Goal: Task Accomplishment & Management: Manage account settings

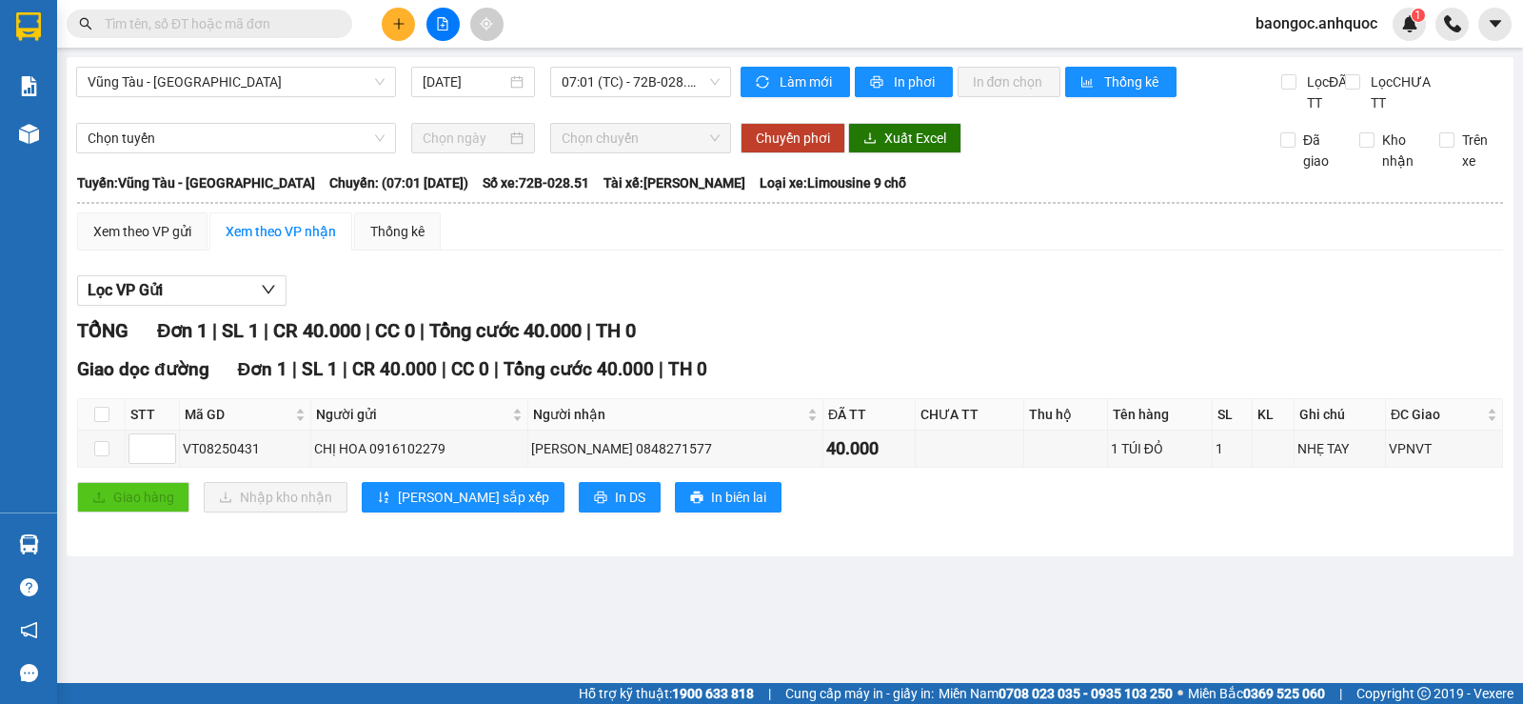
click at [1285, 30] on span "baongoc.anhquoc" at bounding box center [1317, 23] width 152 height 24
click at [1302, 57] on span "Đăng xuất" at bounding box center [1325, 59] width 112 height 21
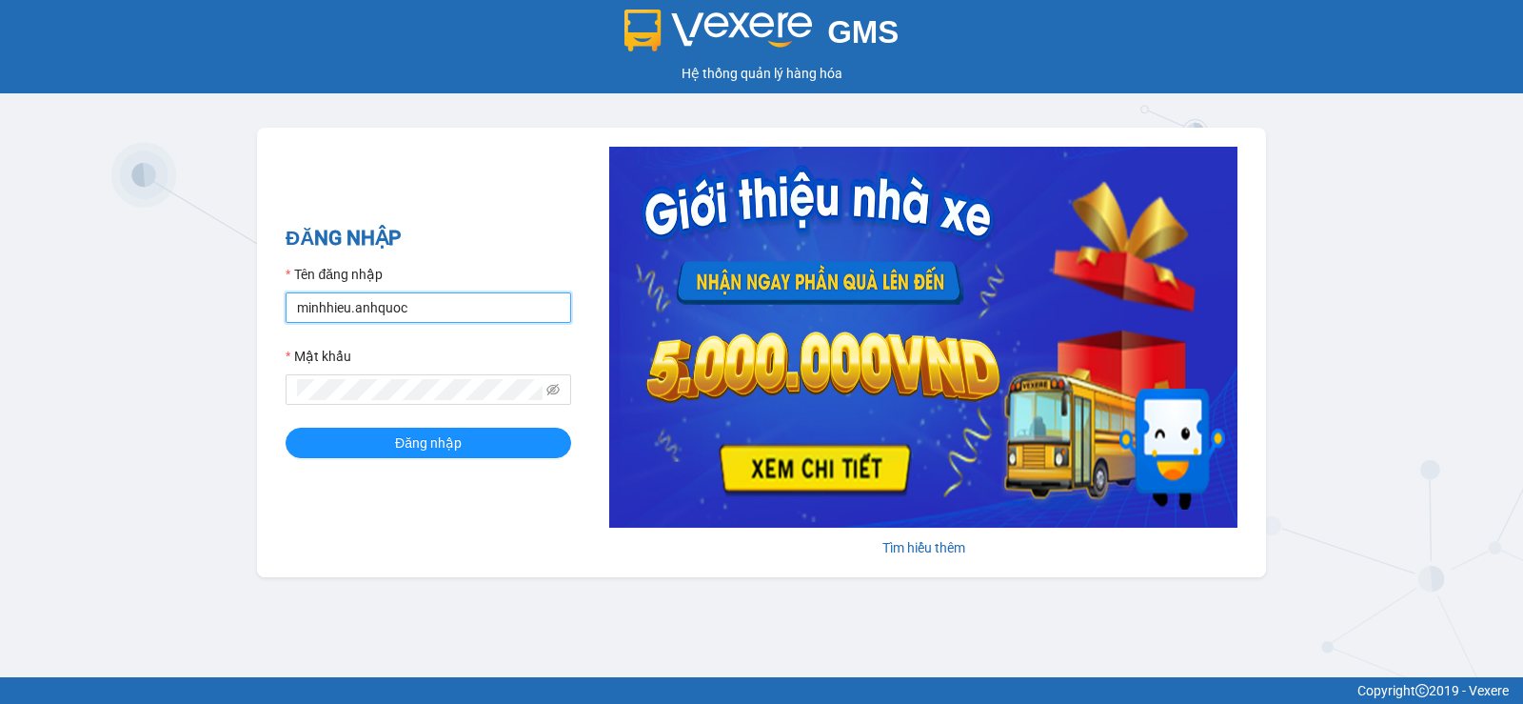
click at [444, 303] on input "minhhieu.anhquoc" at bounding box center [429, 307] width 286 height 30
type input "phung.anhquoc"
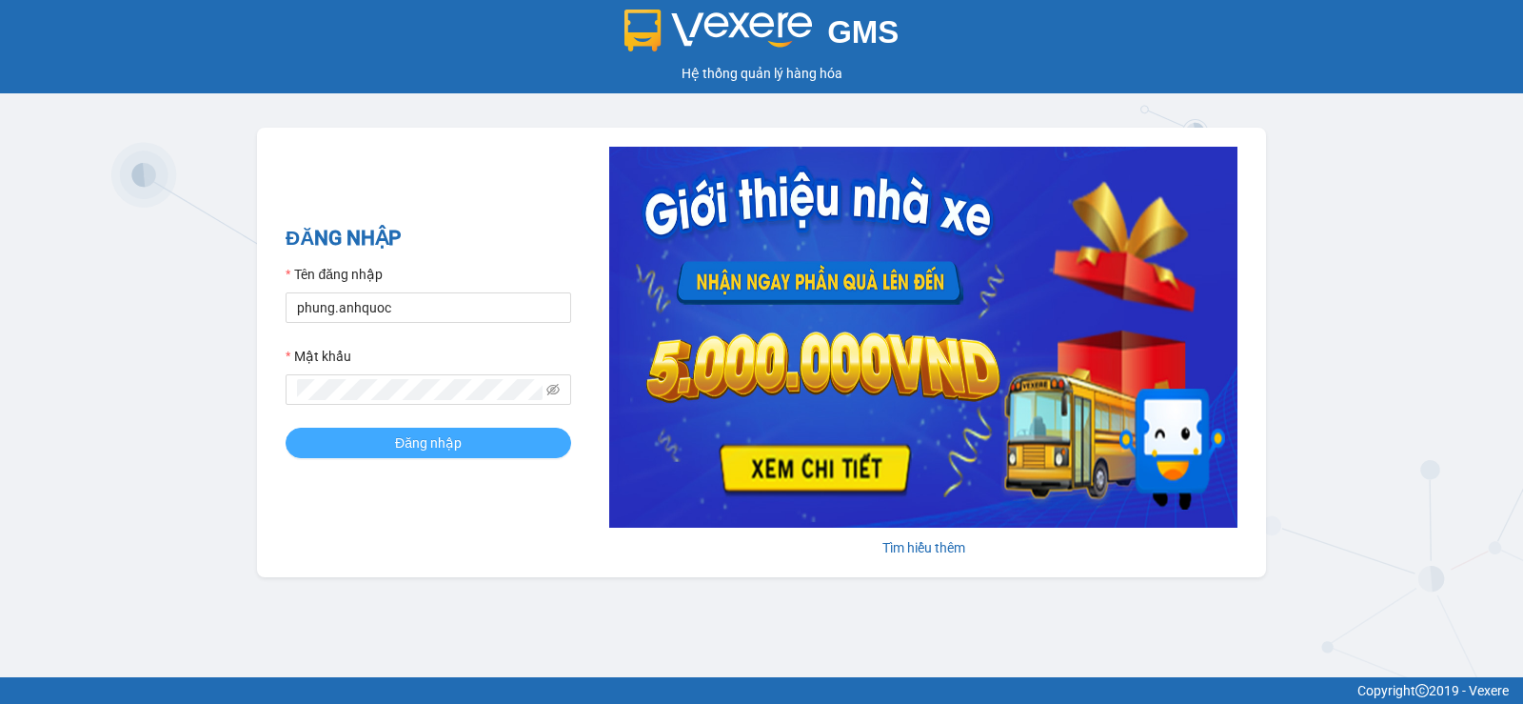
click at [469, 436] on button "Đăng nhập" at bounding box center [429, 442] width 286 height 30
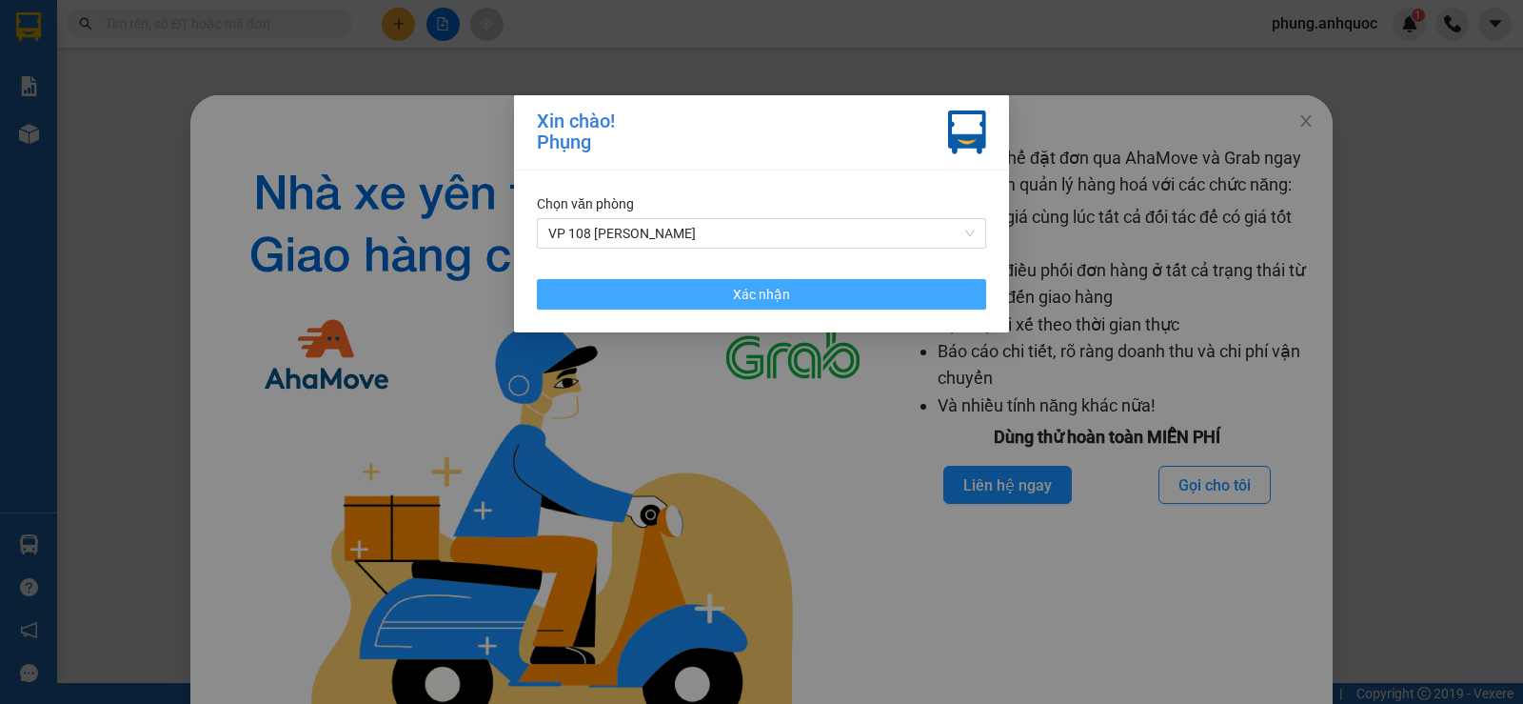
click at [813, 291] on button "Xác nhận" at bounding box center [761, 294] width 449 height 30
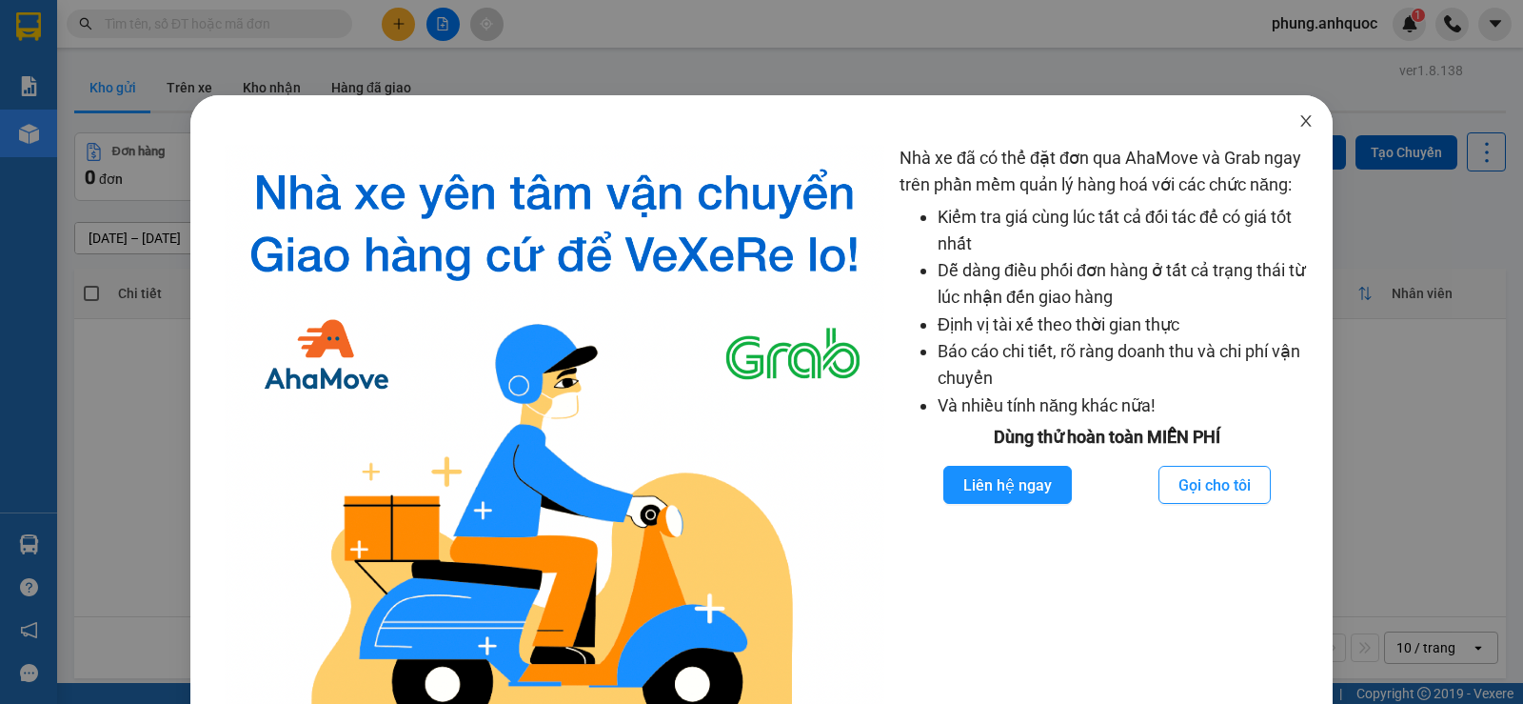
click at [1299, 123] on icon "close" at bounding box center [1306, 120] width 15 height 15
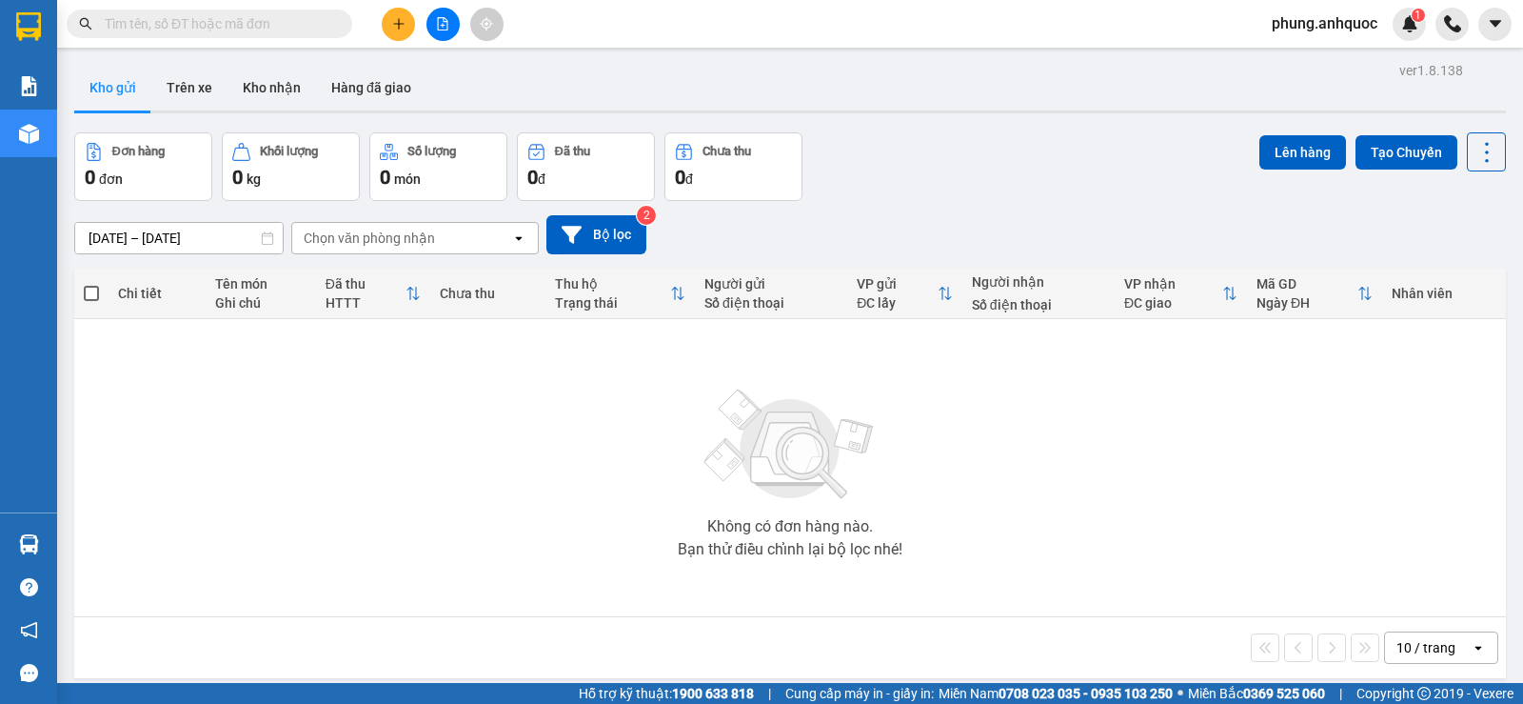
click at [392, 30] on icon "plus" at bounding box center [398, 23] width 13 height 13
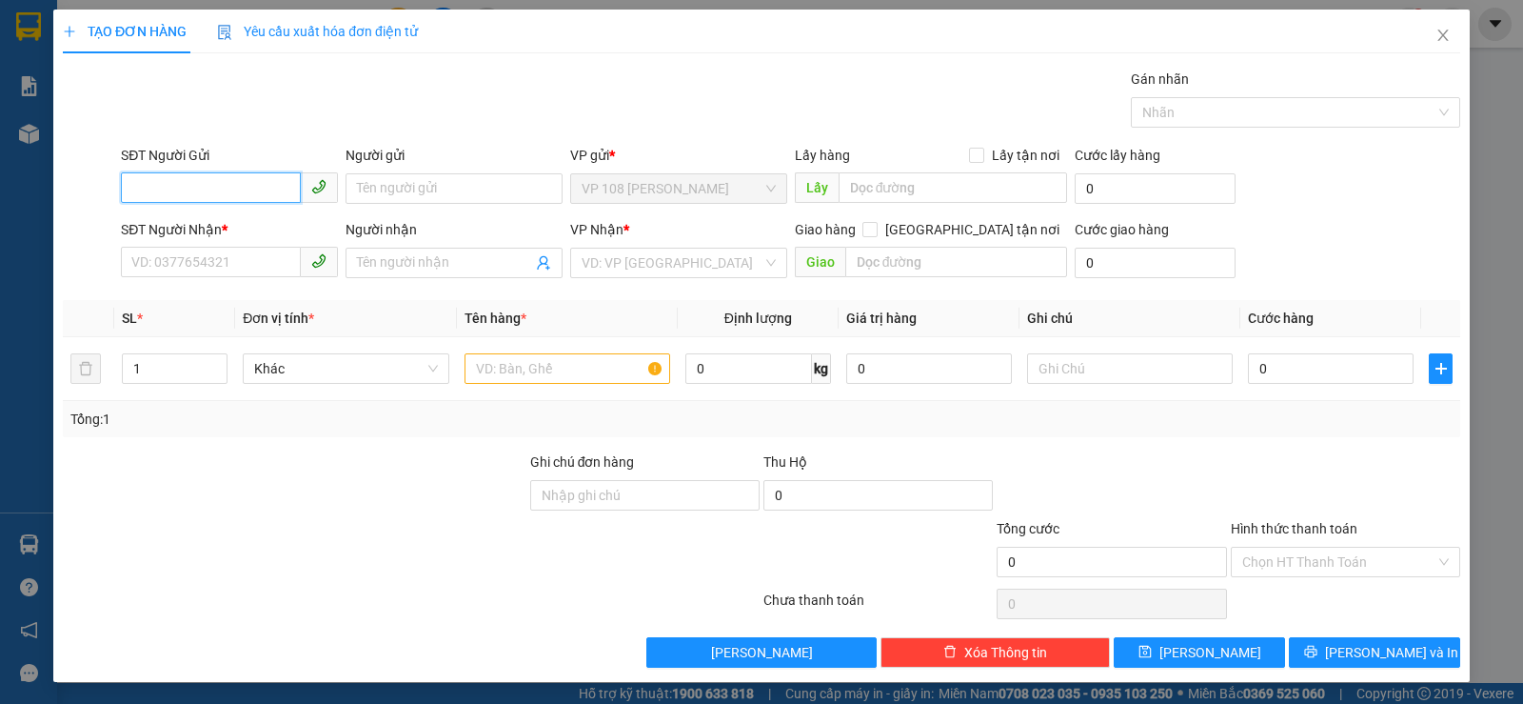
click at [248, 185] on input "SĐT Người Gửi" at bounding box center [211, 187] width 180 height 30
click at [246, 232] on div "0915444555 - A NAM" at bounding box center [227, 226] width 192 height 21
type input "0915444555"
type input "A NAM"
type input "0915444555"
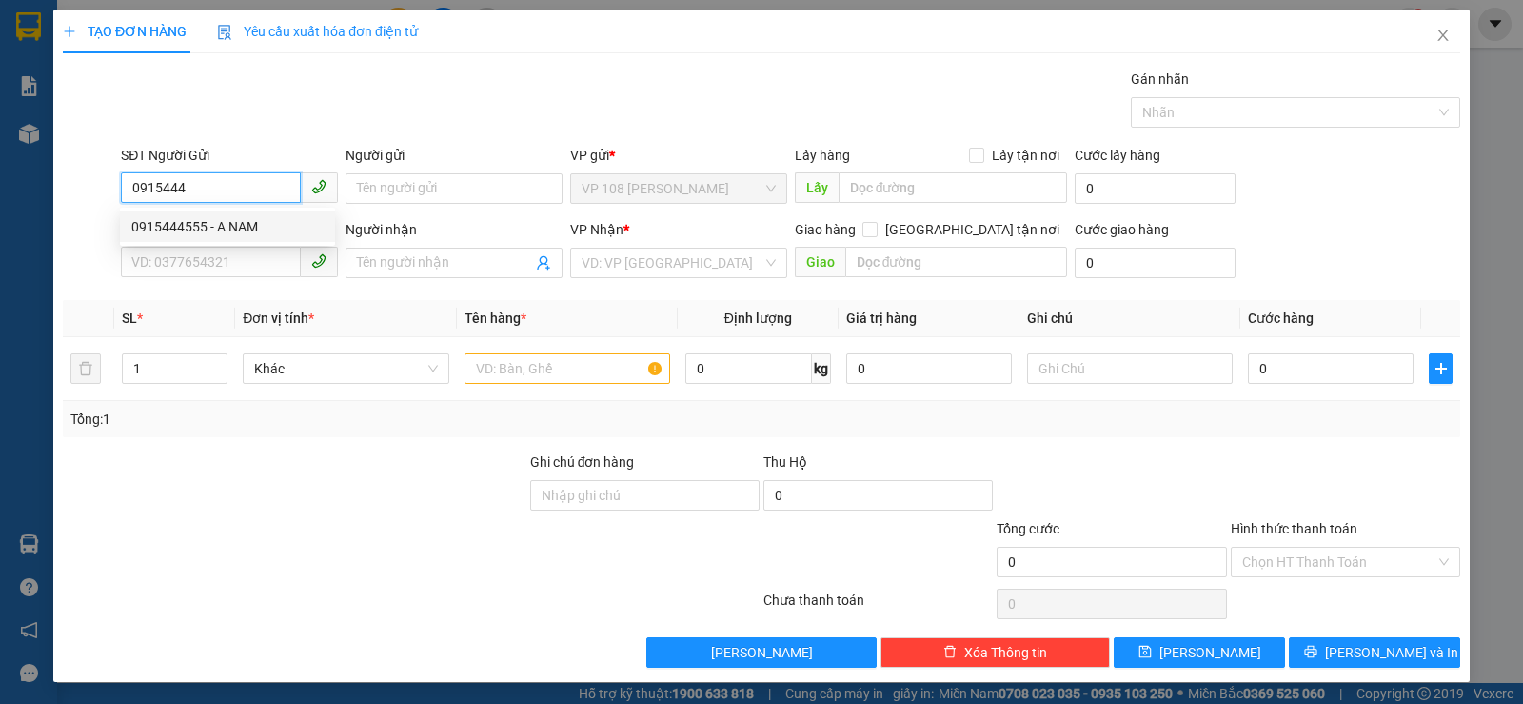
type input "A NAM"
type input "VP184"
type input "40.000"
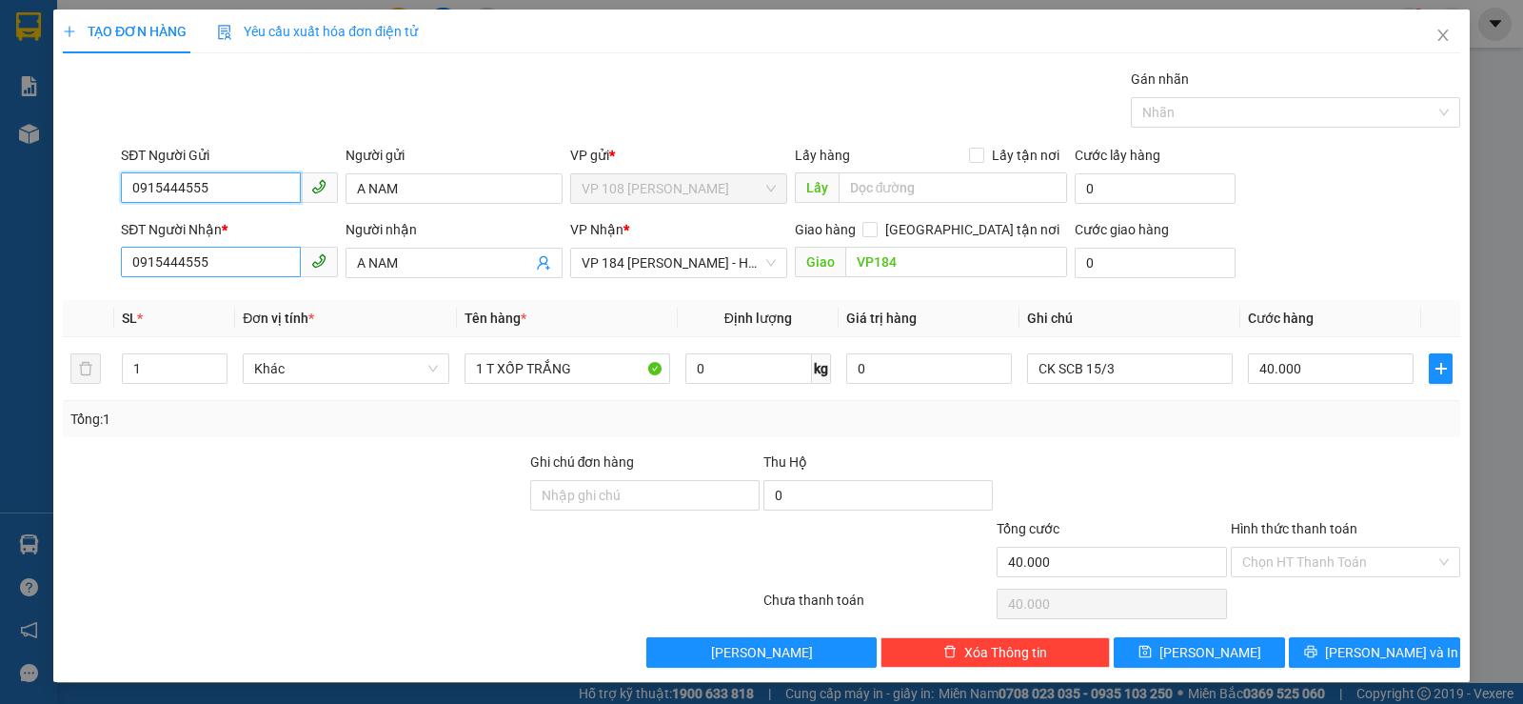
type input "0915444555"
click at [234, 264] on input "0915444555" at bounding box center [211, 262] width 180 height 30
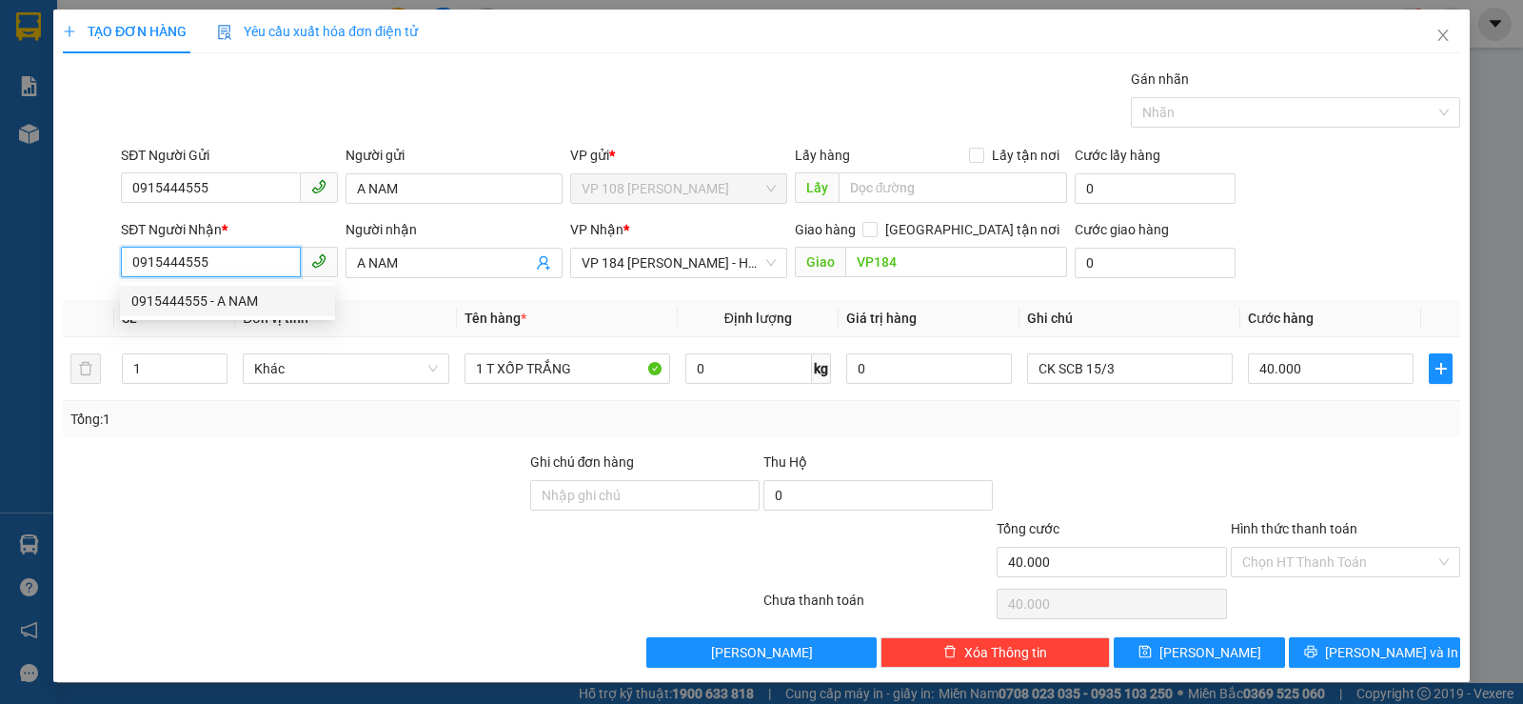
drag, startPoint x: 234, startPoint y: 264, endPoint x: 103, endPoint y: 264, distance: 131.4
click at [106, 264] on div "SĐT Người Nhận * 0915444555 Người nhận A NAM VP Nhận * VP 184 [PERSON_NAME] - H…" at bounding box center [761, 252] width 1401 height 67
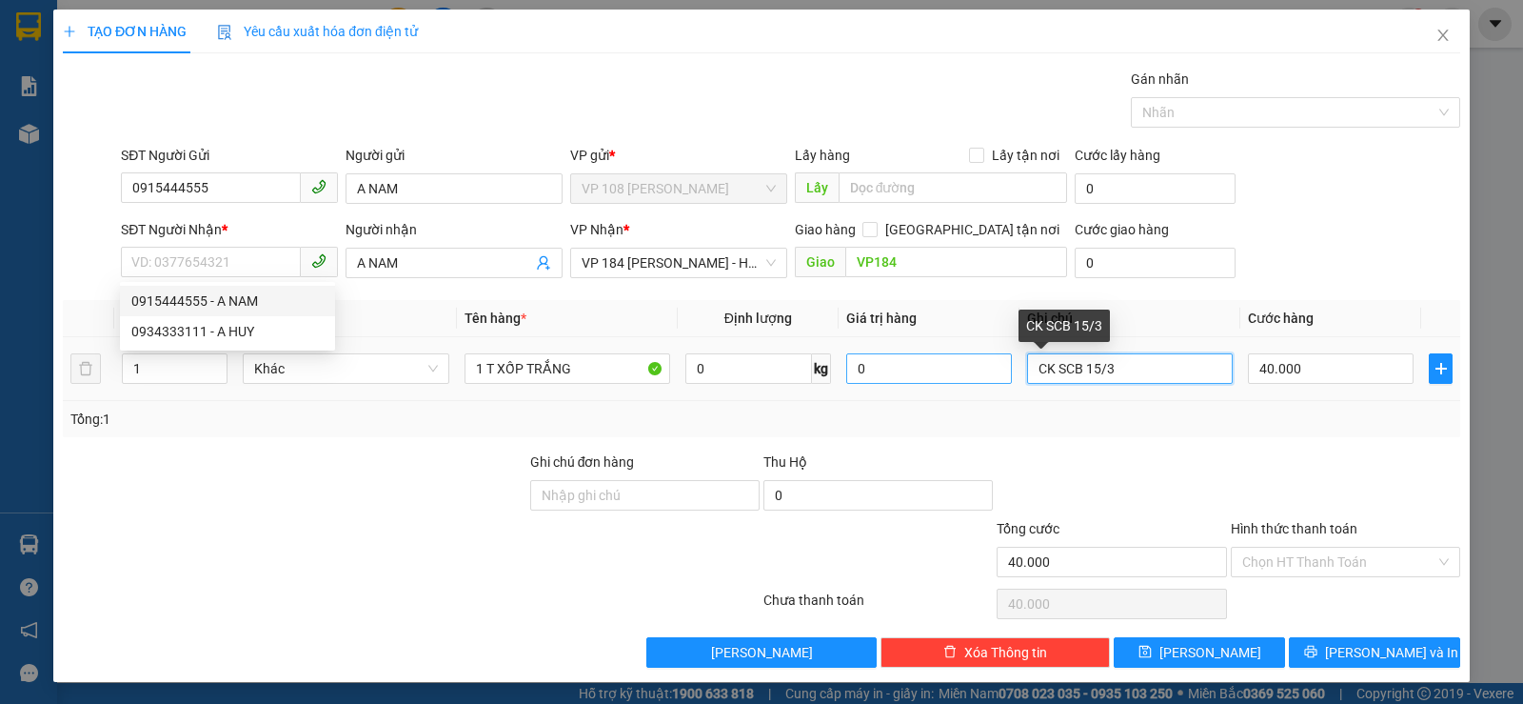
drag, startPoint x: 1106, startPoint y: 365, endPoint x: 966, endPoint y: 379, distance: 140.7
click at [966, 379] on tr "1 Khác 1 T XỐP TRẮNG 0 kg 0 CK SCB 15/3 40.000" at bounding box center [762, 369] width 1398 height 64
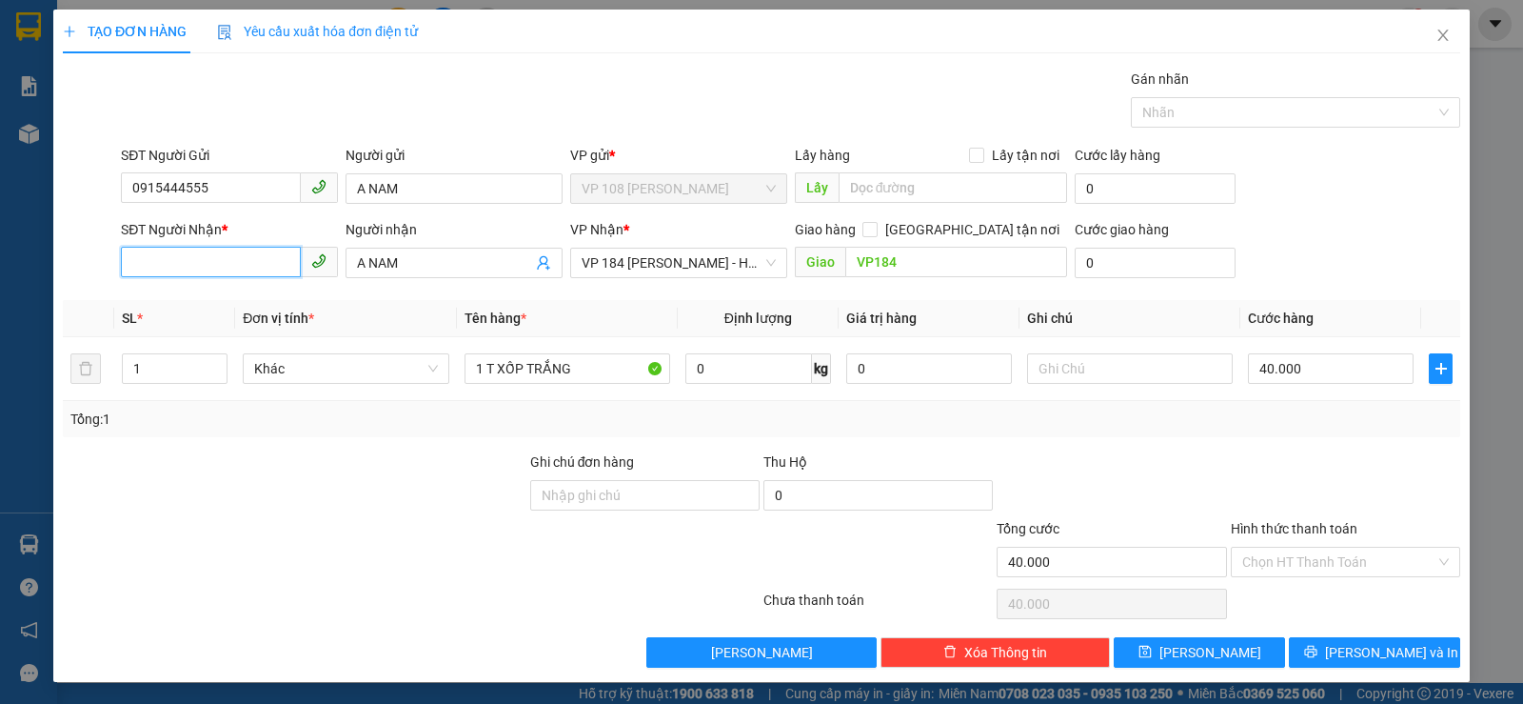
click at [197, 257] on input "SĐT Người Nhận *" at bounding box center [211, 262] width 180 height 30
type input "0983153773"
drag, startPoint x: 418, startPoint y: 267, endPoint x: 343, endPoint y: 267, distance: 75.2
click at [346, 267] on span "A NAM" at bounding box center [454, 263] width 217 height 30
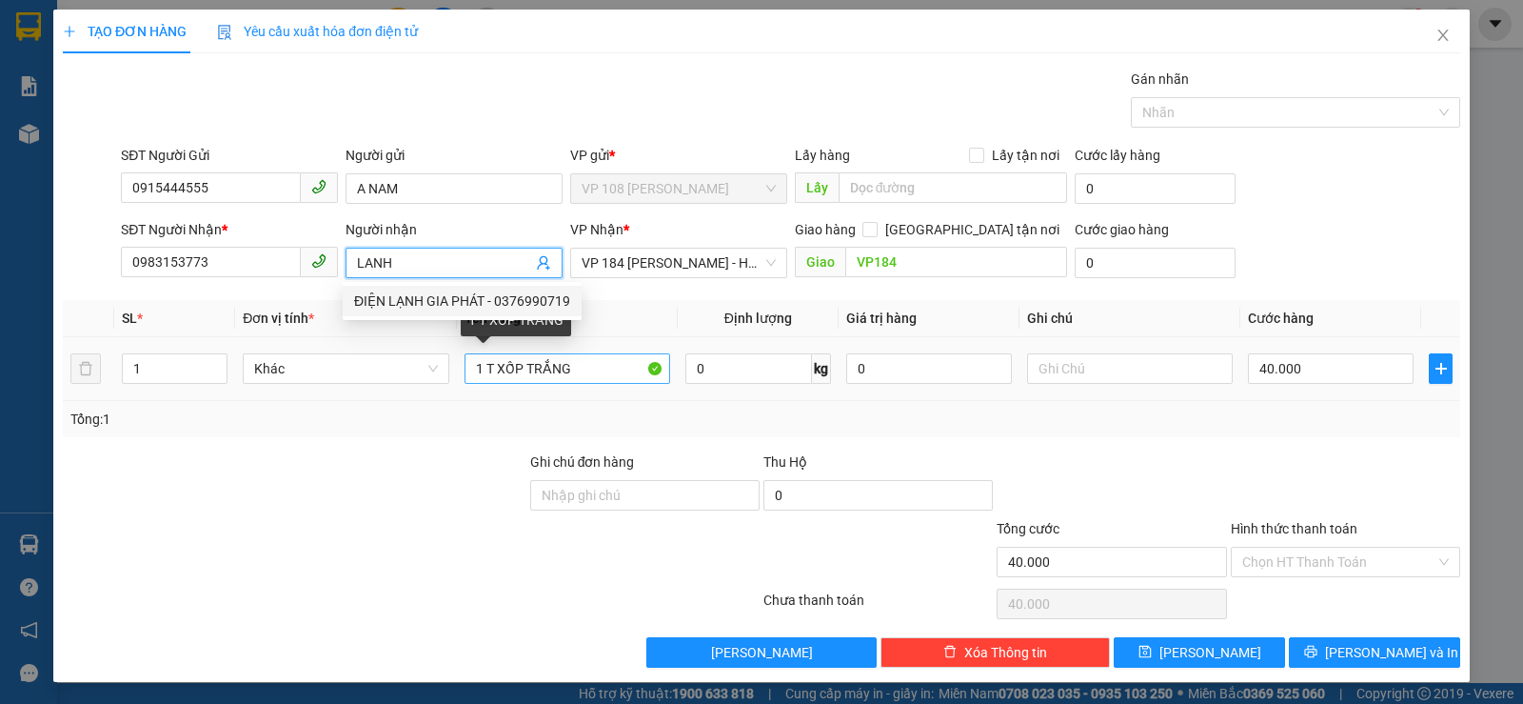
type input "LANH"
click at [583, 368] on input "1 T XỐP TRẮNG" at bounding box center [568, 368] width 206 height 30
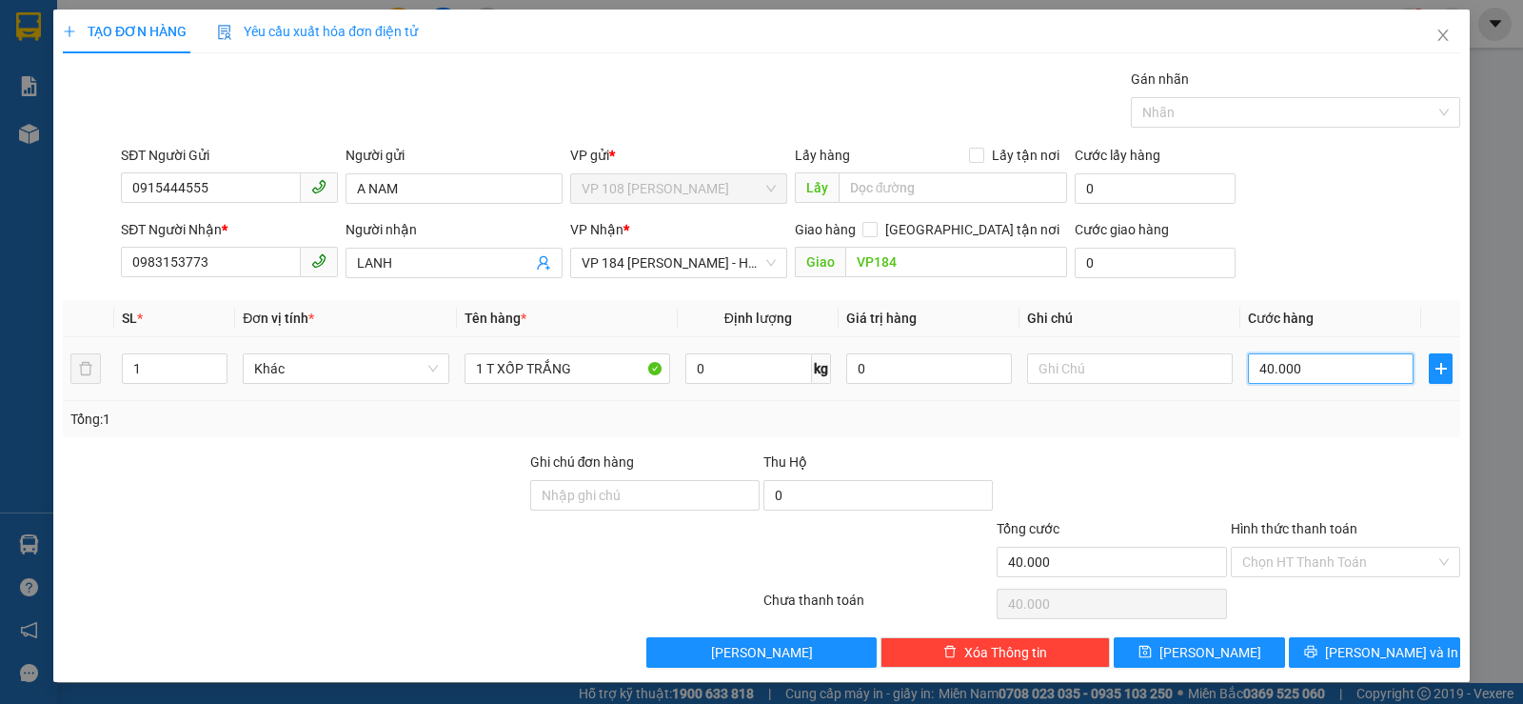
click at [1334, 374] on input "40.000" at bounding box center [1331, 368] width 166 height 30
type input "5"
type input "50"
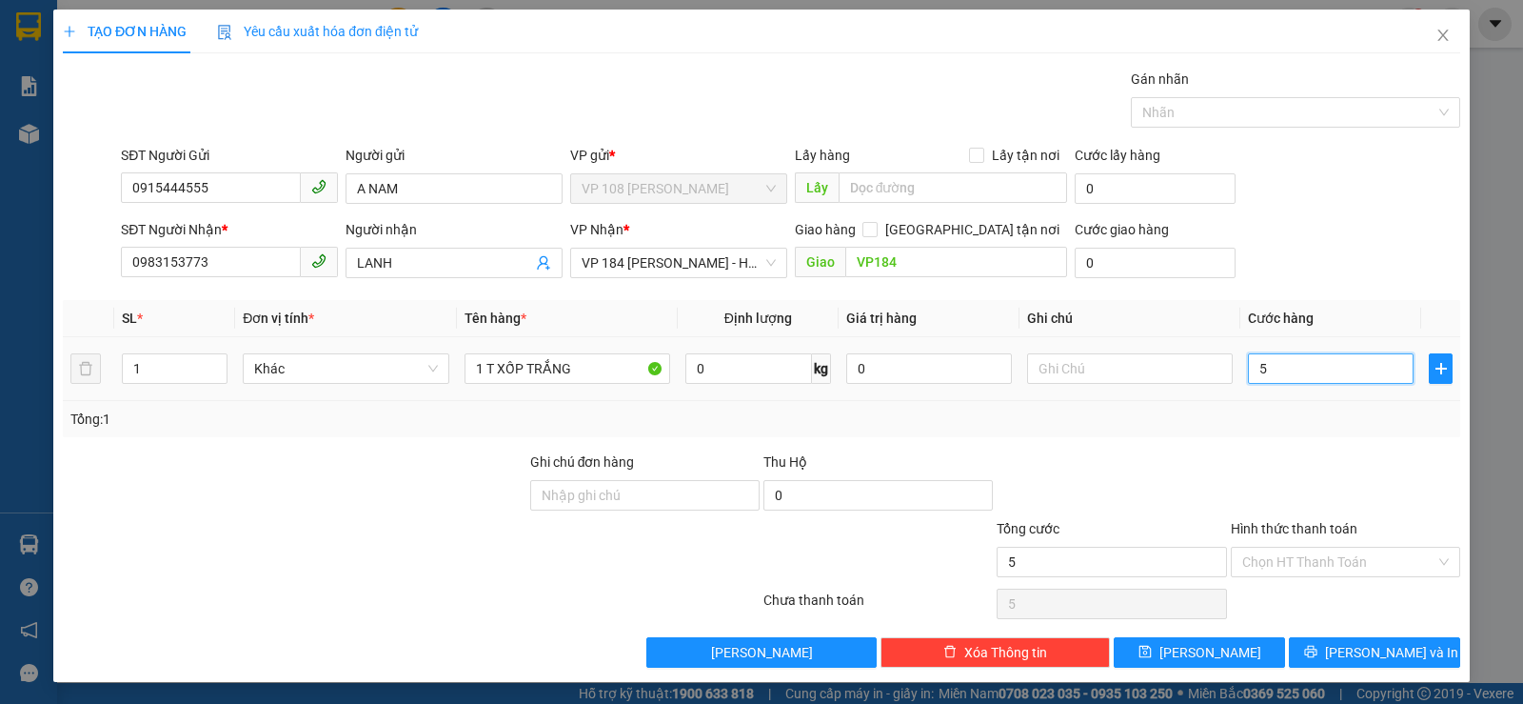
type input "50"
type input "500"
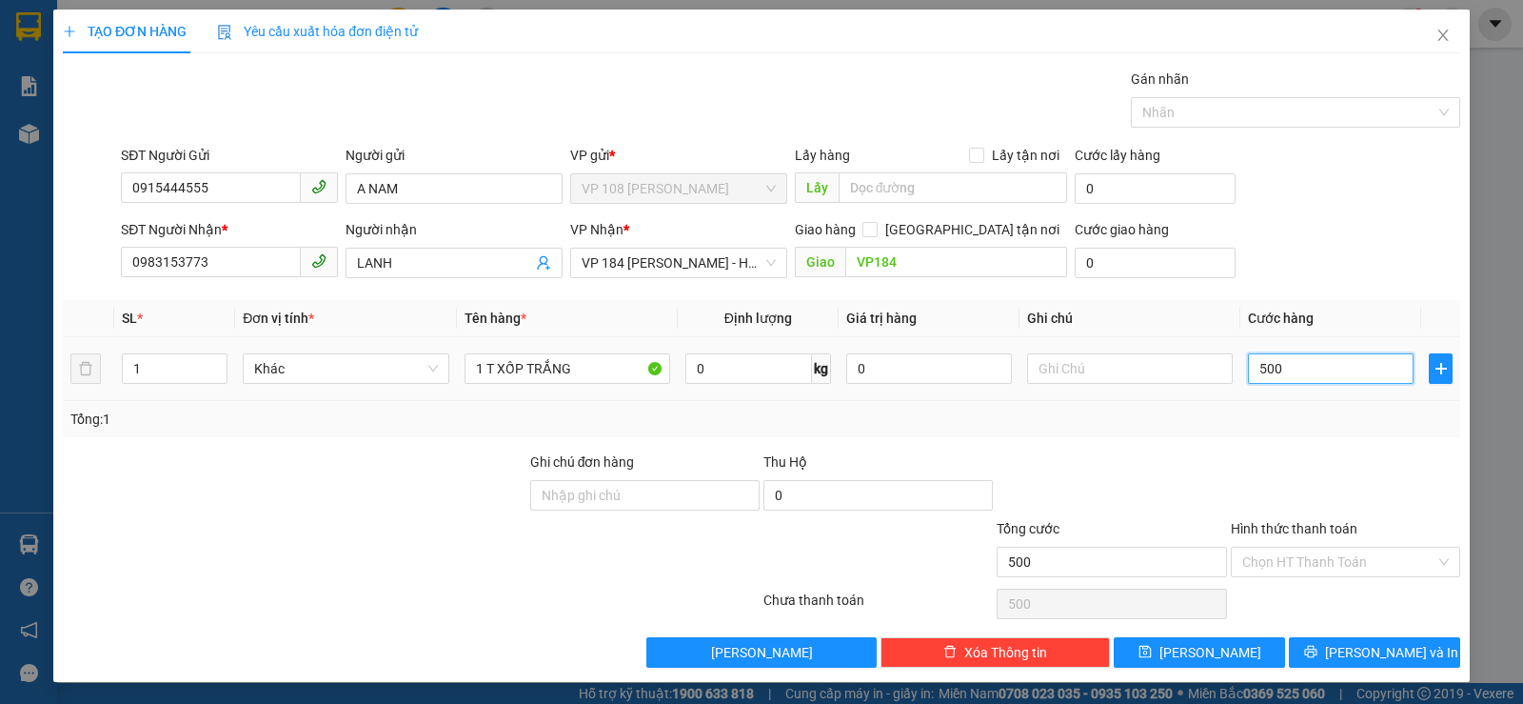
type input "5.000"
type input "50.000"
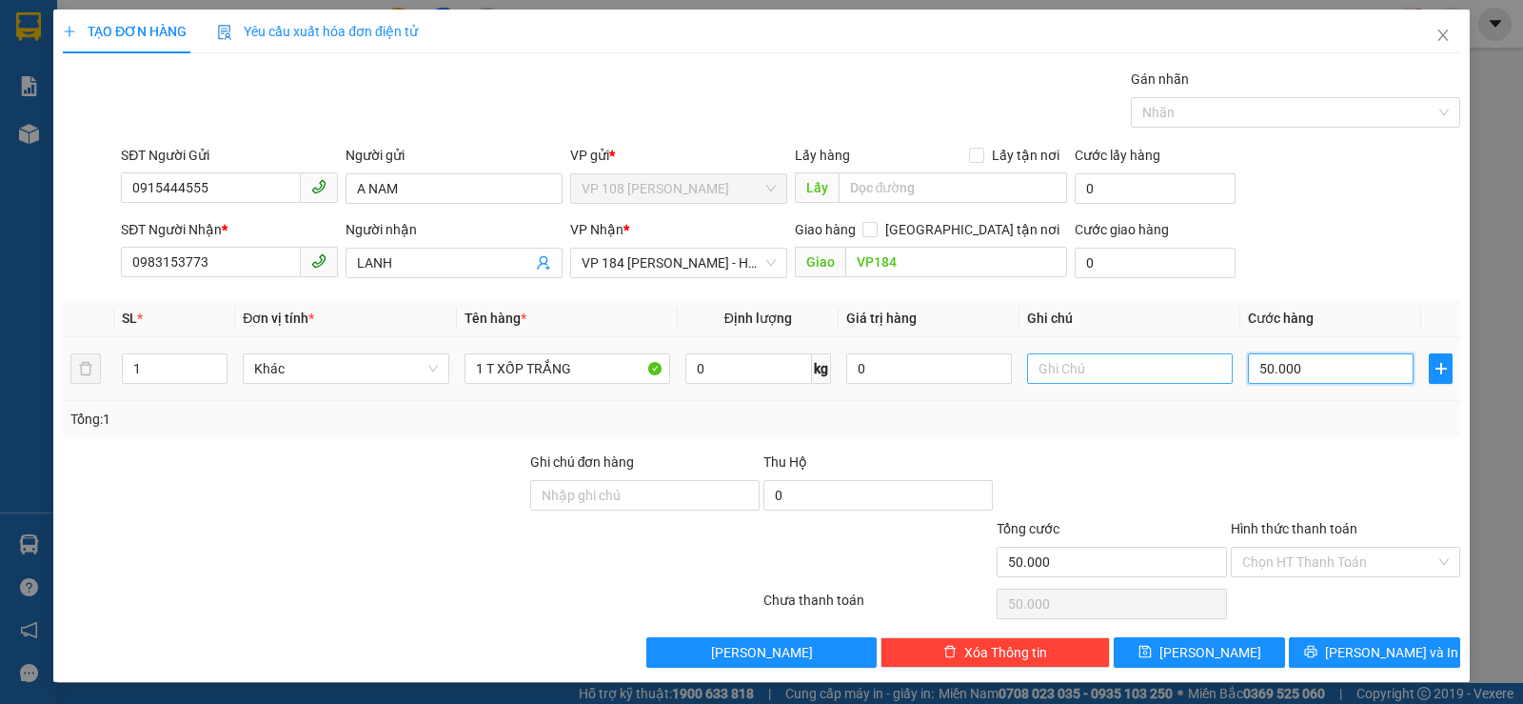
type input "50.000"
click at [1055, 374] on input "text" at bounding box center [1130, 368] width 206 height 30
type input "C"
type input "CK SCB 14/8"
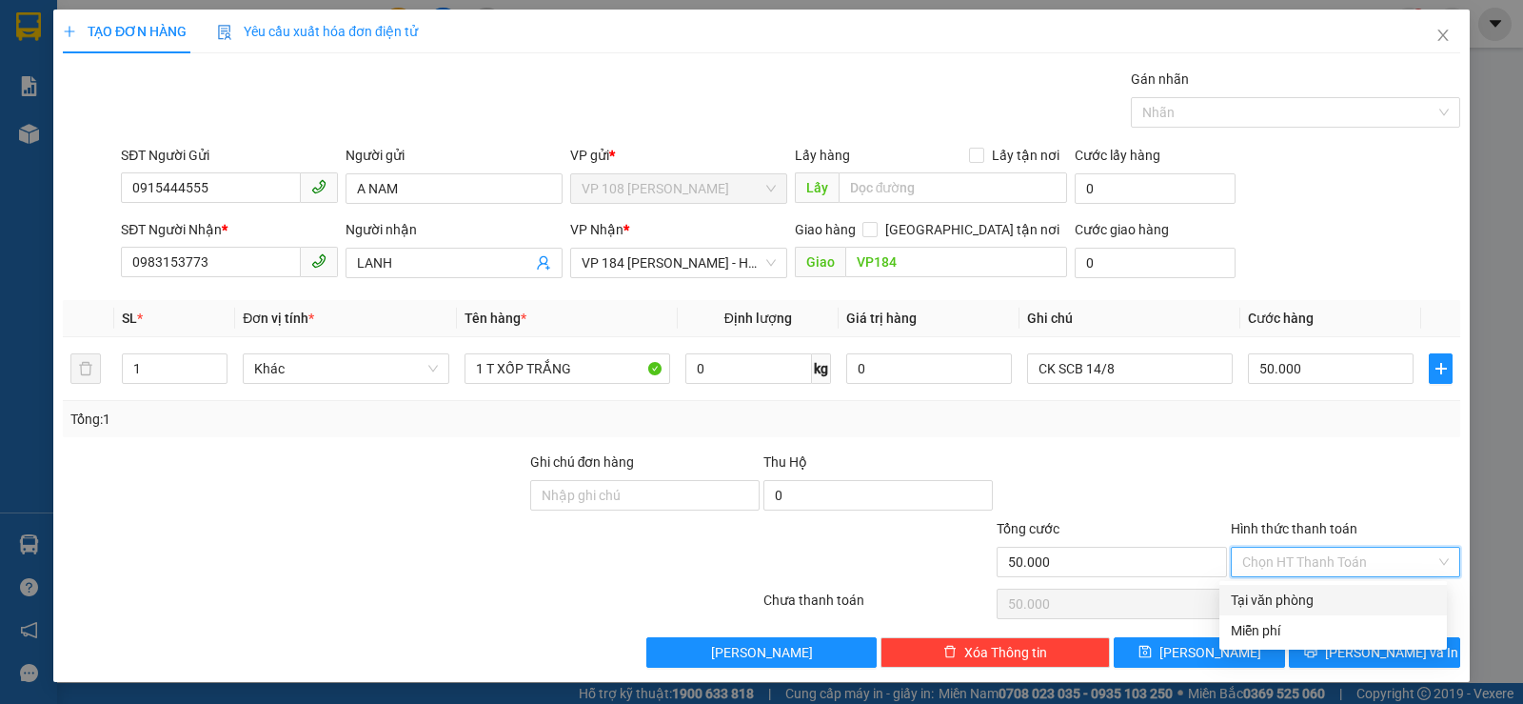
click at [1292, 554] on input "Hình thức thanh toán" at bounding box center [1338, 561] width 193 height 29
click at [1300, 606] on div "Tại văn phòng" at bounding box center [1333, 599] width 205 height 21
type input "0"
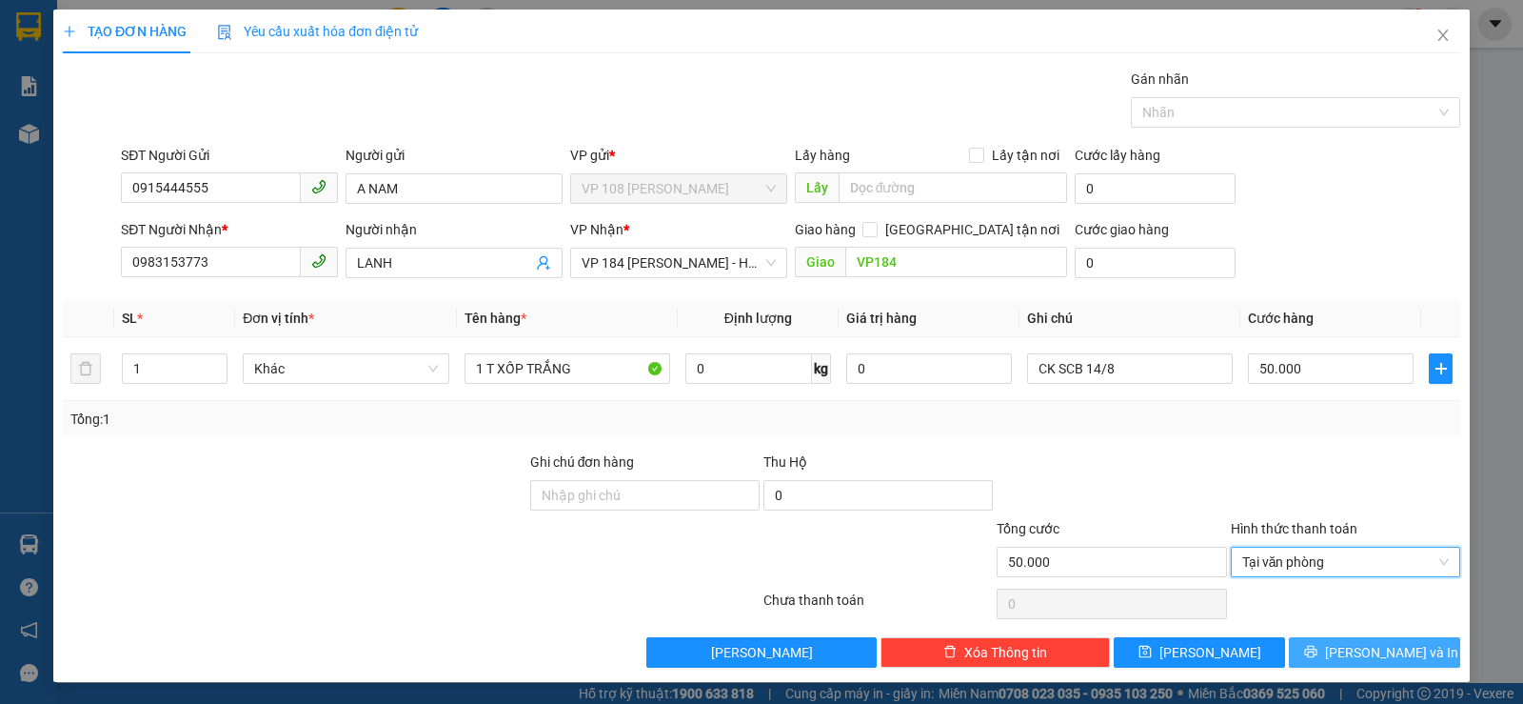
click at [1379, 653] on span "[PERSON_NAME] và In" at bounding box center [1391, 652] width 133 height 21
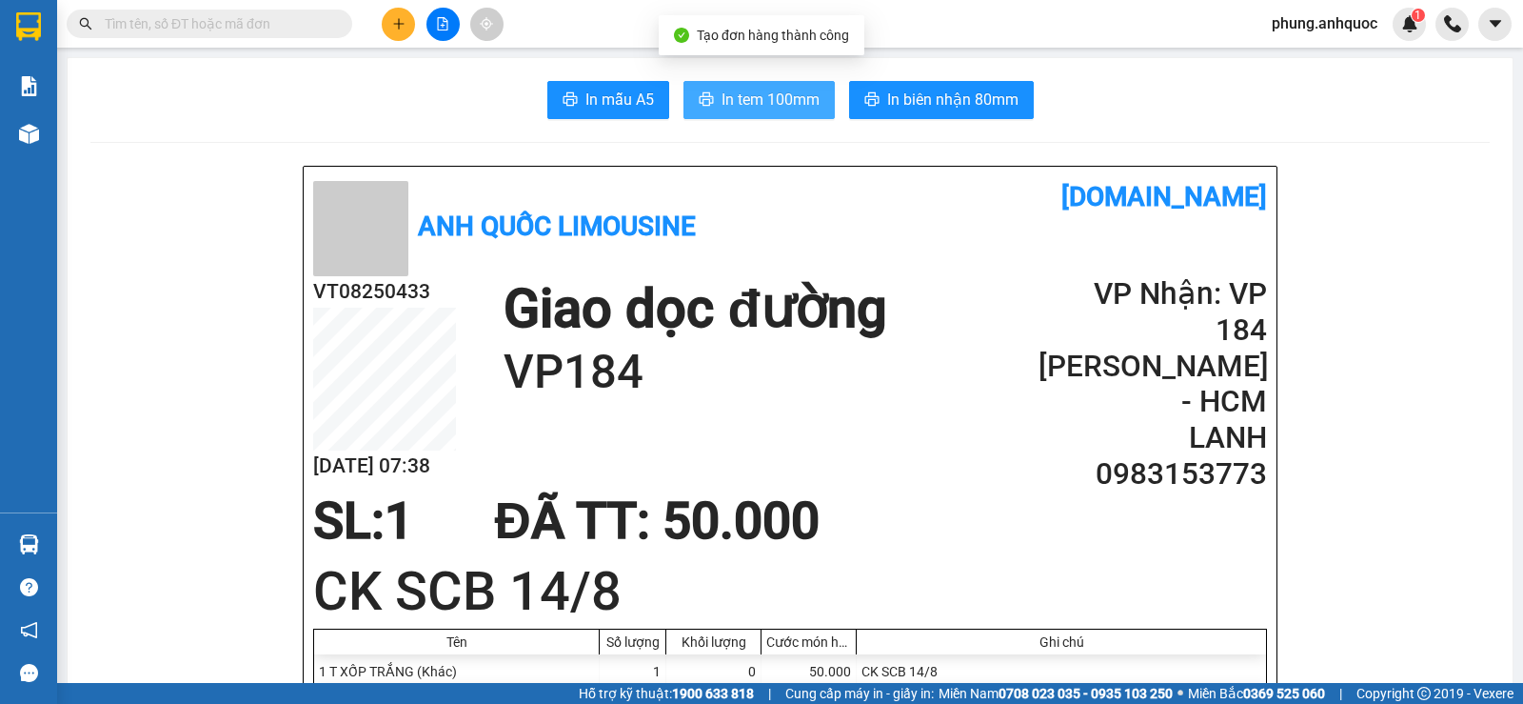
click at [752, 100] on span "In tem 100mm" at bounding box center [771, 100] width 98 height 24
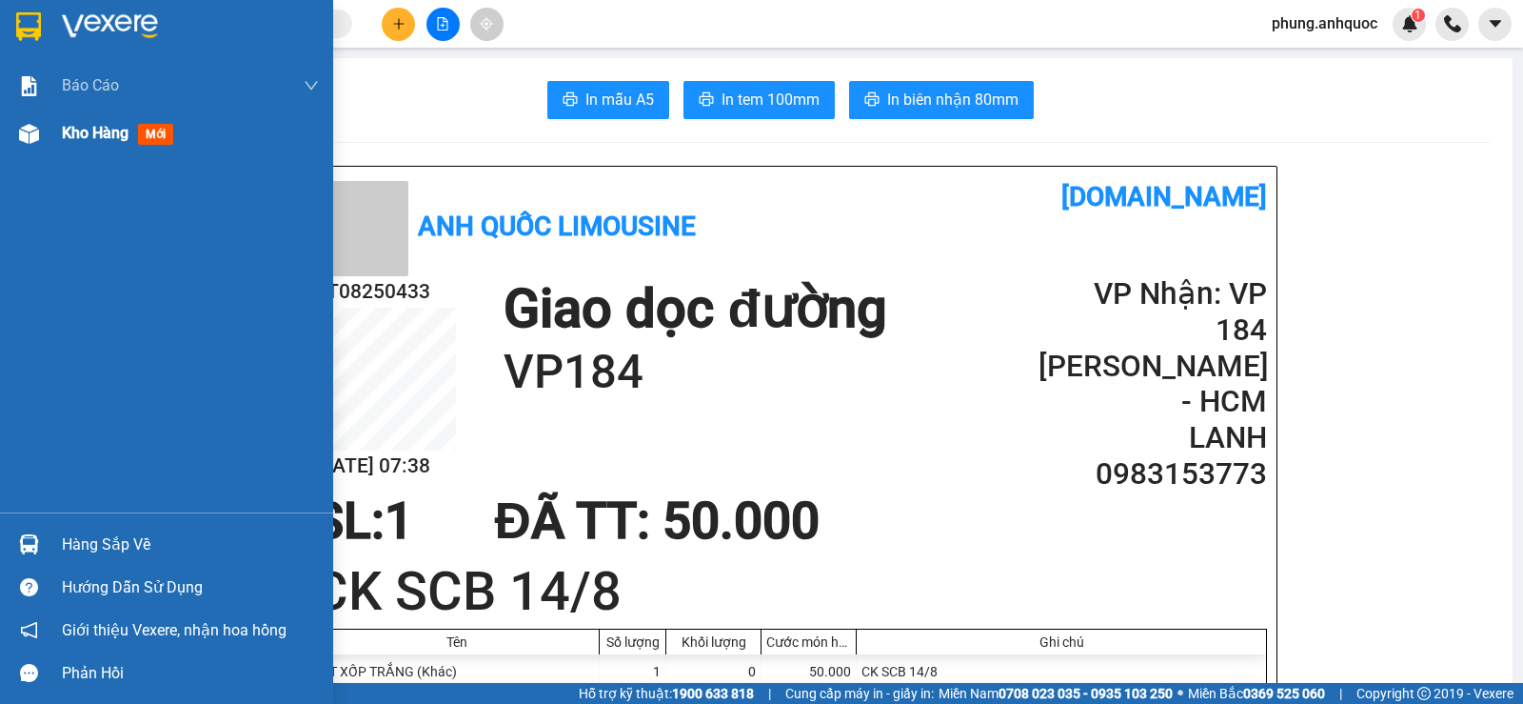
click at [35, 129] on img at bounding box center [29, 134] width 20 height 20
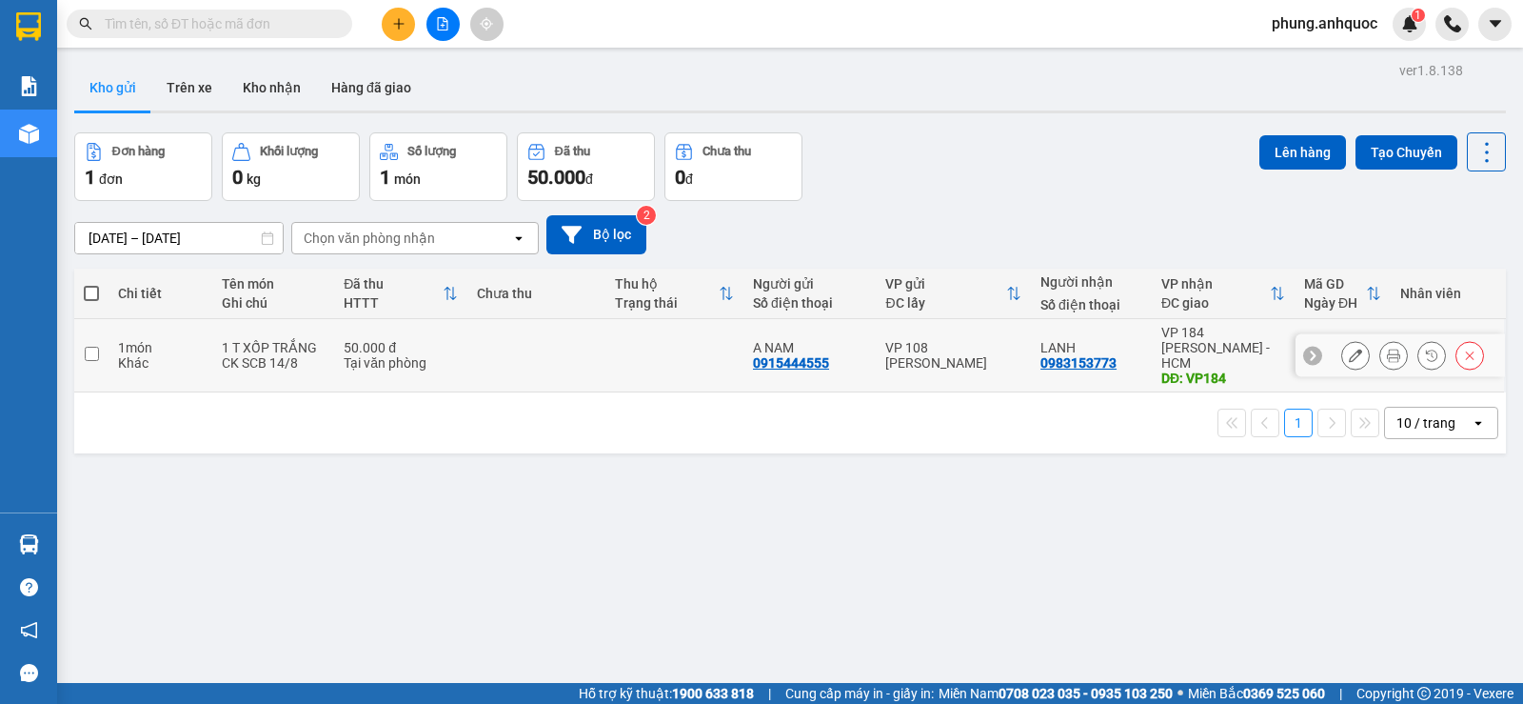
click at [89, 347] on input "checkbox" at bounding box center [92, 354] width 14 height 14
checkbox input "true"
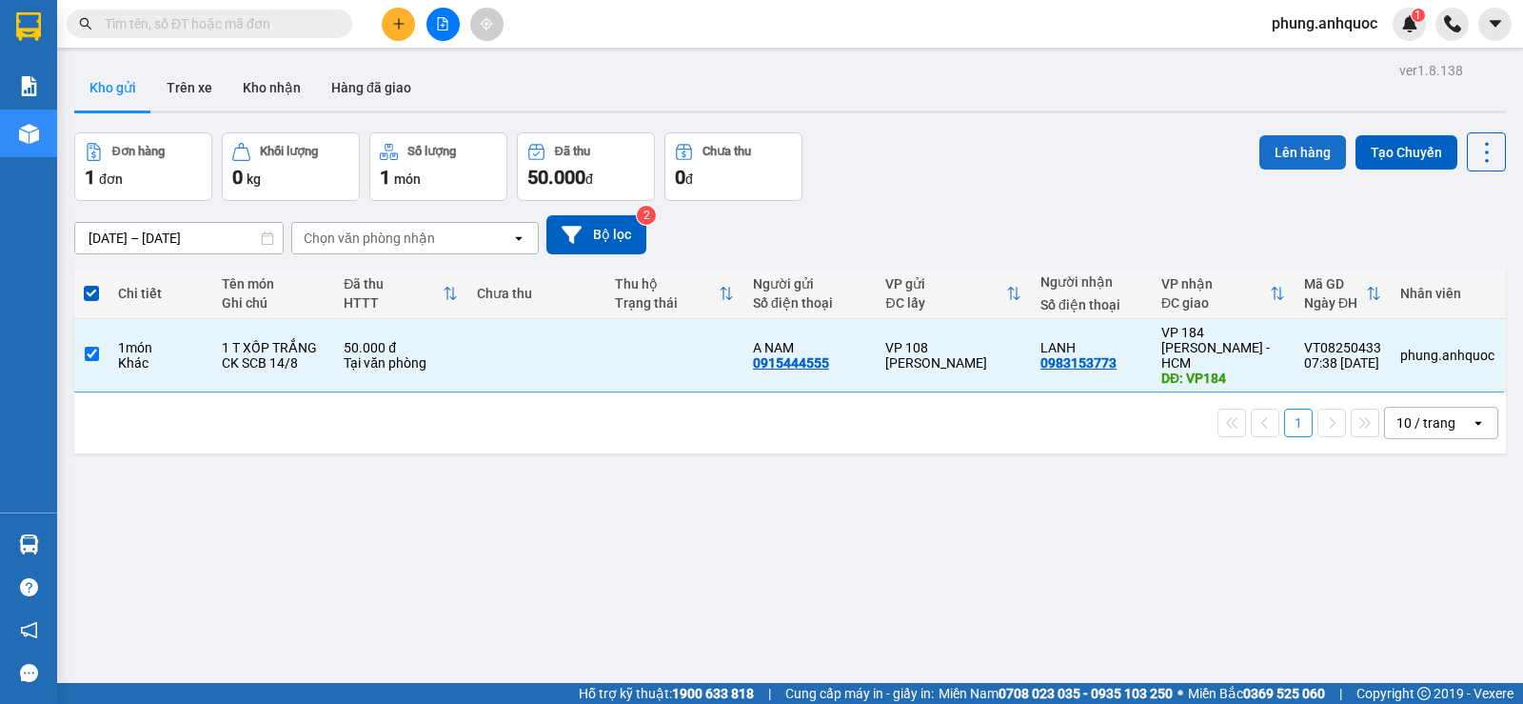
click at [1284, 149] on button "Lên hàng" at bounding box center [1303, 152] width 87 height 34
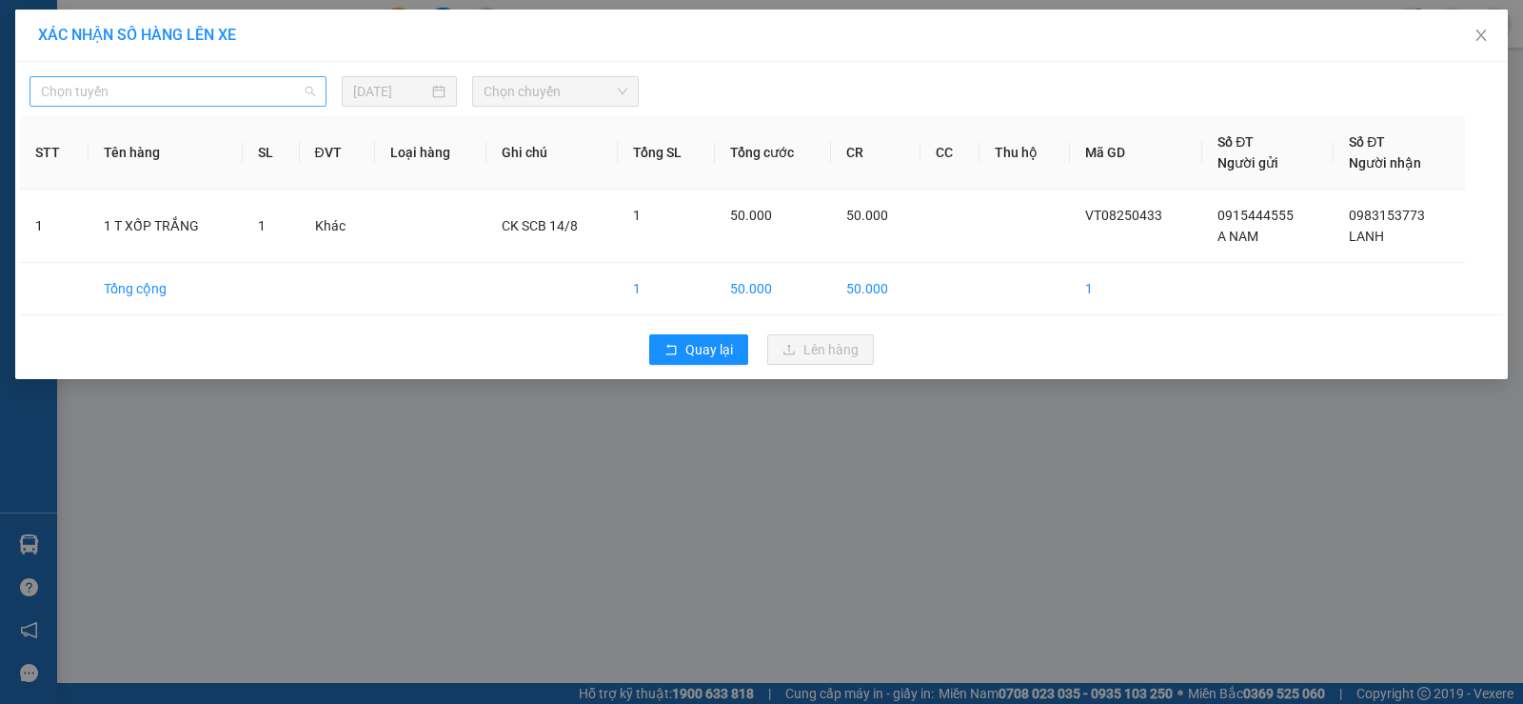
click at [131, 92] on span "Chọn tuyến" at bounding box center [178, 91] width 274 height 29
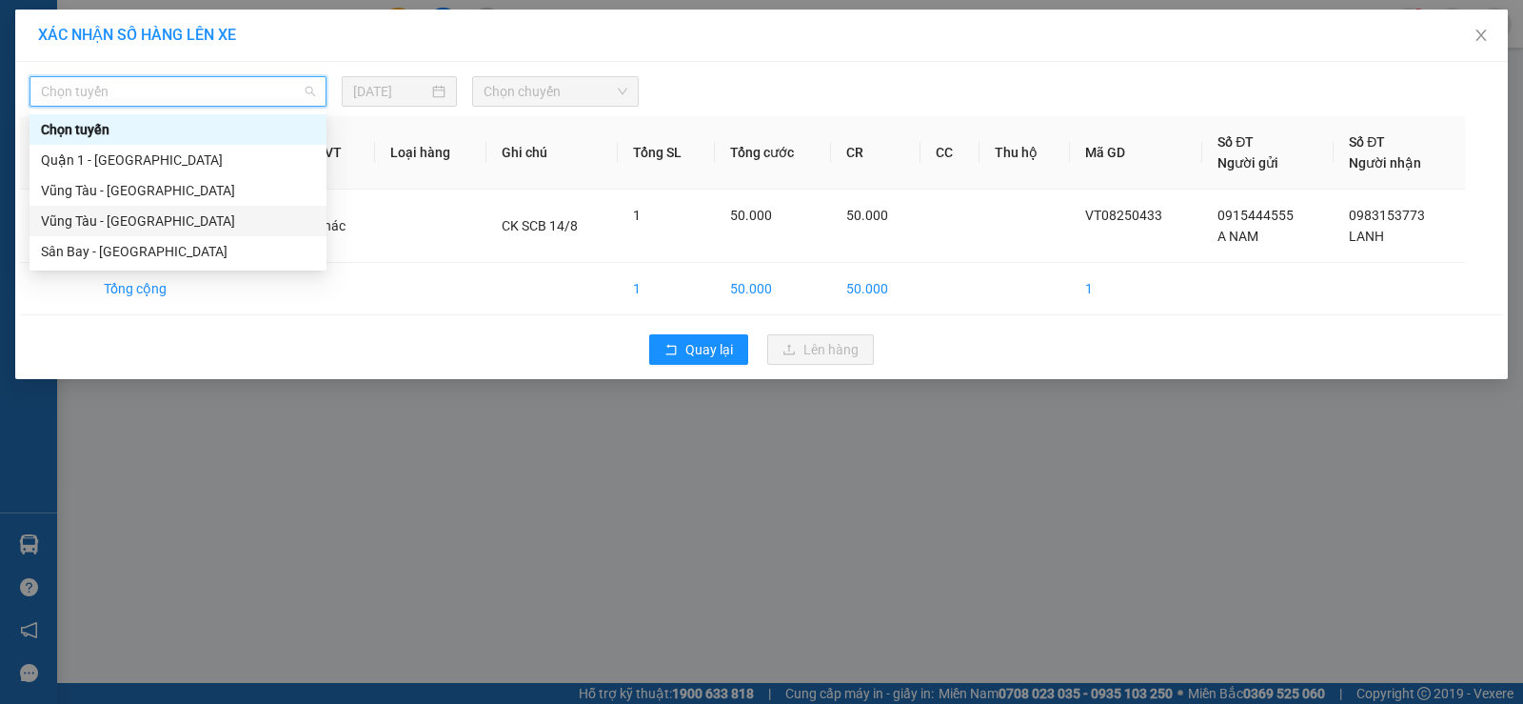
drag, startPoint x: 149, startPoint y: 220, endPoint x: 178, endPoint y: 208, distance: 31.1
click at [165, 213] on div "Vũng Tàu - [GEOGRAPHIC_DATA]" at bounding box center [178, 220] width 274 height 21
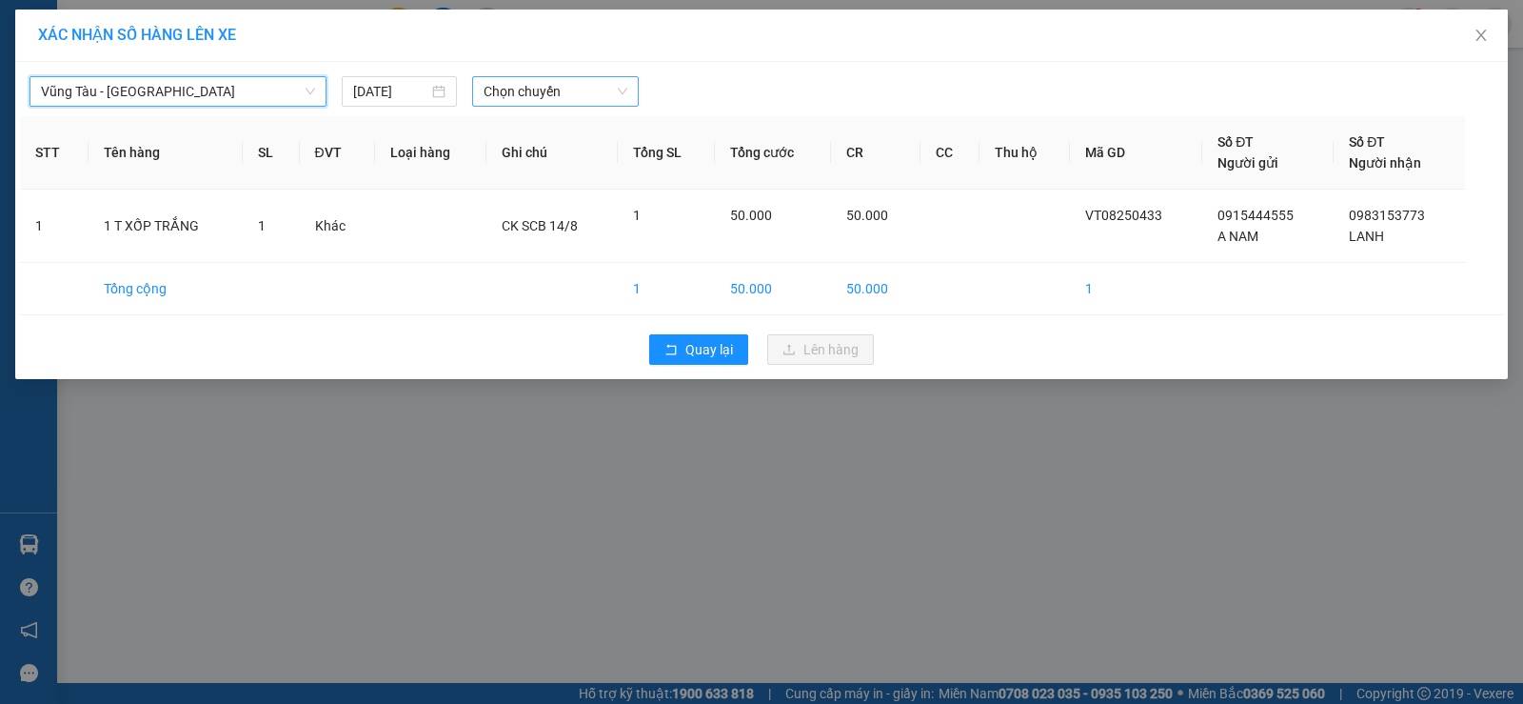
click at [535, 95] on span "Chọn chuyến" at bounding box center [556, 91] width 144 height 29
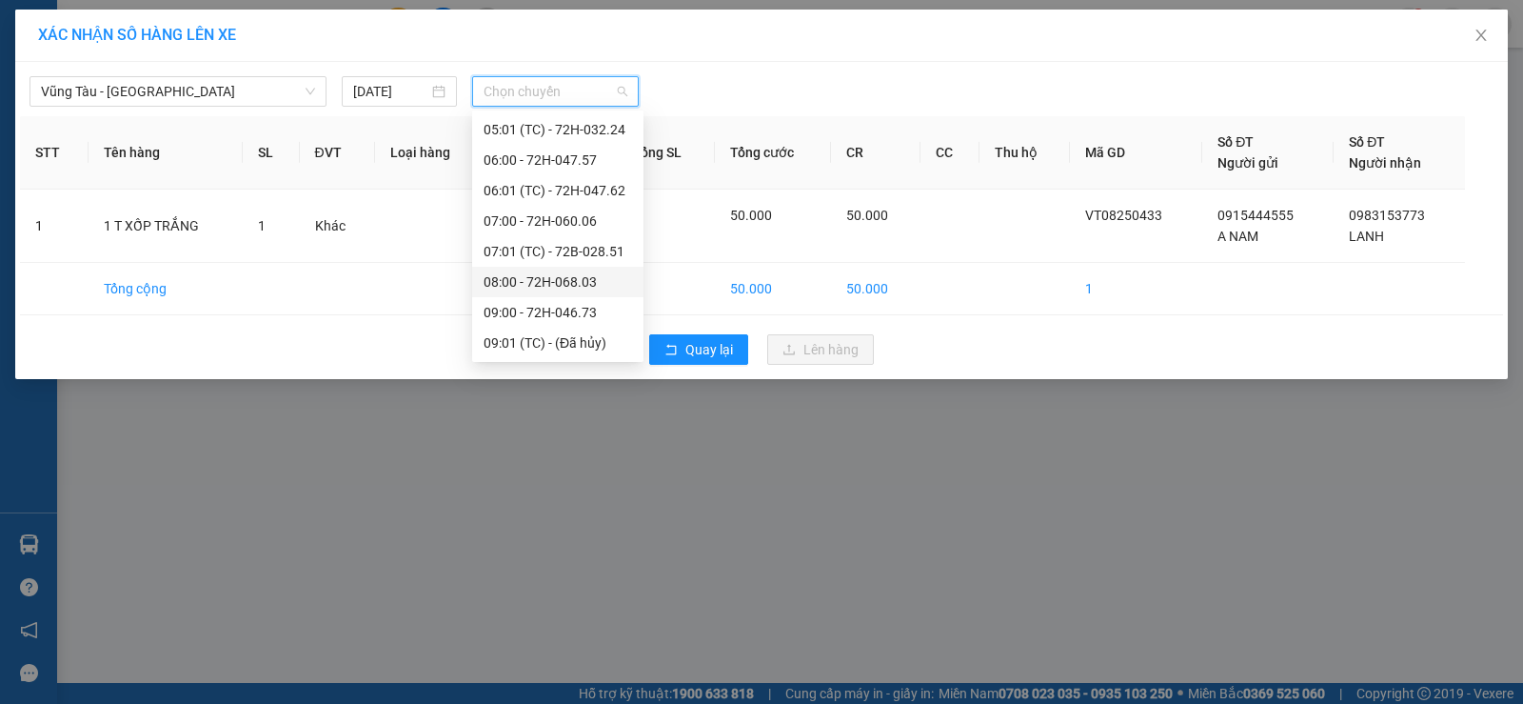
scroll to position [190, 0]
click at [559, 332] on div "08:00 - 72H-068.03" at bounding box center [558, 335] width 149 height 21
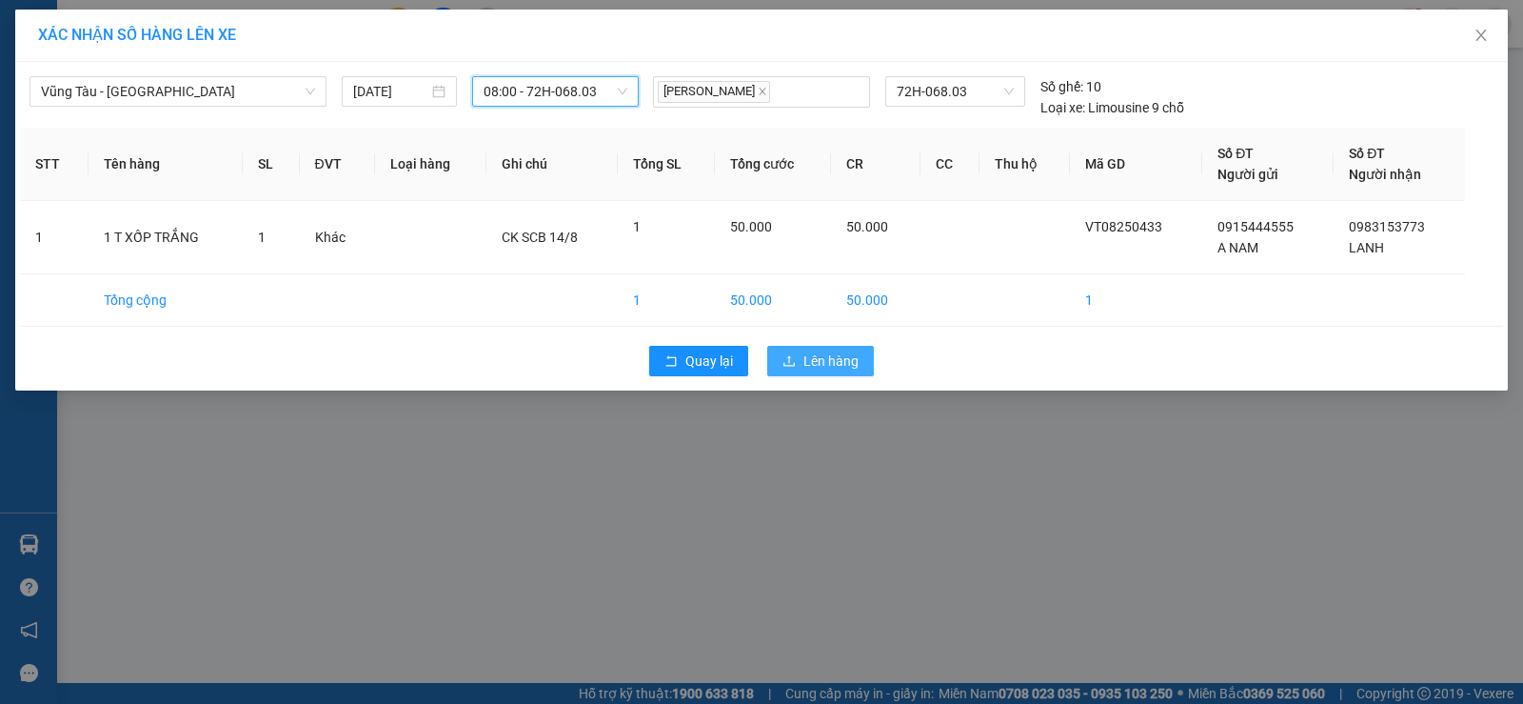
click at [855, 363] on span "Lên hàng" at bounding box center [831, 360] width 55 height 21
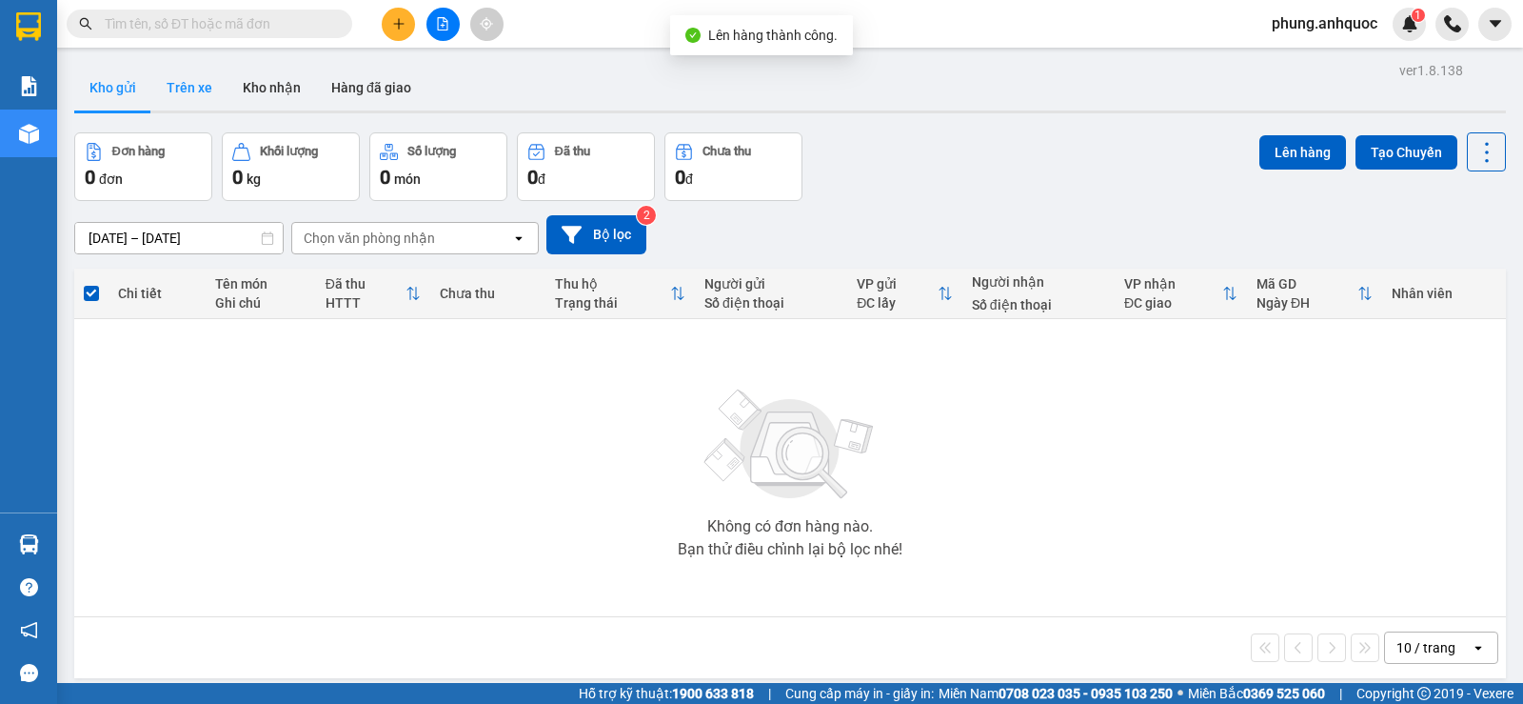
click at [186, 89] on button "Trên xe" at bounding box center [189, 88] width 76 height 46
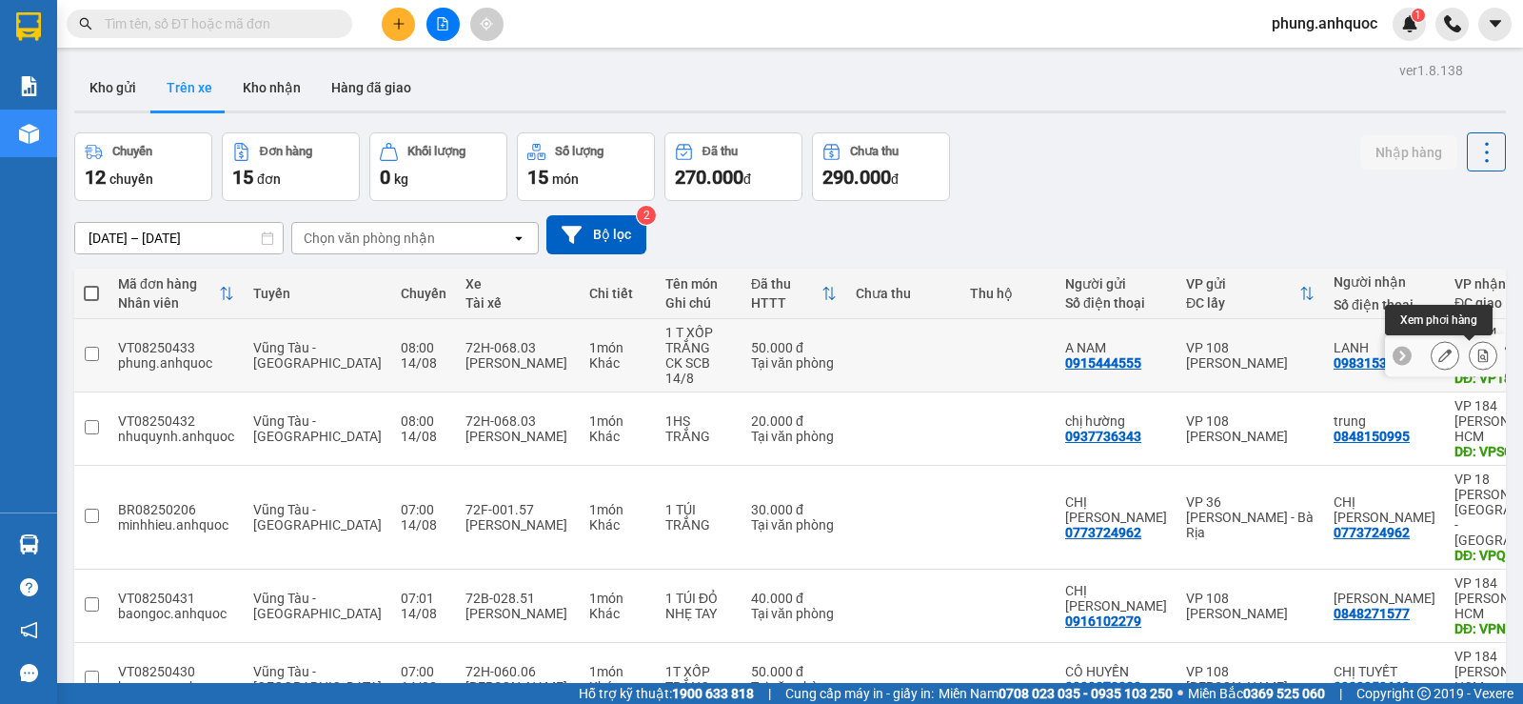
click at [1477, 356] on icon at bounding box center [1483, 354] width 13 height 13
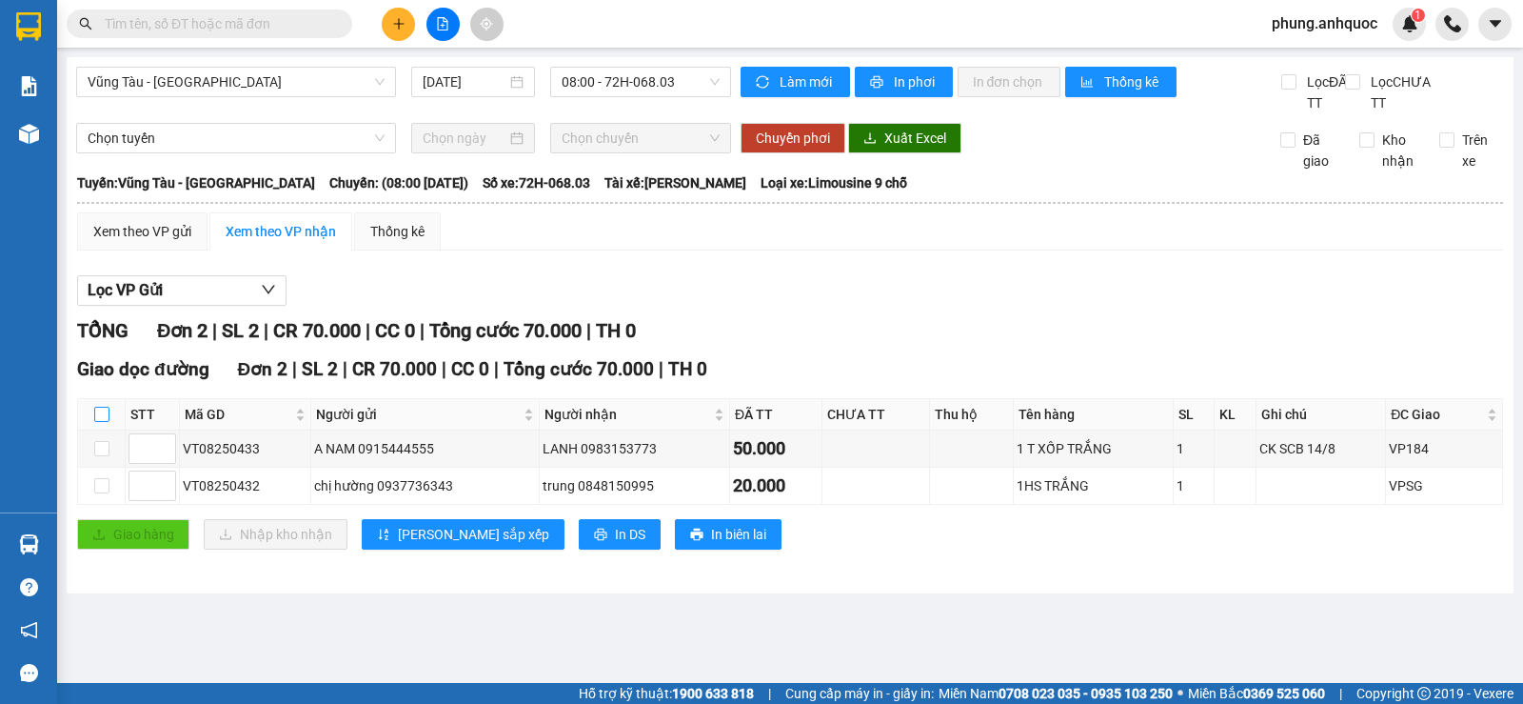
click at [96, 422] on input "checkbox" at bounding box center [101, 414] width 15 height 15
checkbox input "true"
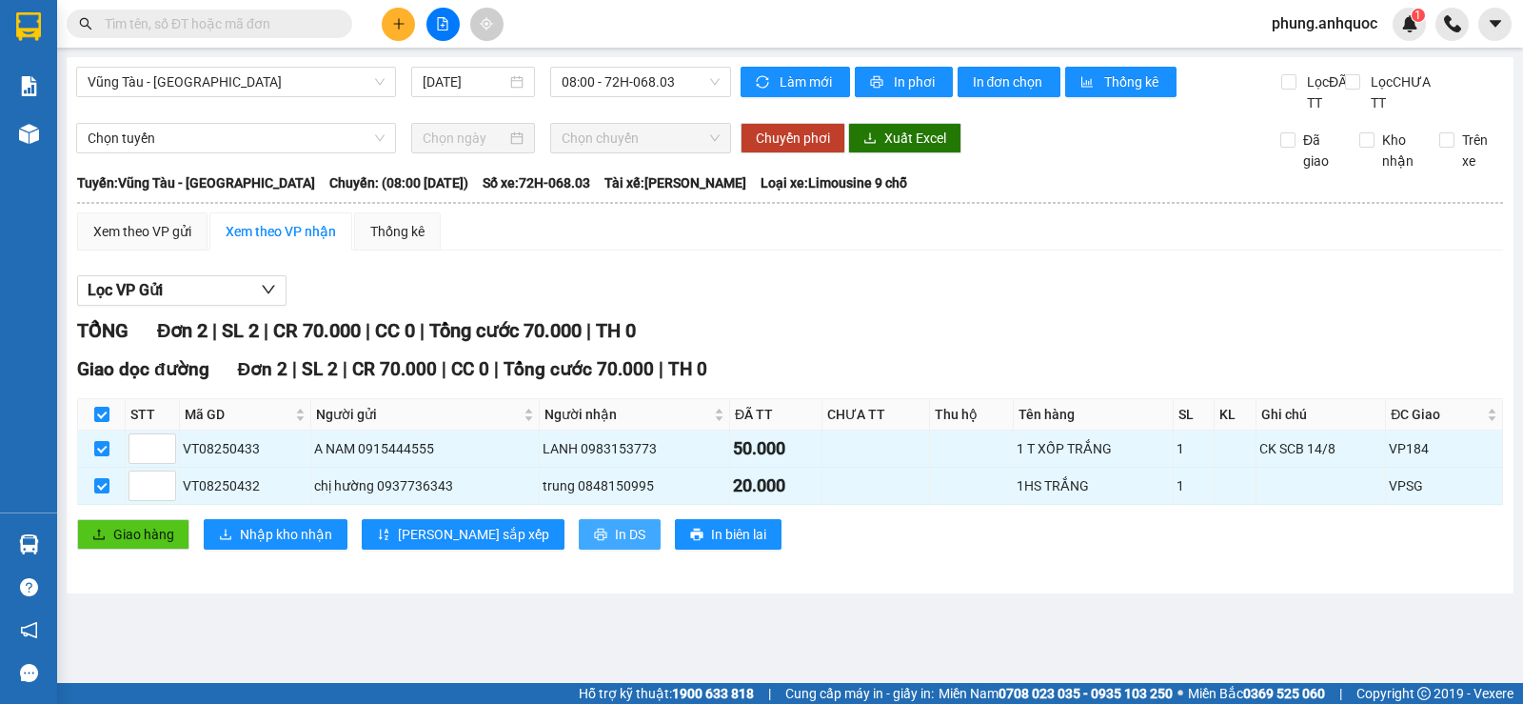
click at [594, 541] on icon "printer" at bounding box center [600, 533] width 13 height 13
click at [615, 545] on span "In DS" at bounding box center [630, 534] width 30 height 21
click at [396, 24] on icon "plus" at bounding box center [398, 23] width 10 height 1
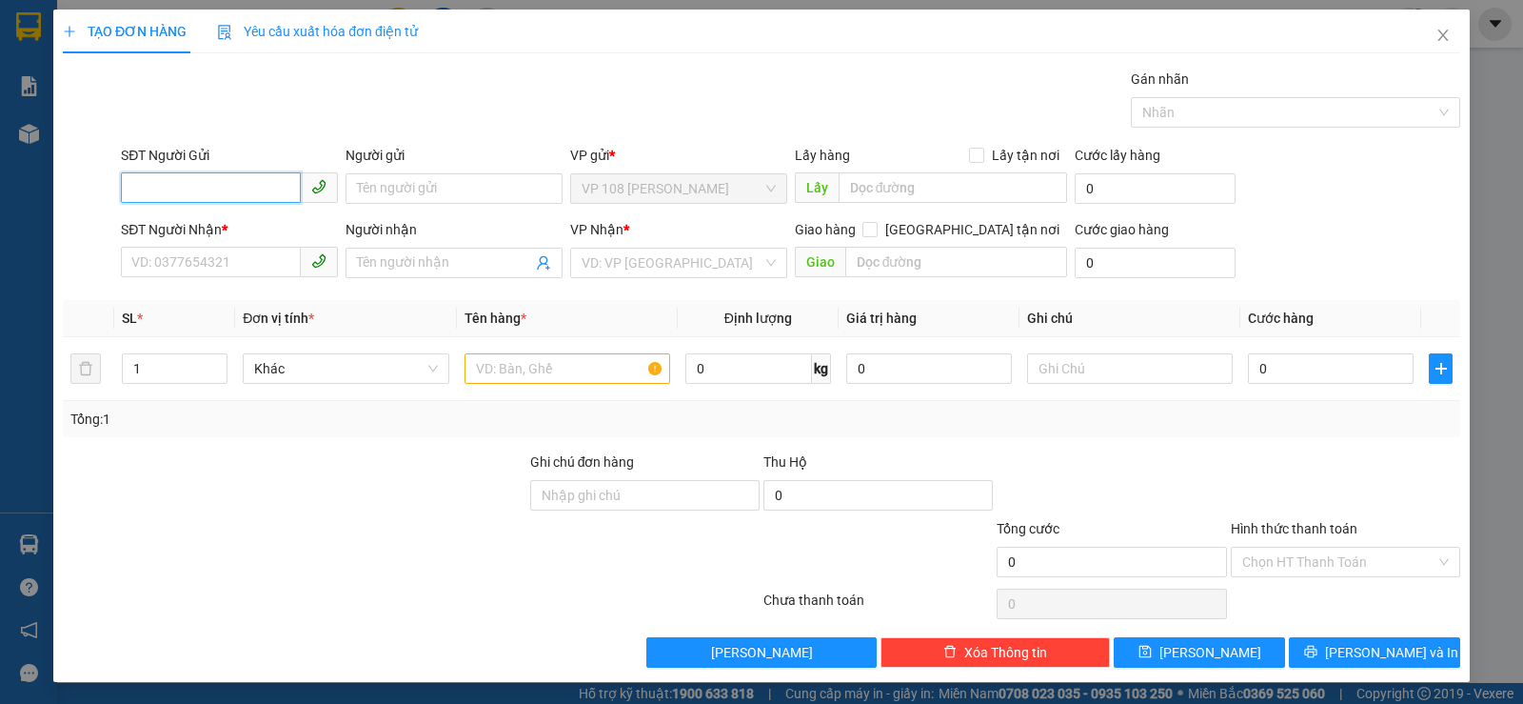
click at [247, 182] on input "SĐT Người Gửi" at bounding box center [211, 187] width 180 height 30
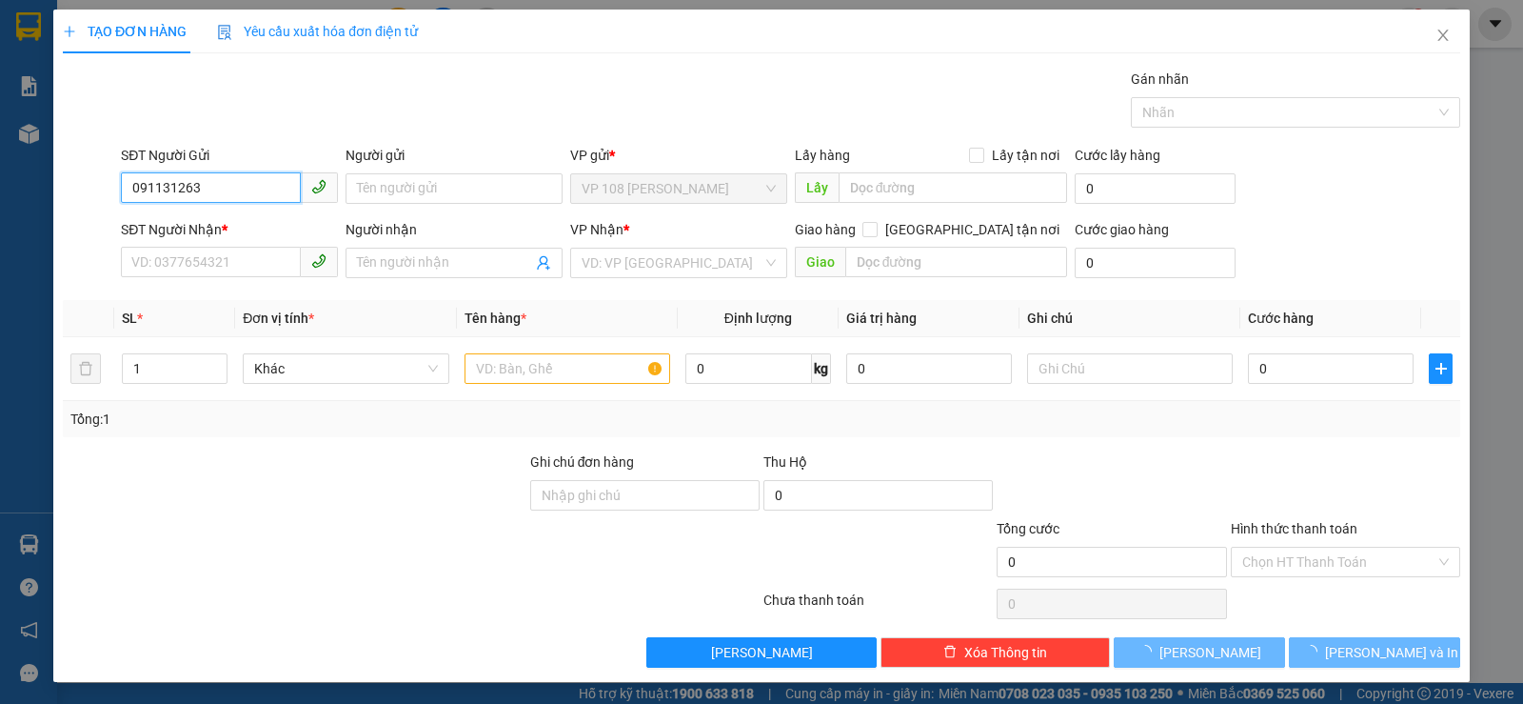
type input "0911312636"
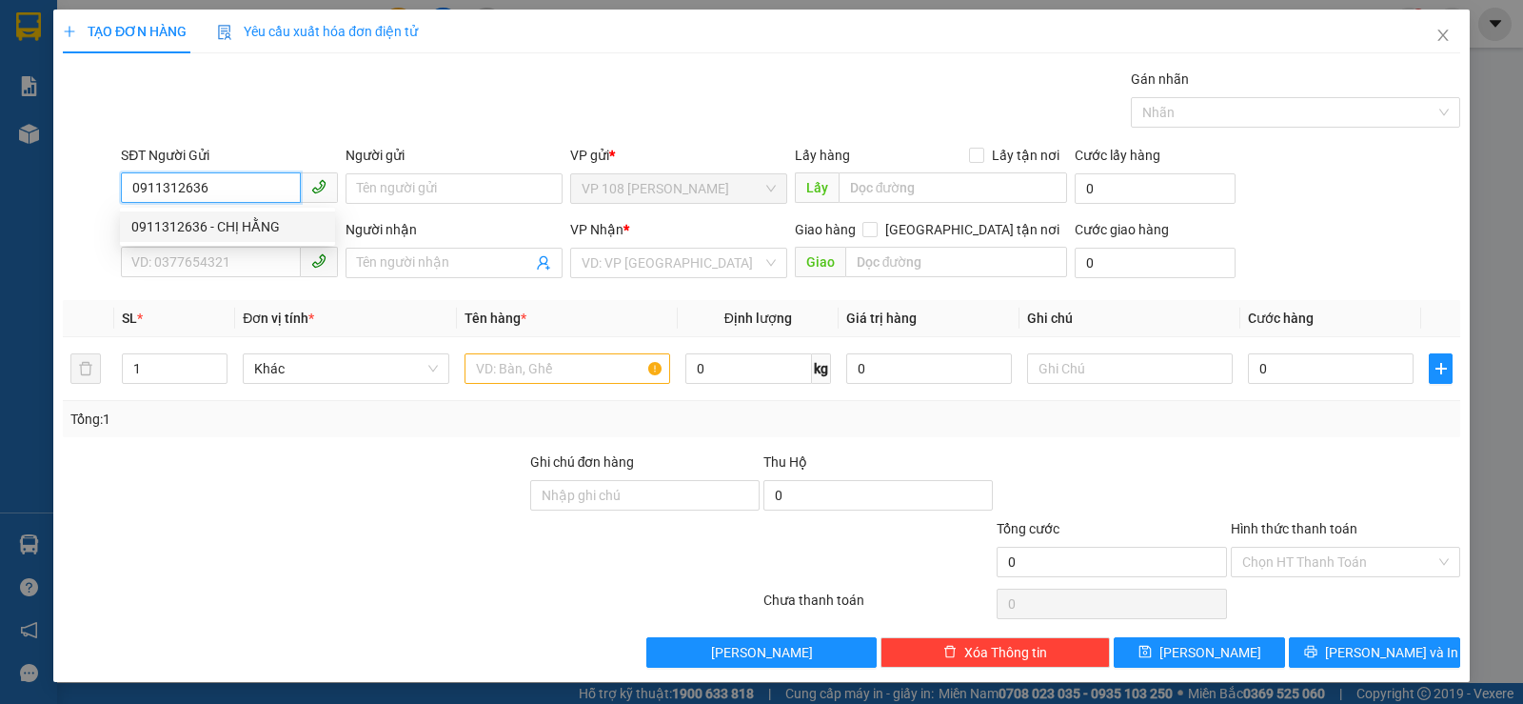
click at [264, 224] on div "0911312636 - CHỊ HẰNG" at bounding box center [227, 226] width 192 height 21
type input "CHỊ HẰNG"
type input "0937271027"
type input "A HƯNG"
type input "VPQ1"
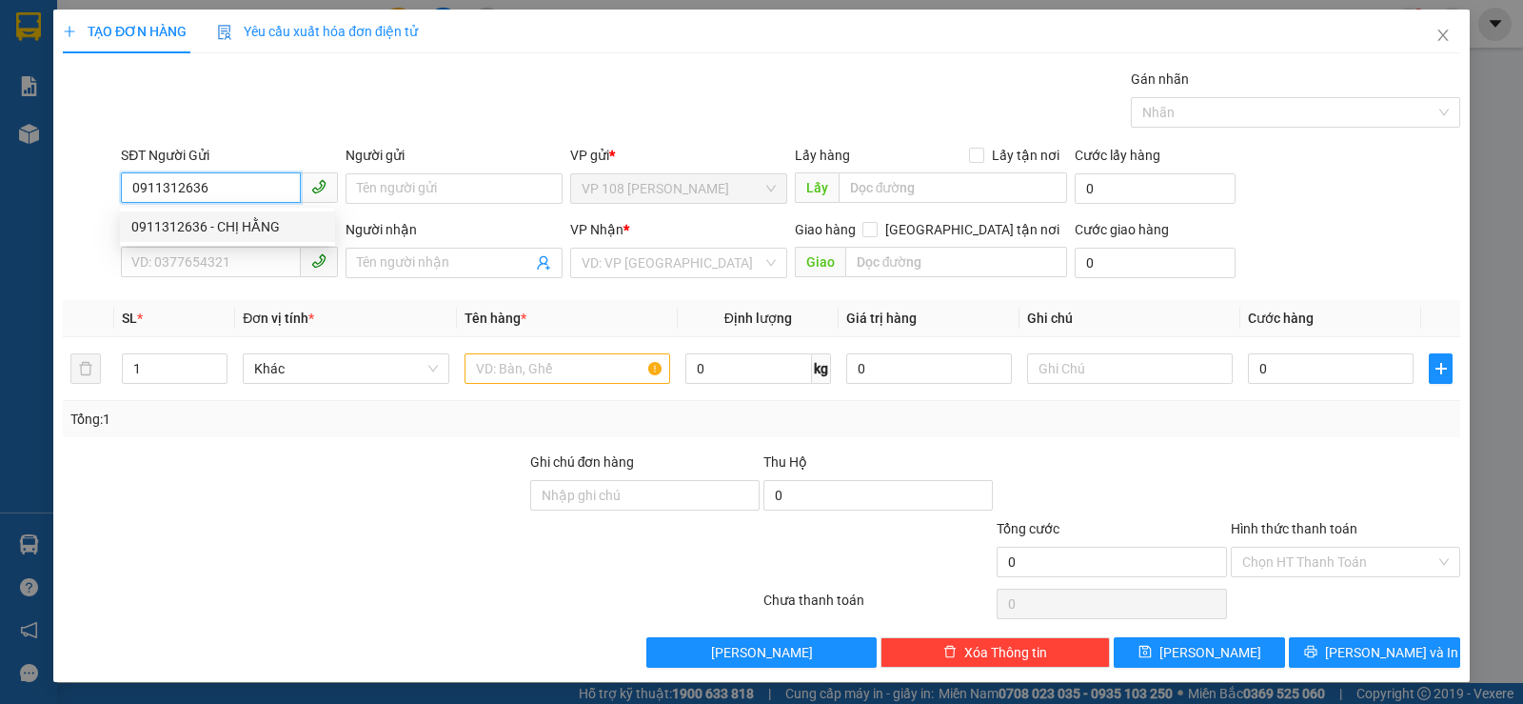
type input "TM 9/8 THANH"
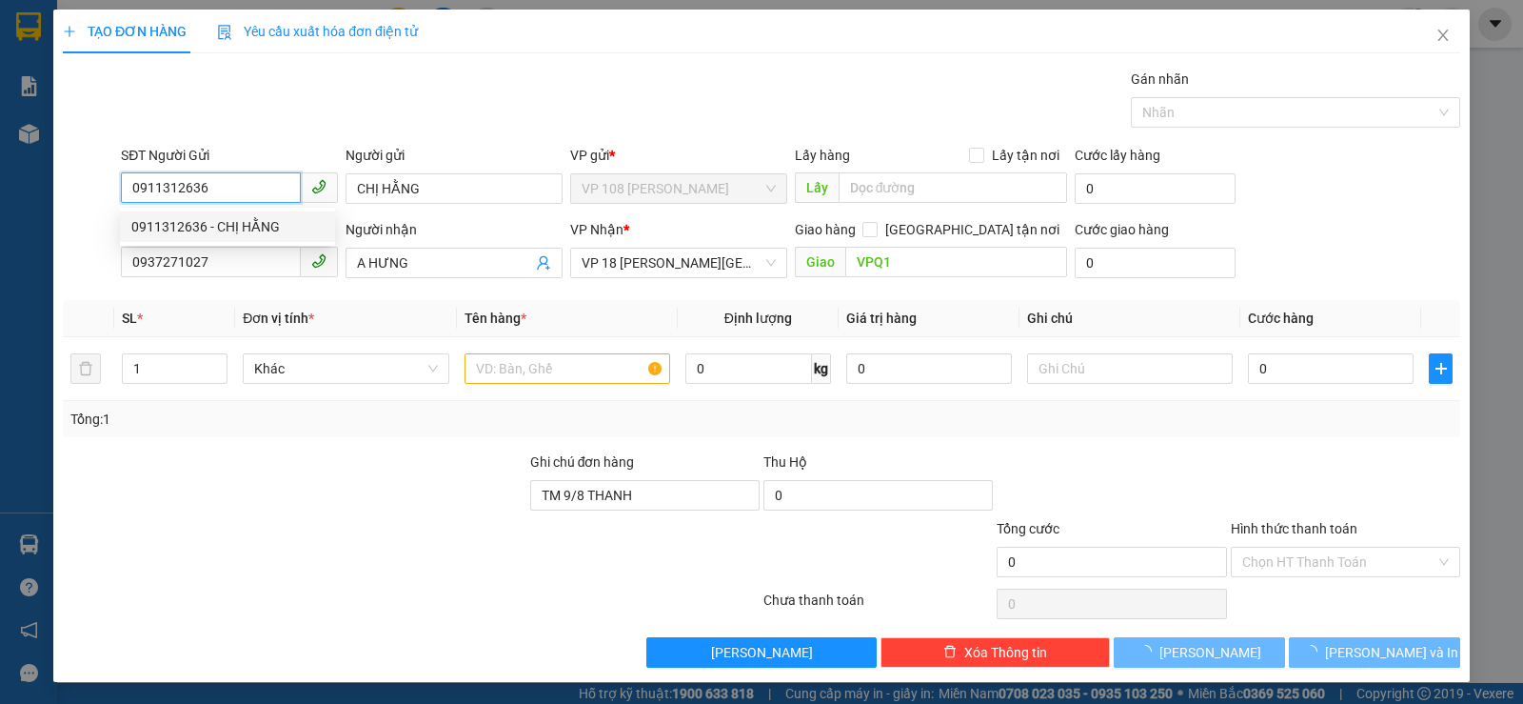
type input "40.000"
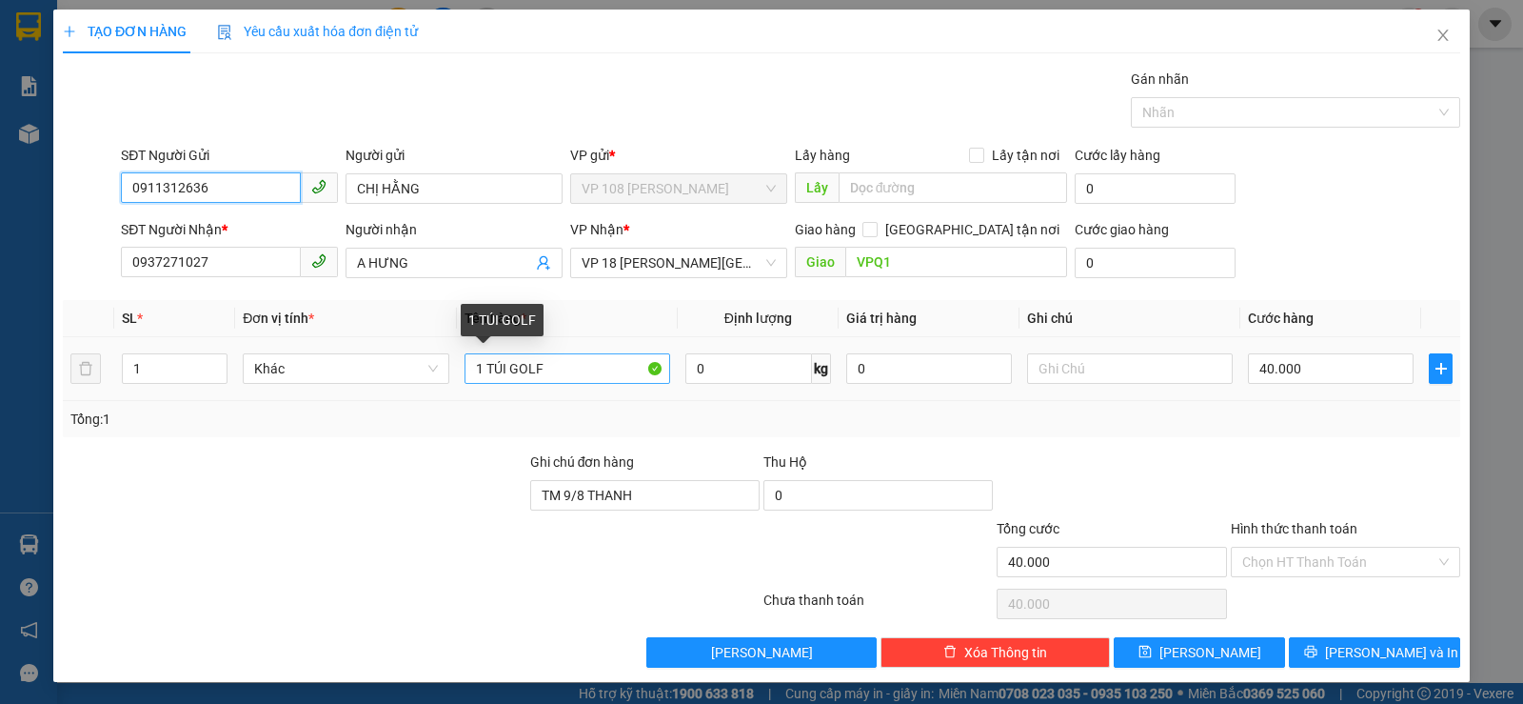
type input "0911312636"
drag, startPoint x: 557, startPoint y: 371, endPoint x: 435, endPoint y: 362, distance: 122.2
click at [438, 363] on tr "1 Khác 1 TÚI GOLF 0 kg 0 40.000" at bounding box center [762, 369] width 1398 height 64
type input "1 HỘP ĐỎ"
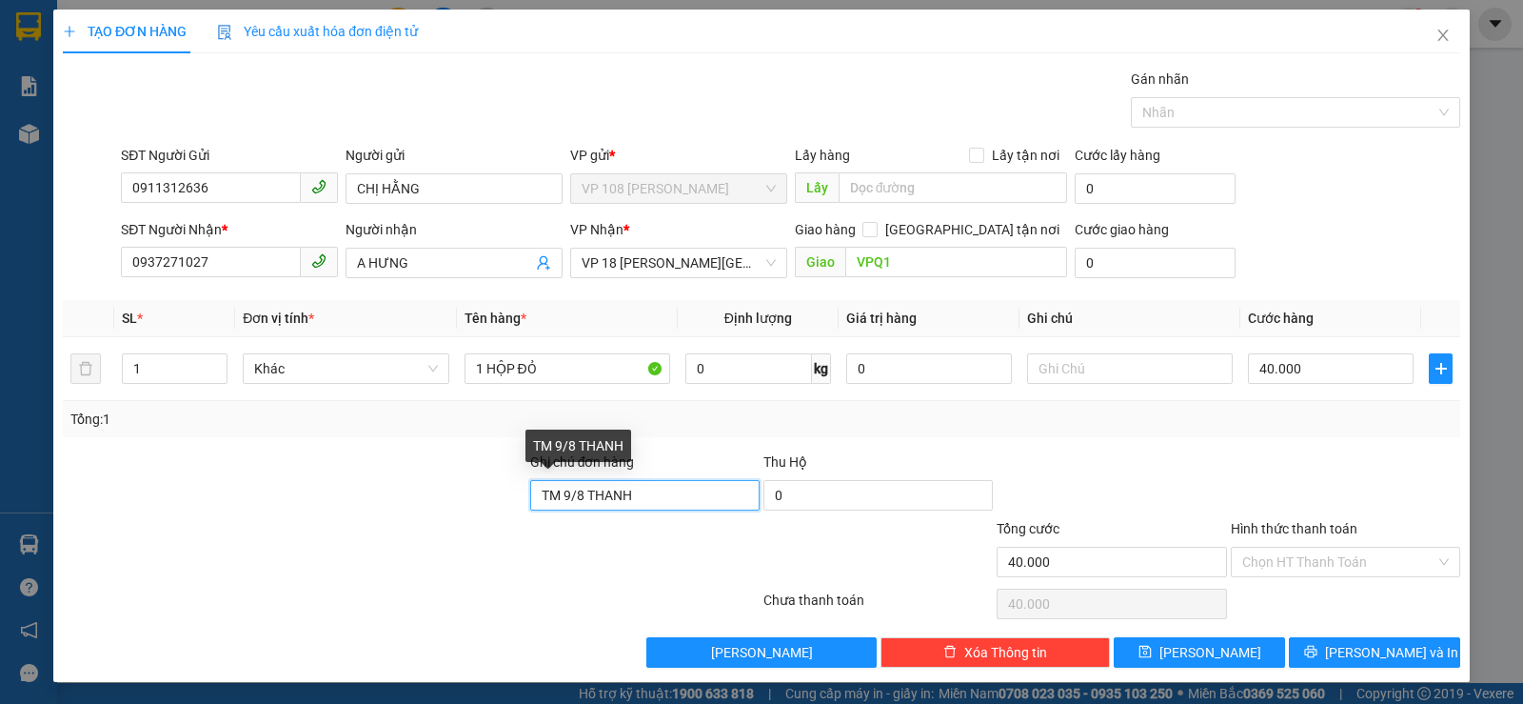
drag, startPoint x: 645, startPoint y: 494, endPoint x: 485, endPoint y: 504, distance: 160.2
click at [487, 504] on div "Ghi chú đơn hàng TM 9/8 THANH Thu Hộ 0" at bounding box center [761, 484] width 1401 height 67
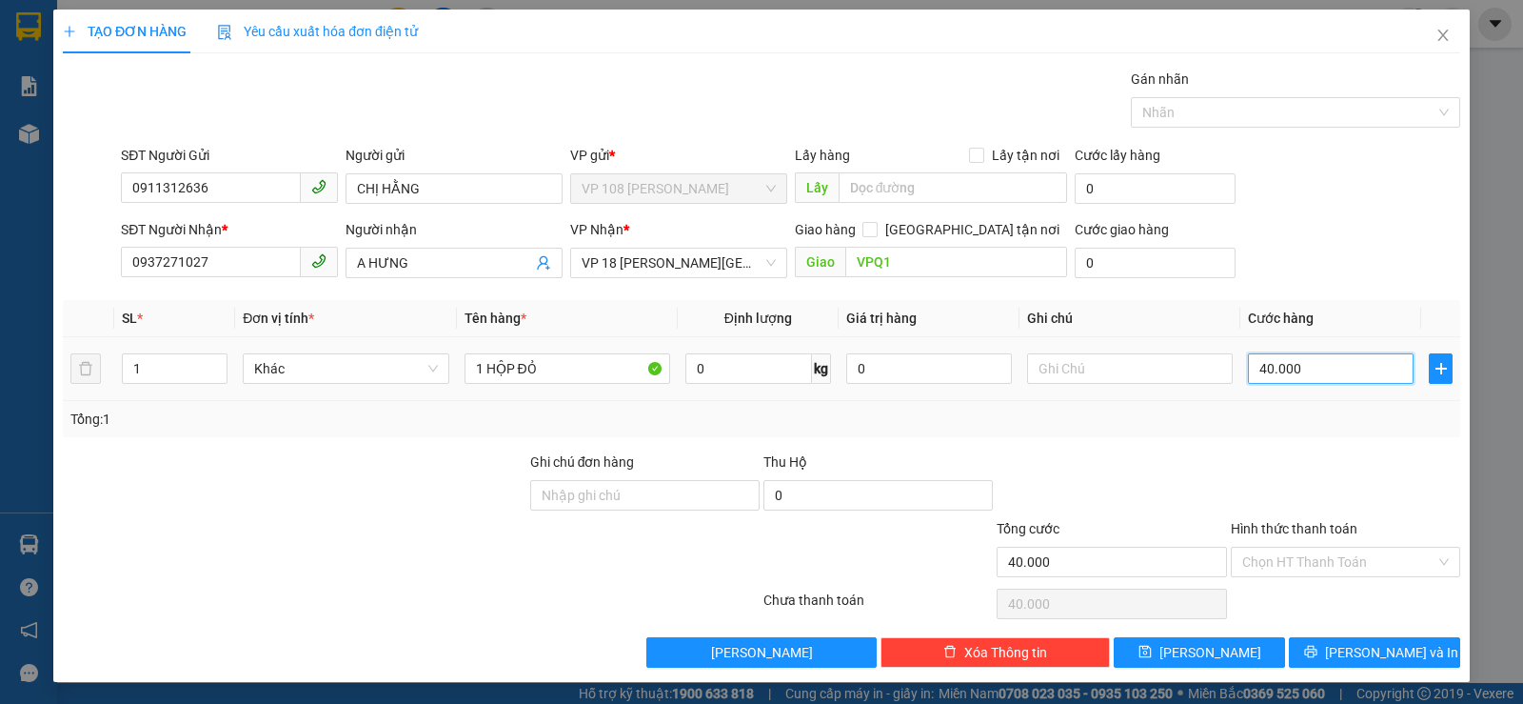
click at [1320, 370] on input "40.000" at bounding box center [1331, 368] width 166 height 30
type input "2"
type input "20"
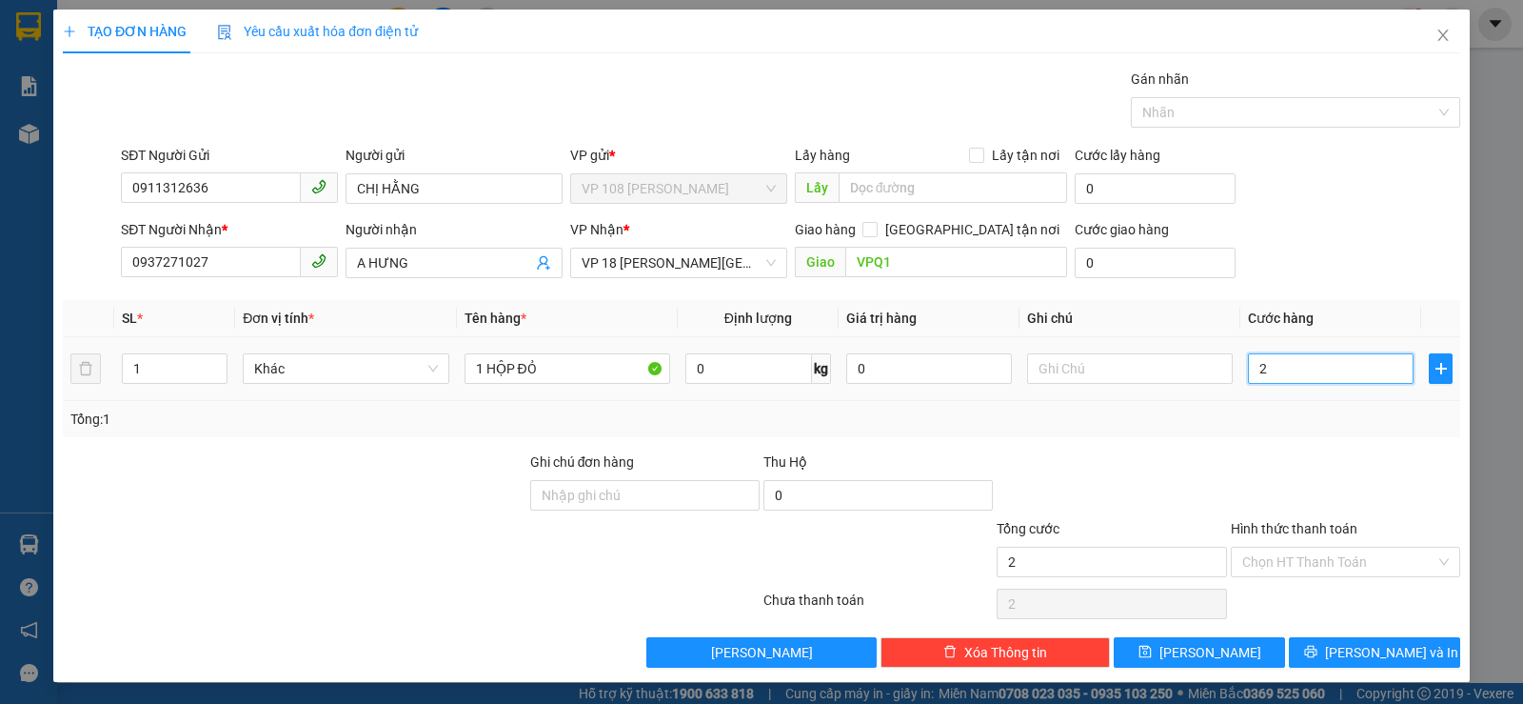
type input "20"
type input "200"
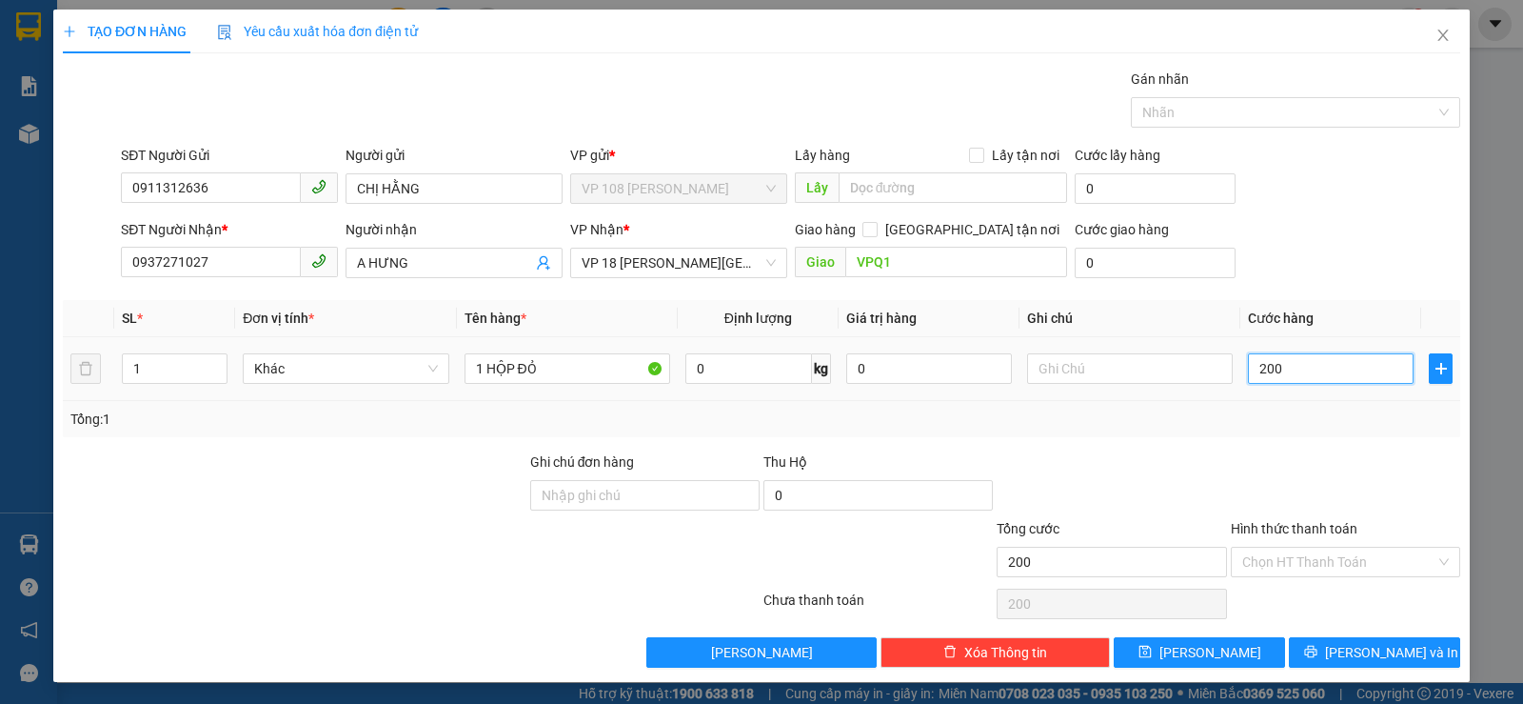
type input "2.000"
type input "20.000"
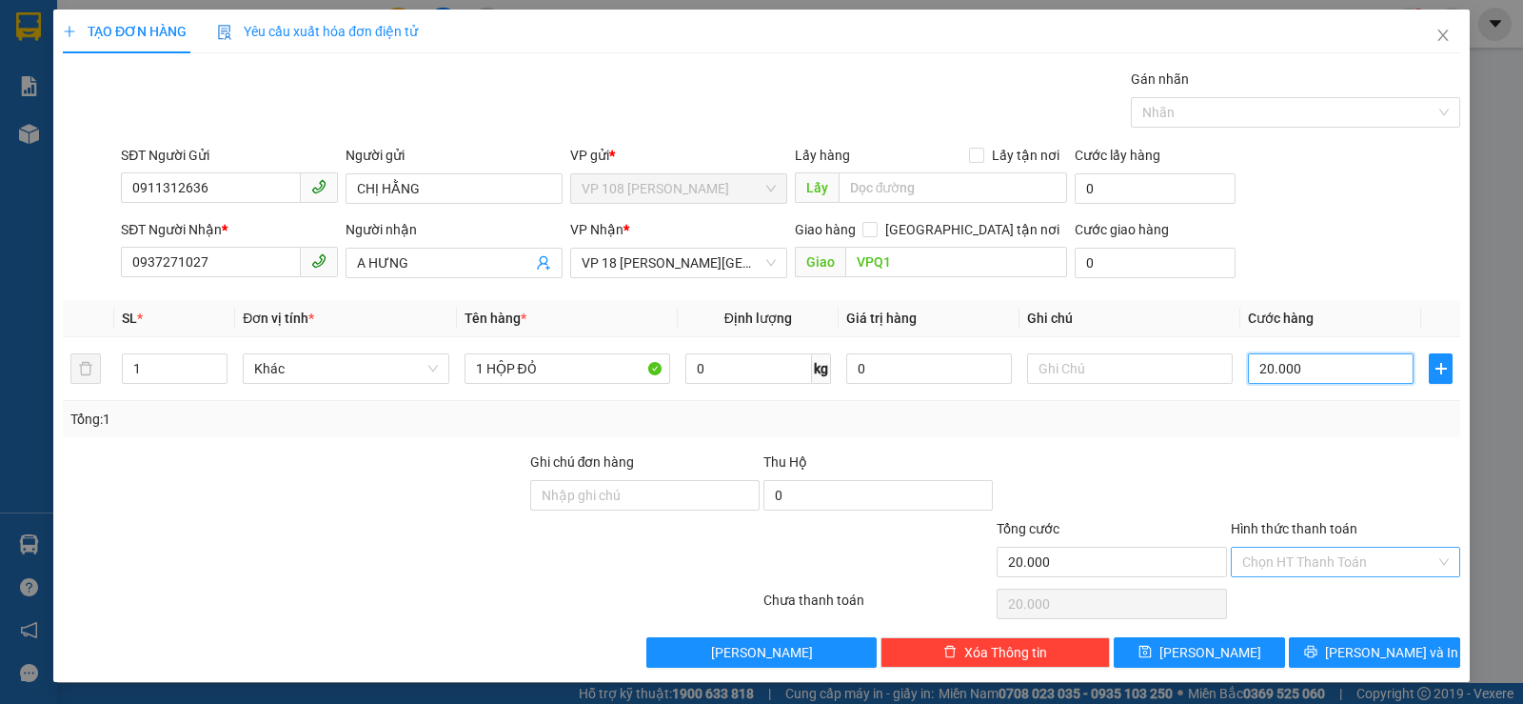
type input "20.000"
click at [1286, 569] on input "Hình thức thanh toán" at bounding box center [1338, 561] width 193 height 29
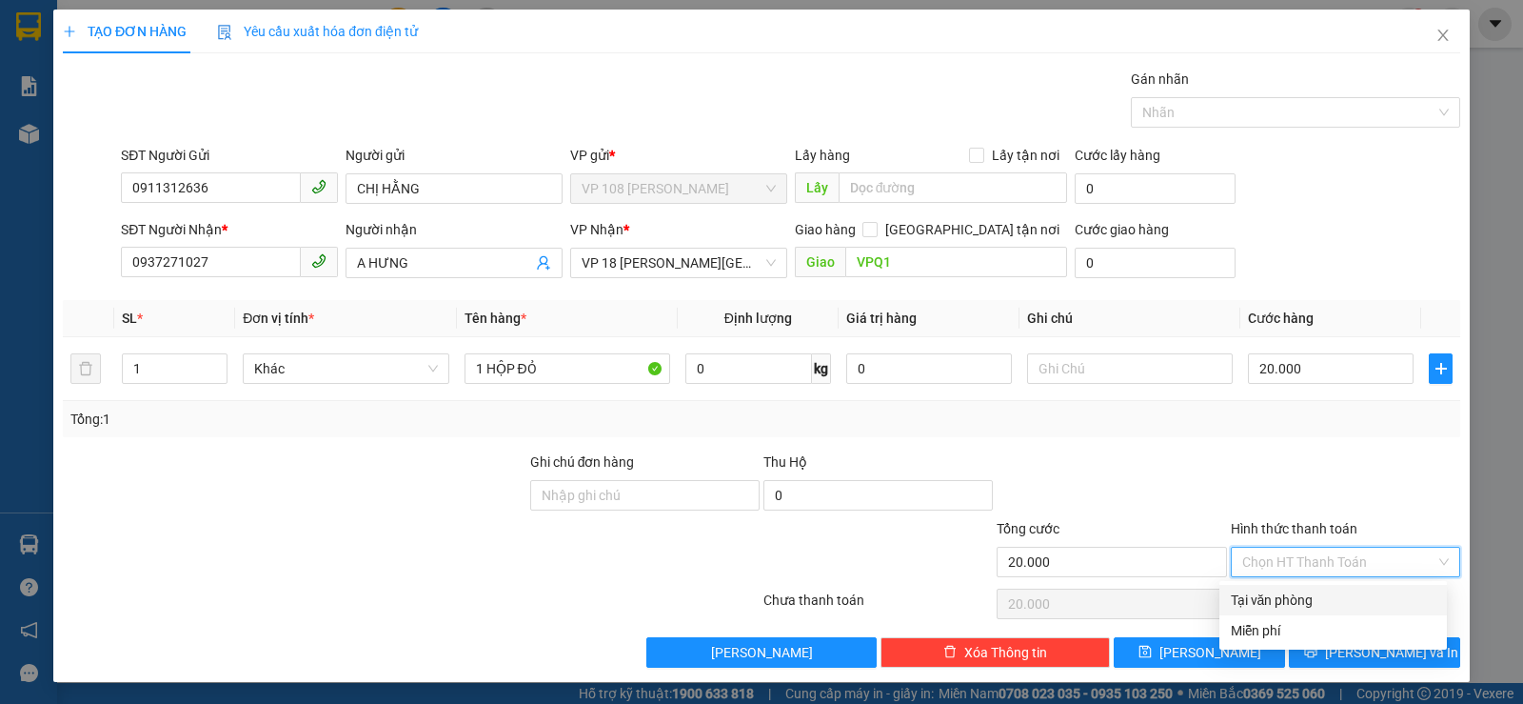
click at [1283, 606] on div "Tại văn phòng" at bounding box center [1333, 599] width 205 height 21
type input "0"
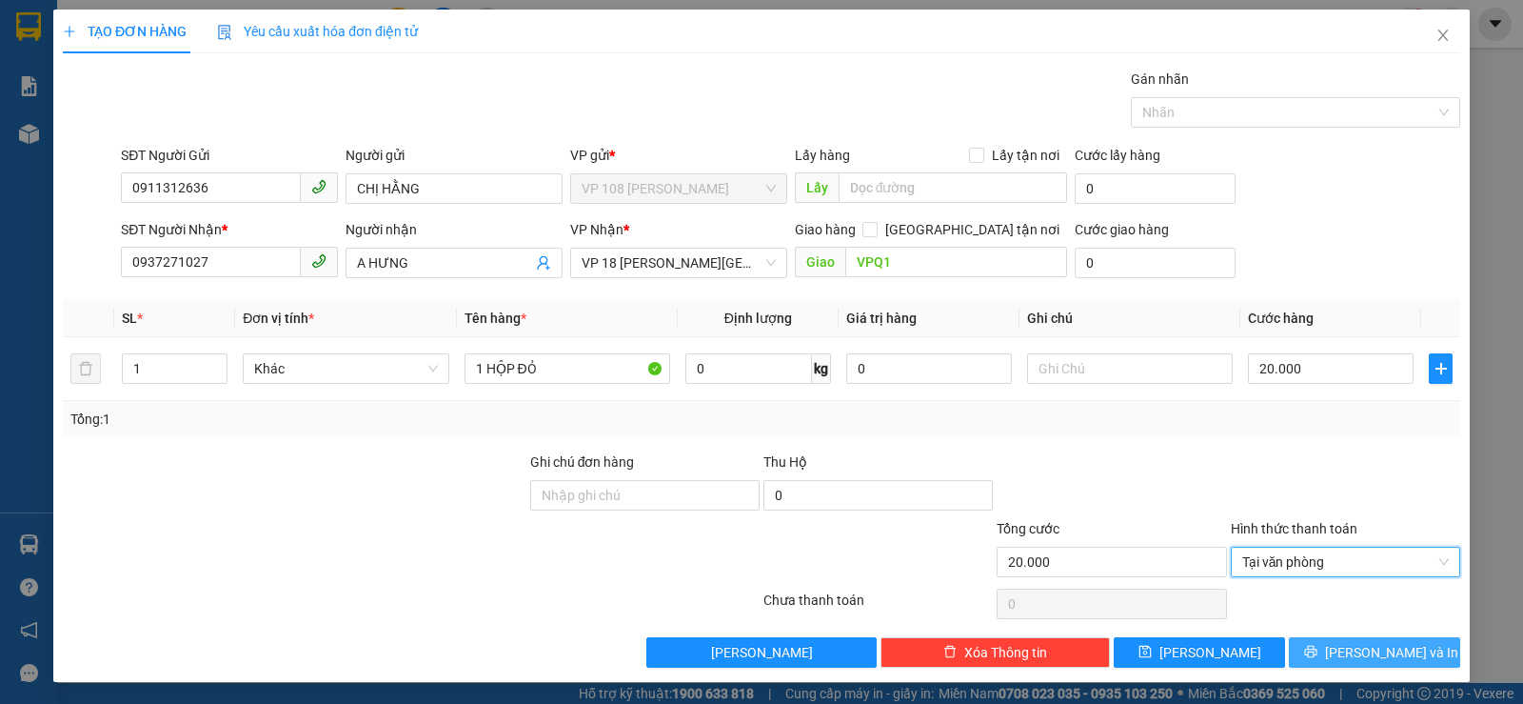
click at [1344, 647] on button "[PERSON_NAME] và In" at bounding box center [1374, 652] width 171 height 30
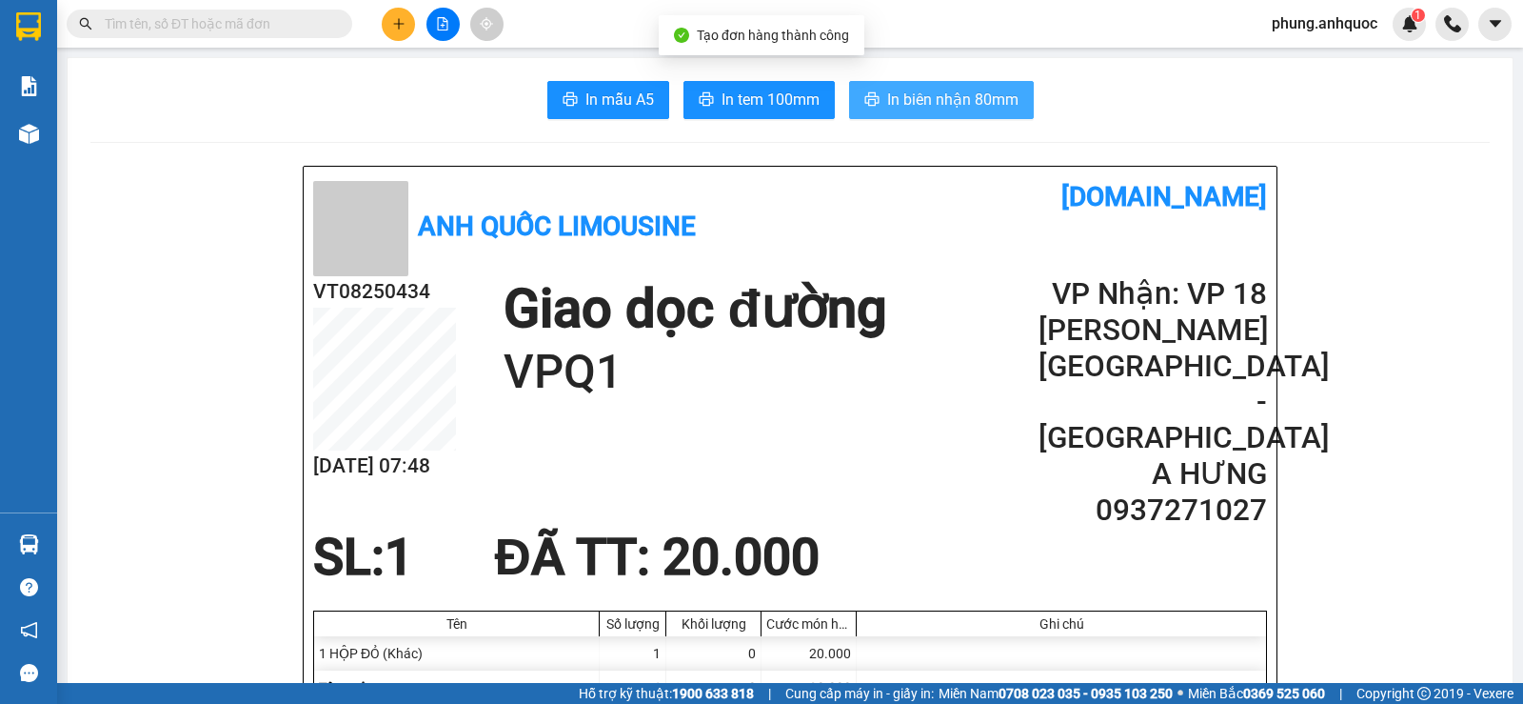
click at [904, 104] on span "In biên nhận 80mm" at bounding box center [952, 100] width 131 height 24
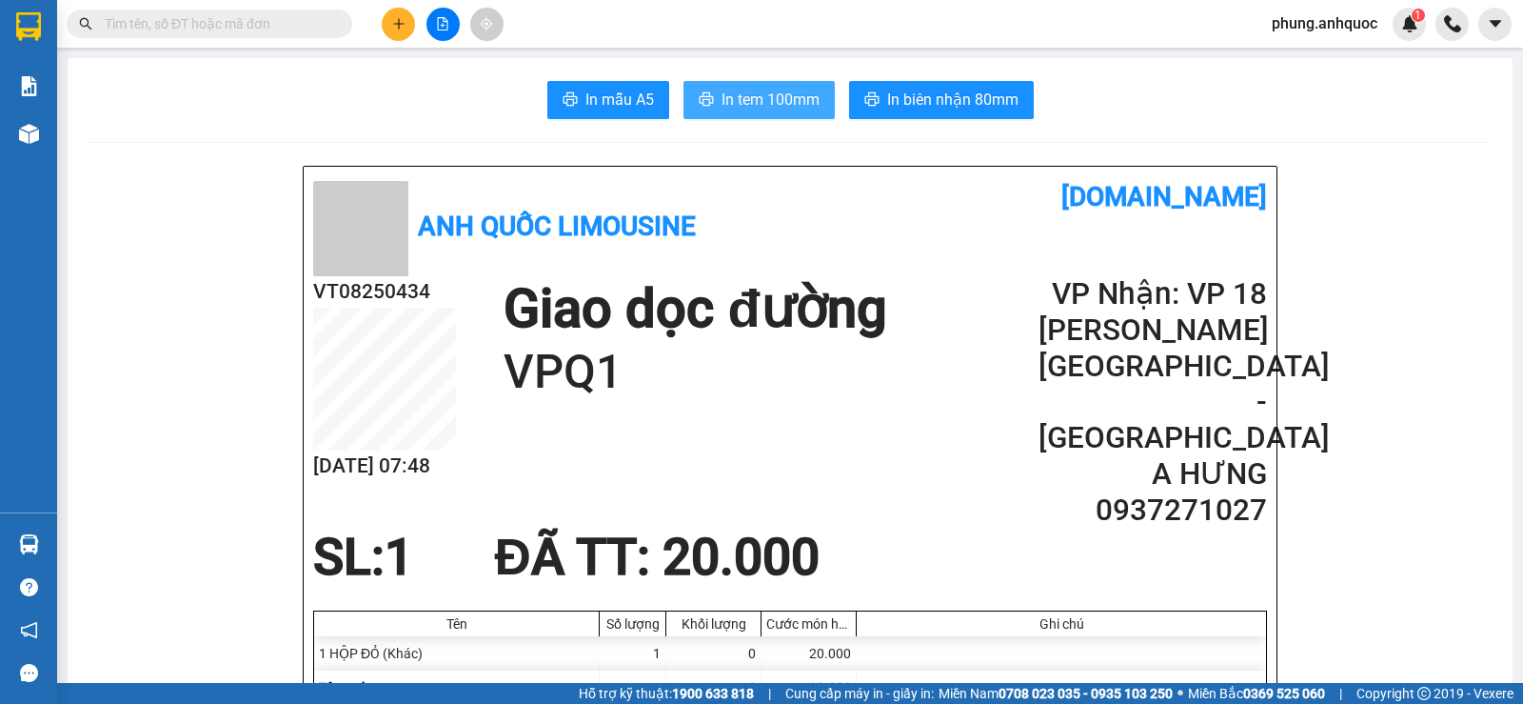
click at [768, 102] on span "In tem 100mm" at bounding box center [771, 100] width 98 height 24
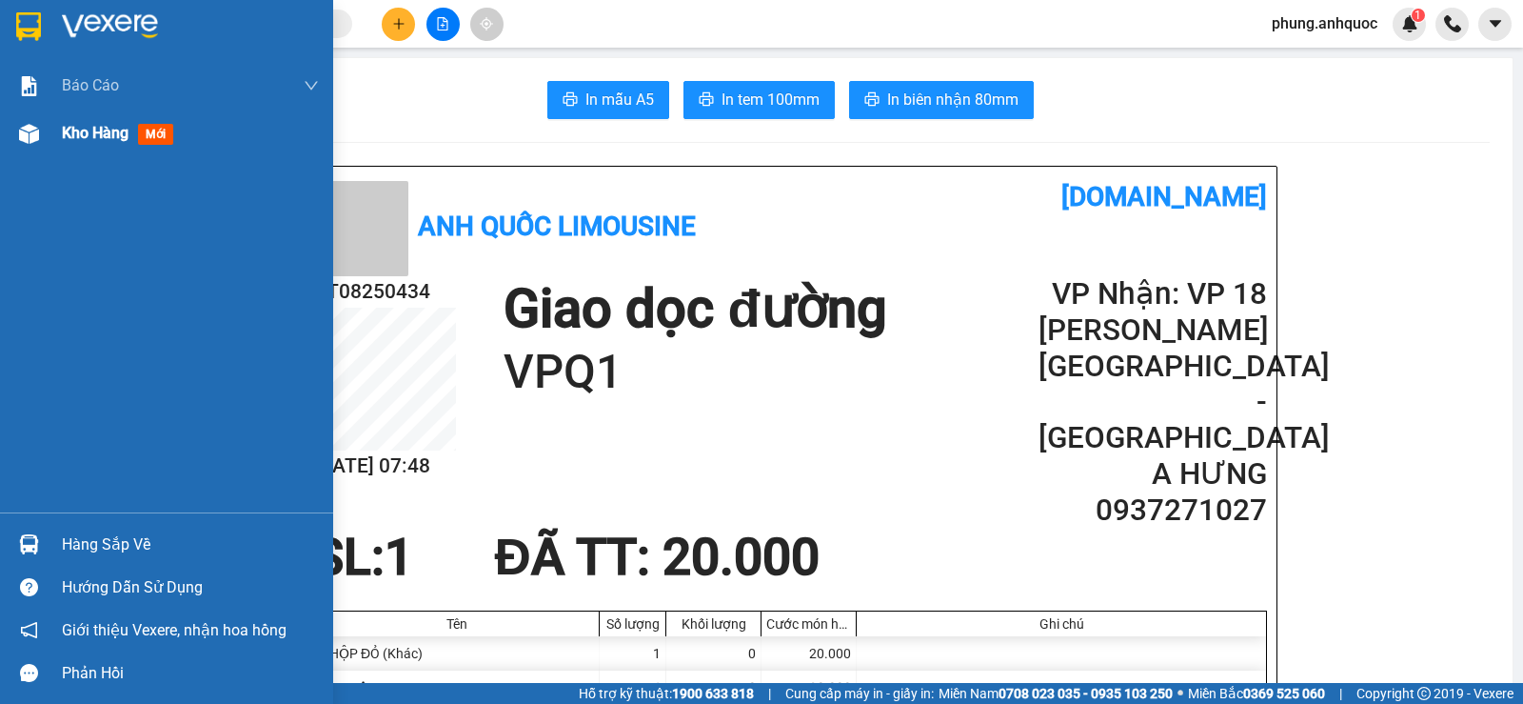
click at [37, 136] on img at bounding box center [29, 134] width 20 height 20
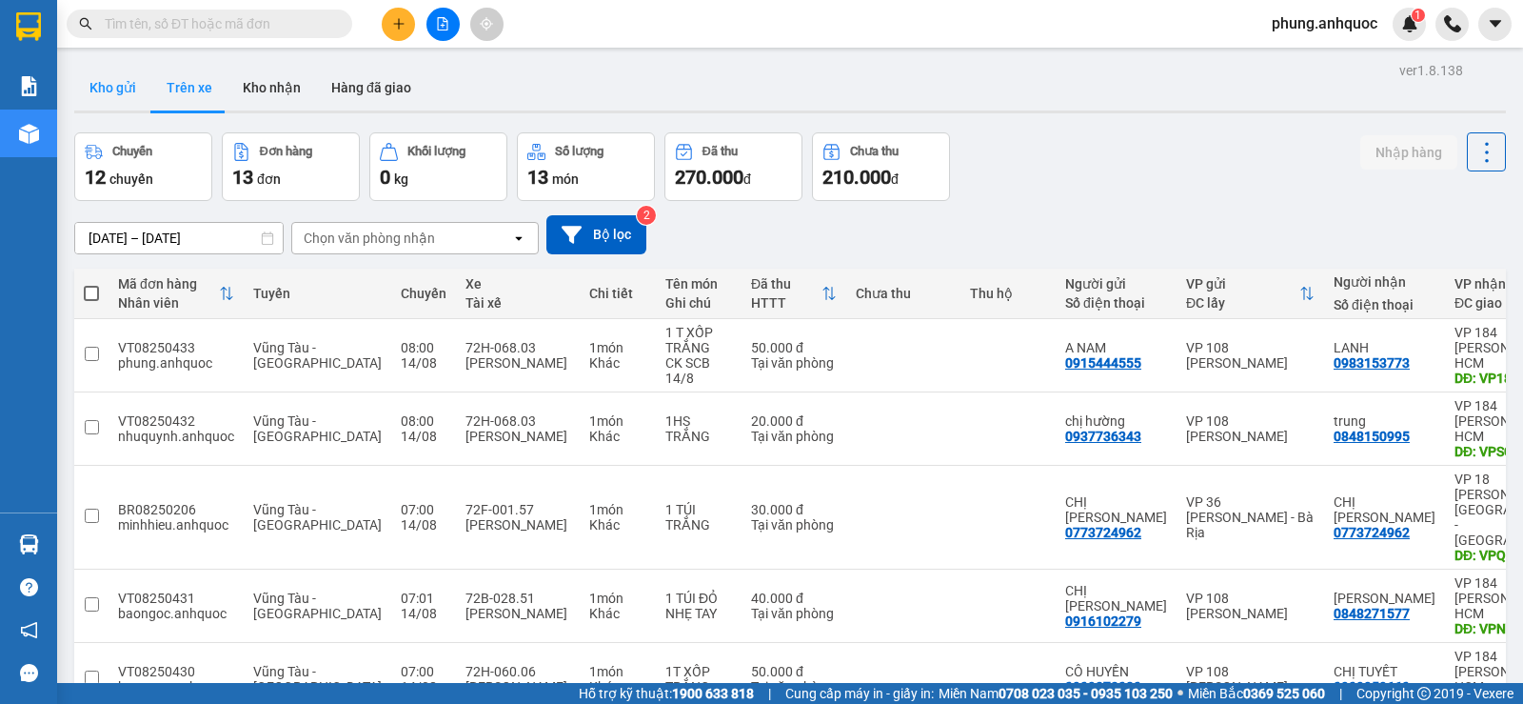
click at [106, 90] on button "Kho gửi" at bounding box center [112, 88] width 77 height 46
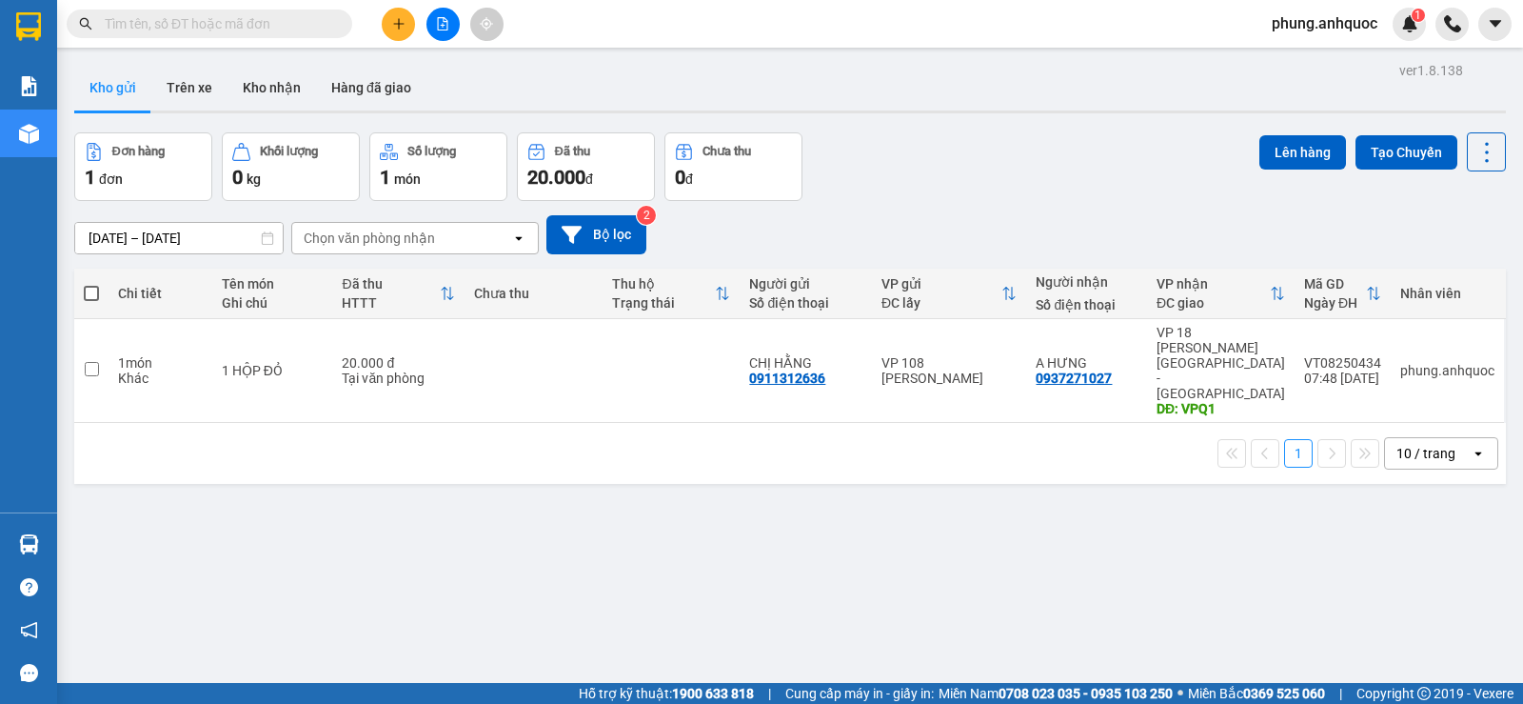
click at [396, 24] on icon "plus" at bounding box center [398, 23] width 10 height 1
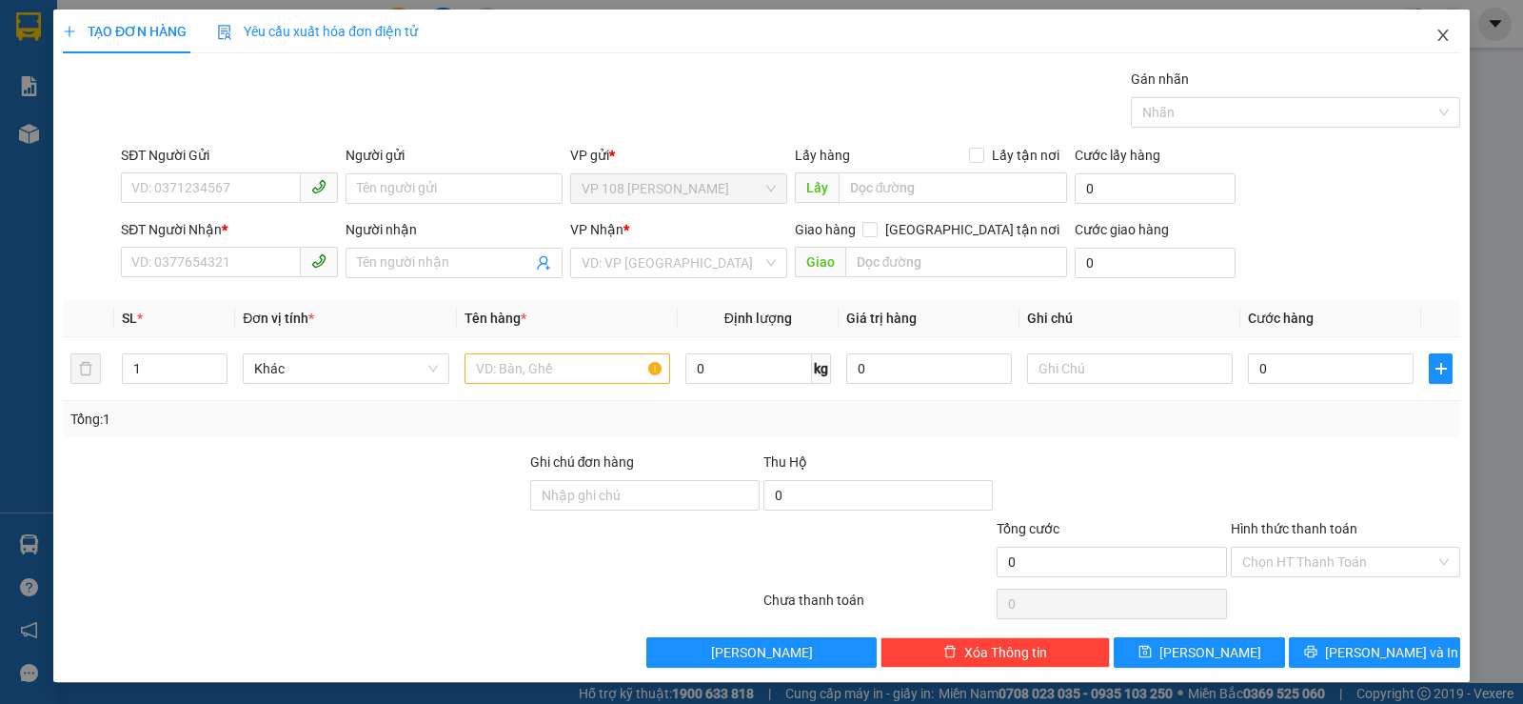
click at [1430, 44] on span "Close" at bounding box center [1443, 36] width 53 height 53
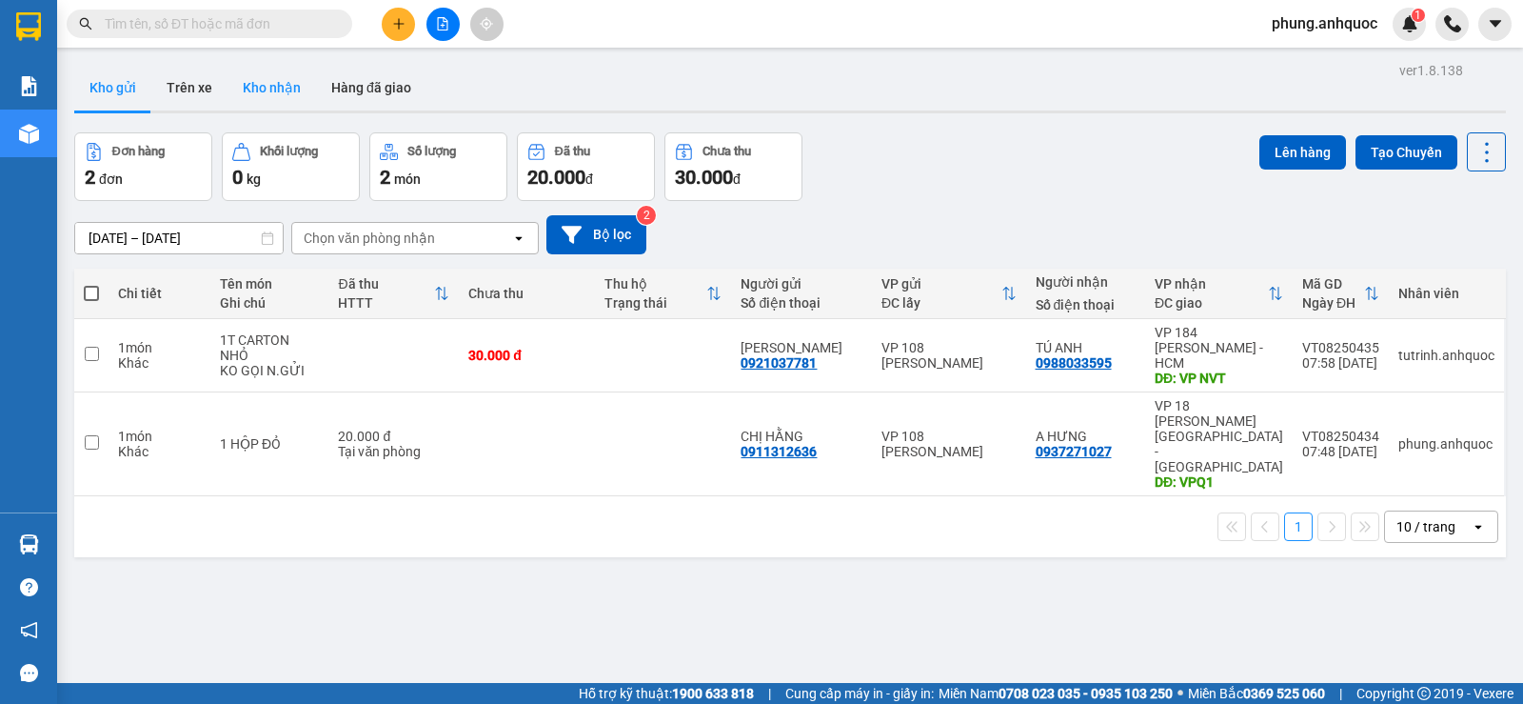
click at [276, 98] on button "Kho nhận" at bounding box center [272, 88] width 89 height 46
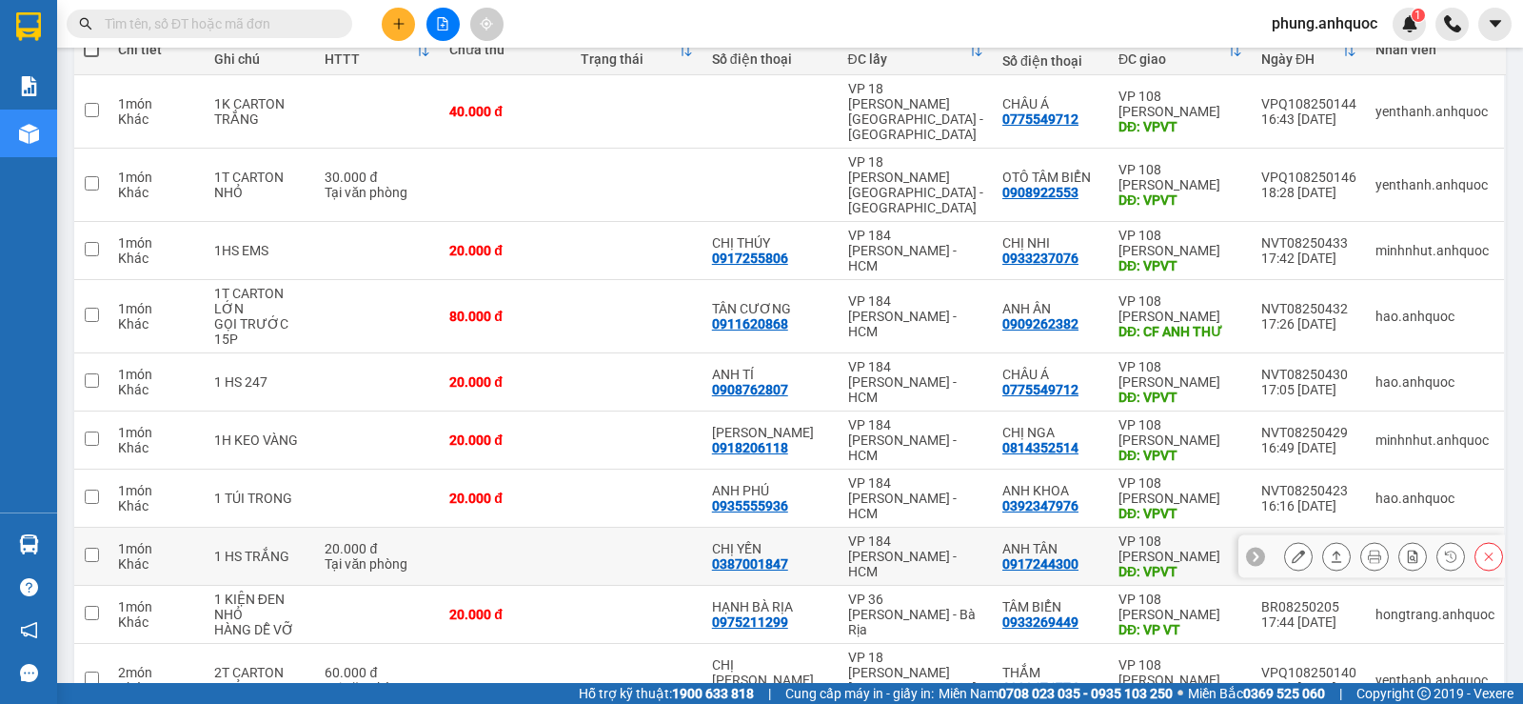
scroll to position [286, 0]
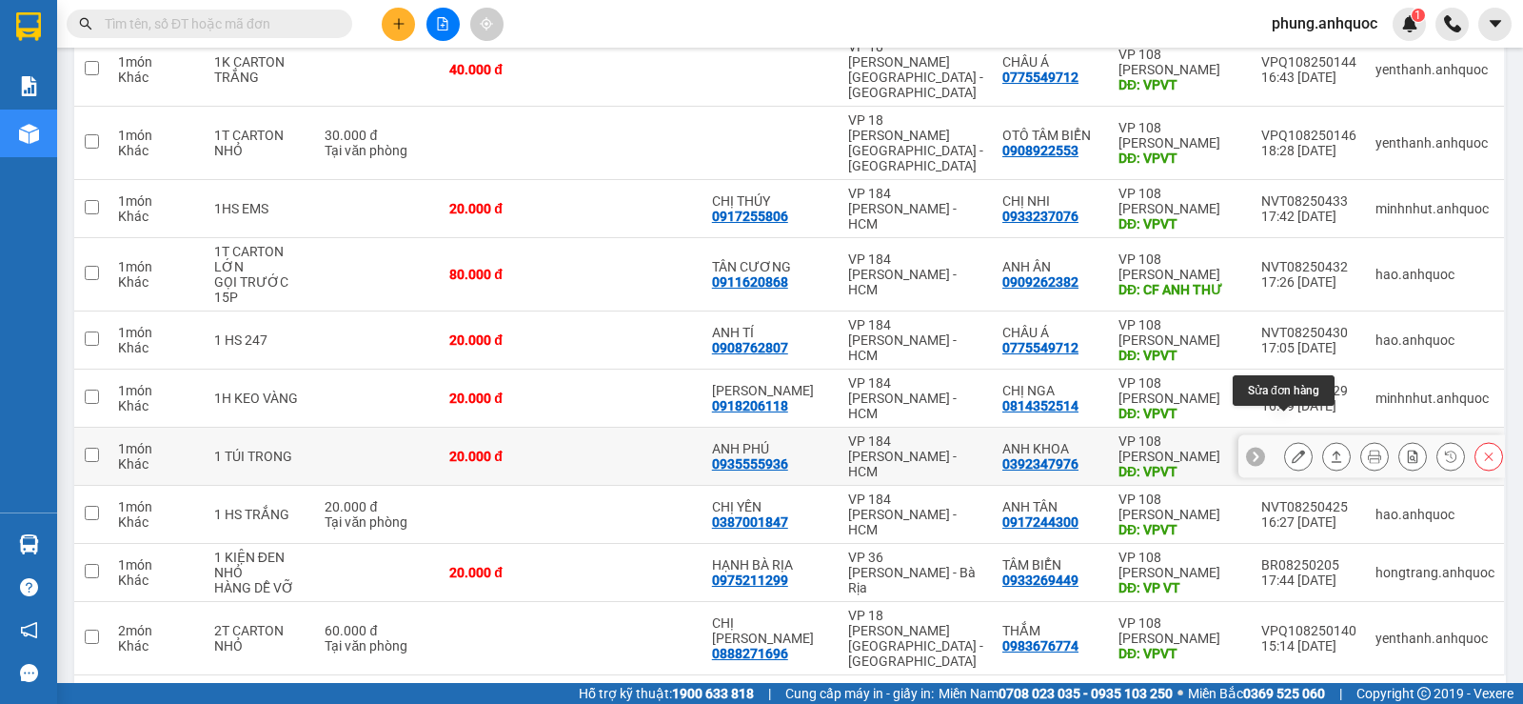
click at [1292, 449] on icon at bounding box center [1298, 455] width 13 height 13
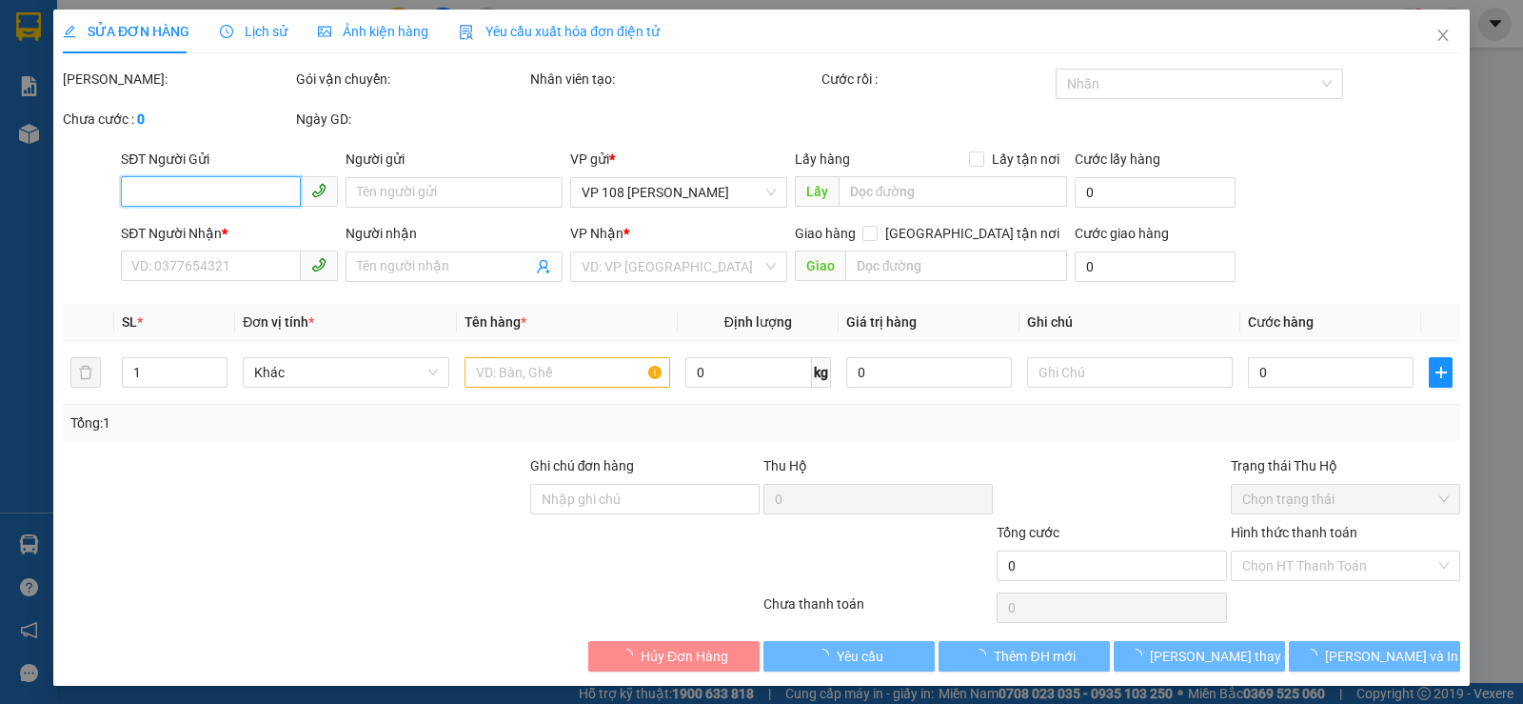
type input "0935555936"
type input "ANH PHÚ"
type input "0392347976"
type input "ANH KHOA"
type input "VPVT"
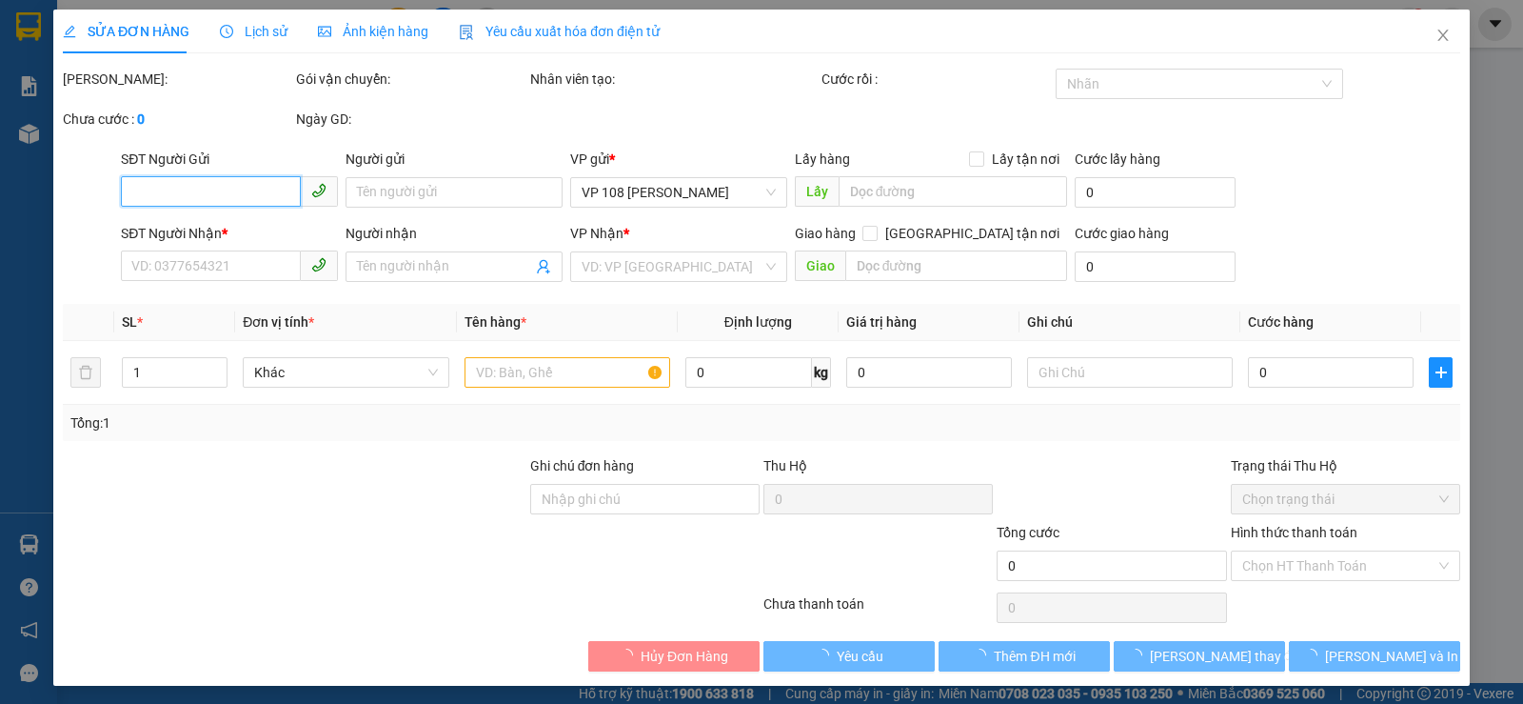
type input "20.000"
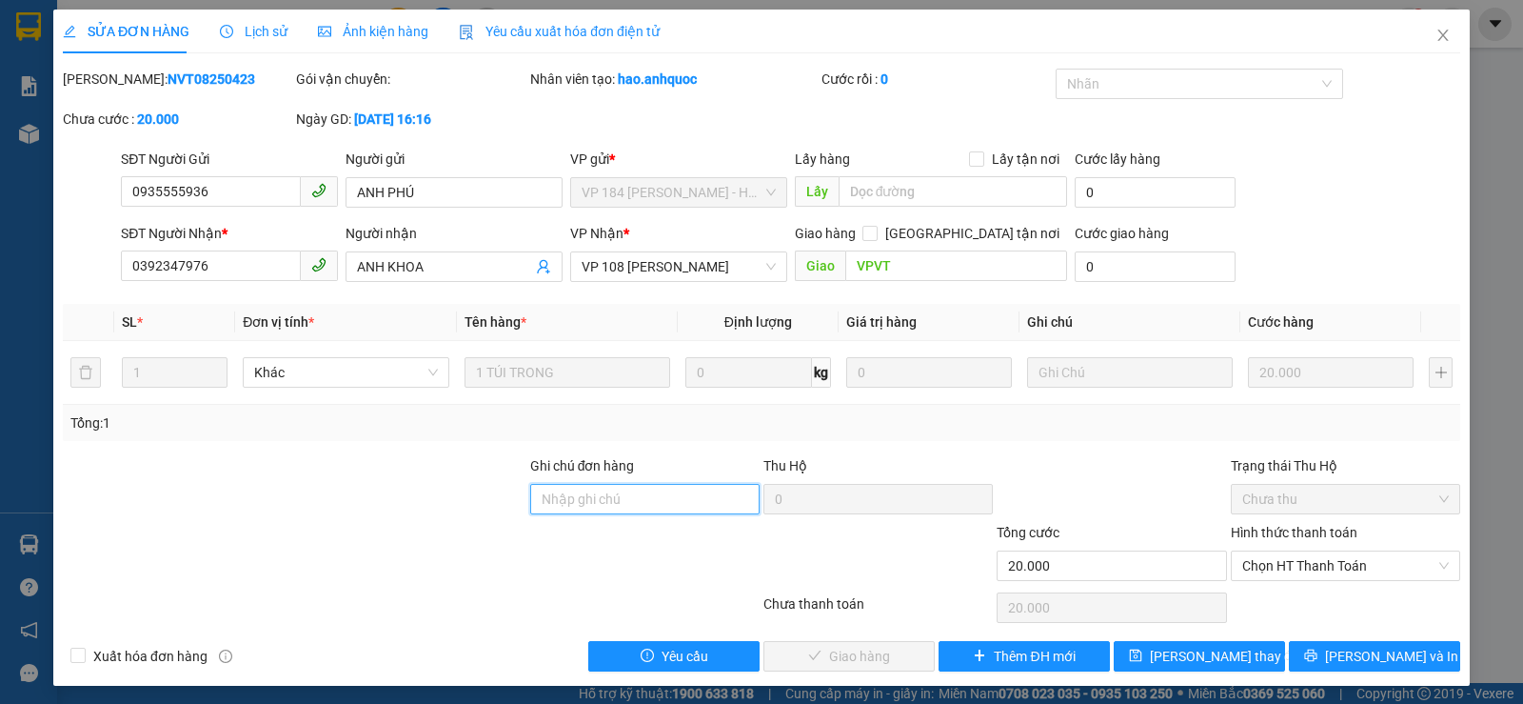
click at [577, 503] on input "Ghi chú đơn hàng" at bounding box center [644, 499] width 229 height 30
type input "CK SCB 14/8"
click at [75, 653] on input "Xuất hóa đơn hàng" at bounding box center [76, 653] width 13 height 13
checkbox input "true"
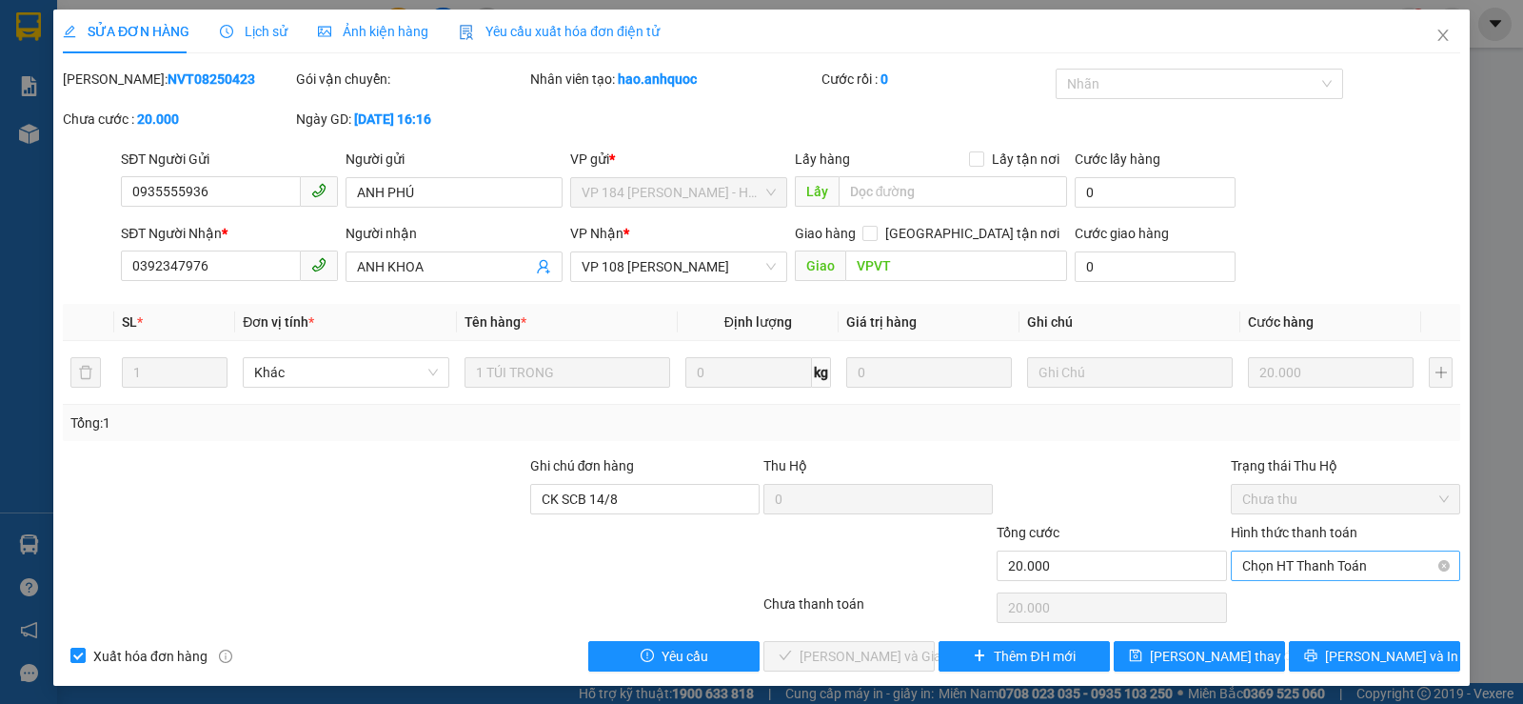
click at [1284, 566] on span "Chọn HT Thanh Toán" at bounding box center [1345, 565] width 207 height 29
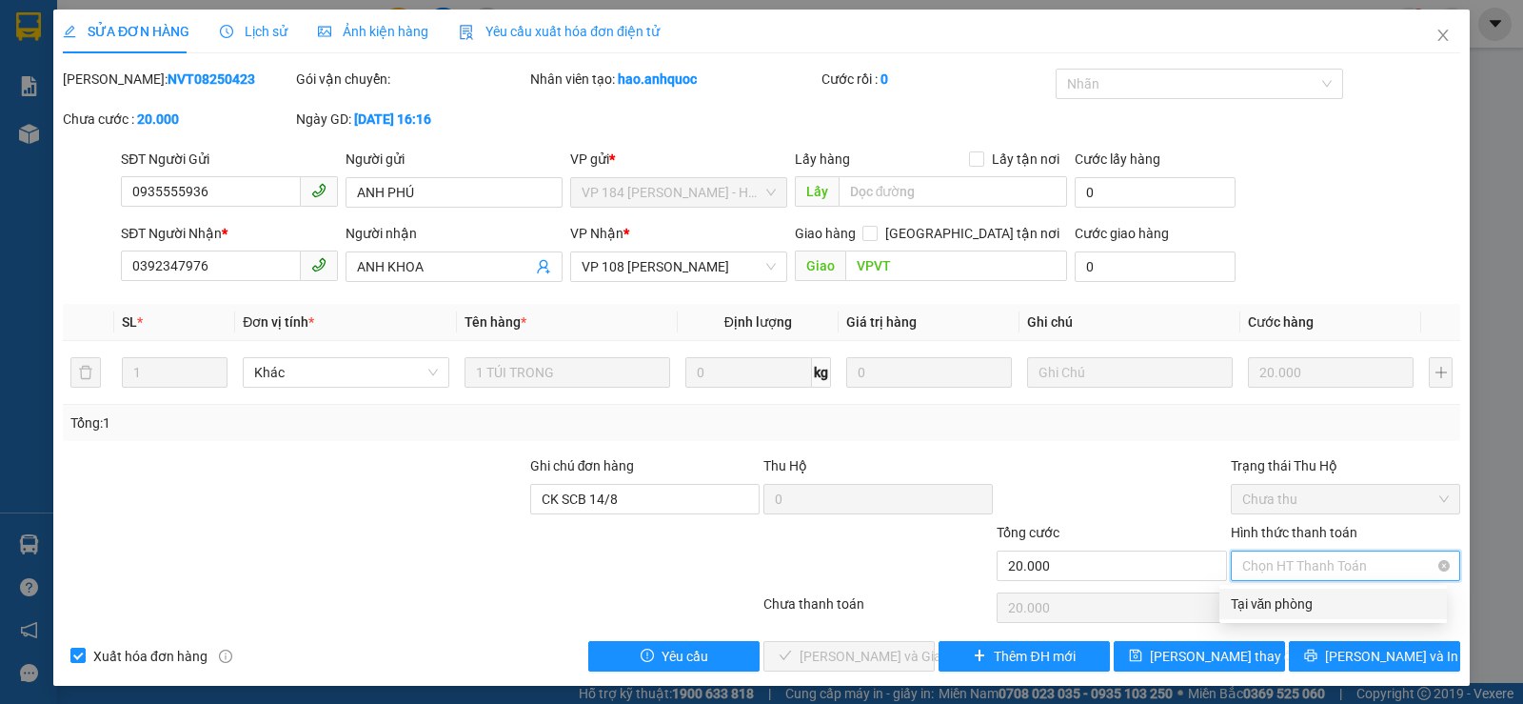
click at [1257, 606] on div "Tại văn phòng" at bounding box center [1333, 603] width 205 height 21
type input "0"
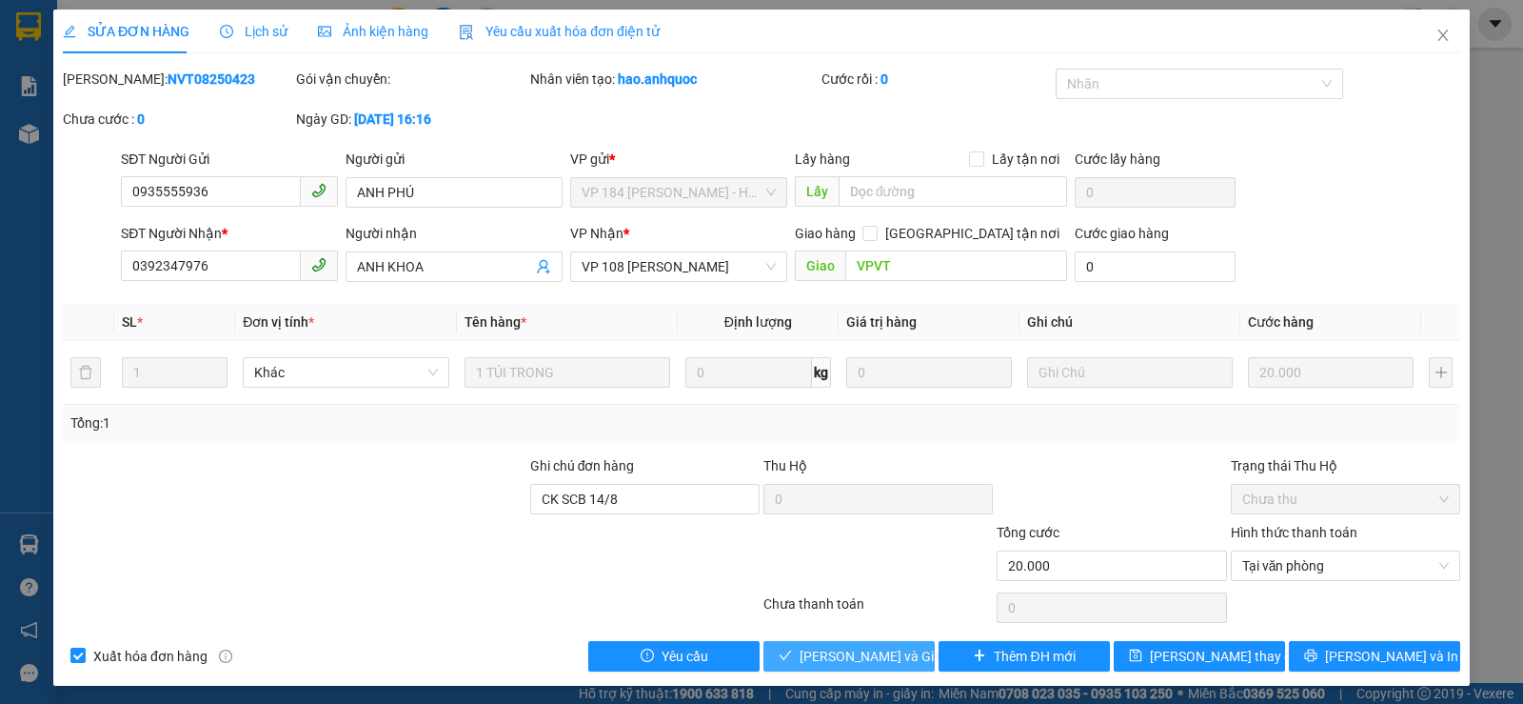
click at [812, 659] on span "[PERSON_NAME] và Giao hàng" at bounding box center [891, 655] width 183 height 21
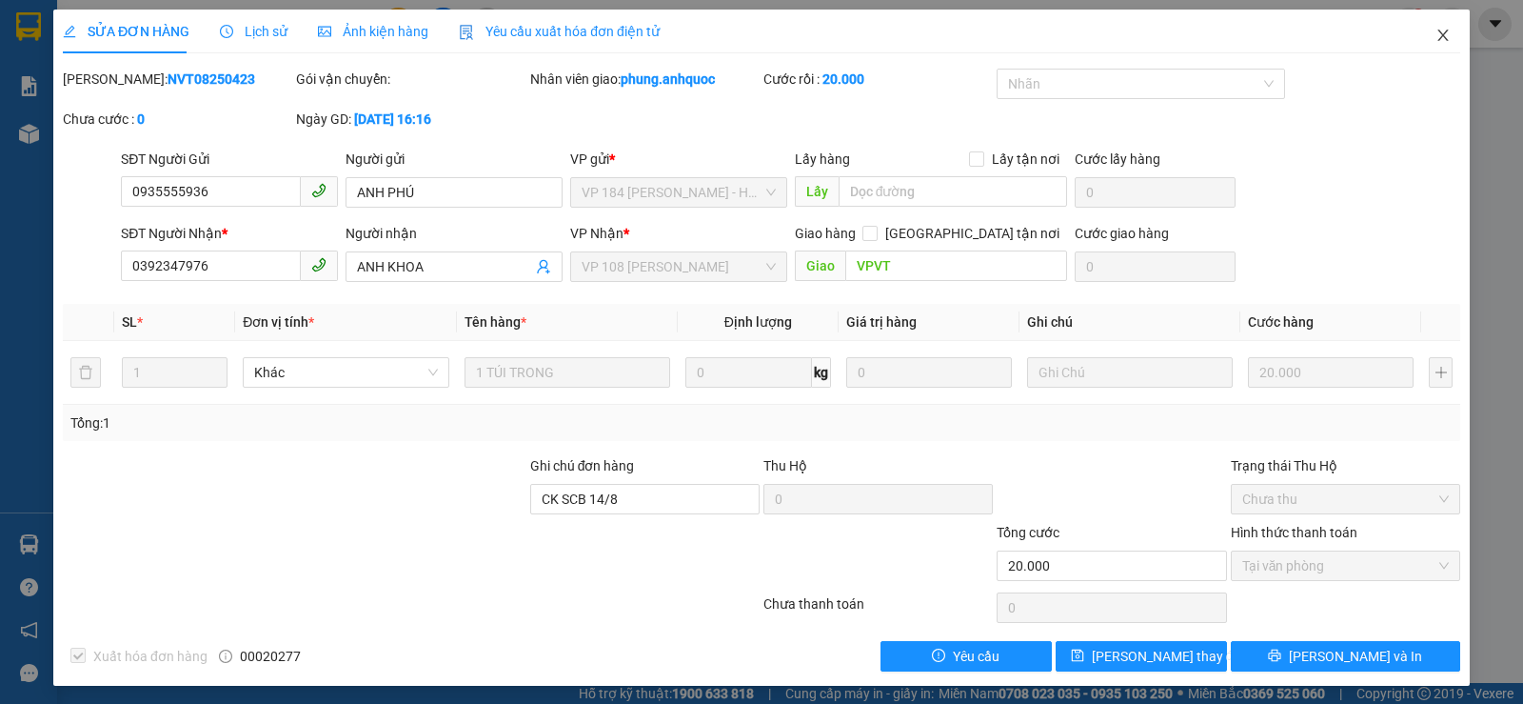
click at [1436, 41] on icon "close" at bounding box center [1443, 35] width 15 height 15
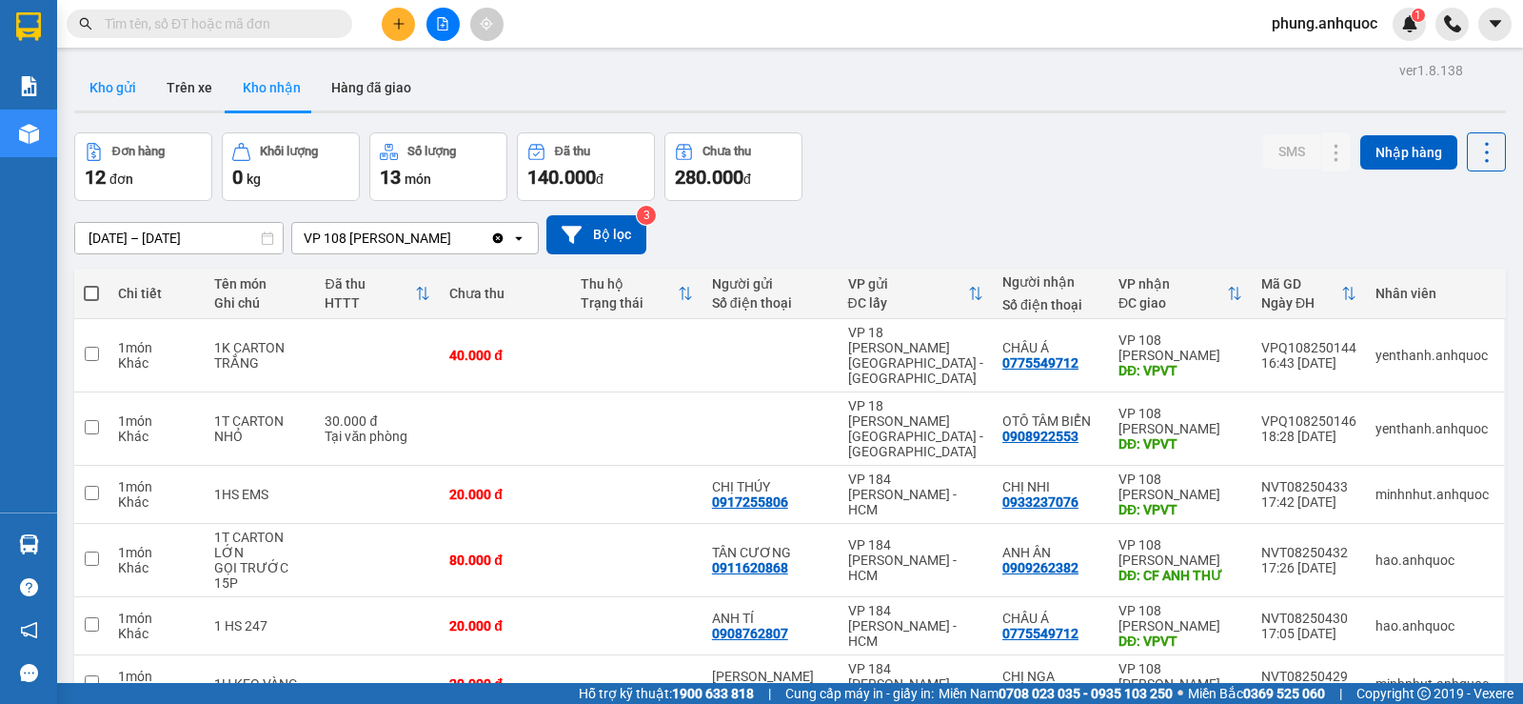
click at [130, 89] on button "Kho gửi" at bounding box center [112, 88] width 77 height 46
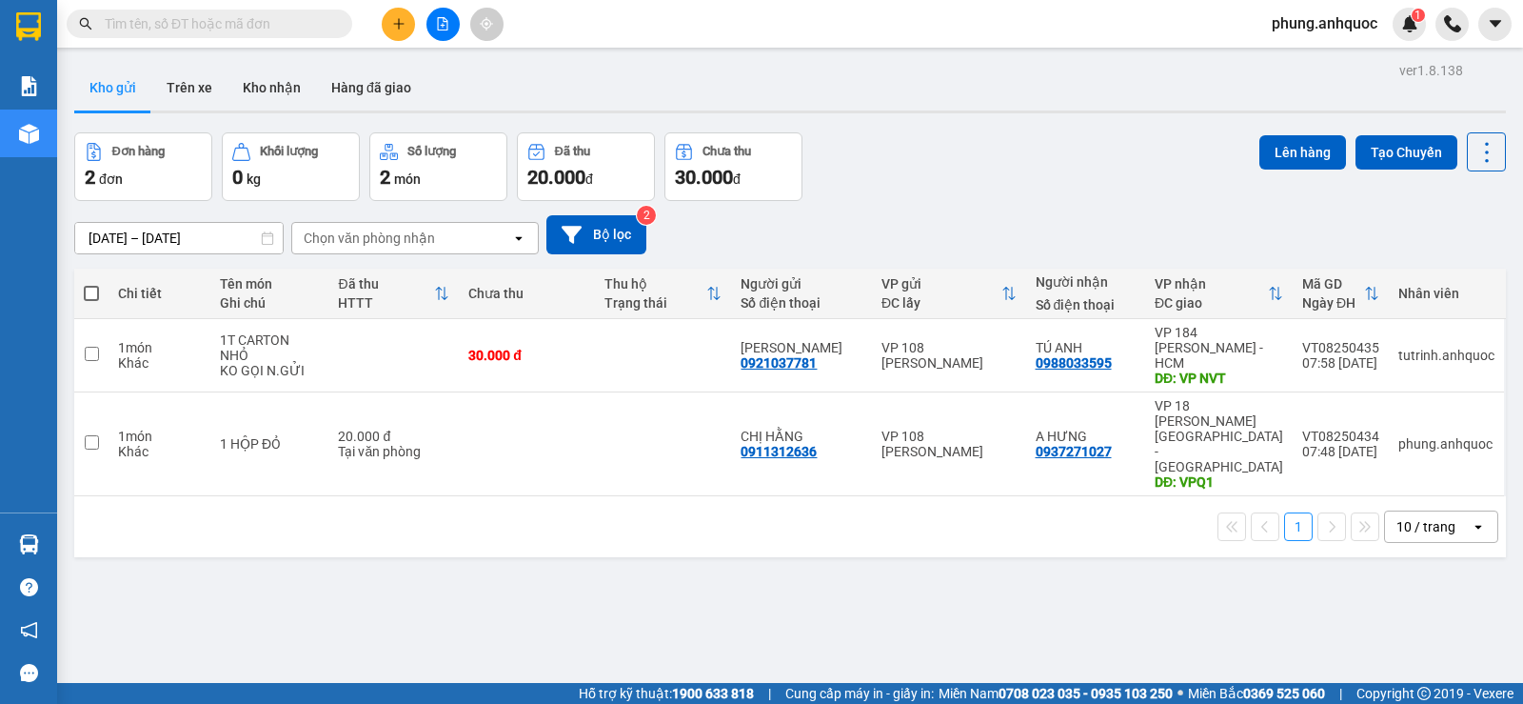
paste input "0983185398"
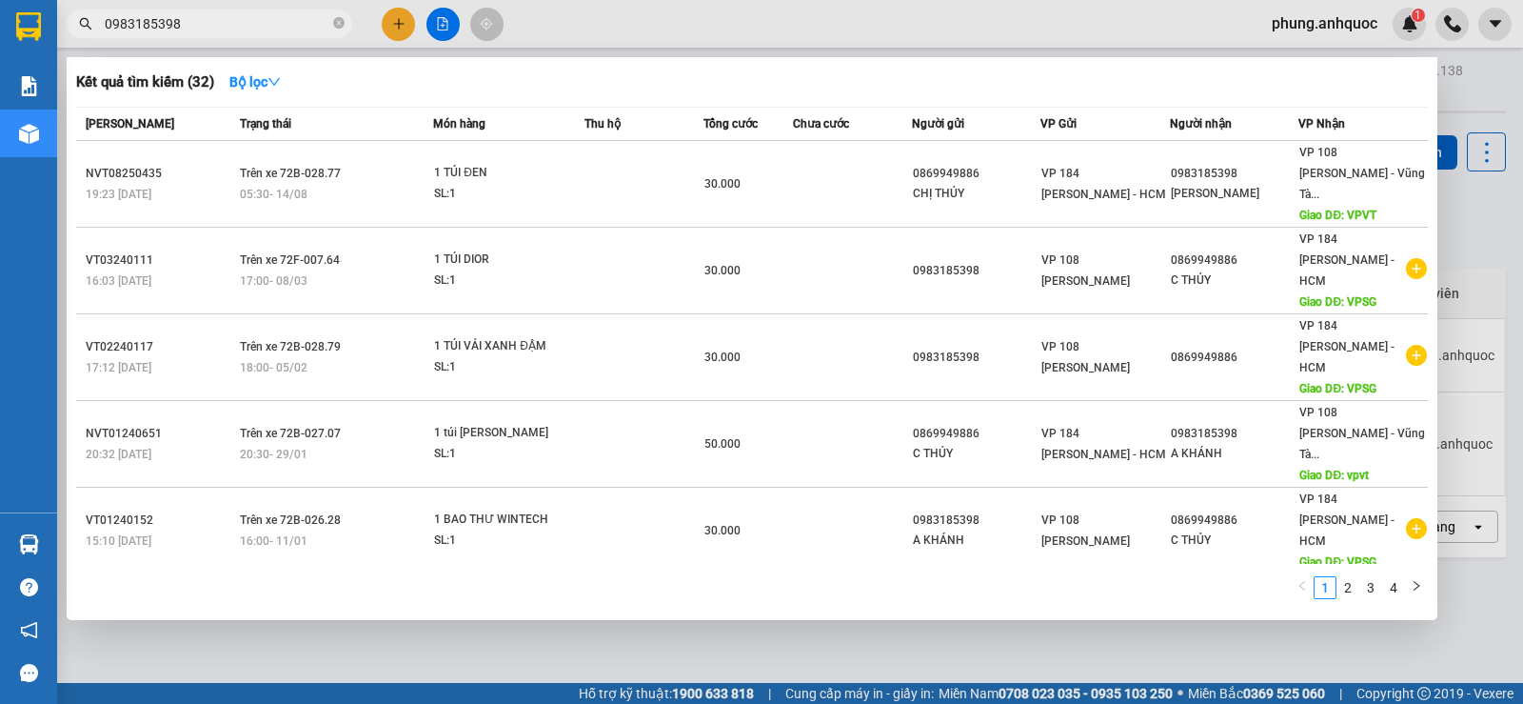
type input "0983185398"
click at [1370, 643] on div at bounding box center [761, 352] width 1523 height 704
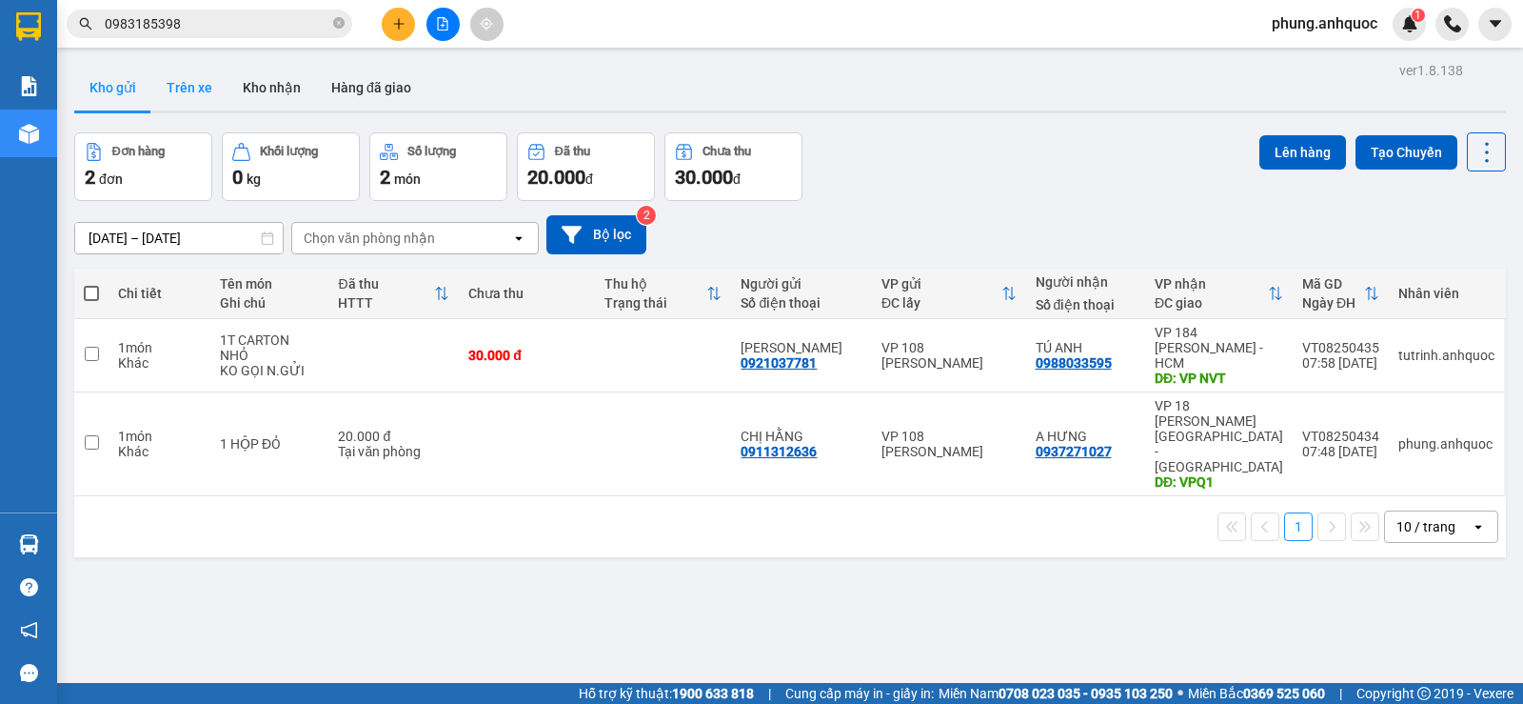
click at [193, 86] on button "Trên xe" at bounding box center [189, 88] width 76 height 46
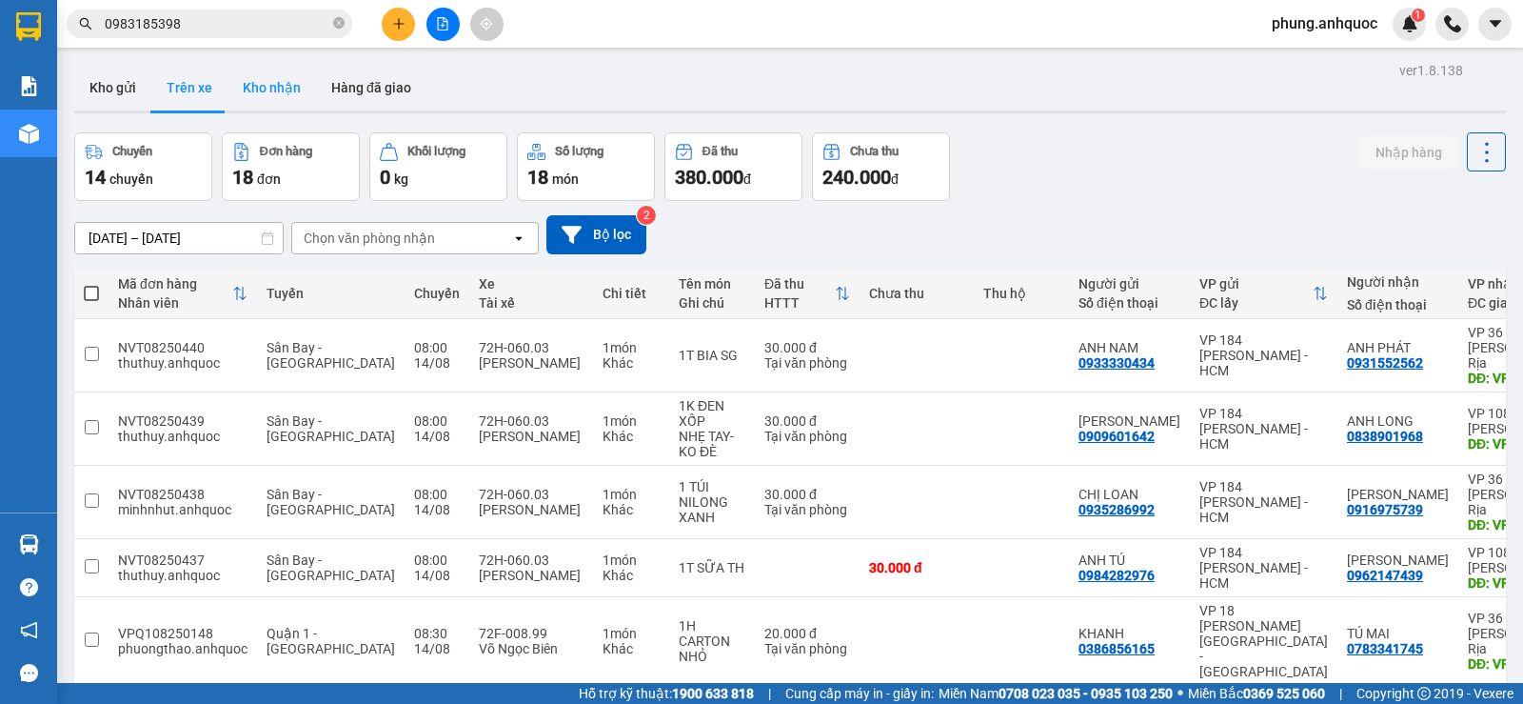
click at [261, 97] on button "Kho nhận" at bounding box center [272, 88] width 89 height 46
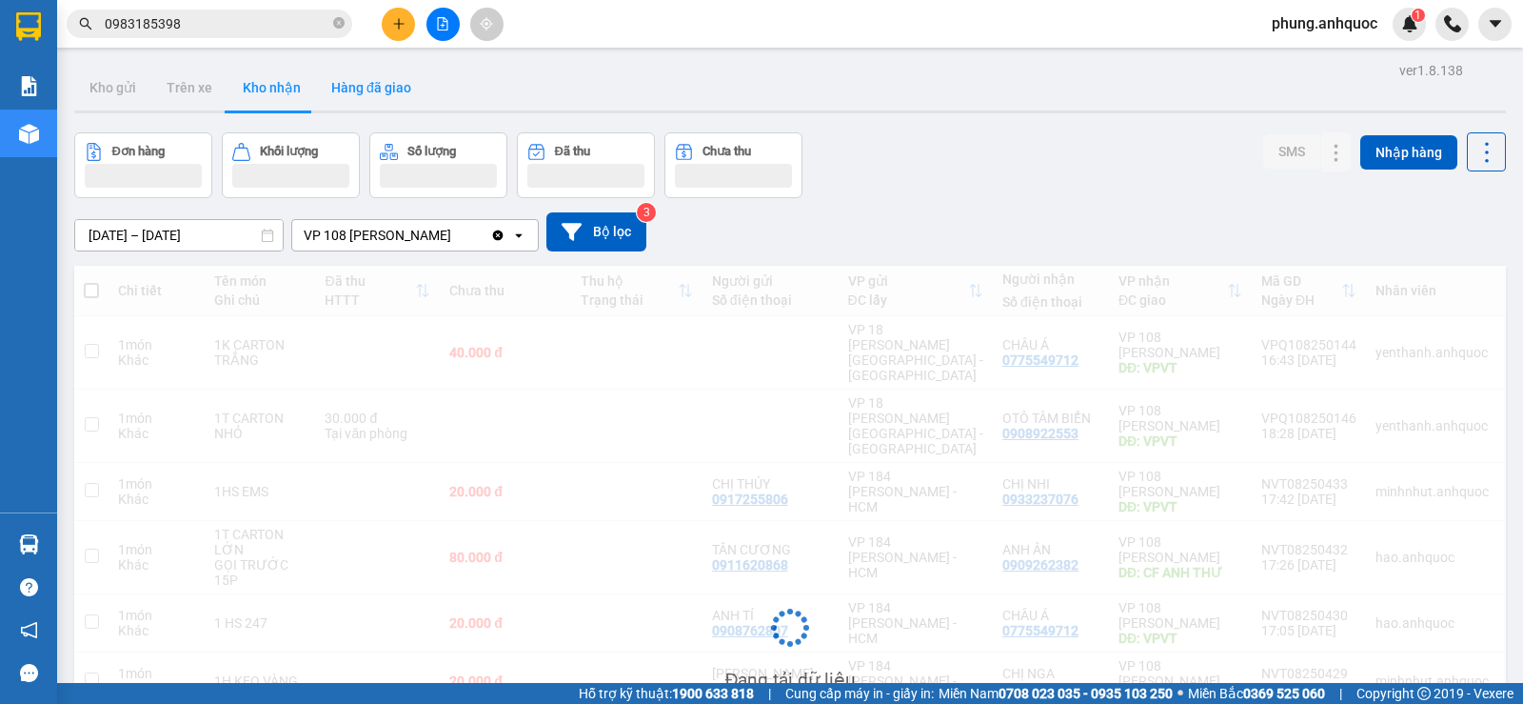
click at [360, 97] on button "Hàng đã giao" at bounding box center [371, 88] width 110 height 46
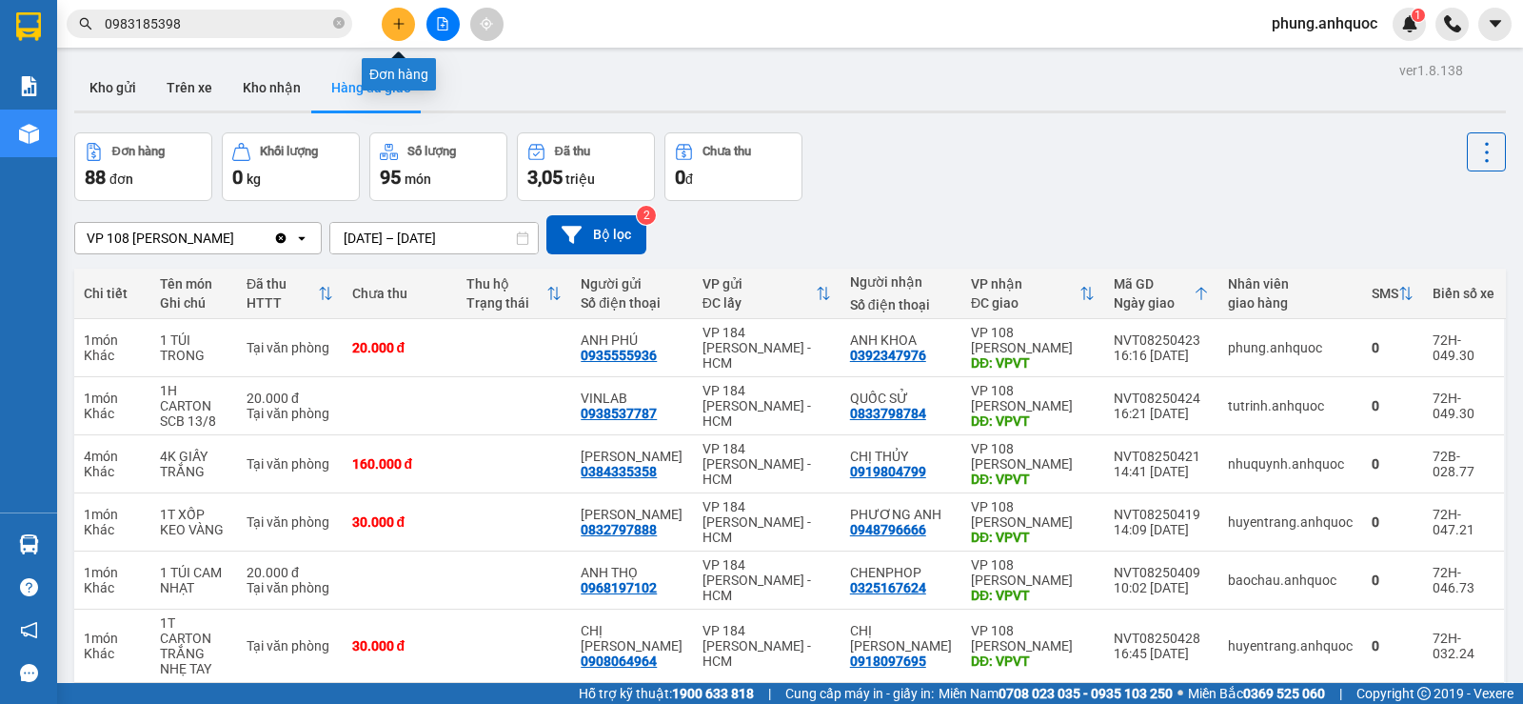
click at [388, 27] on button at bounding box center [398, 24] width 33 height 33
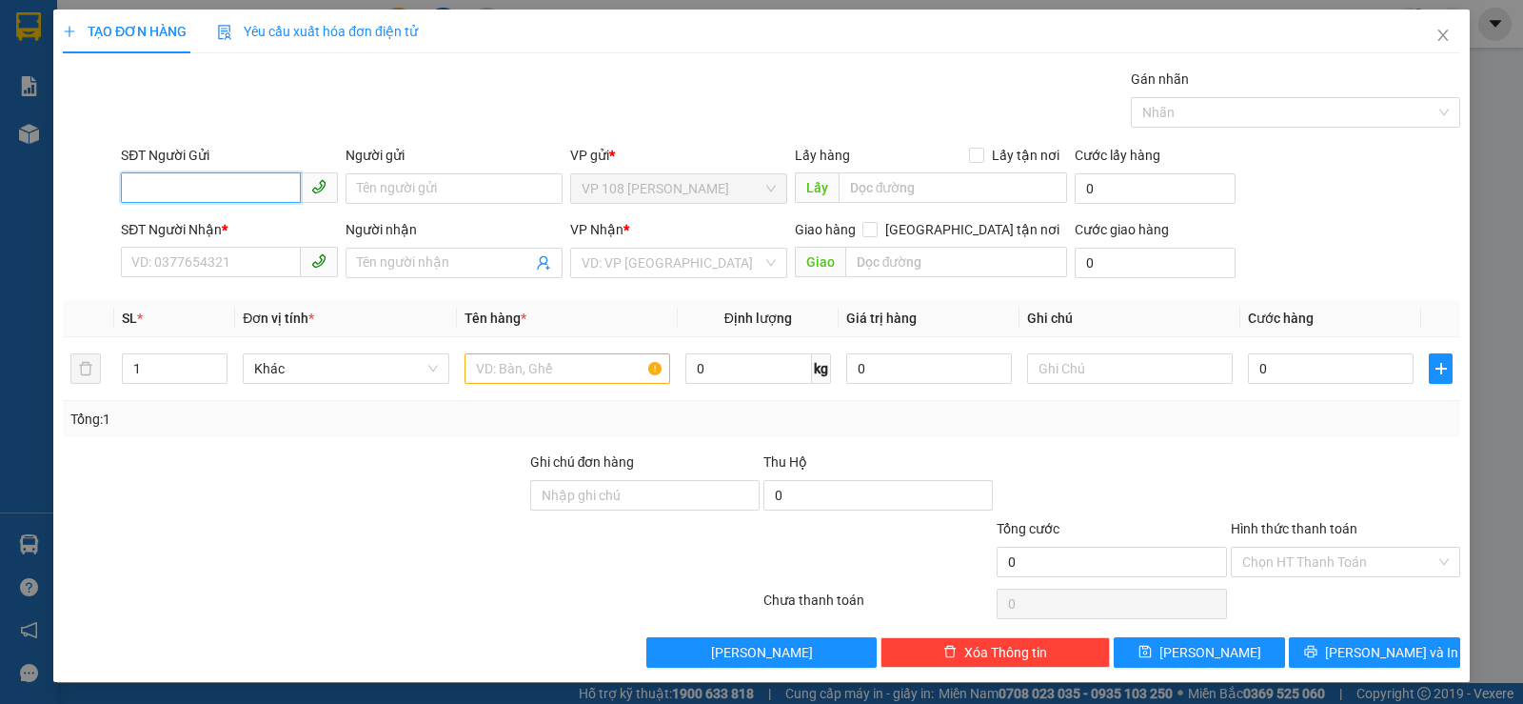
click at [210, 192] on input "SĐT Người Gửi" at bounding box center [211, 187] width 180 height 30
type input "0938288868"
click at [267, 228] on div "0938288868 - [PERSON_NAME]" at bounding box center [227, 226] width 192 height 21
type input "ANH THẮNG"
type input "0902209555"
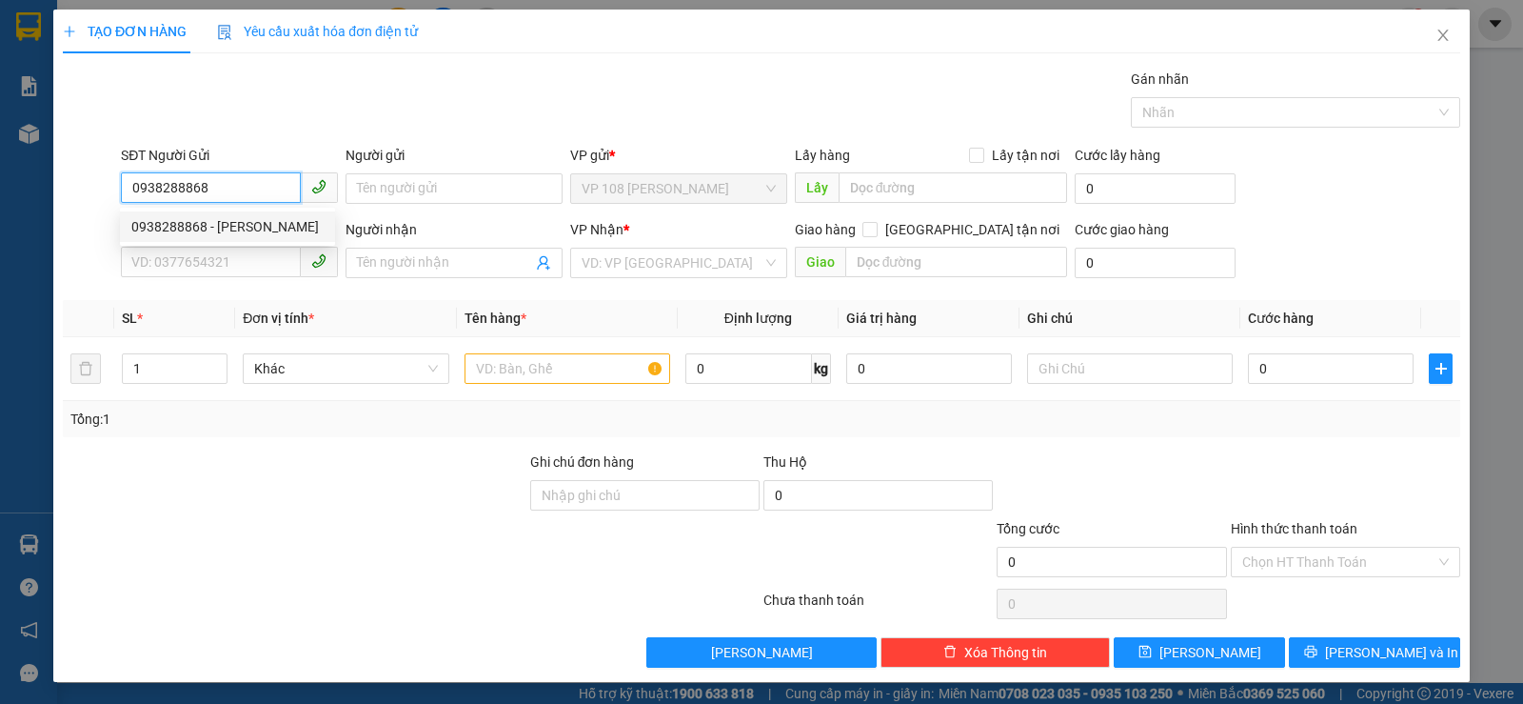
type input "DIỄM"
type input "VPQ1"
type input "50.000"
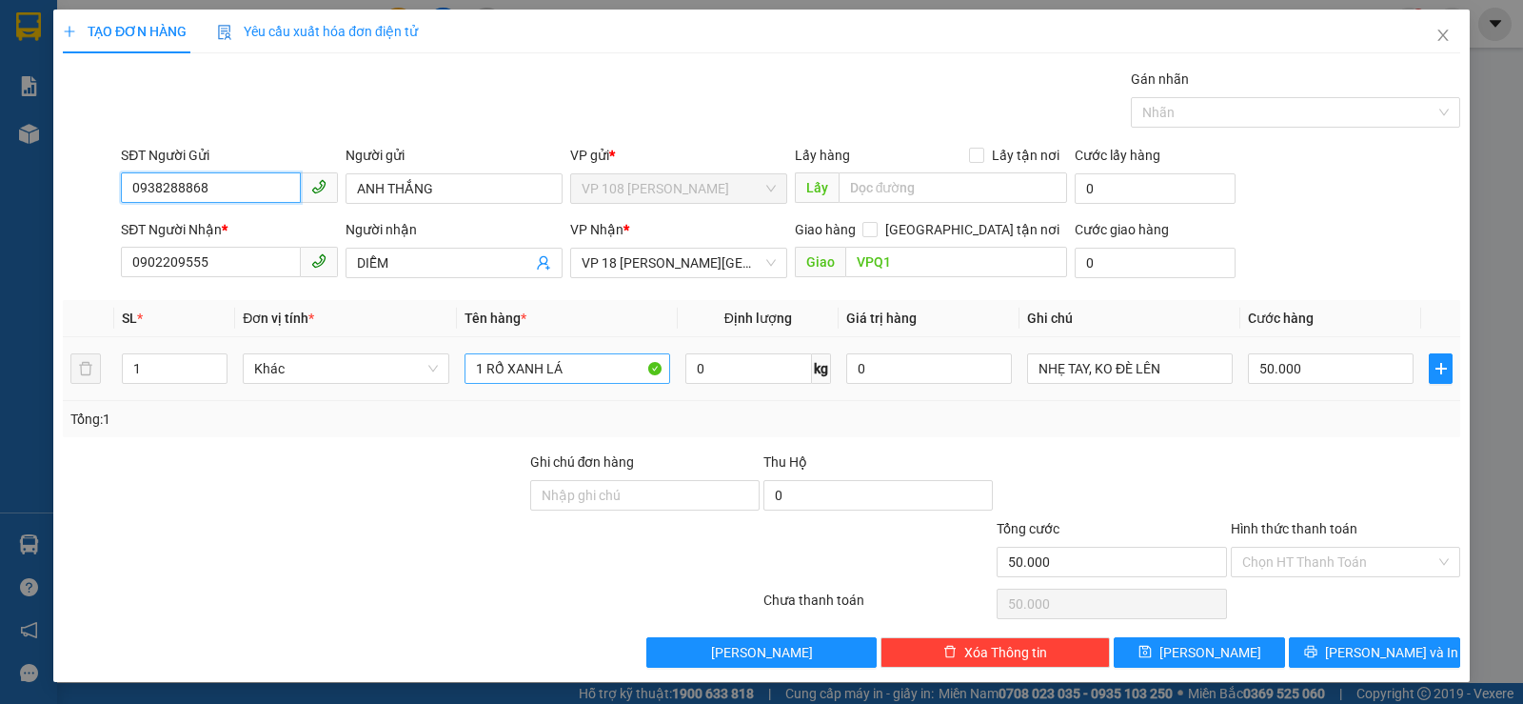
type input "0938288868"
drag, startPoint x: 575, startPoint y: 373, endPoint x: 480, endPoint y: 369, distance: 95.3
click at [480, 369] on input "1 RỔ XANH LÁ" at bounding box center [568, 368] width 206 height 30
type input "1"
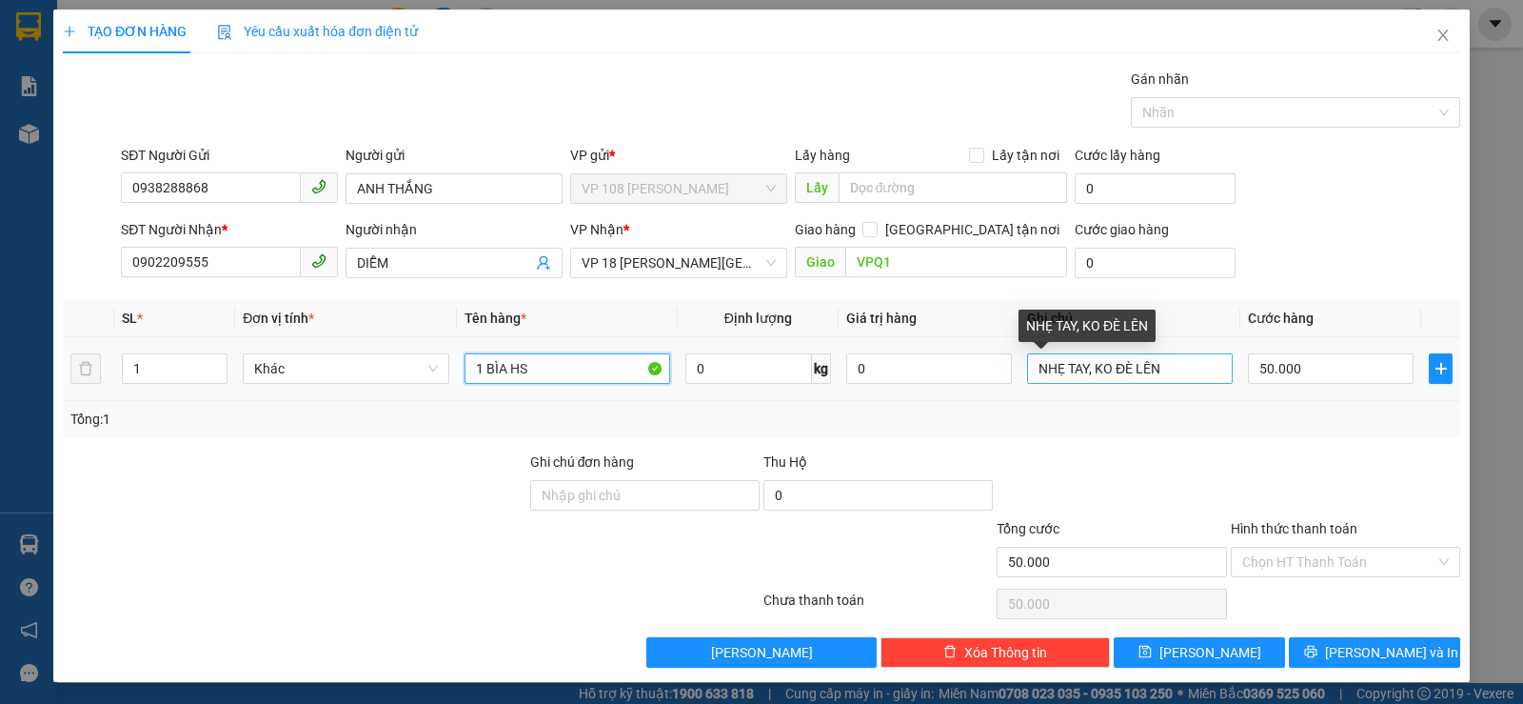
type input "1 BÌA HS"
drag, startPoint x: 1164, startPoint y: 366, endPoint x: 864, endPoint y: 373, distance: 300.9
click at [864, 373] on tr "1 Khác 1 BÌA HS 0 kg 0 NHẸ TAY, KO ĐÈ LÊN 50.000" at bounding box center [762, 369] width 1398 height 64
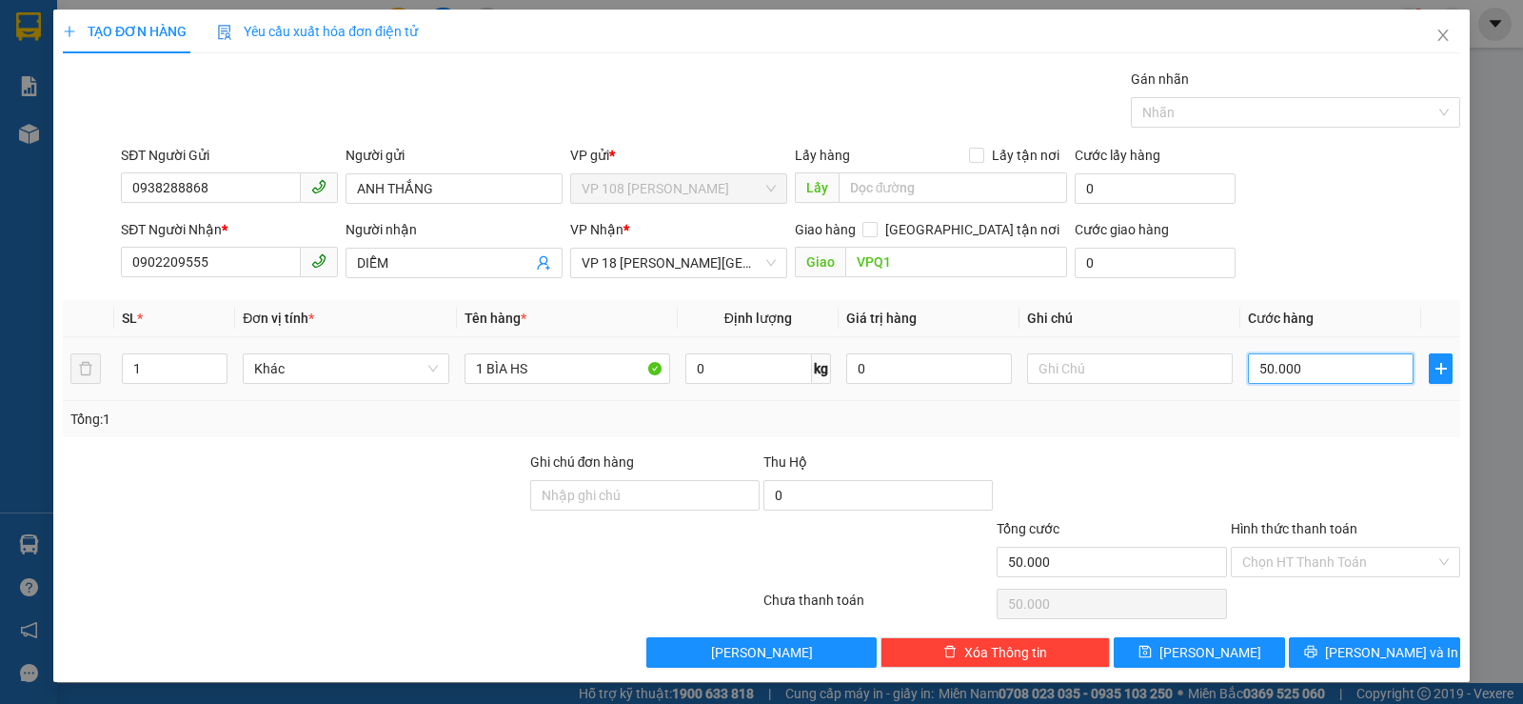
type input "0"
type input "2"
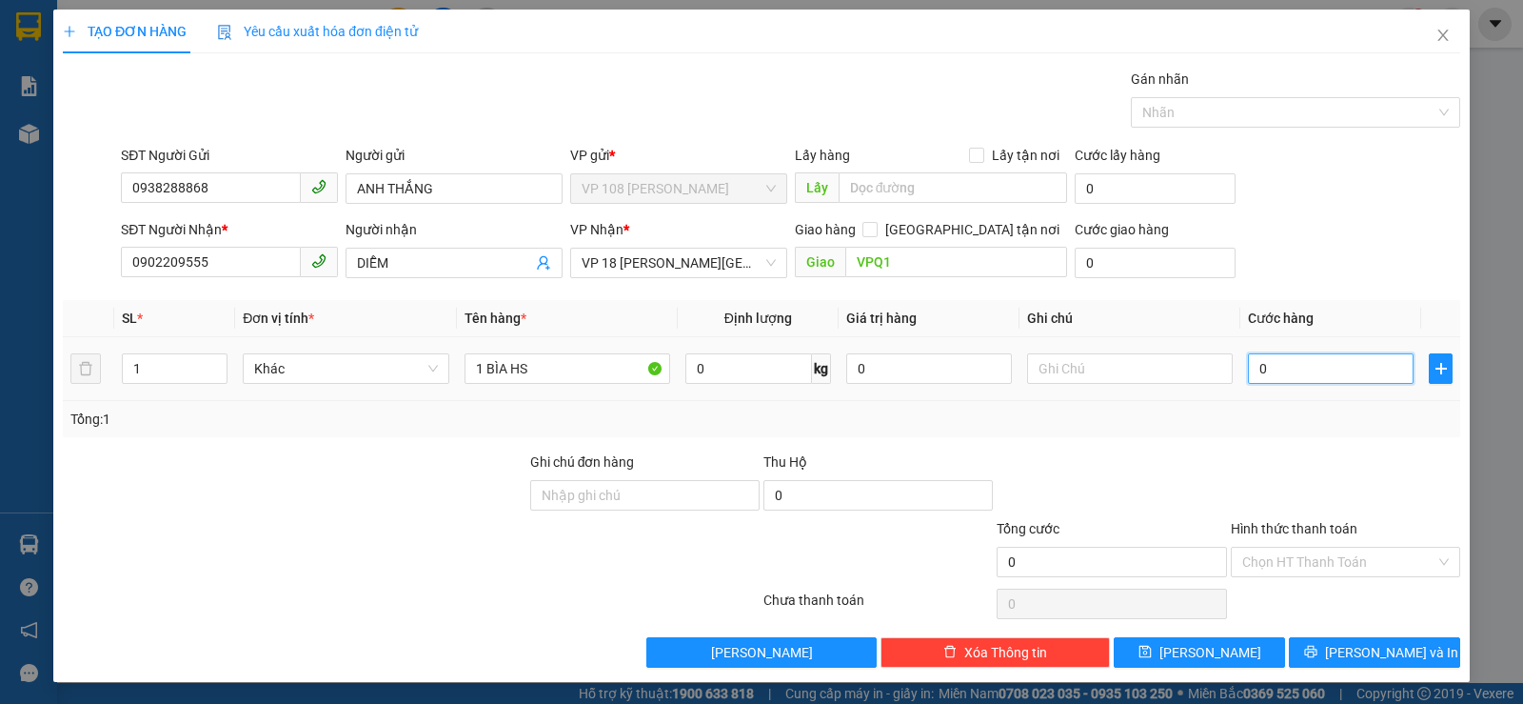
type input "02"
type input "20"
type input "020"
type input "200"
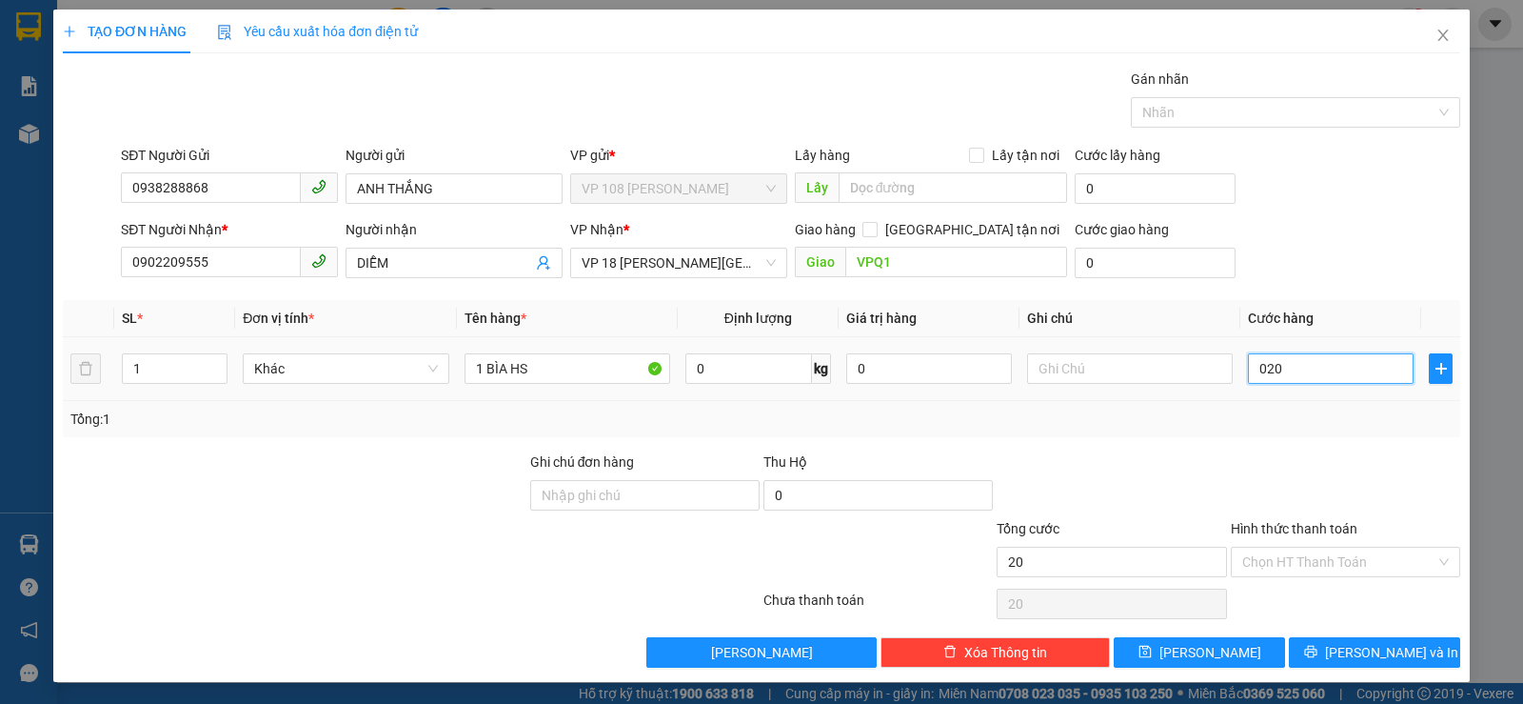
type input "200"
type input "0.200"
type input "2.000"
type input "02.000"
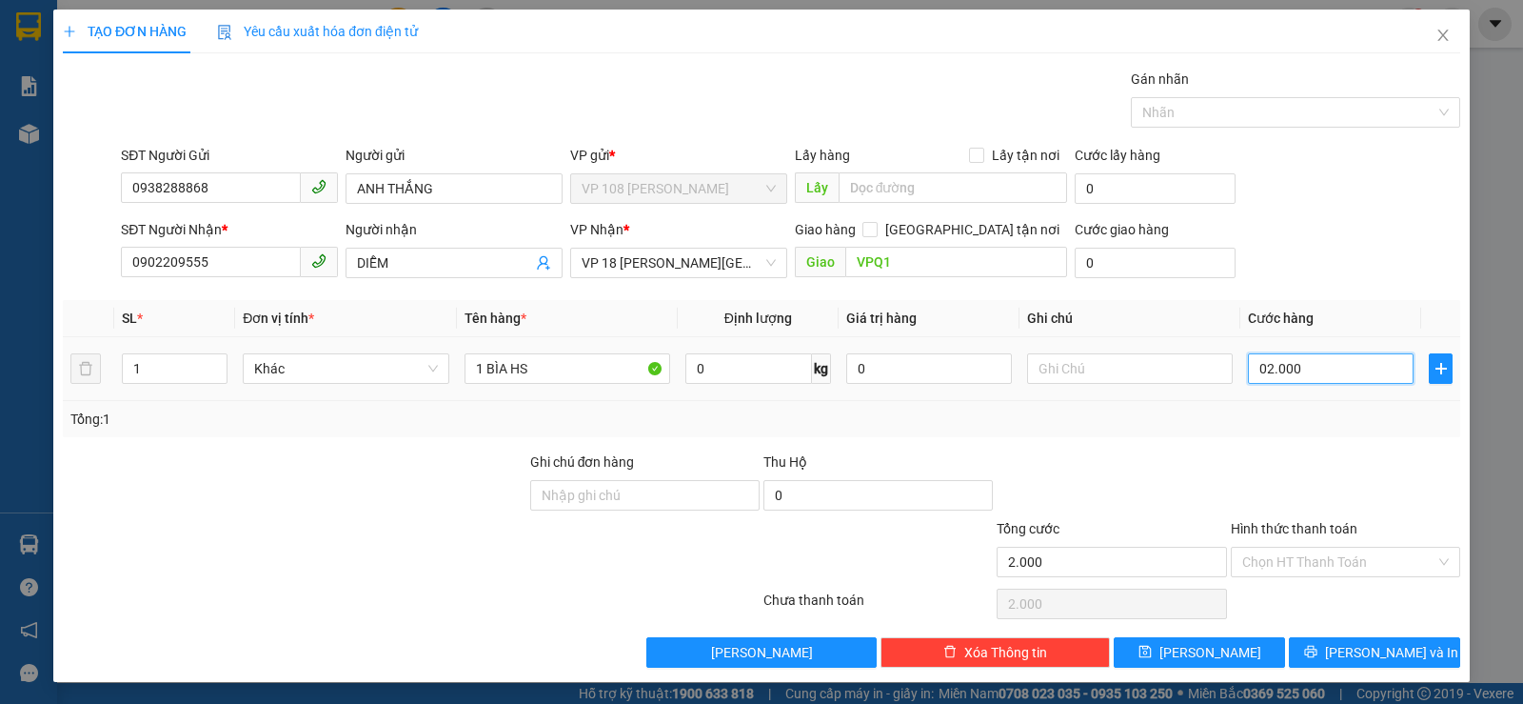
type input "20.000"
type input "020.000"
drag, startPoint x: 1309, startPoint y: 368, endPoint x: 1189, endPoint y: 373, distance: 120.1
click at [1189, 373] on tr "1 Khác 1 BÌA HS 0 kg 0 020.000" at bounding box center [762, 369] width 1398 height 64
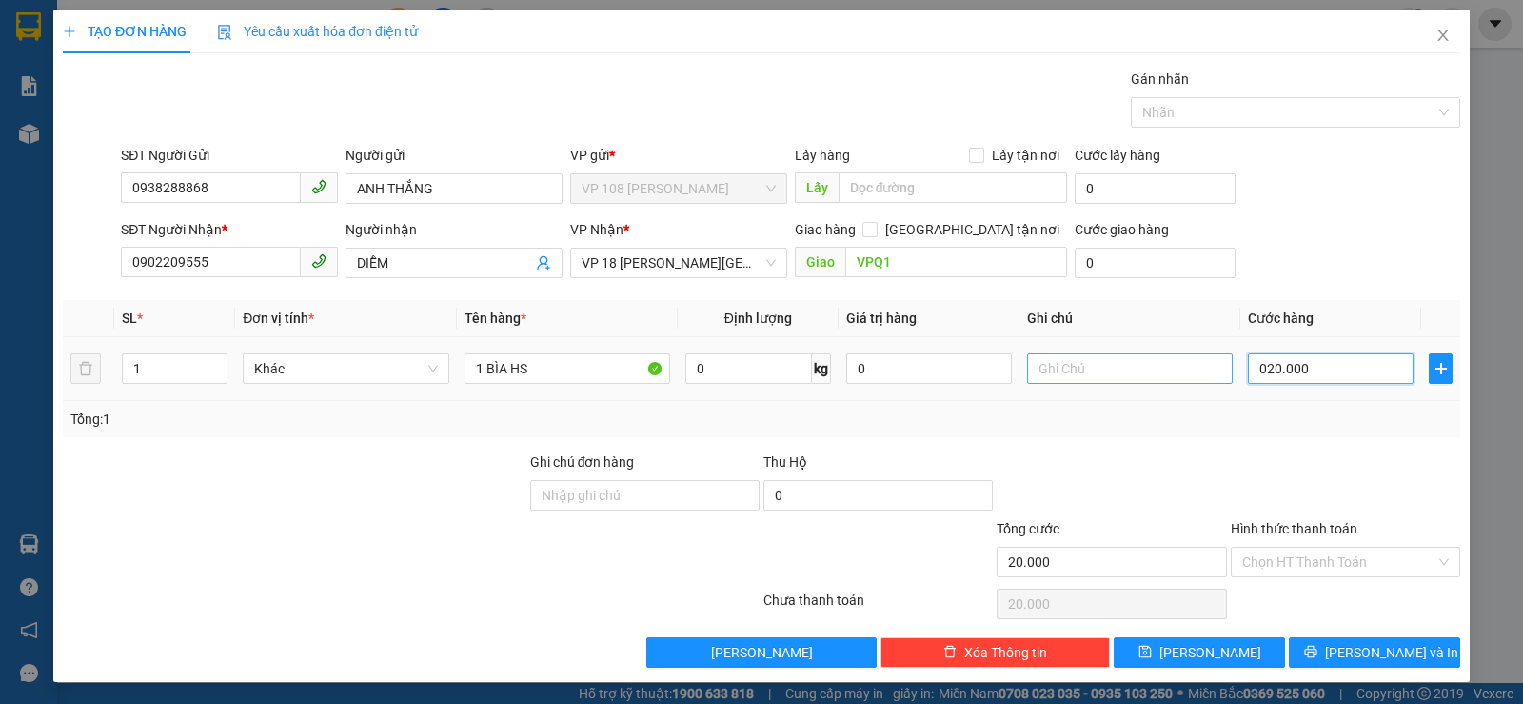
type input "2"
type input "20"
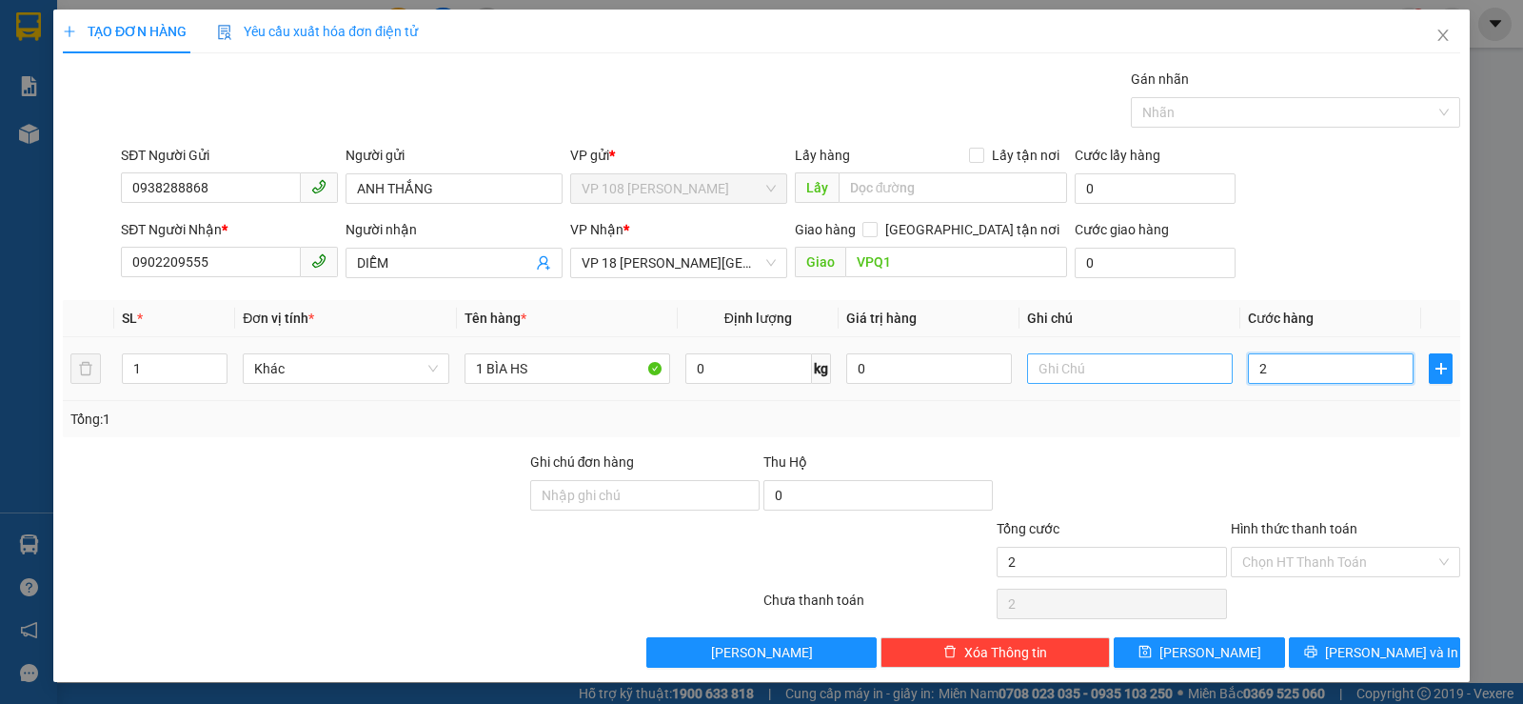
type input "20"
type input "200"
type input "2.000"
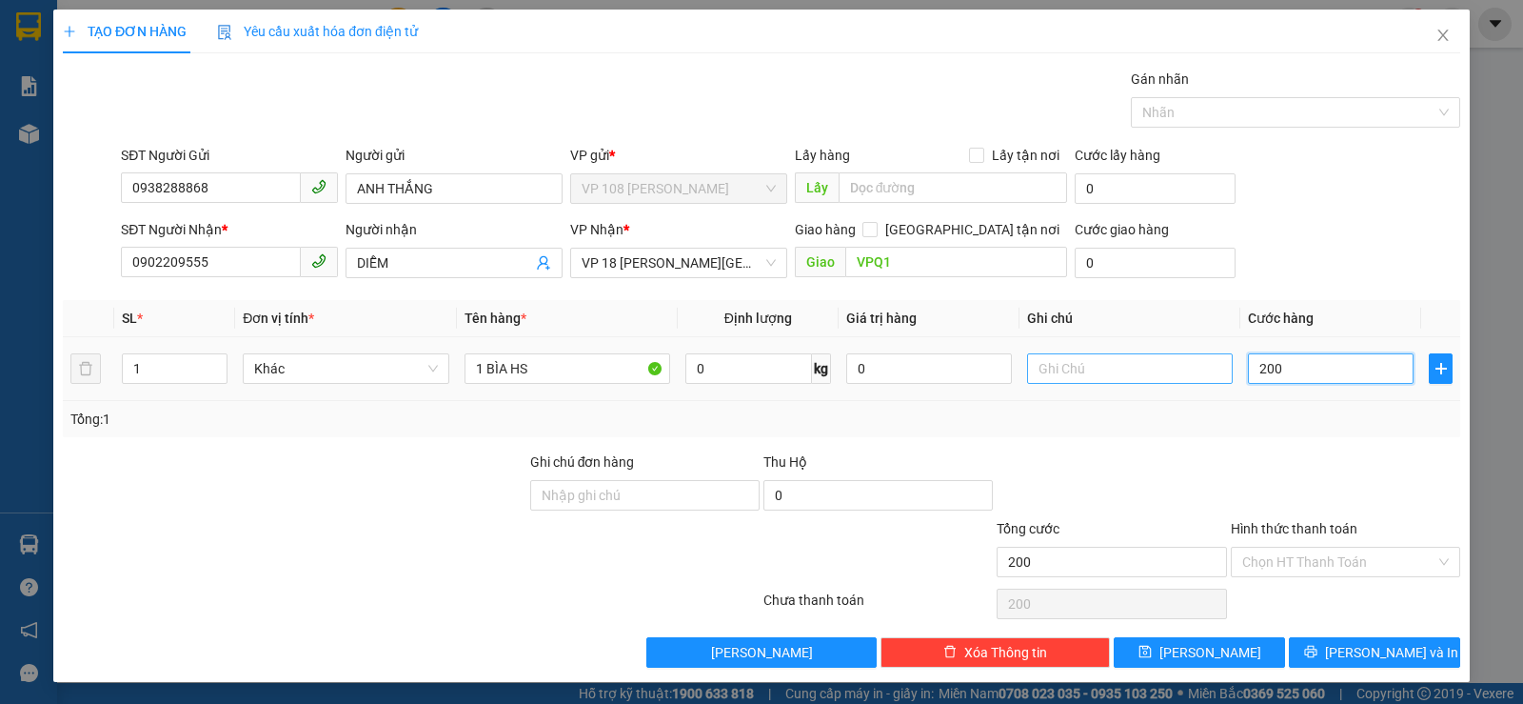
type input "2.000"
type input "20.000"
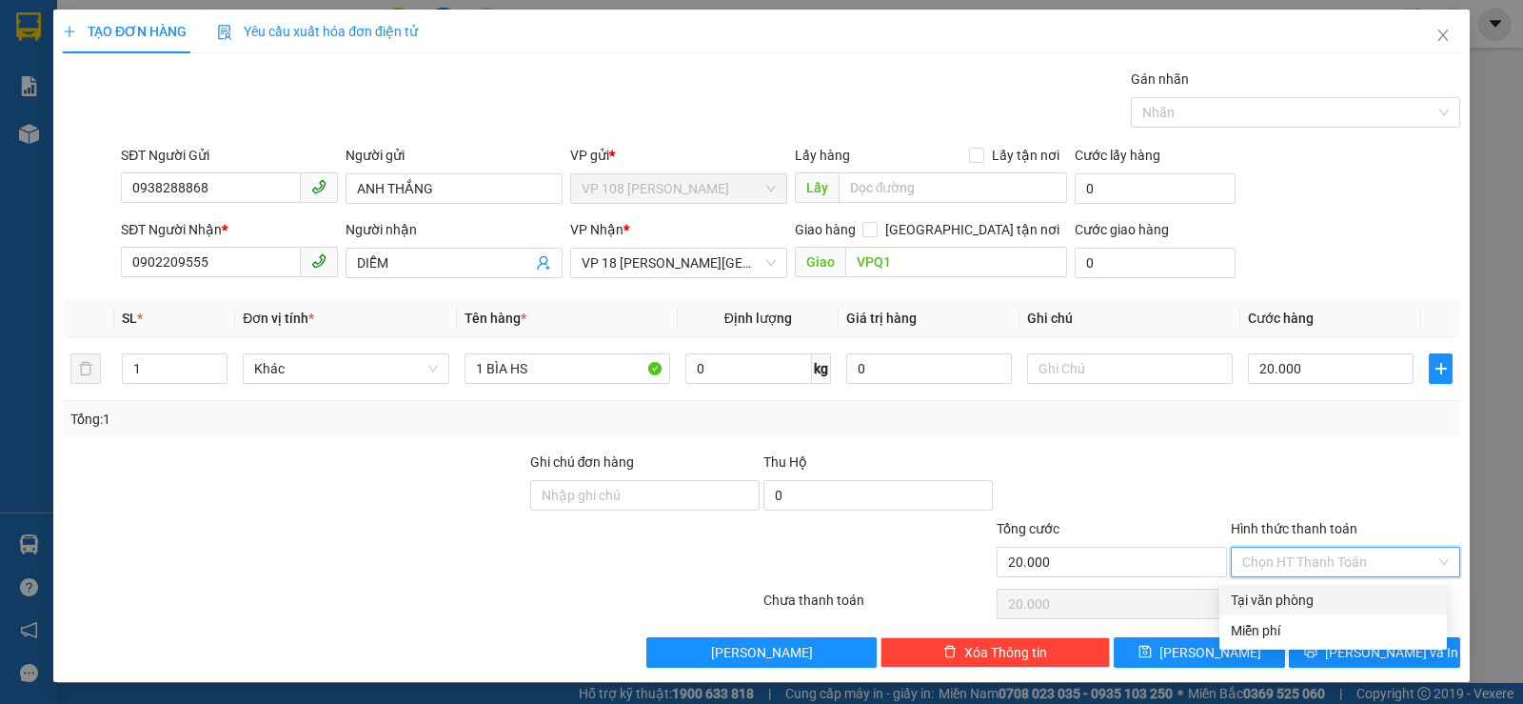
click at [1297, 568] on input "Hình thức thanh toán" at bounding box center [1338, 561] width 193 height 29
click at [1276, 598] on div "Tại văn phòng" at bounding box center [1333, 599] width 205 height 21
type input "0"
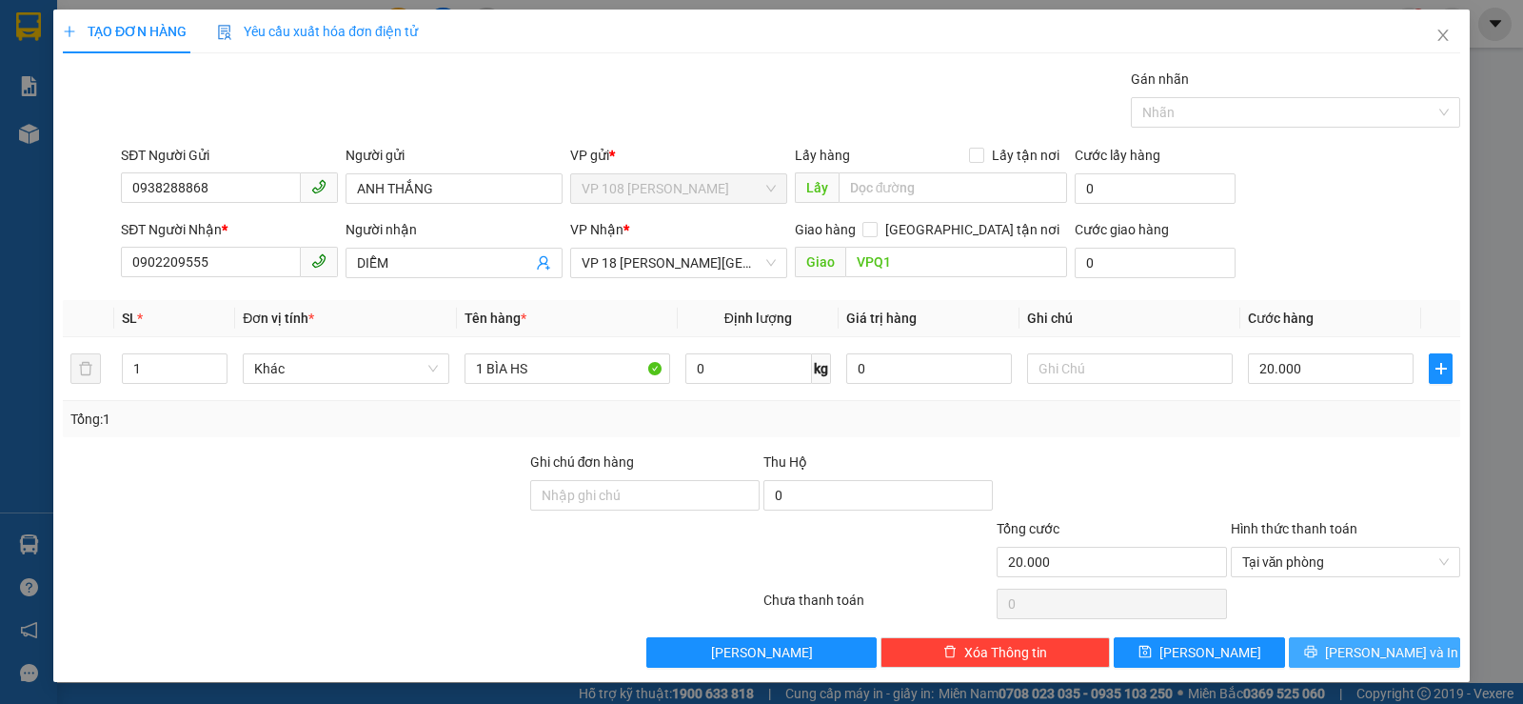
click at [1318, 651] on icon "printer" at bounding box center [1310, 651] width 13 height 13
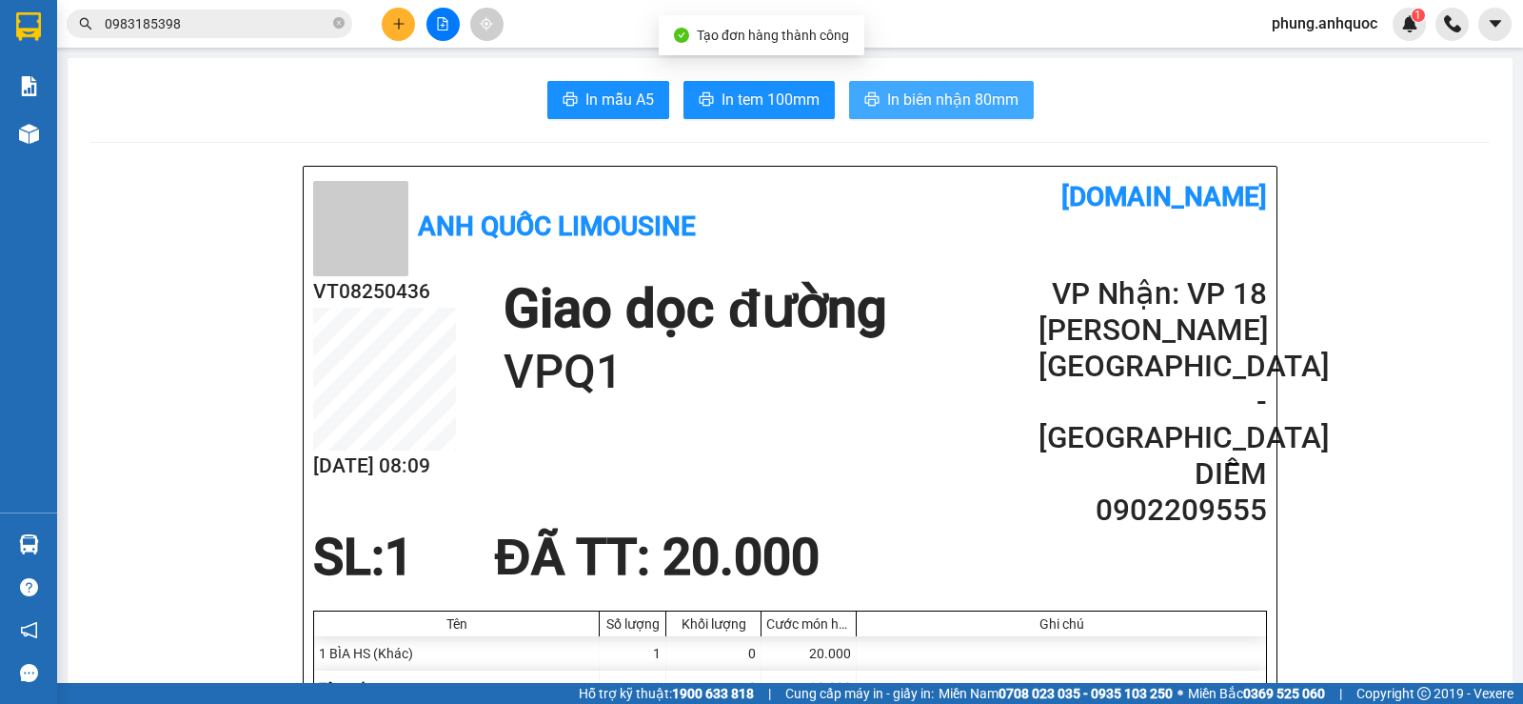
click at [900, 107] on span "In biên nhận 80mm" at bounding box center [952, 100] width 131 height 24
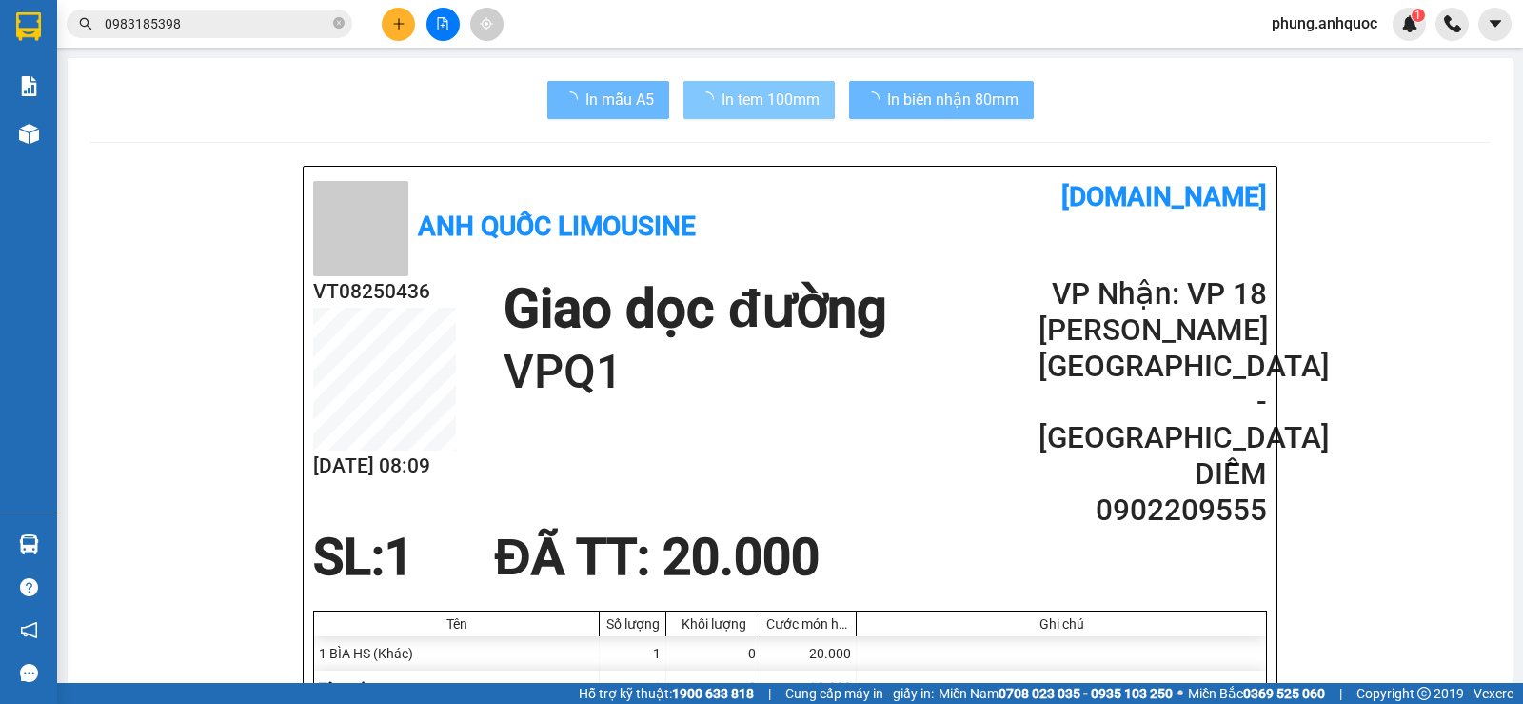
click at [745, 103] on span "In tem 100mm" at bounding box center [771, 100] width 98 height 24
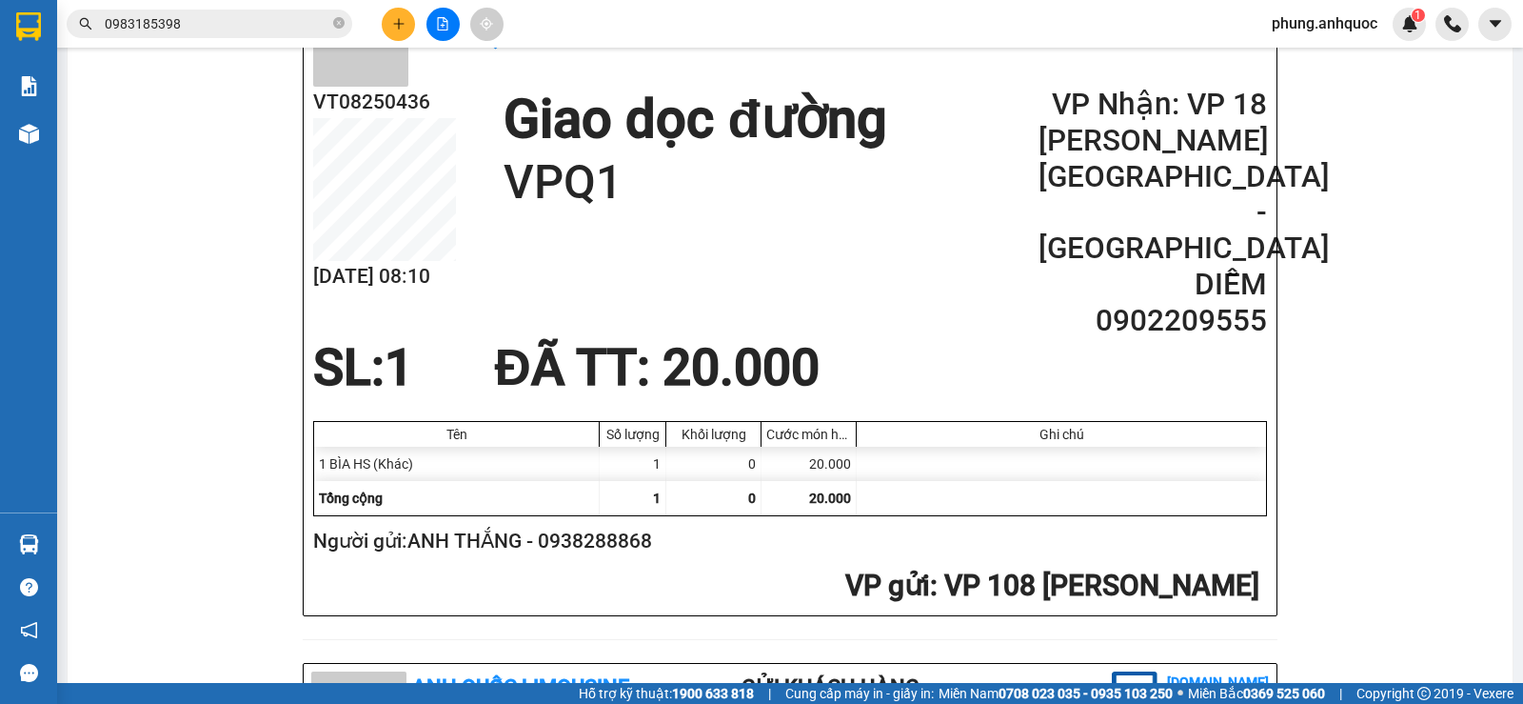
scroll to position [190, 0]
click at [393, 23] on icon "plus" at bounding box center [398, 23] width 13 height 13
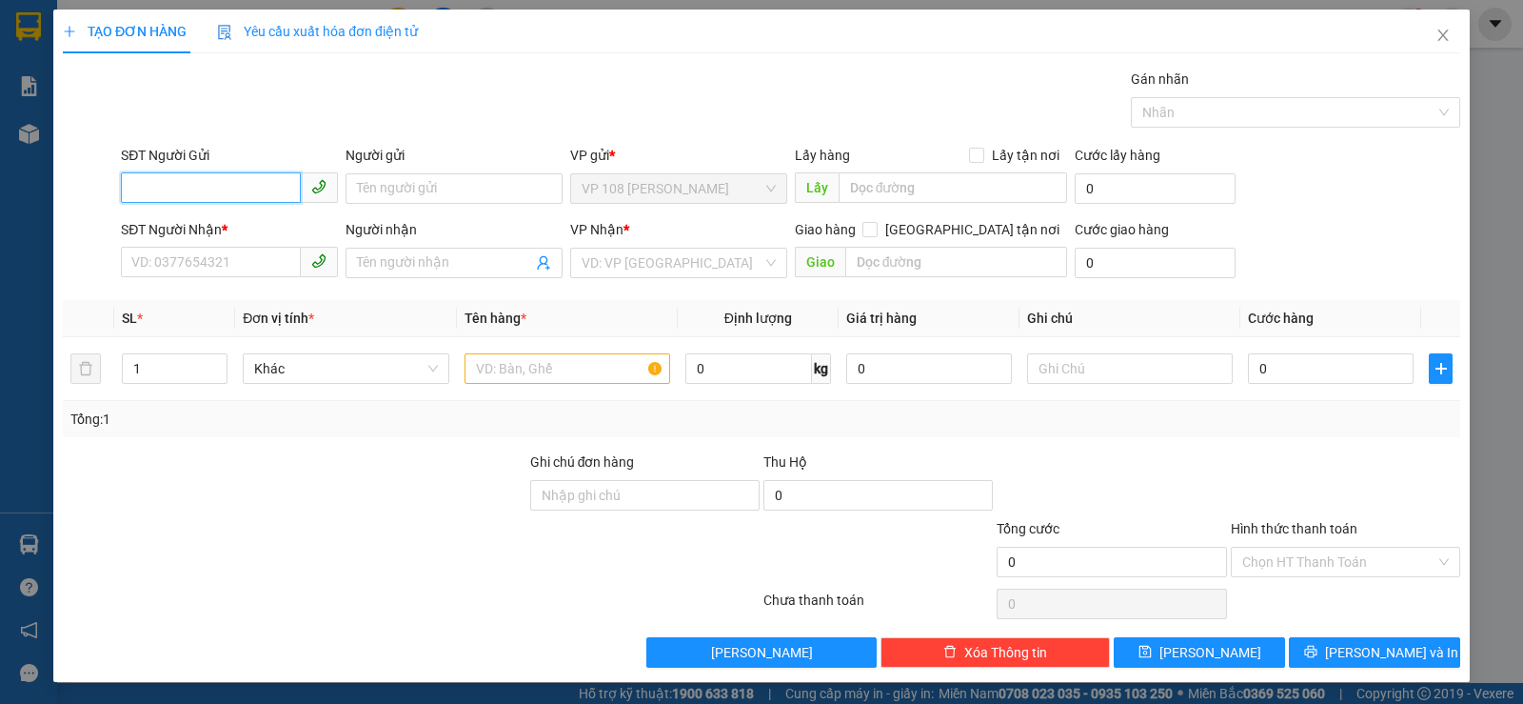
click at [263, 186] on input "SĐT Người Gửi" at bounding box center [211, 187] width 180 height 30
click at [159, 184] on input "092323456" at bounding box center [211, 187] width 180 height 30
type input "0923323456"
click at [242, 229] on div "0923323456 - [PERSON_NAME]" at bounding box center [227, 226] width 192 height 21
type input "[PERSON_NAME]"
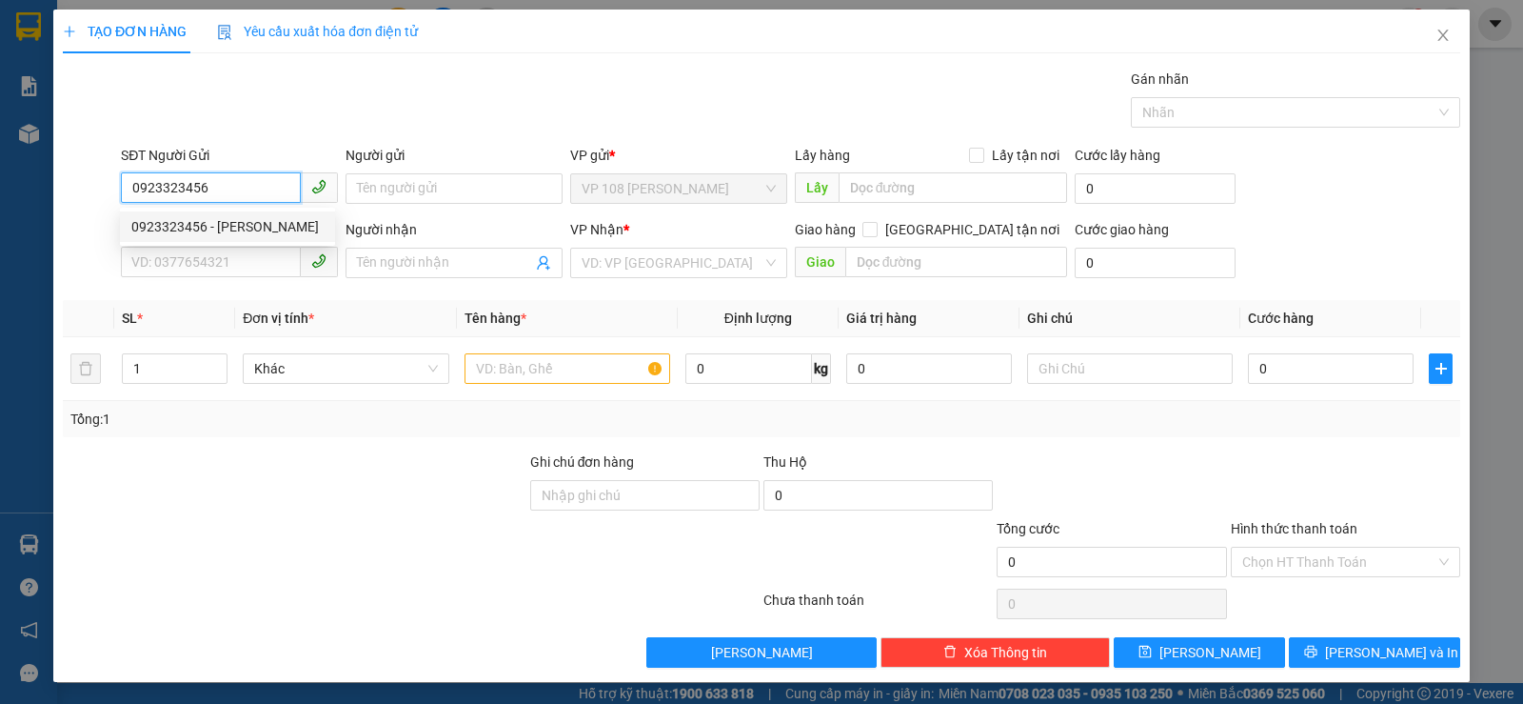
type input "0933366336"
type input "[PERSON_NAME]"
type input "VPSG"
type input "50.000"
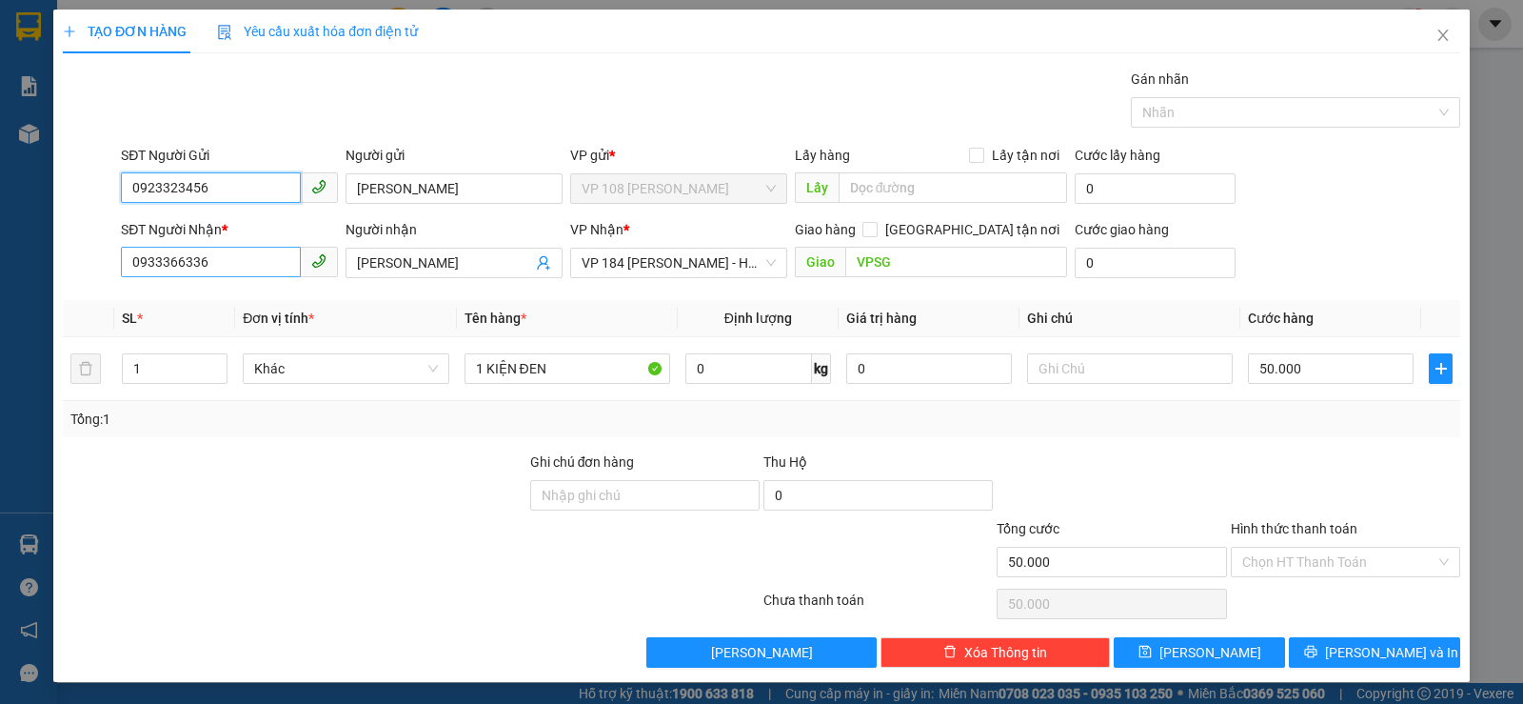
type input "0923323456"
drag, startPoint x: 248, startPoint y: 271, endPoint x: 132, endPoint y: 270, distance: 116.2
click at [132, 270] on input "0933366336" at bounding box center [211, 262] width 180 height 30
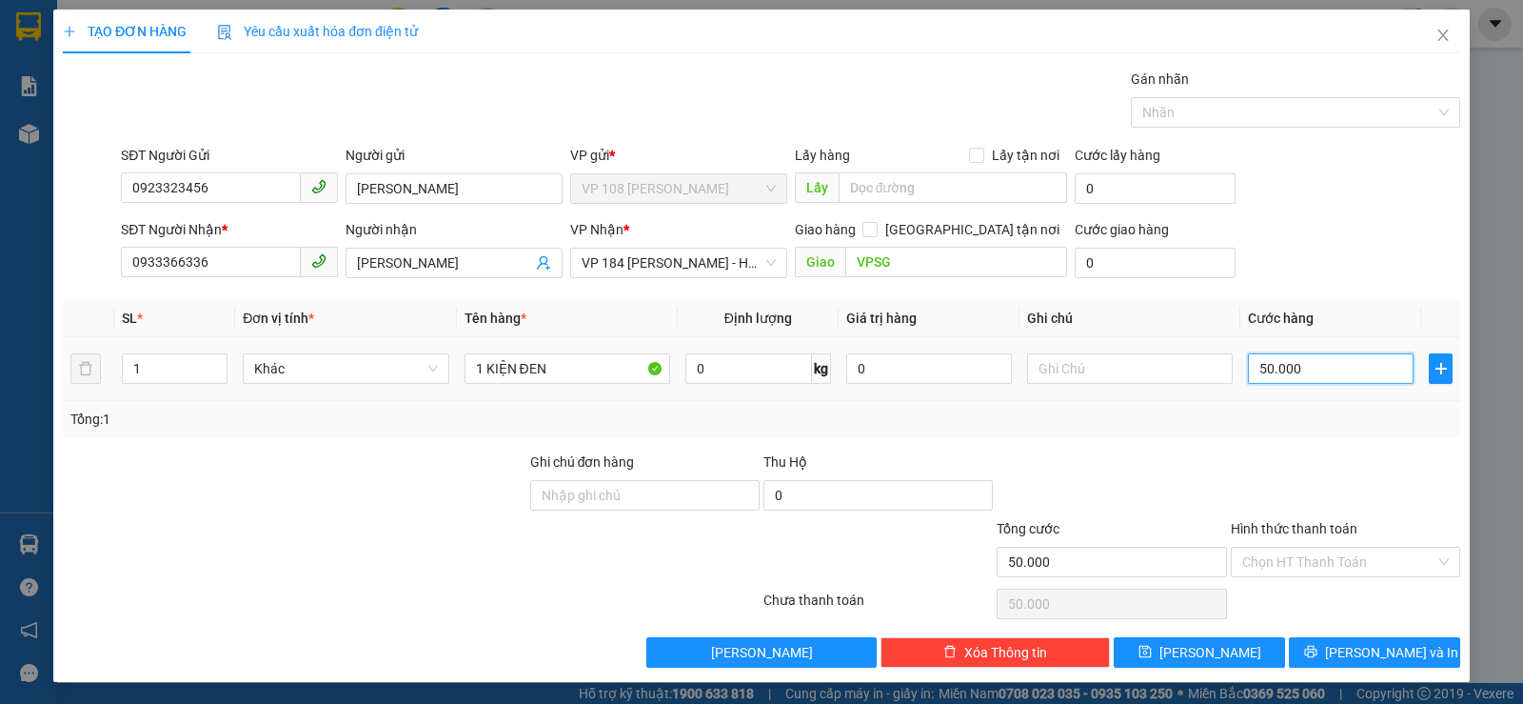
type input "3"
type input "30"
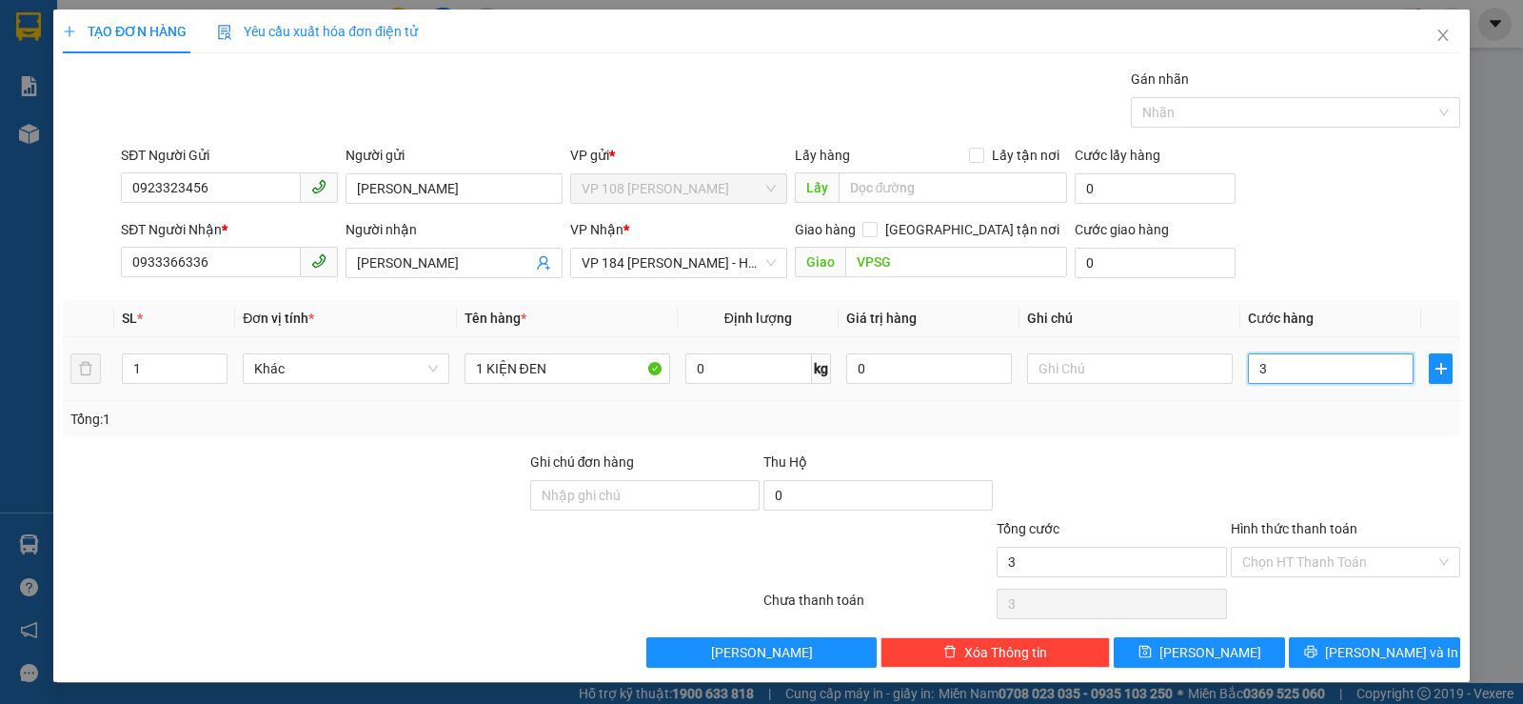
type input "30"
type input "300"
type input "3.000"
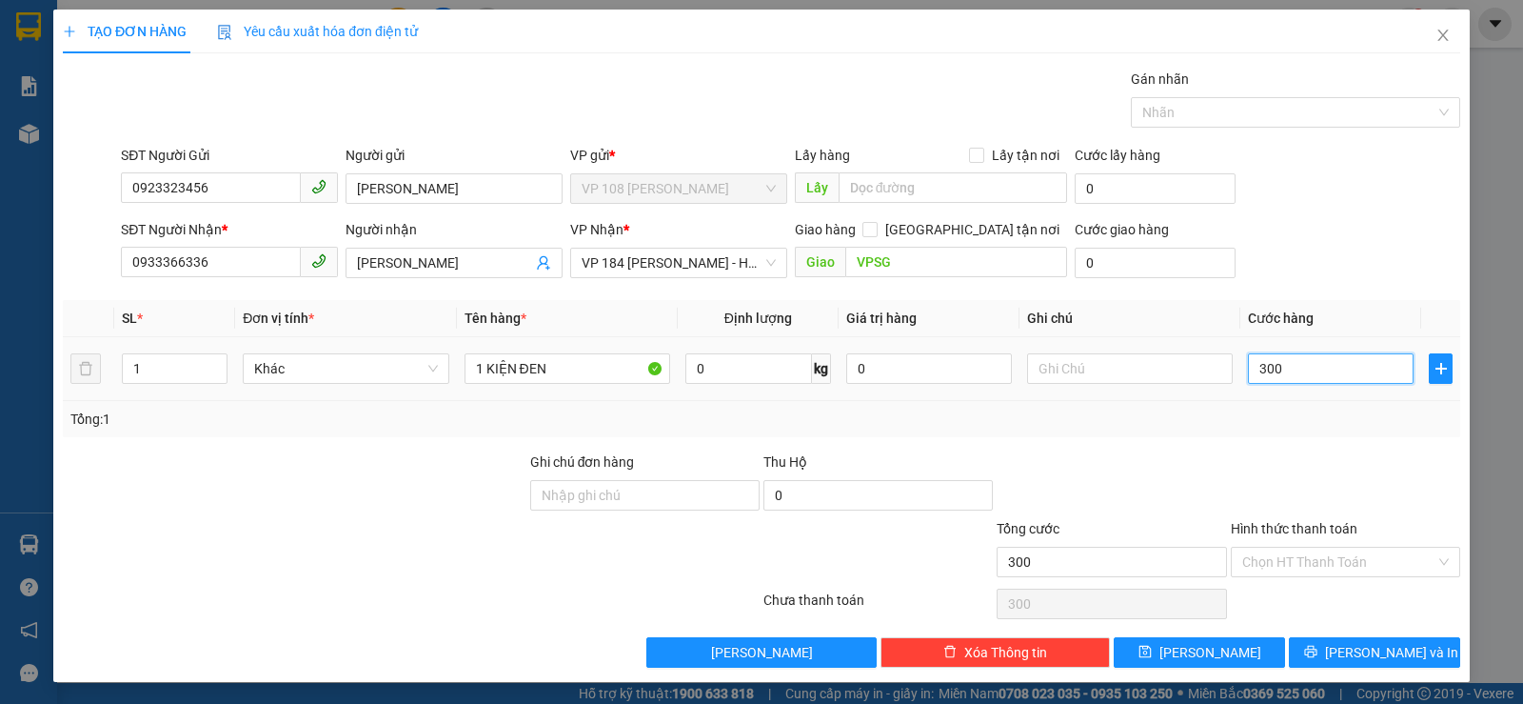
type input "3.000"
type input "30.000"
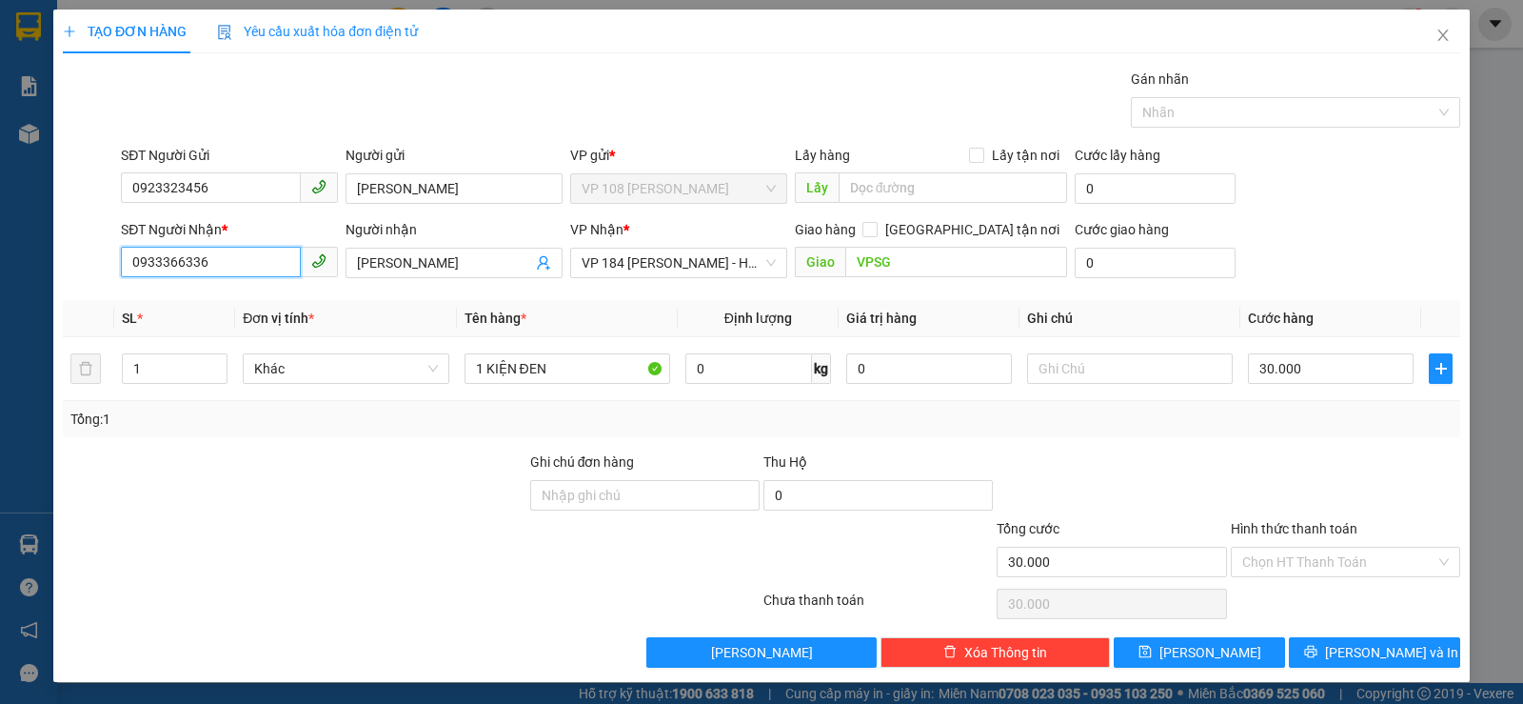
click at [220, 255] on input "0933366336" at bounding box center [211, 262] width 180 height 30
click at [159, 266] on input "0963039996" at bounding box center [211, 262] width 180 height 30
type input "0967039996"
drag, startPoint x: 408, startPoint y: 271, endPoint x: 268, endPoint y: 268, distance: 140.0
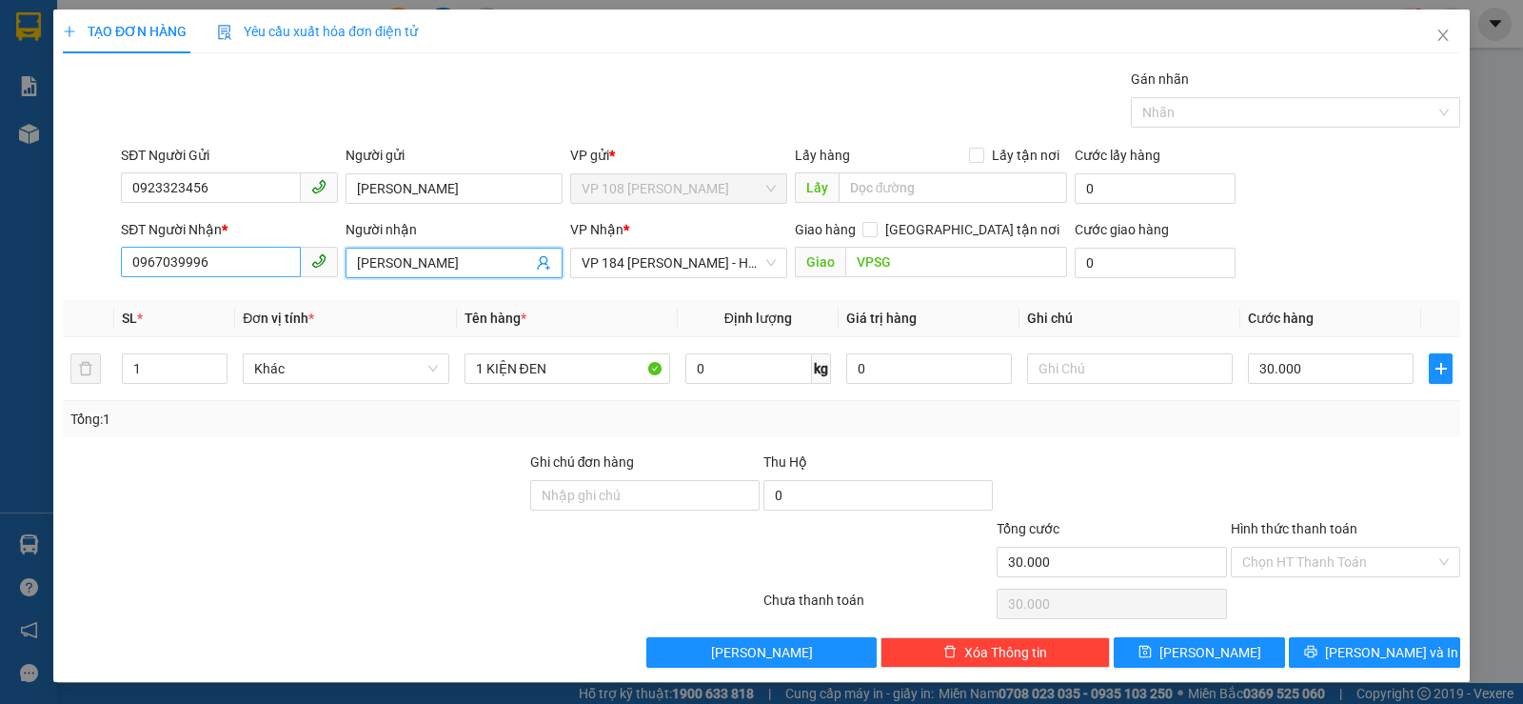
click at [280, 271] on div "SĐT Người Nhận * 0967039996 Người nhận ANH MINH ANH MINH VP Nhận * VP 184 [PERS…" at bounding box center [790, 252] width 1347 height 67
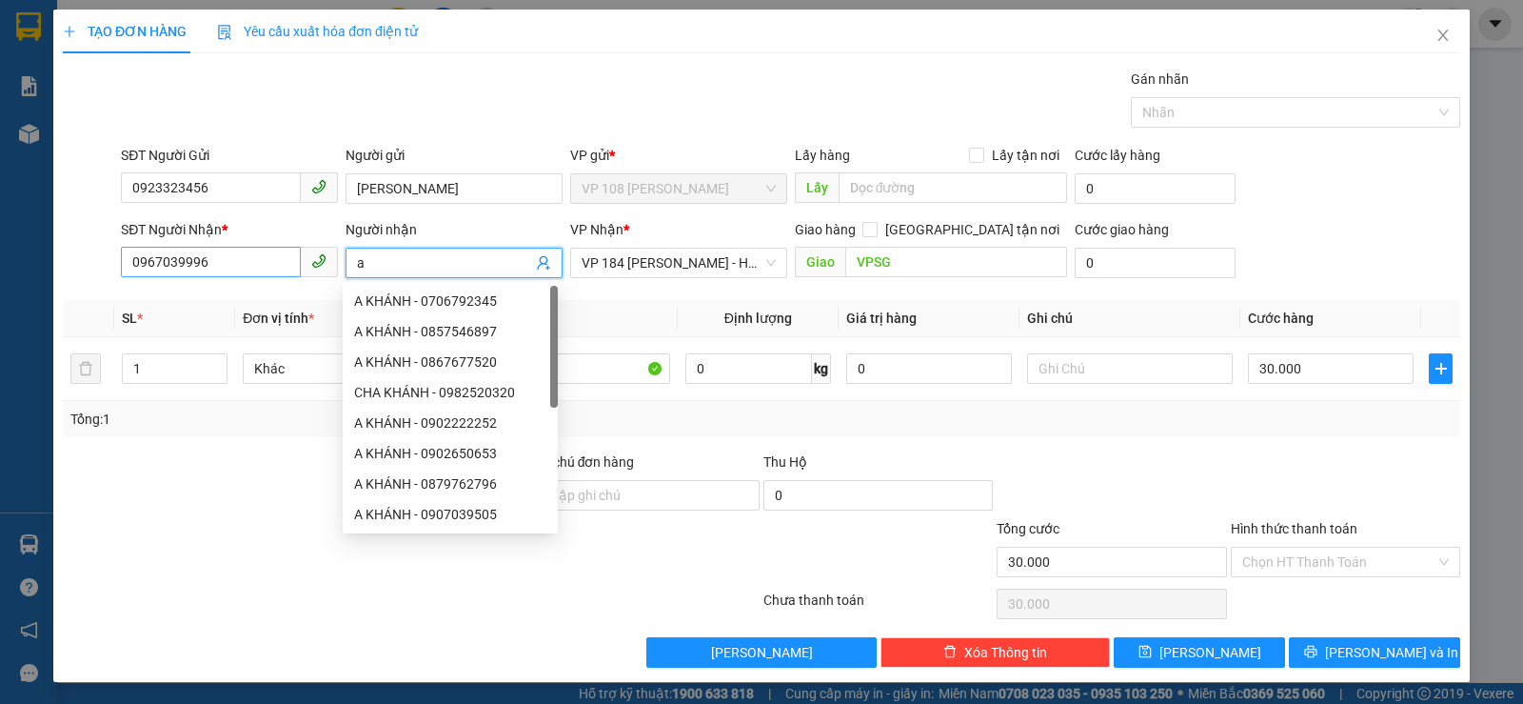
type input "a"
type input "A KHÁNH"
click at [599, 377] on input "1 KIỆN ĐEN" at bounding box center [568, 368] width 206 height 30
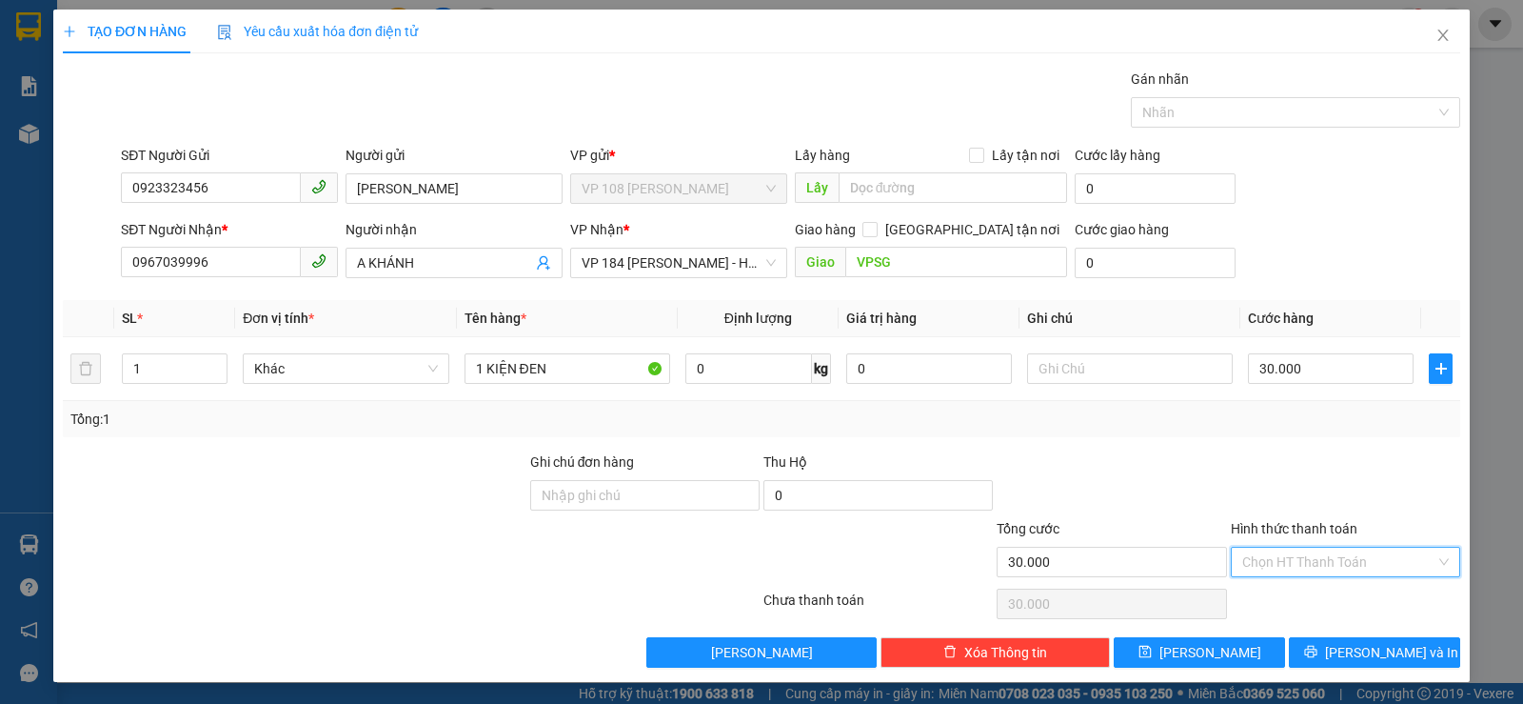
click at [1295, 552] on input "Hình thức thanh toán" at bounding box center [1338, 561] width 193 height 29
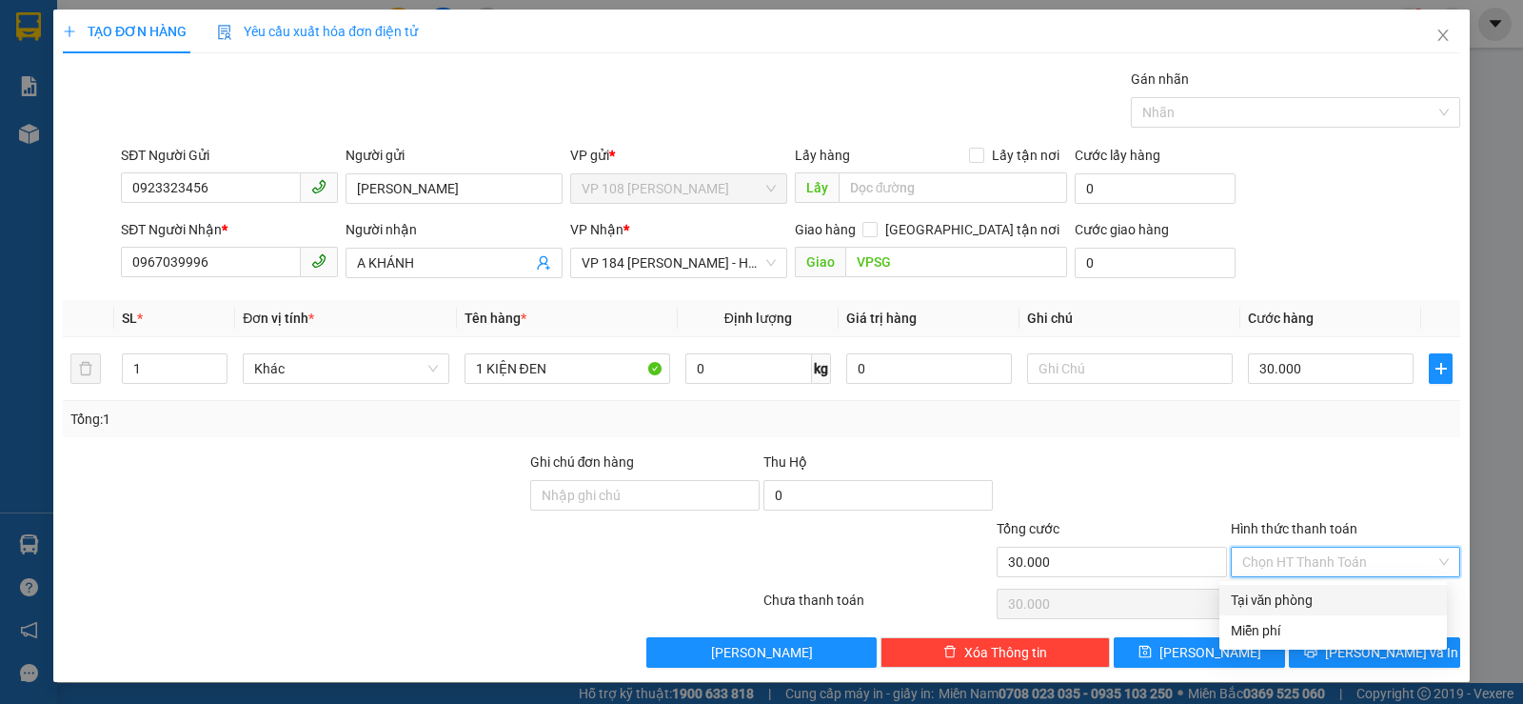
click at [1275, 601] on div "Tại văn phòng" at bounding box center [1333, 599] width 205 height 21
type input "0"
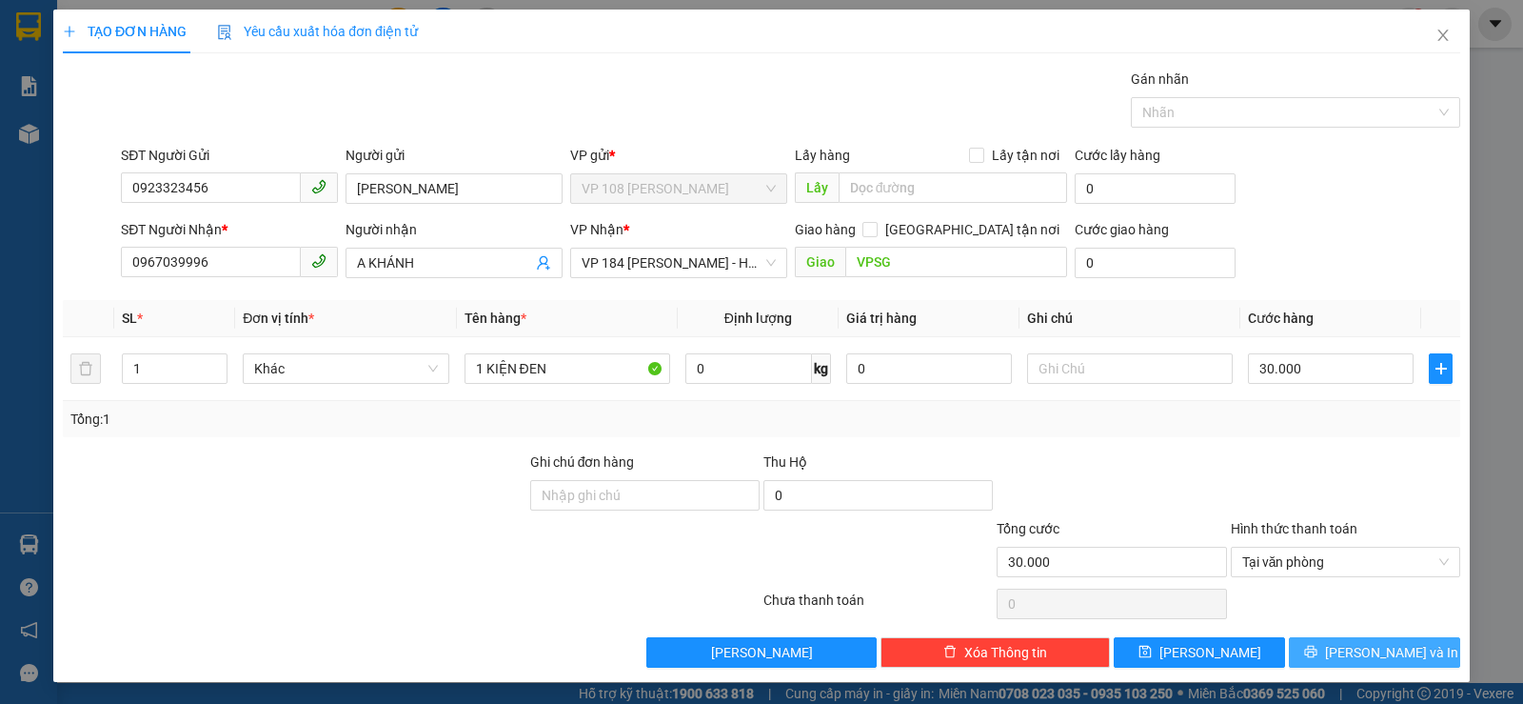
click at [1357, 637] on button "[PERSON_NAME] và In" at bounding box center [1374, 652] width 171 height 30
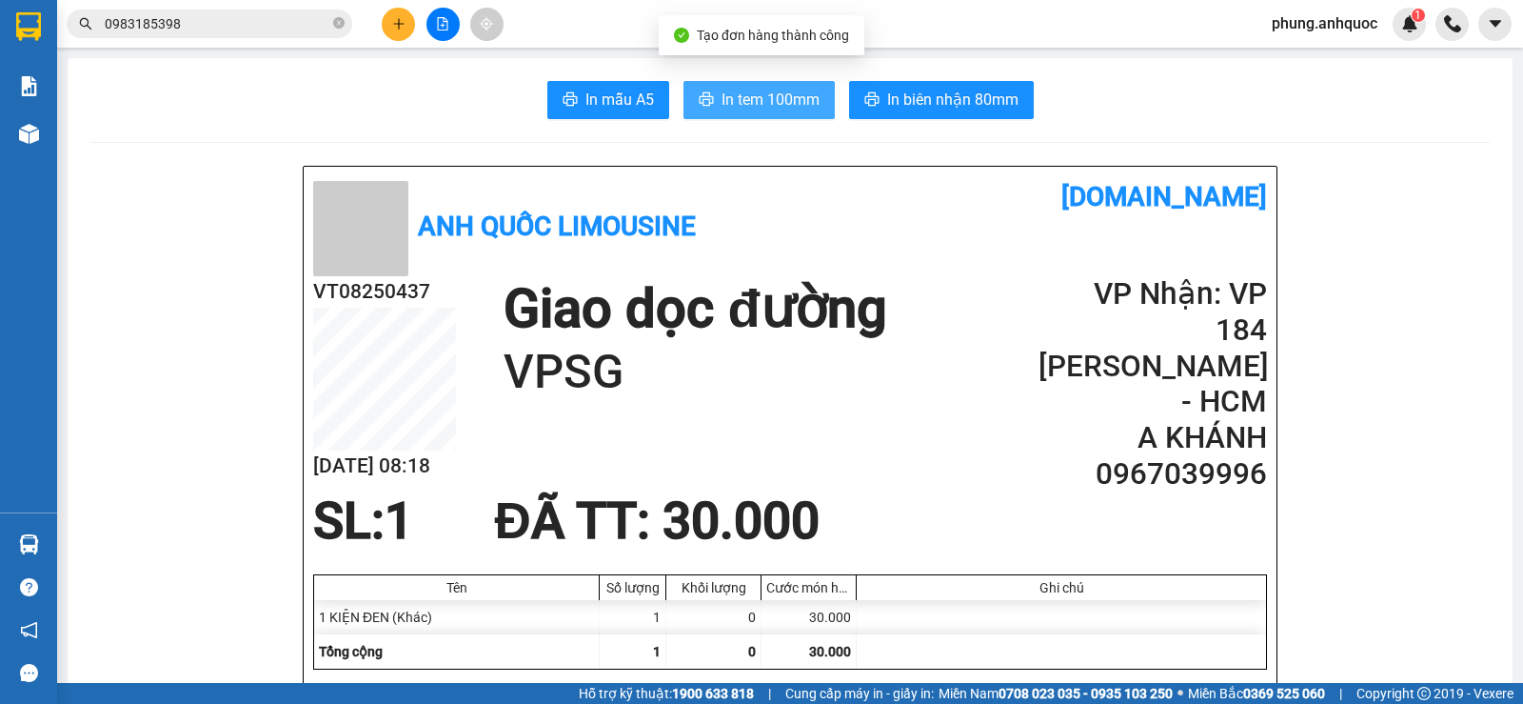
click at [777, 99] on span "In tem 100mm" at bounding box center [771, 100] width 98 height 24
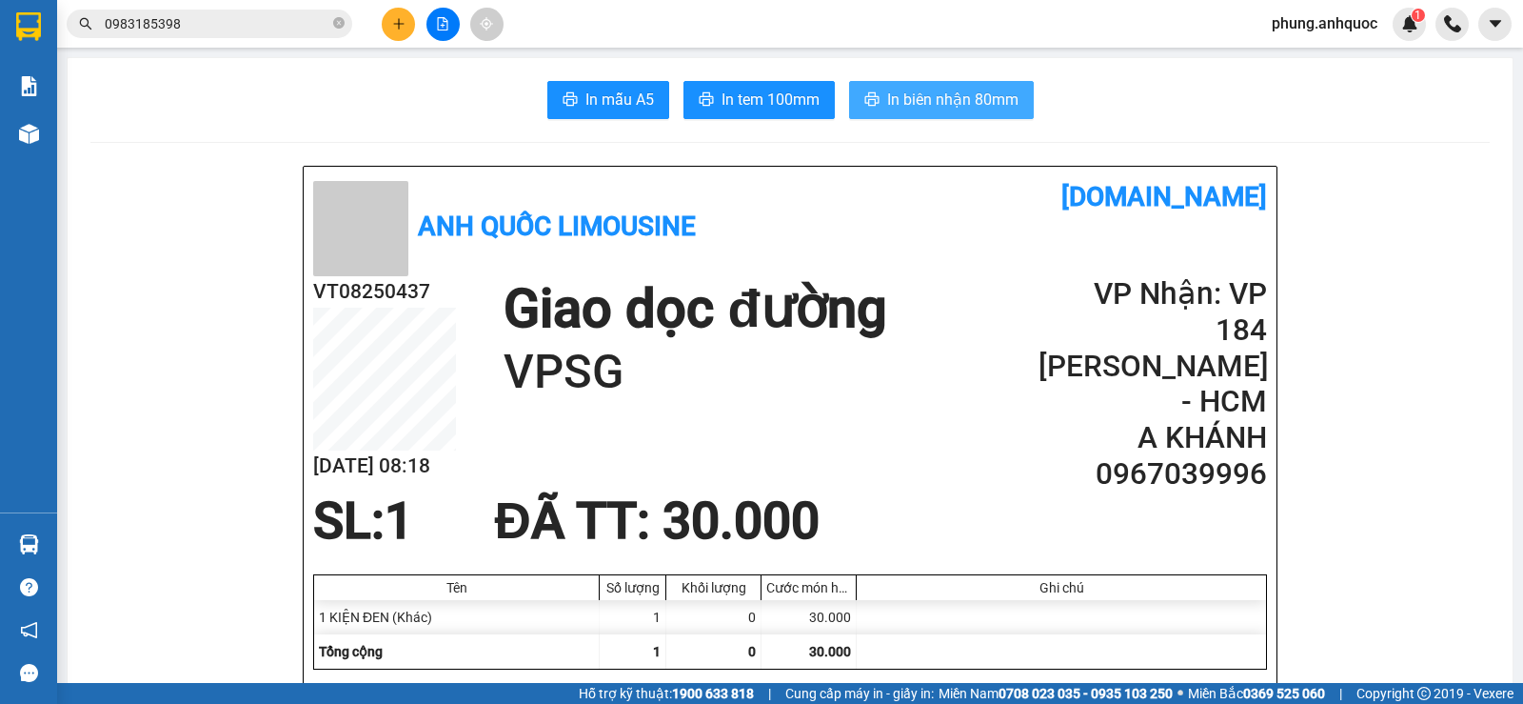
click at [967, 109] on span "In biên nhận 80mm" at bounding box center [952, 100] width 131 height 24
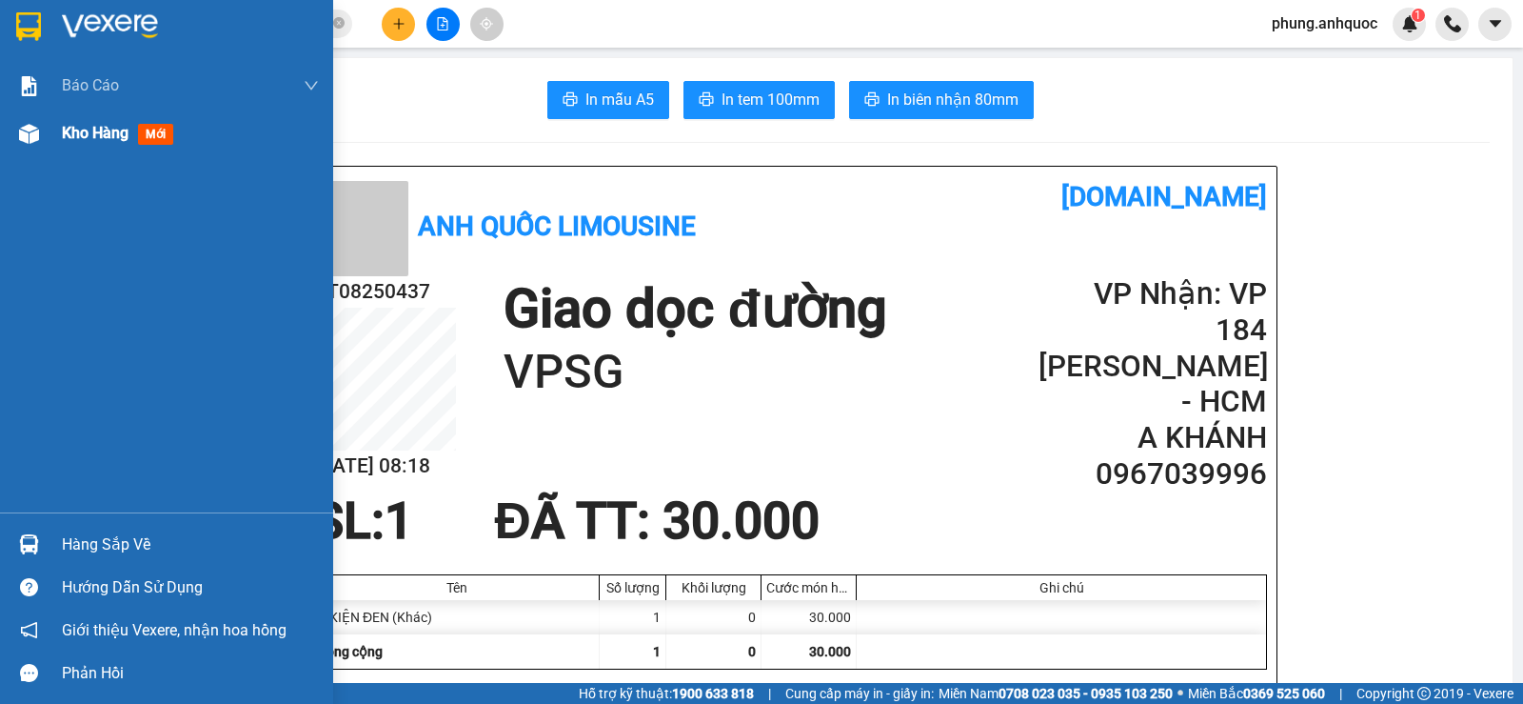
click at [25, 129] on img at bounding box center [29, 134] width 20 height 20
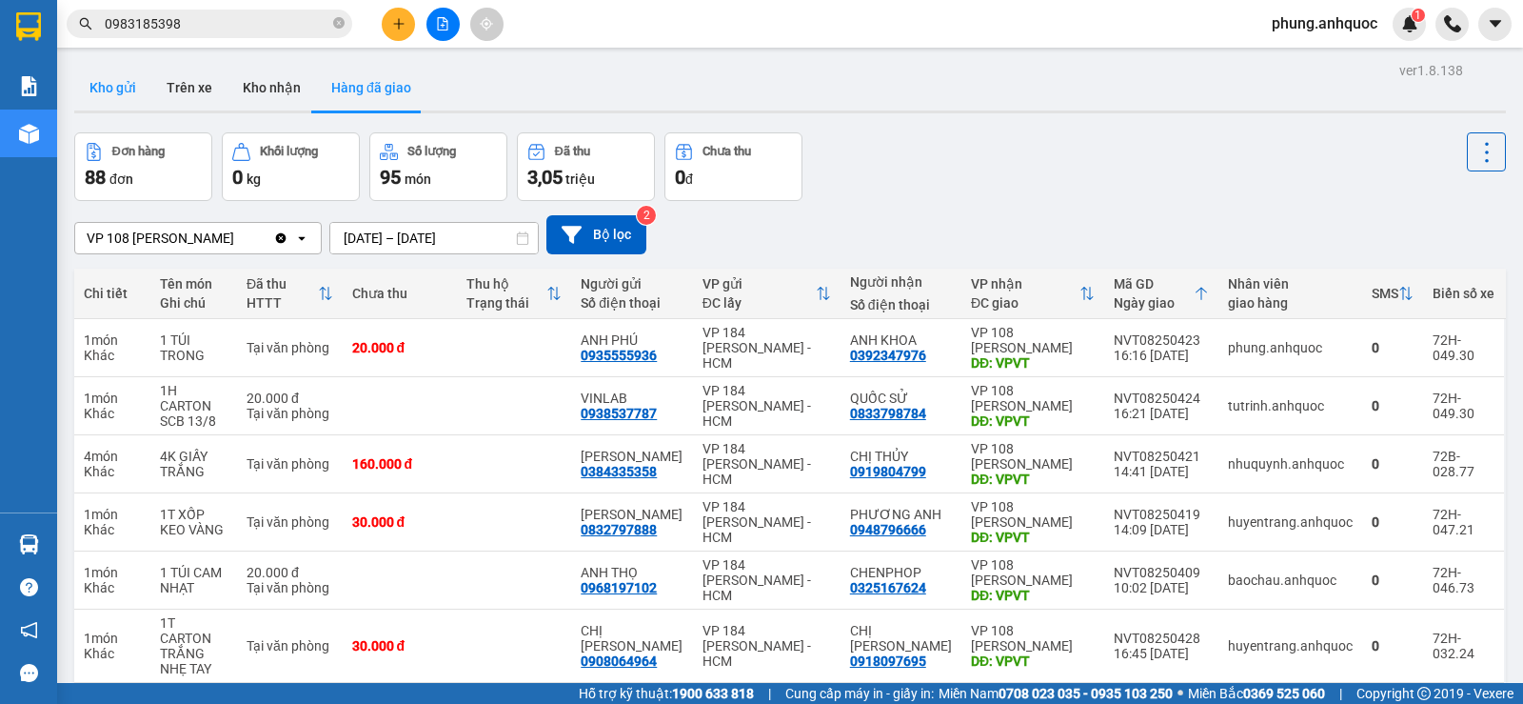
click at [119, 92] on button "Kho gửi" at bounding box center [112, 88] width 77 height 46
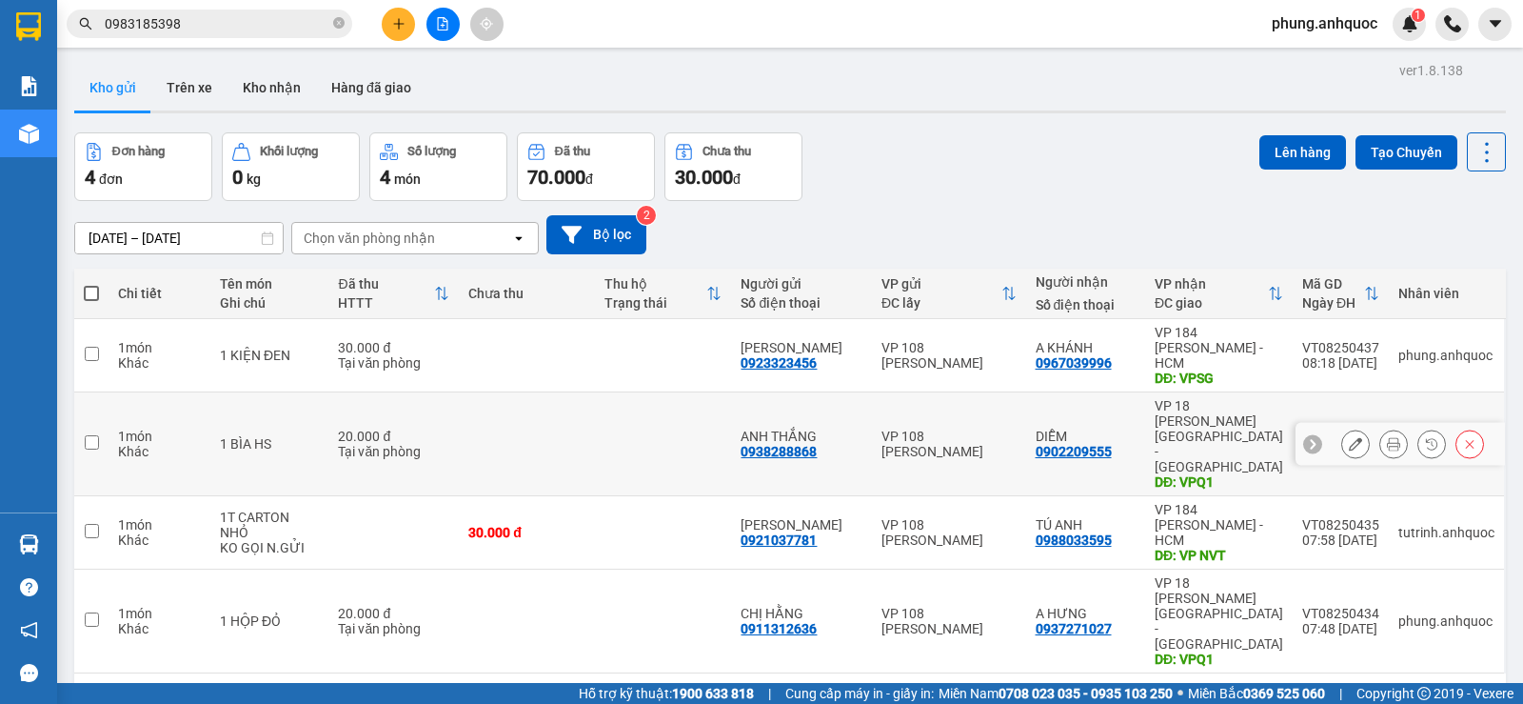
click at [86, 435] on input "checkbox" at bounding box center [92, 442] width 14 height 14
checkbox input "true"
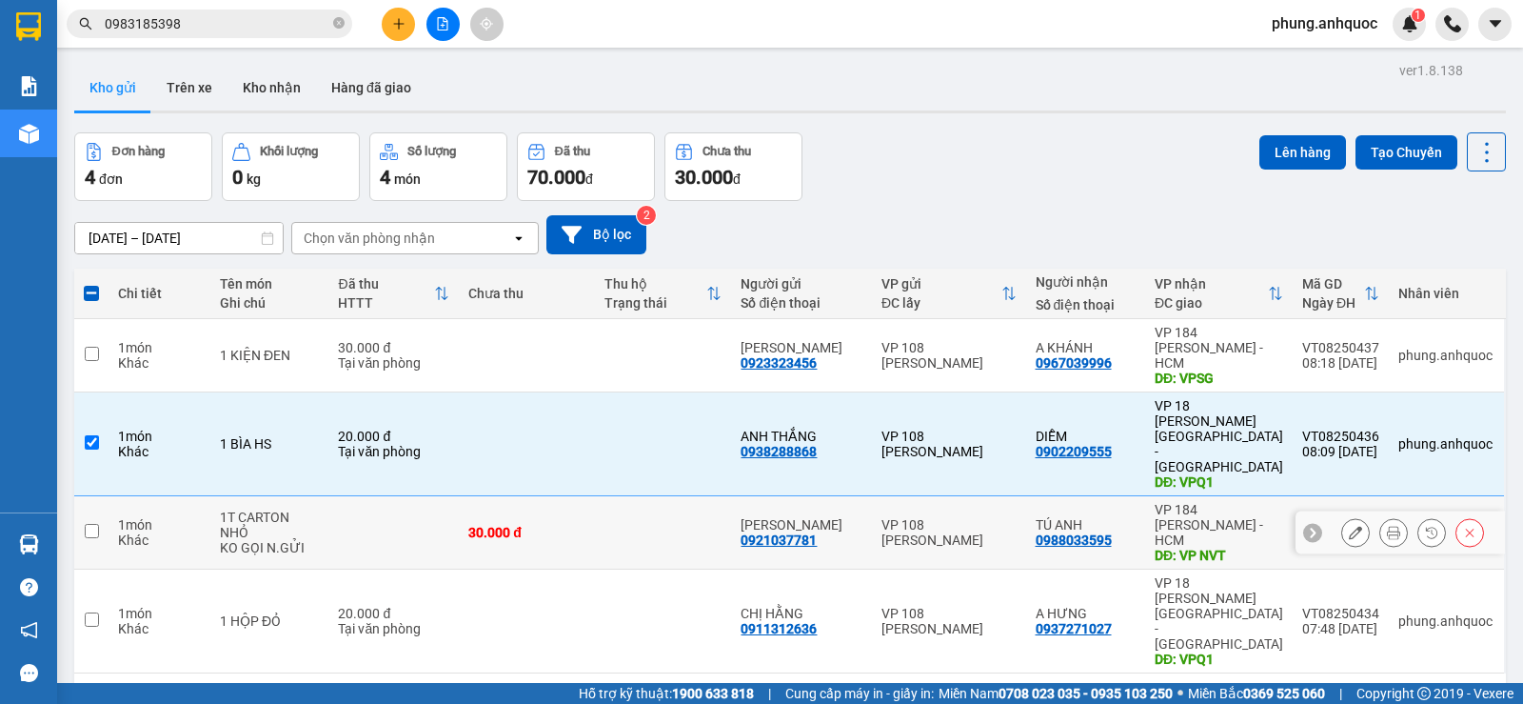
click at [89, 524] on input "checkbox" at bounding box center [92, 531] width 14 height 14
checkbox input "true"
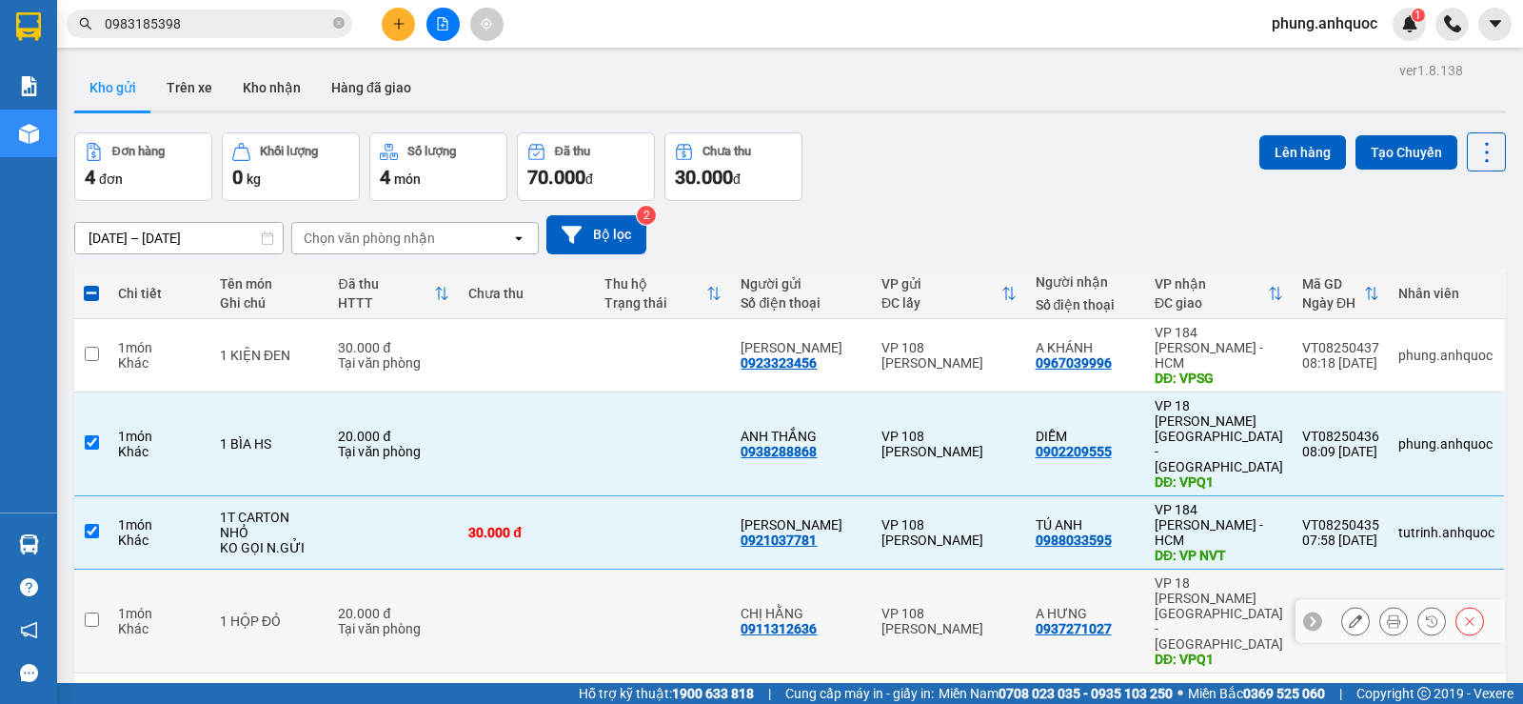
click at [90, 612] on input "checkbox" at bounding box center [92, 619] width 14 height 14
checkbox input "true"
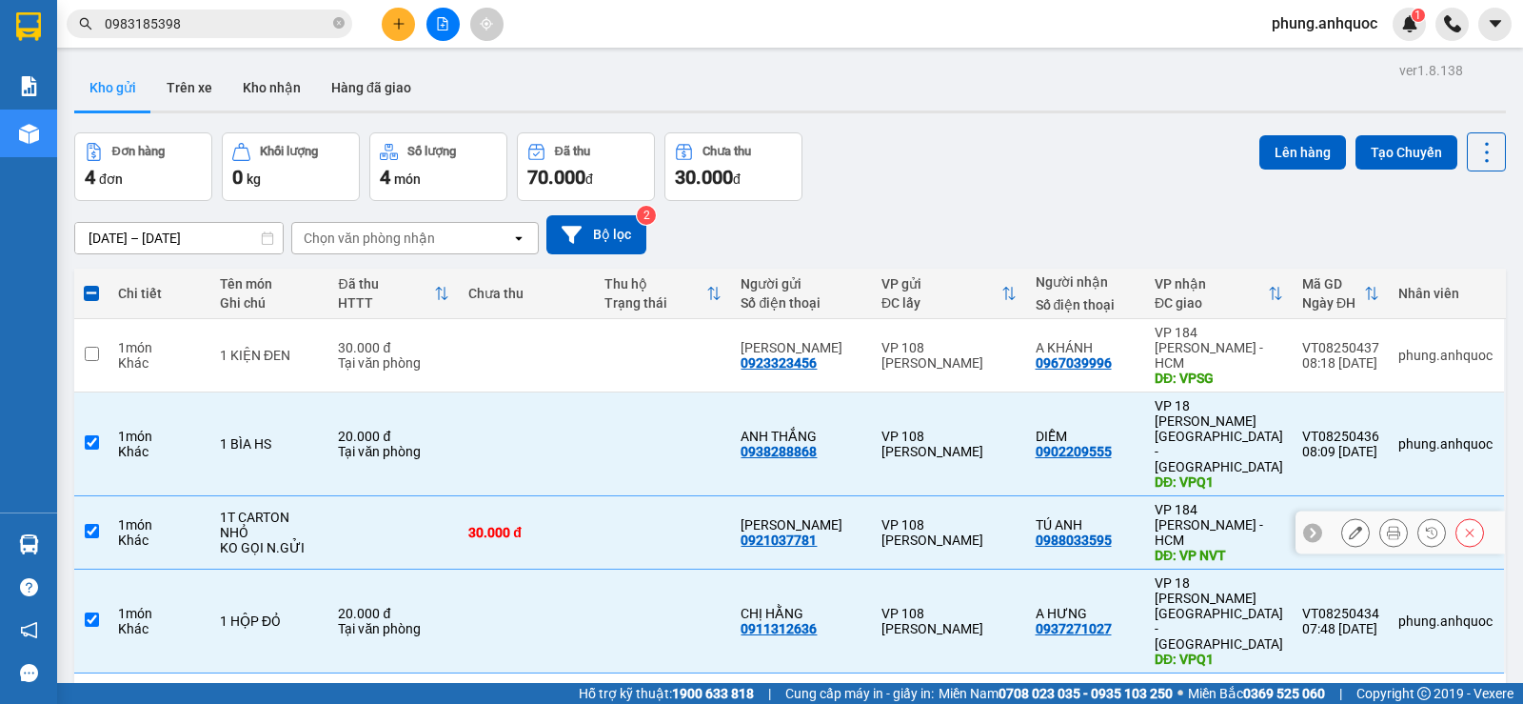
click at [98, 524] on input "checkbox" at bounding box center [92, 531] width 14 height 14
checkbox input "false"
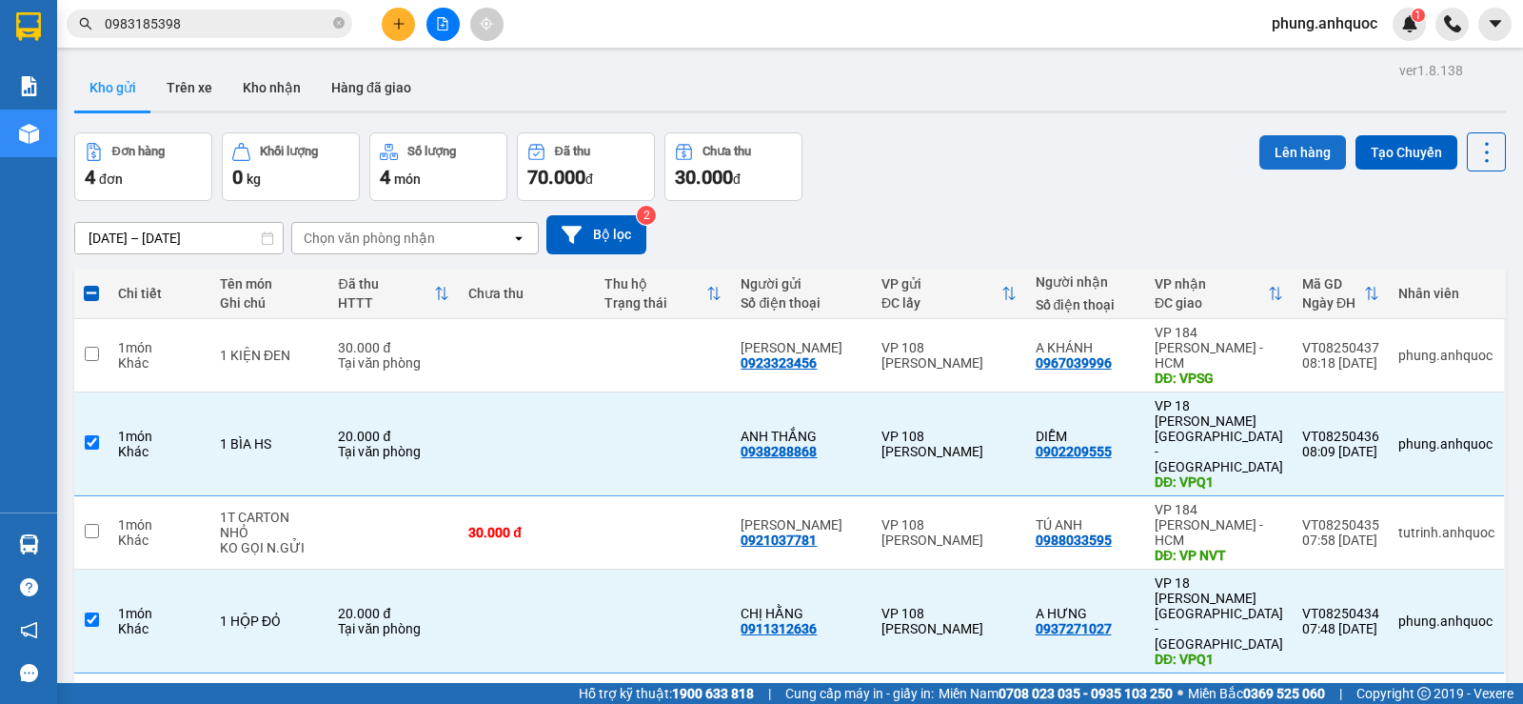
click at [1279, 159] on button "Lên hàng" at bounding box center [1303, 152] width 87 height 34
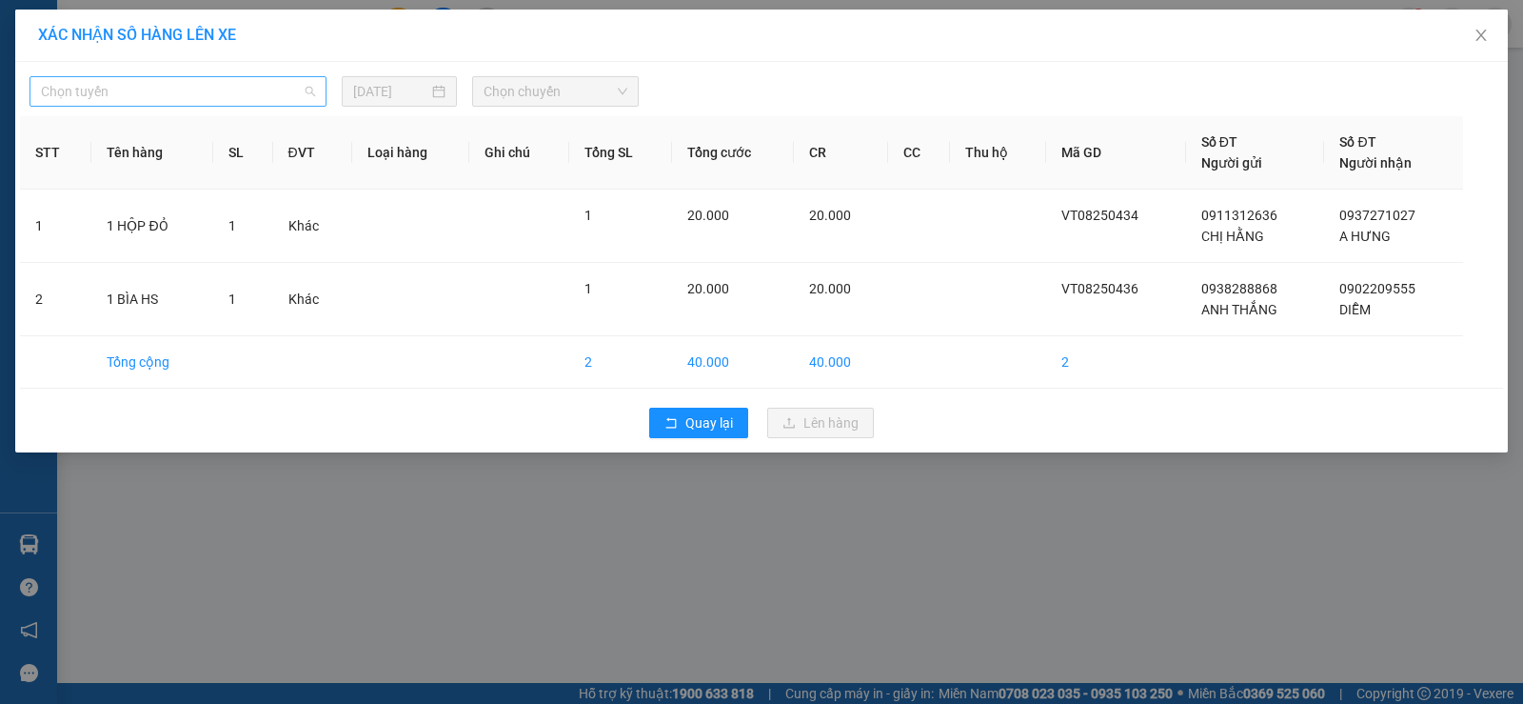
click at [123, 100] on span "Chọn tuyến" at bounding box center [178, 91] width 274 height 29
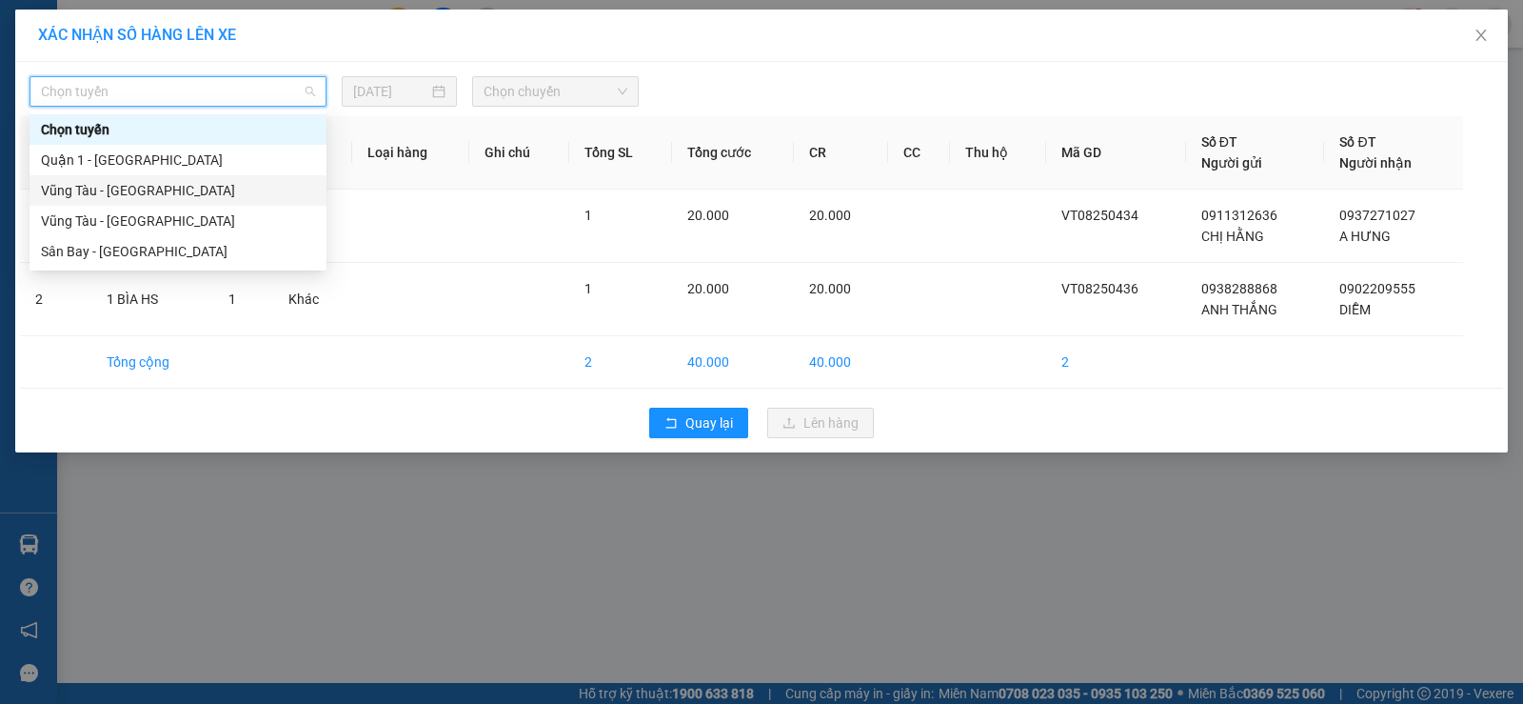
drag, startPoint x: 126, startPoint y: 187, endPoint x: 393, endPoint y: 138, distance: 271.9
click at [126, 188] on div "Vũng Tàu - [GEOGRAPHIC_DATA]" at bounding box center [178, 190] width 274 height 21
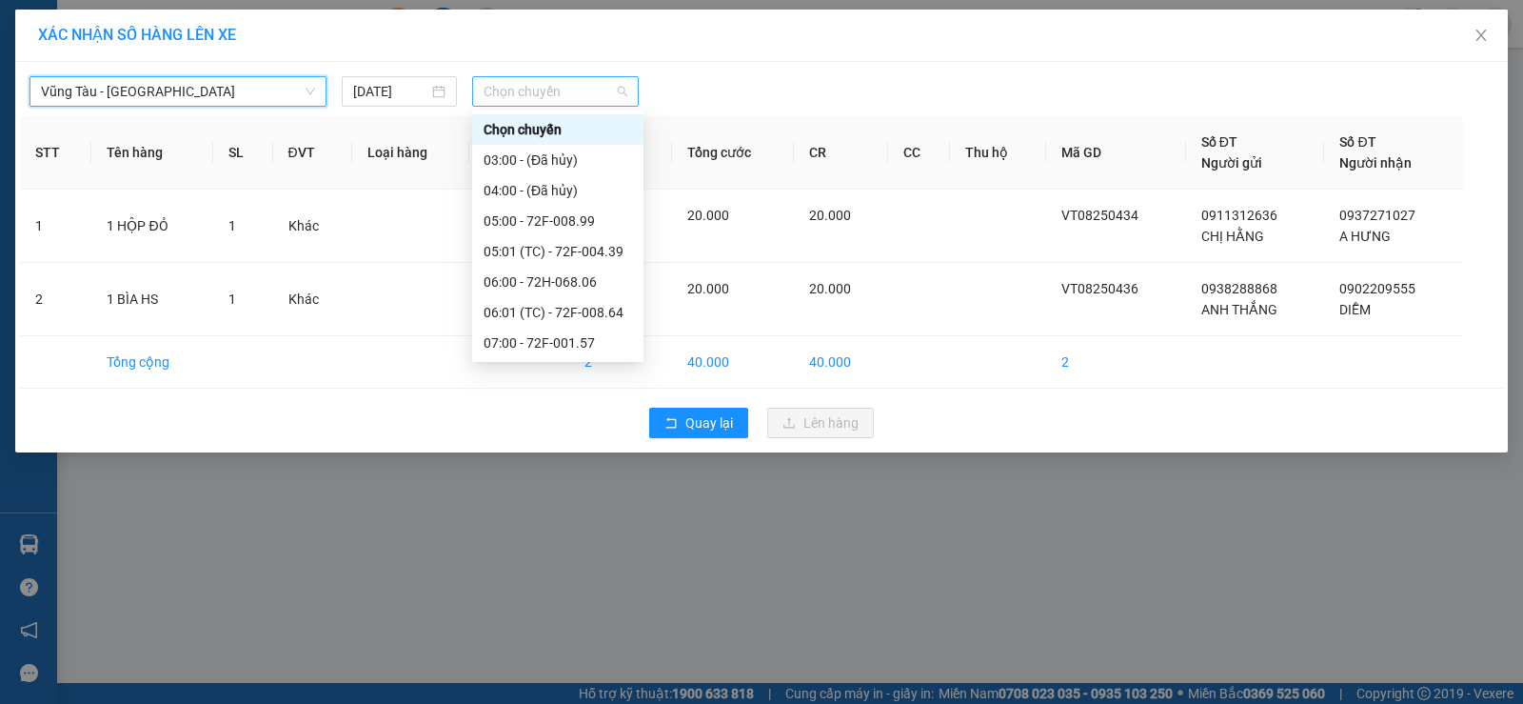
click at [549, 98] on span "Chọn chuyến" at bounding box center [556, 91] width 144 height 29
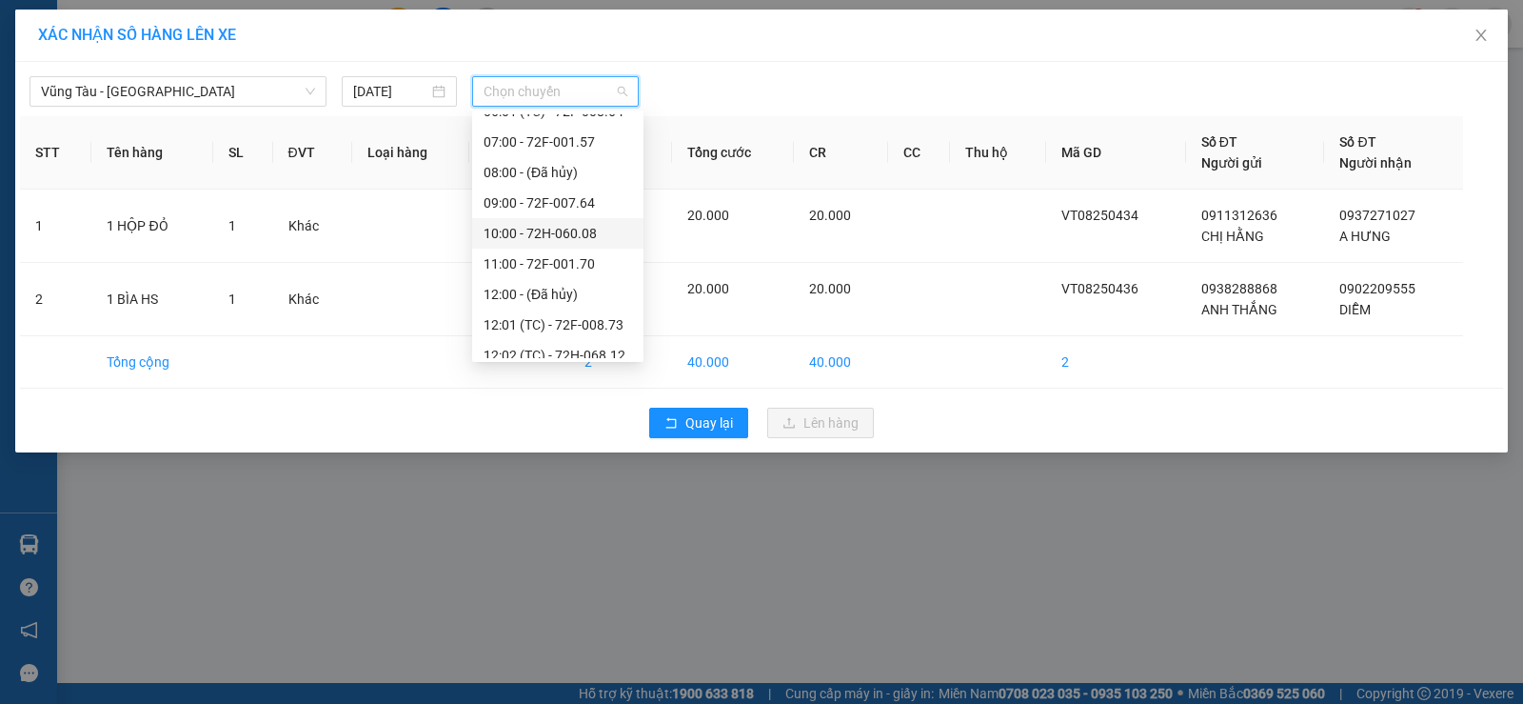
scroll to position [190, 0]
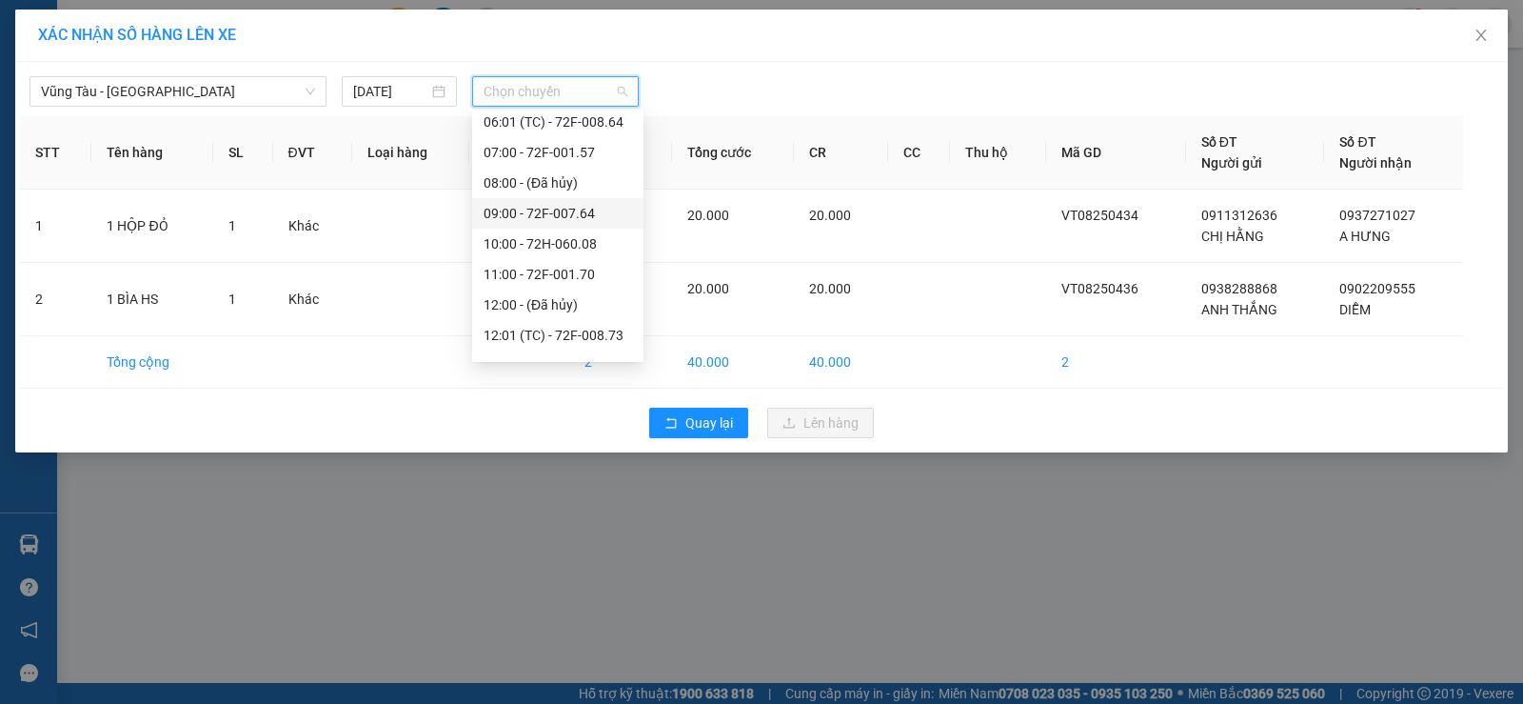
click at [565, 218] on div "09:00 - 72F-007.64" at bounding box center [558, 213] width 149 height 21
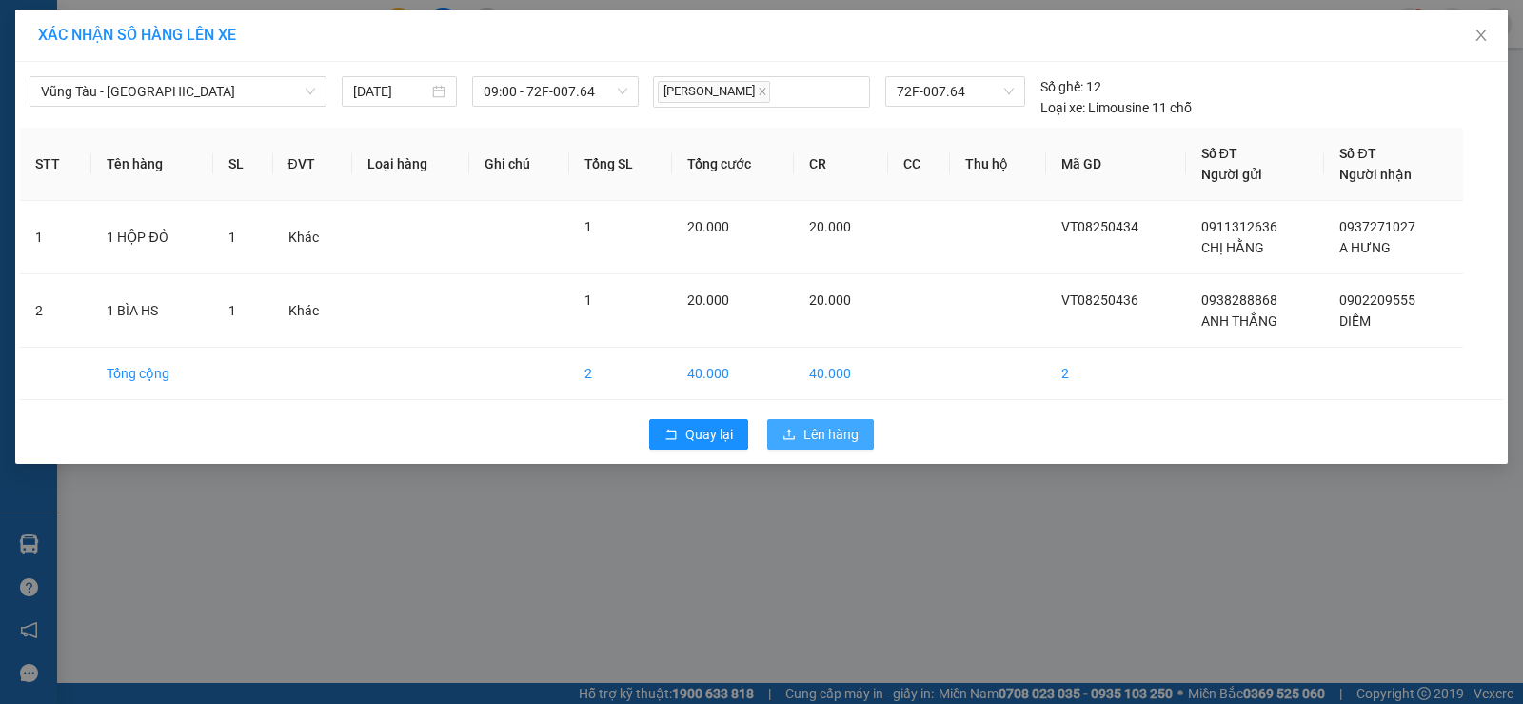
click at [820, 432] on span "Lên hàng" at bounding box center [831, 434] width 55 height 21
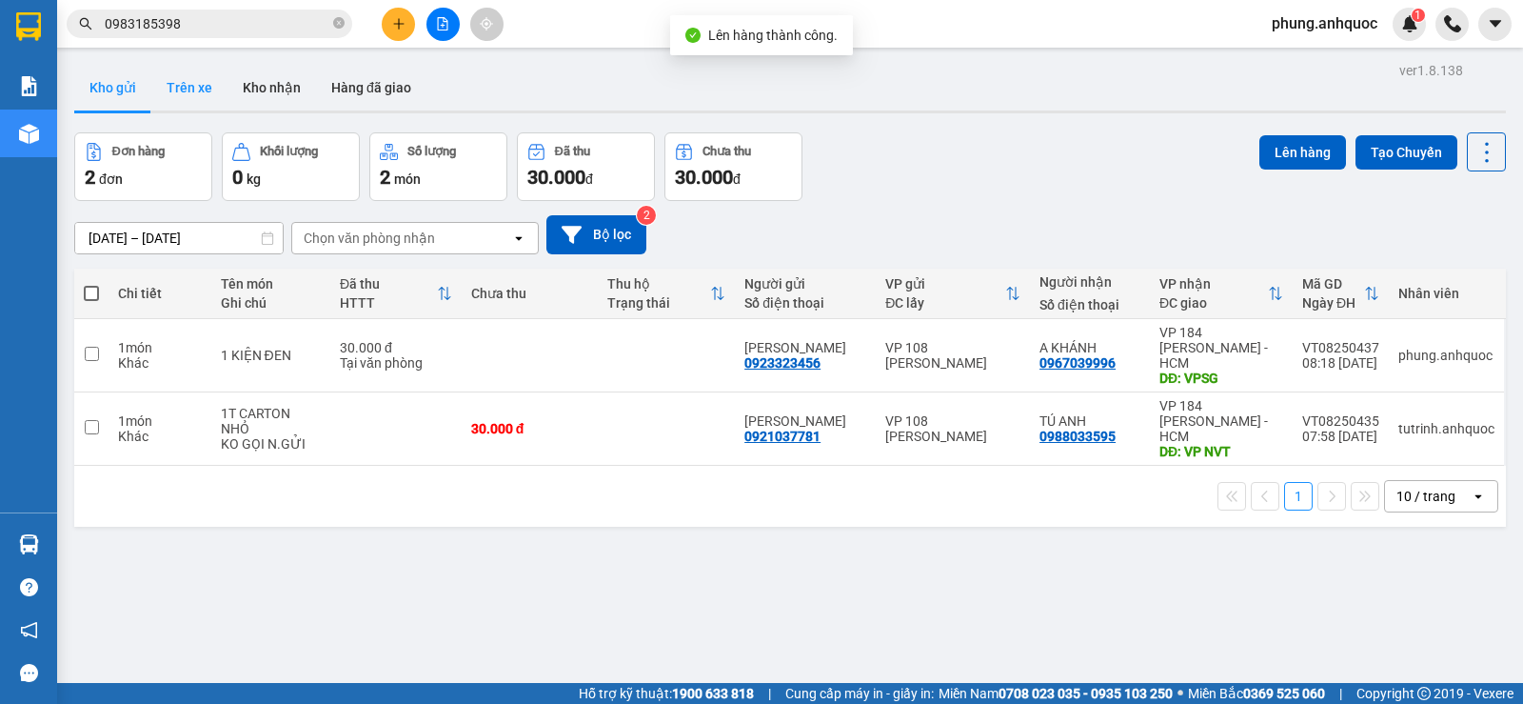
click at [195, 88] on button "Trên xe" at bounding box center [189, 88] width 76 height 46
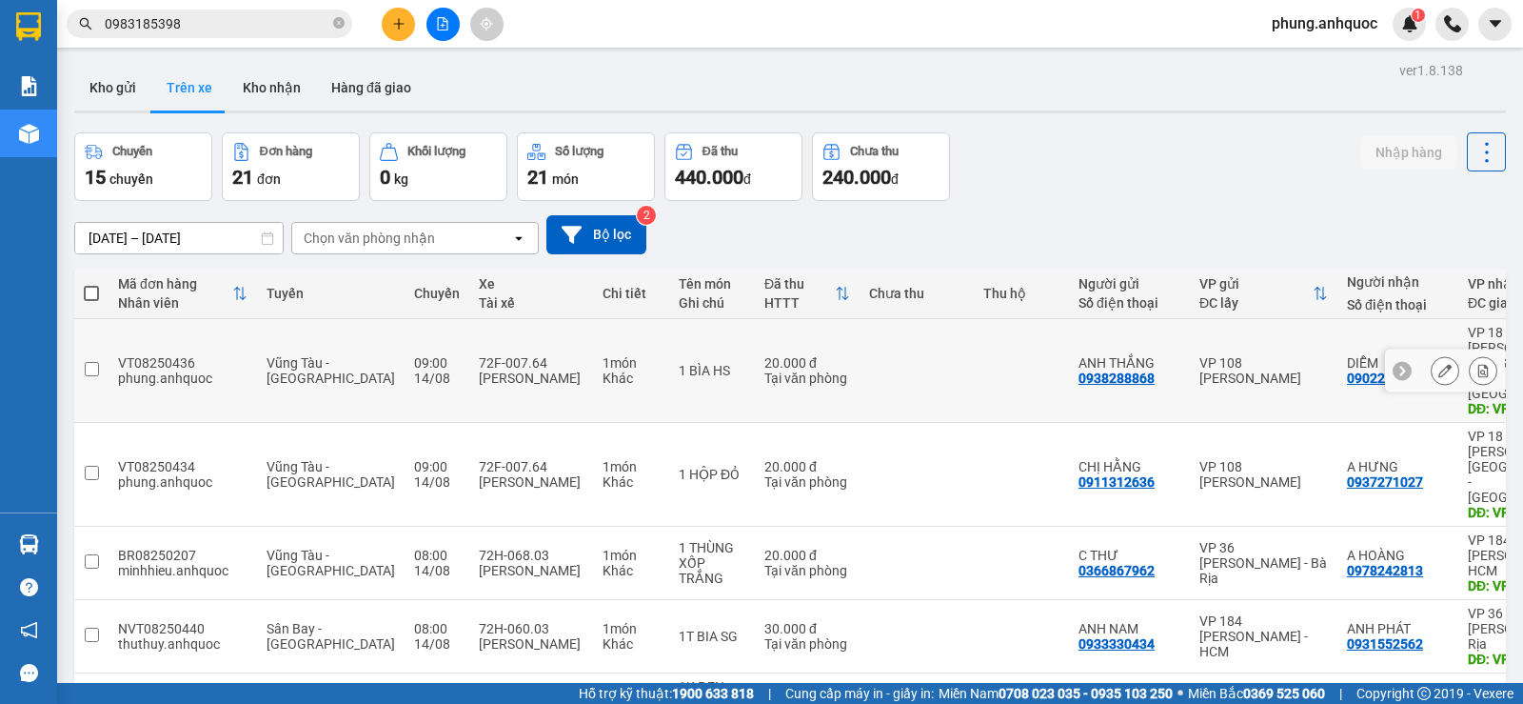
click at [1479, 364] on icon at bounding box center [1484, 370] width 10 height 13
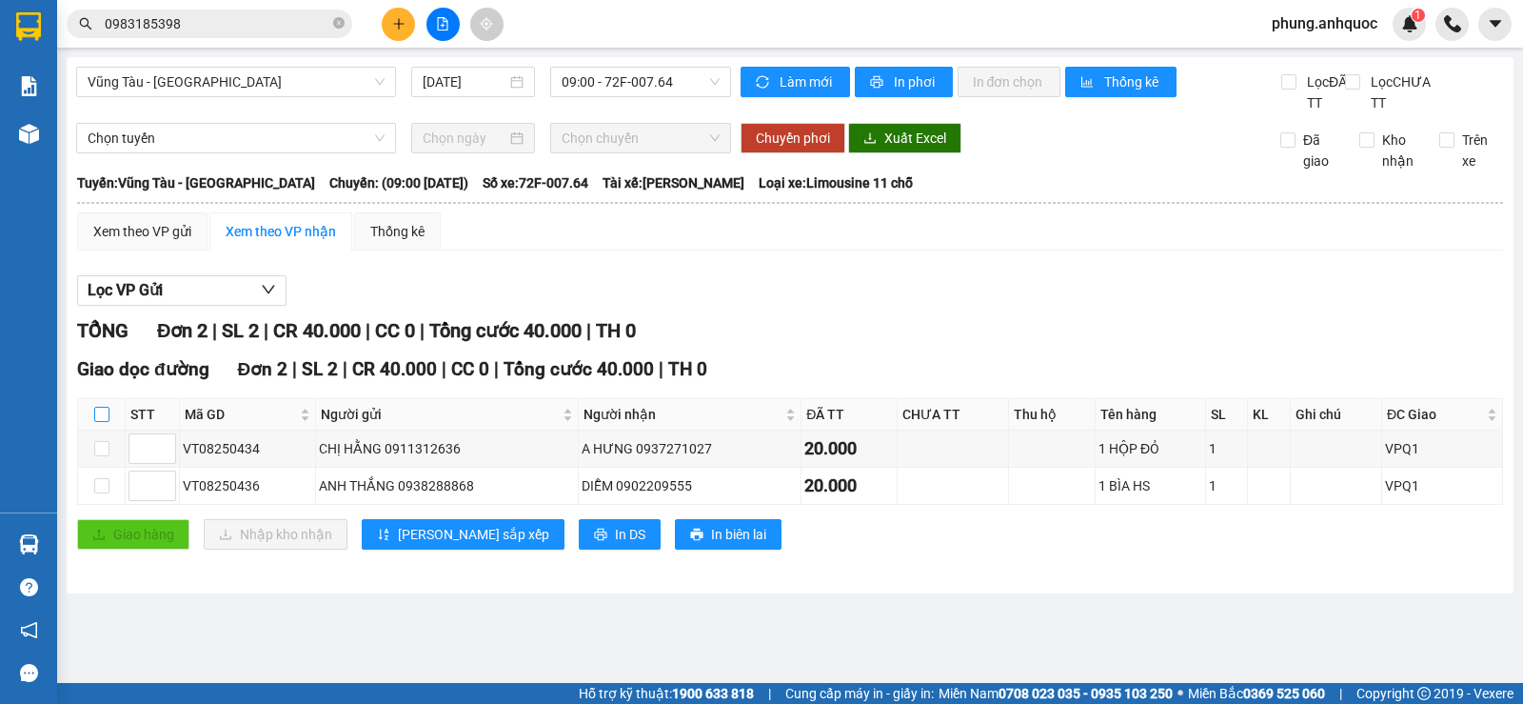
click at [104, 422] on input "checkbox" at bounding box center [101, 414] width 15 height 15
checkbox input "true"
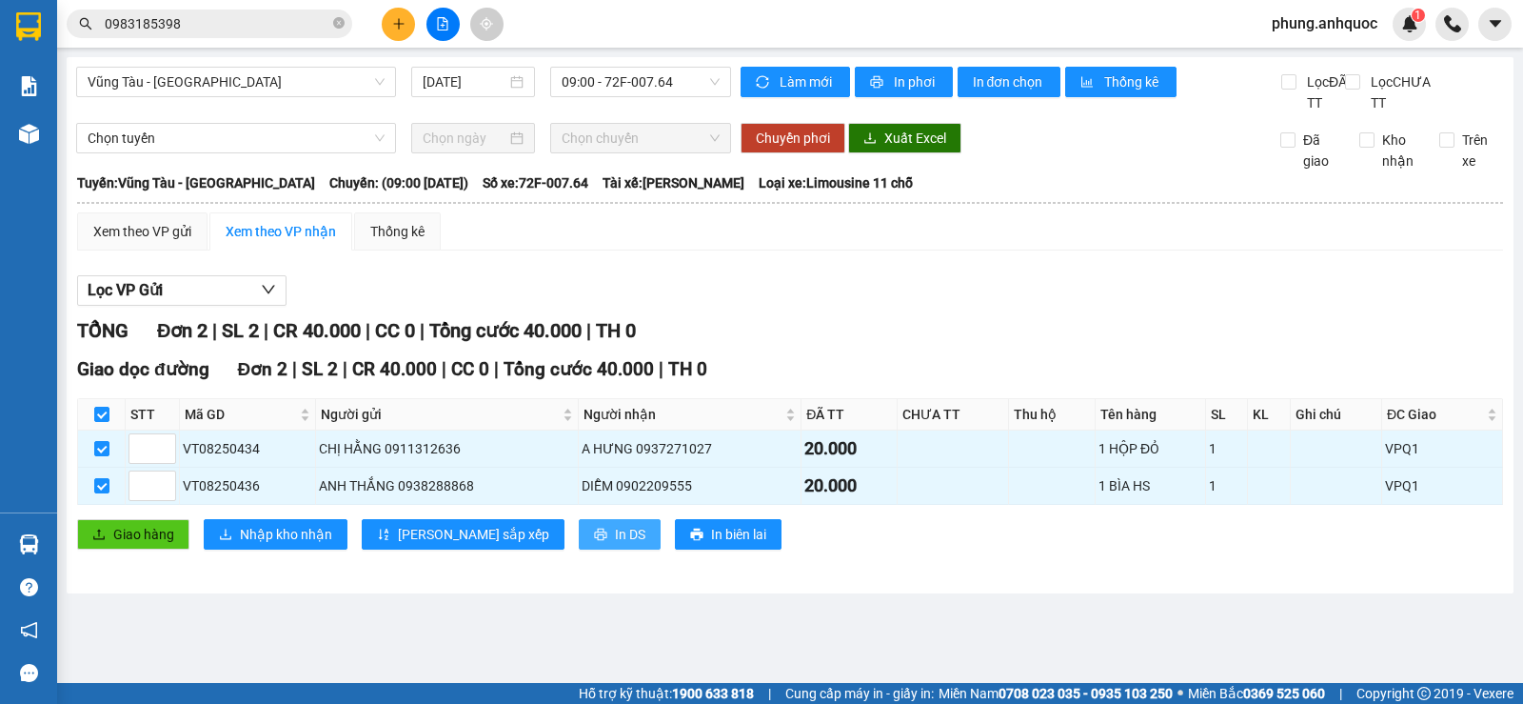
click at [615, 545] on span "In DS" at bounding box center [630, 534] width 30 height 21
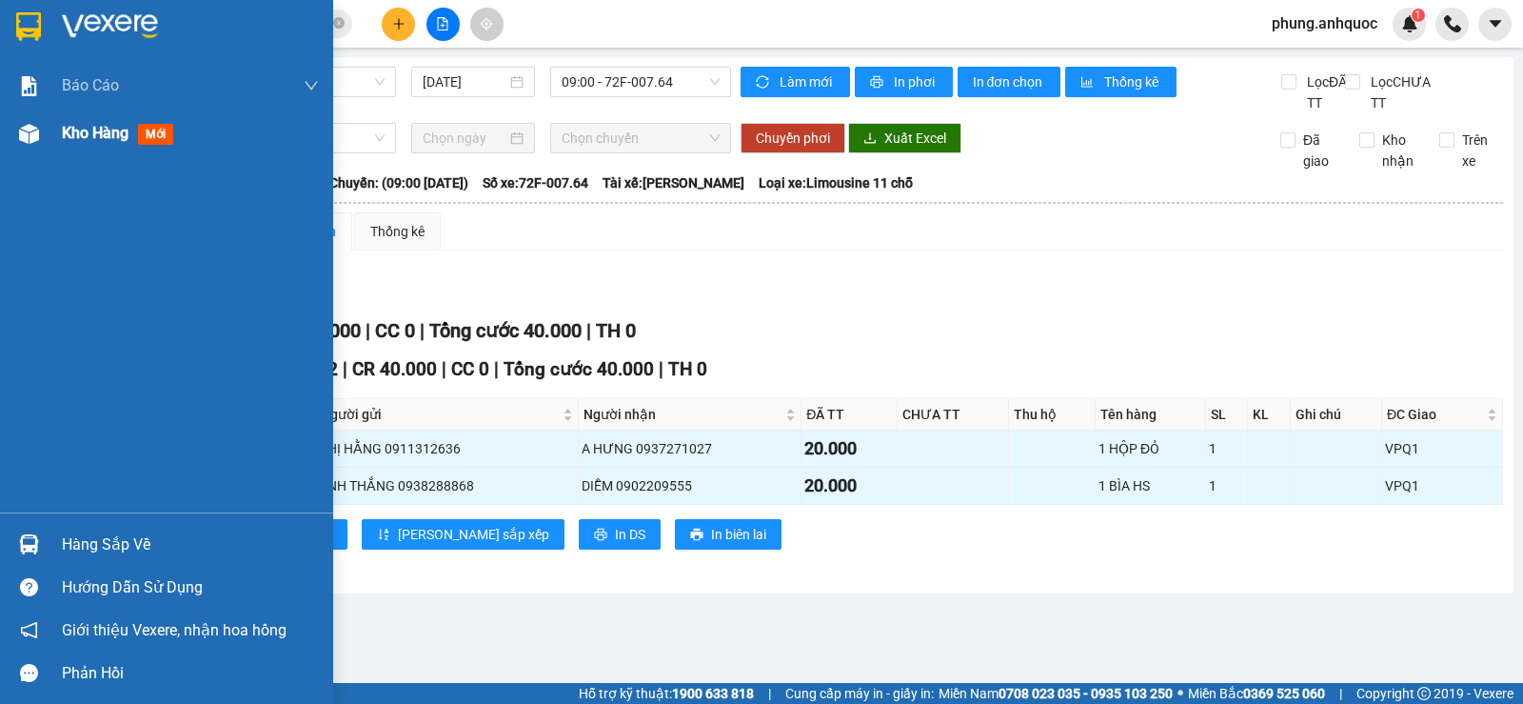
click at [37, 135] on img at bounding box center [29, 134] width 20 height 20
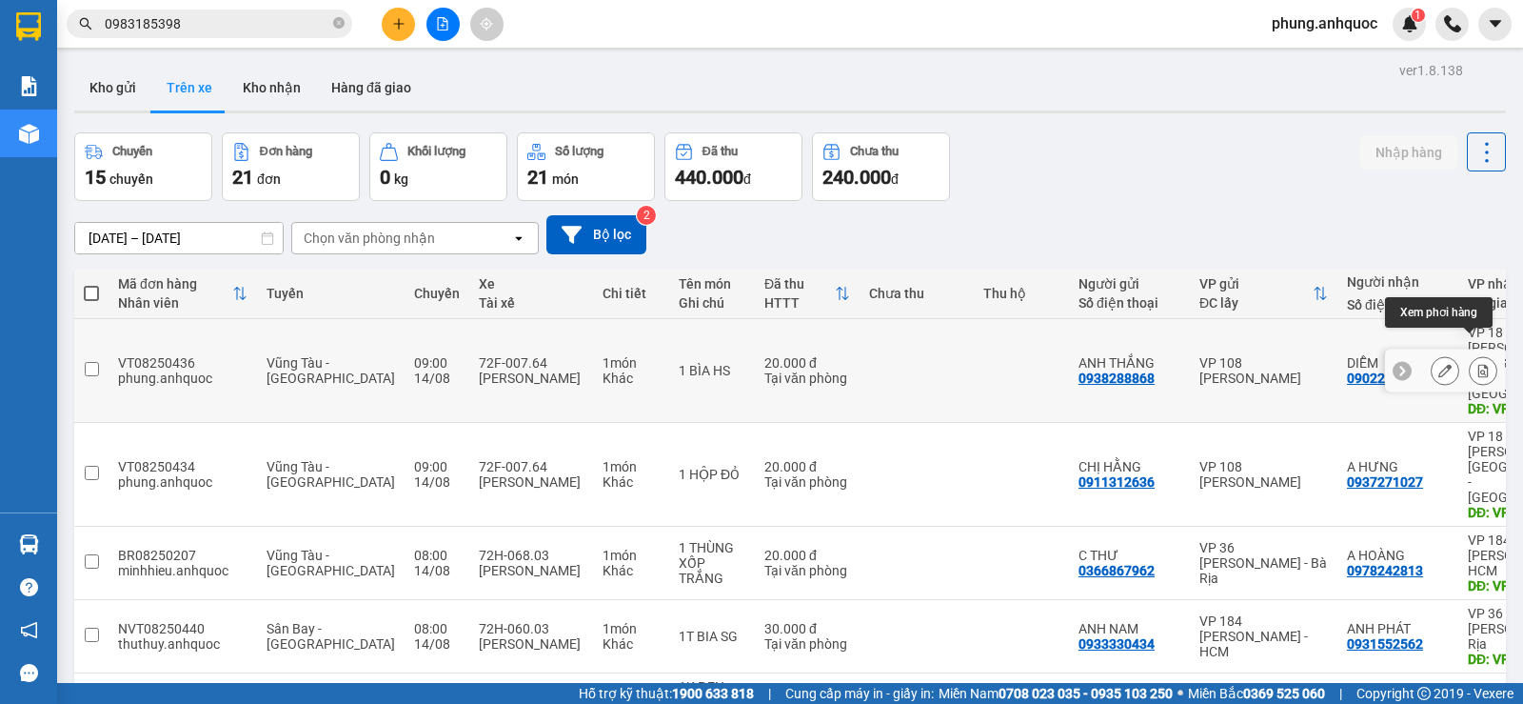
click at [1470, 355] on button at bounding box center [1483, 370] width 27 height 33
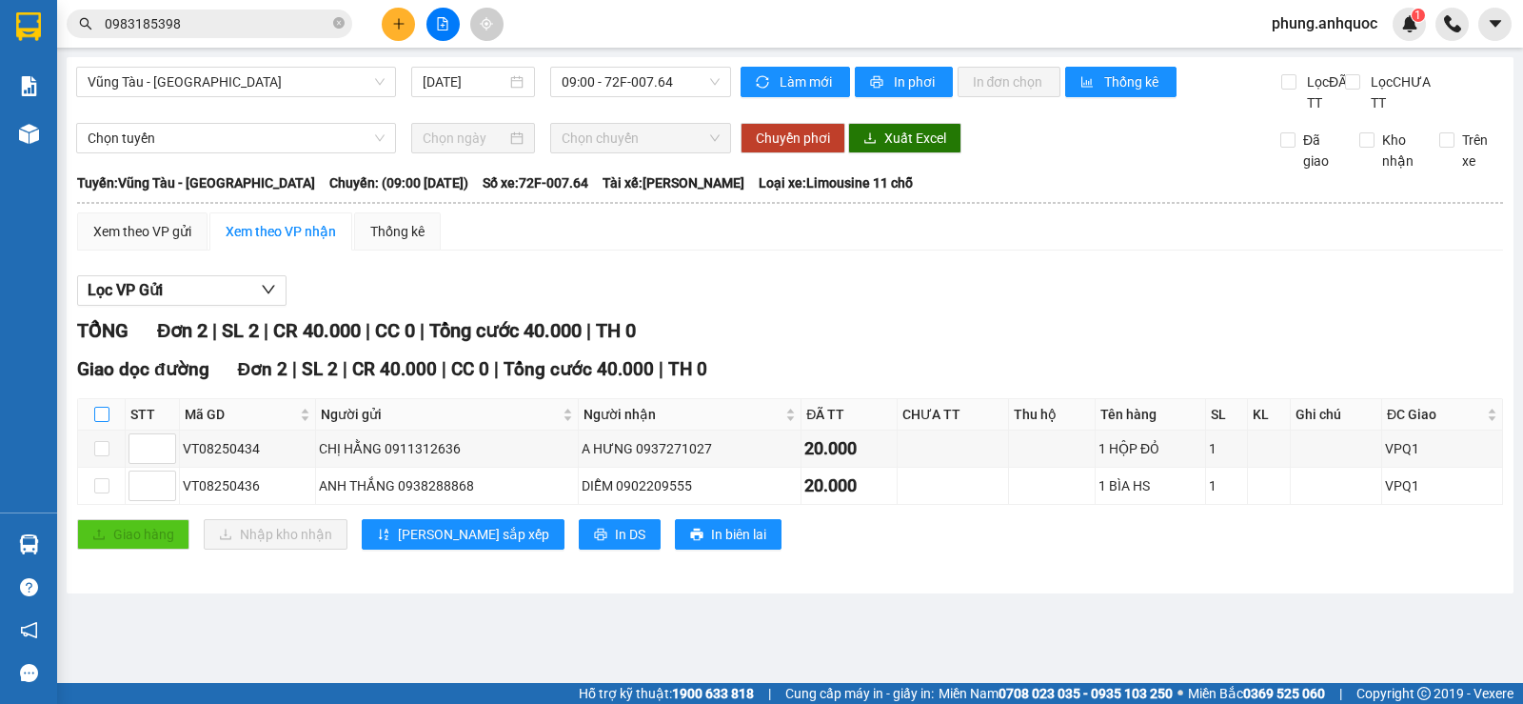
click at [98, 422] on input "checkbox" at bounding box center [101, 414] width 15 height 15
checkbox input "true"
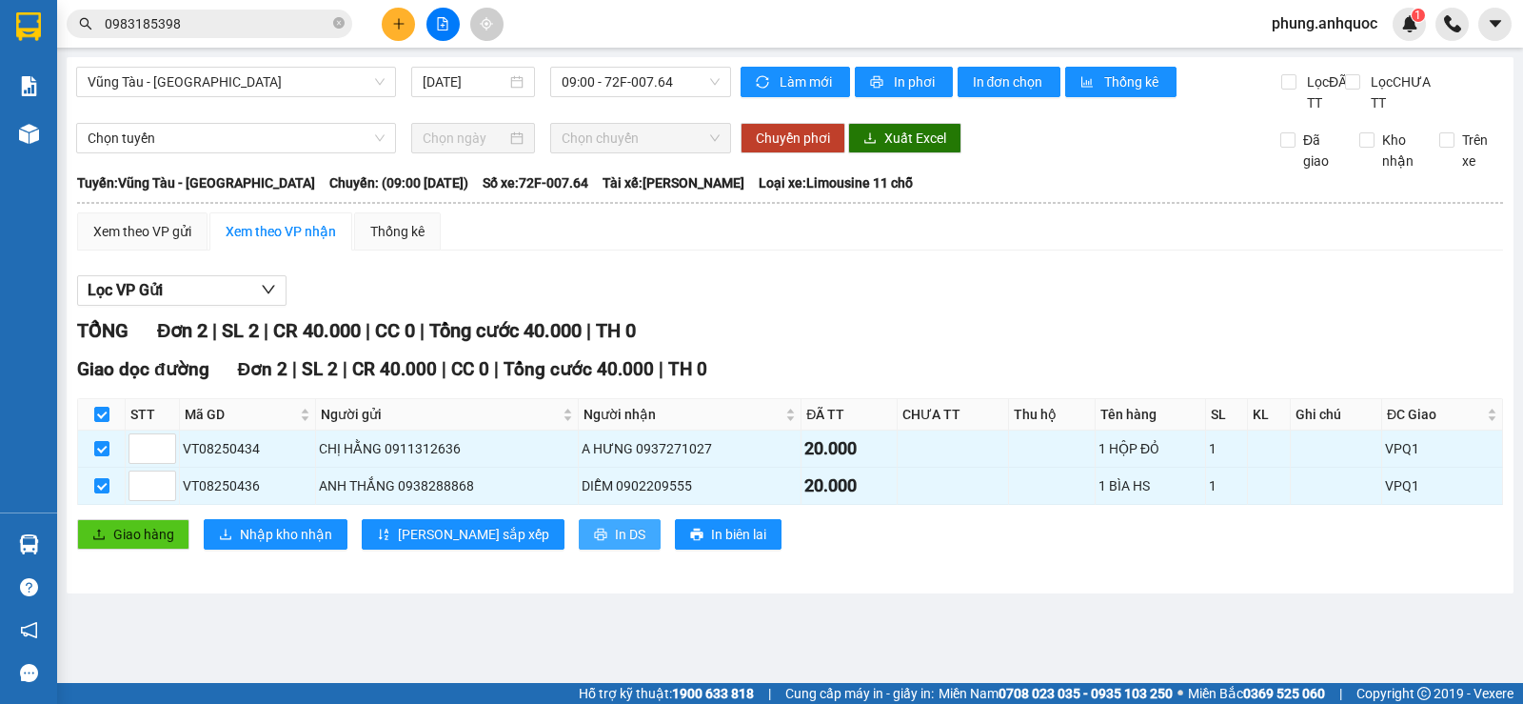
click at [579, 549] on button "In DS" at bounding box center [620, 534] width 82 height 30
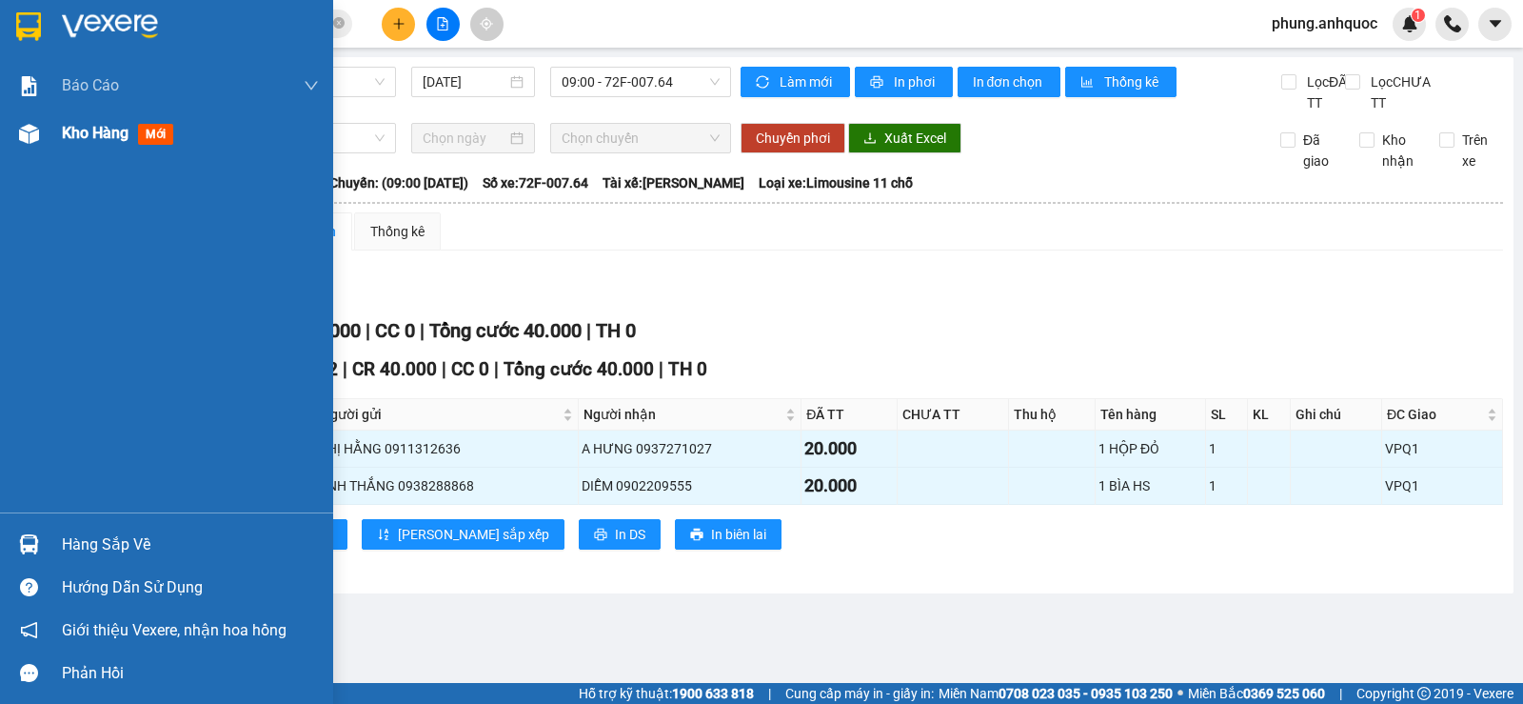
click at [61, 131] on div "Kho hàng mới" at bounding box center [166, 133] width 333 height 48
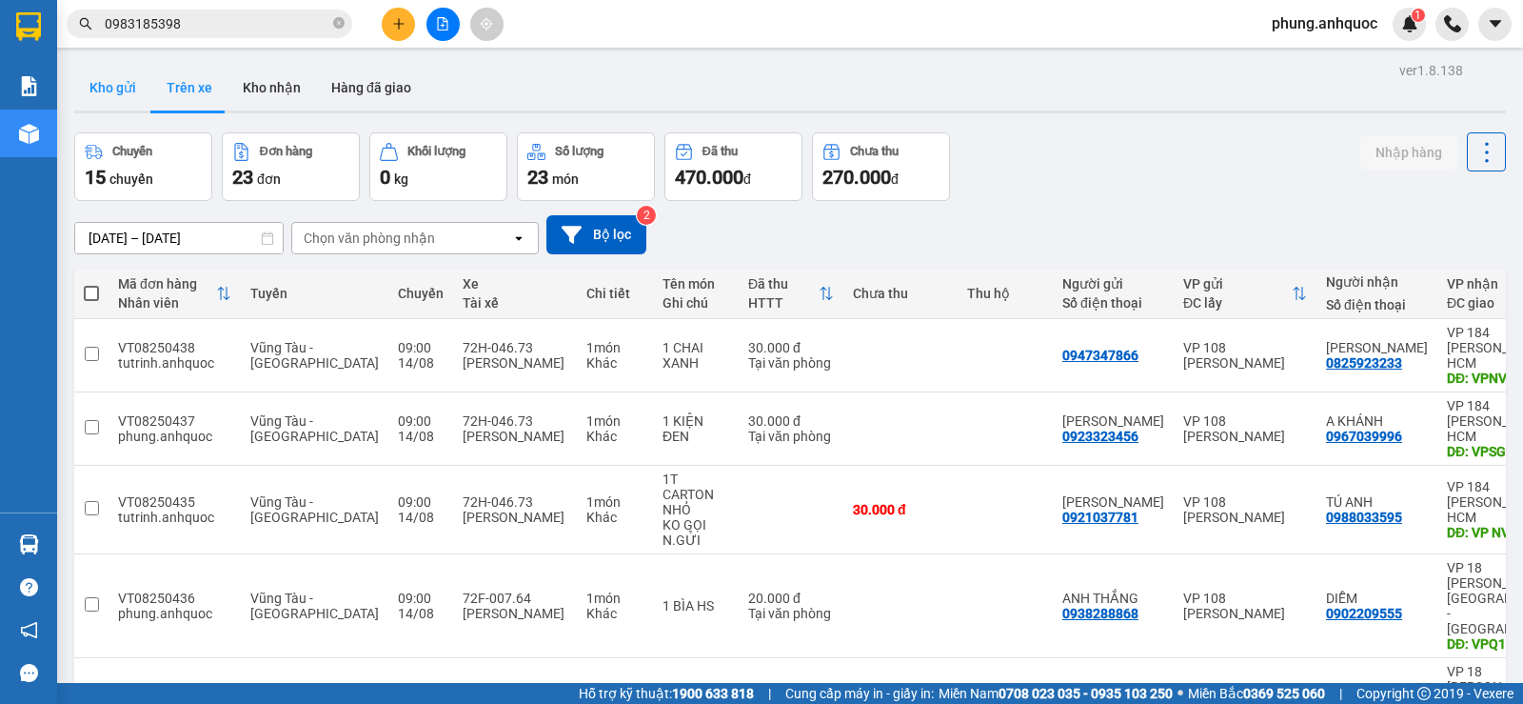
click at [107, 91] on button "Kho gửi" at bounding box center [112, 88] width 77 height 46
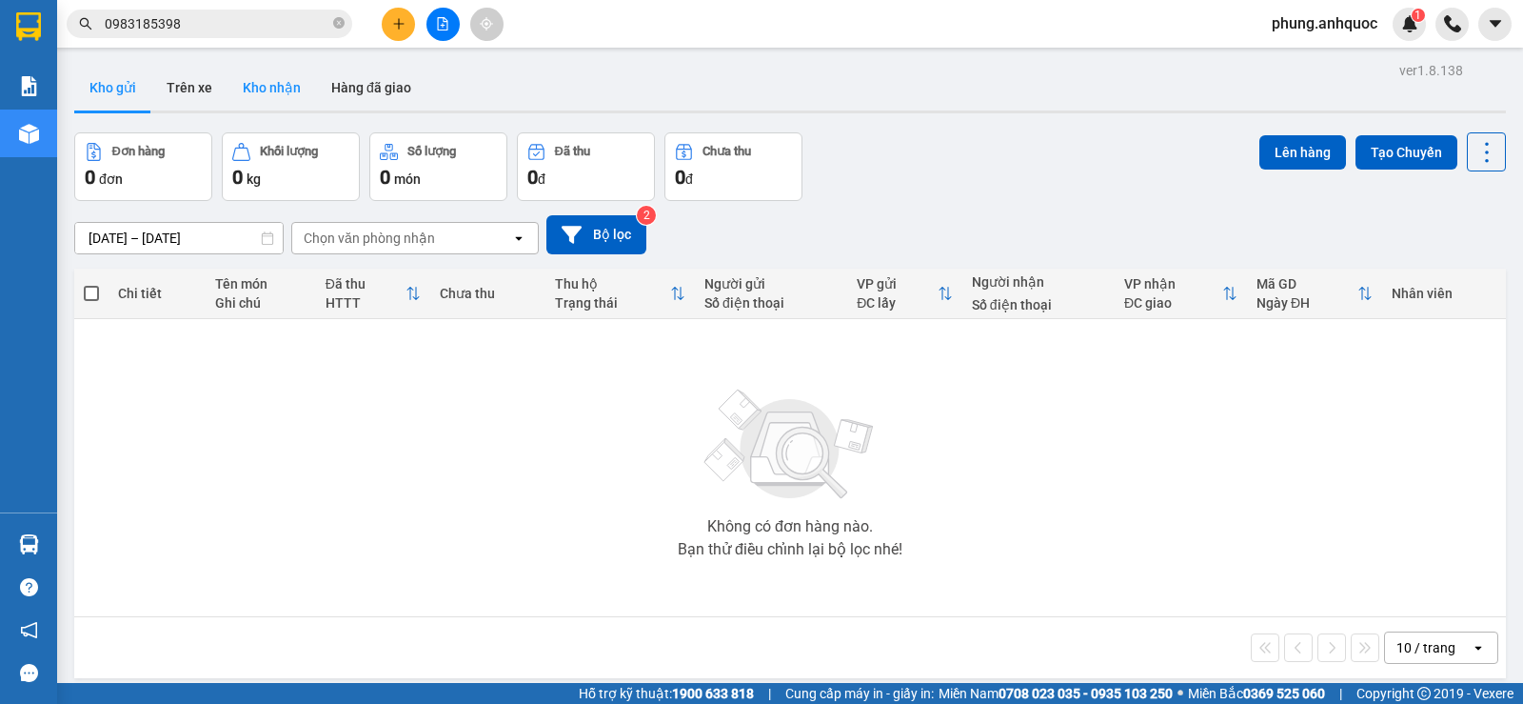
click at [272, 92] on button "Kho nhận" at bounding box center [272, 88] width 89 height 46
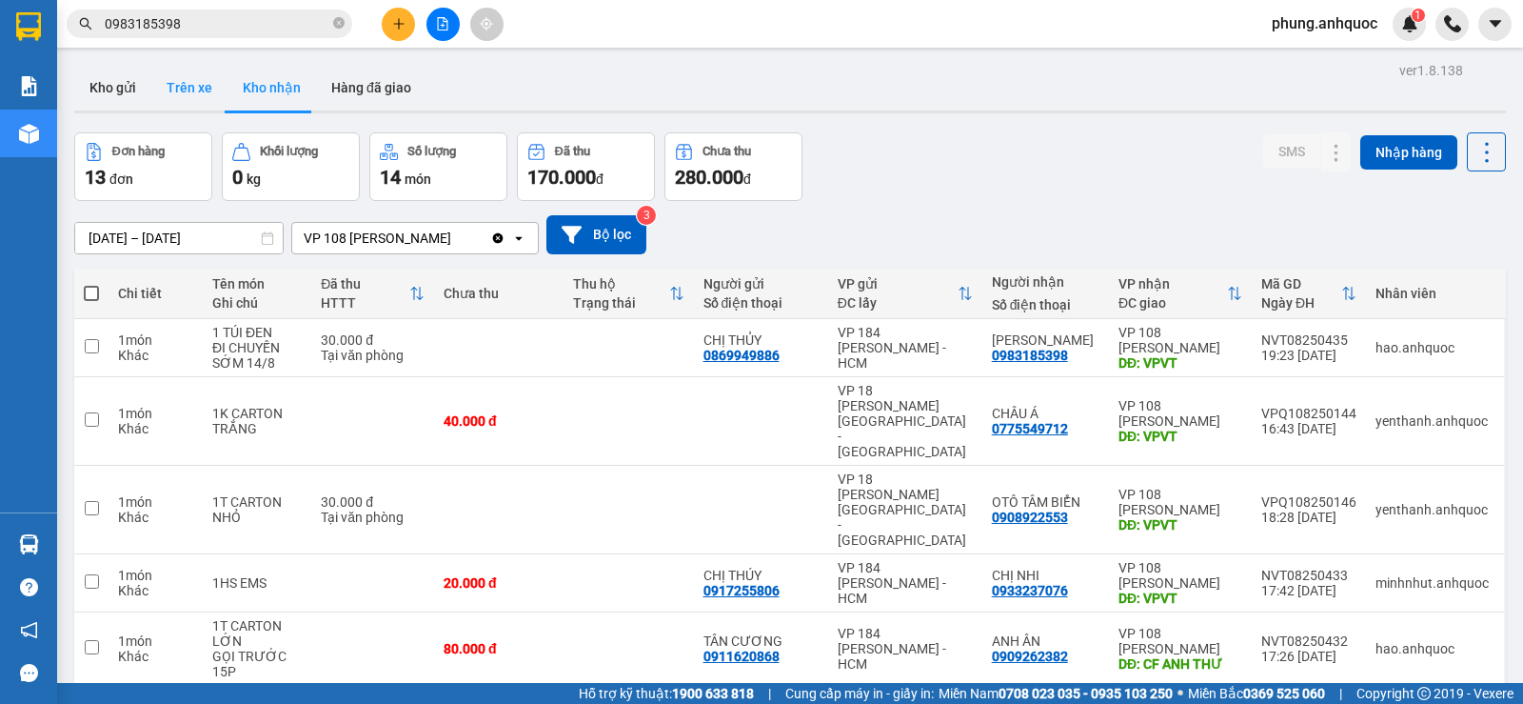
click at [192, 89] on button "Trên xe" at bounding box center [189, 88] width 76 height 46
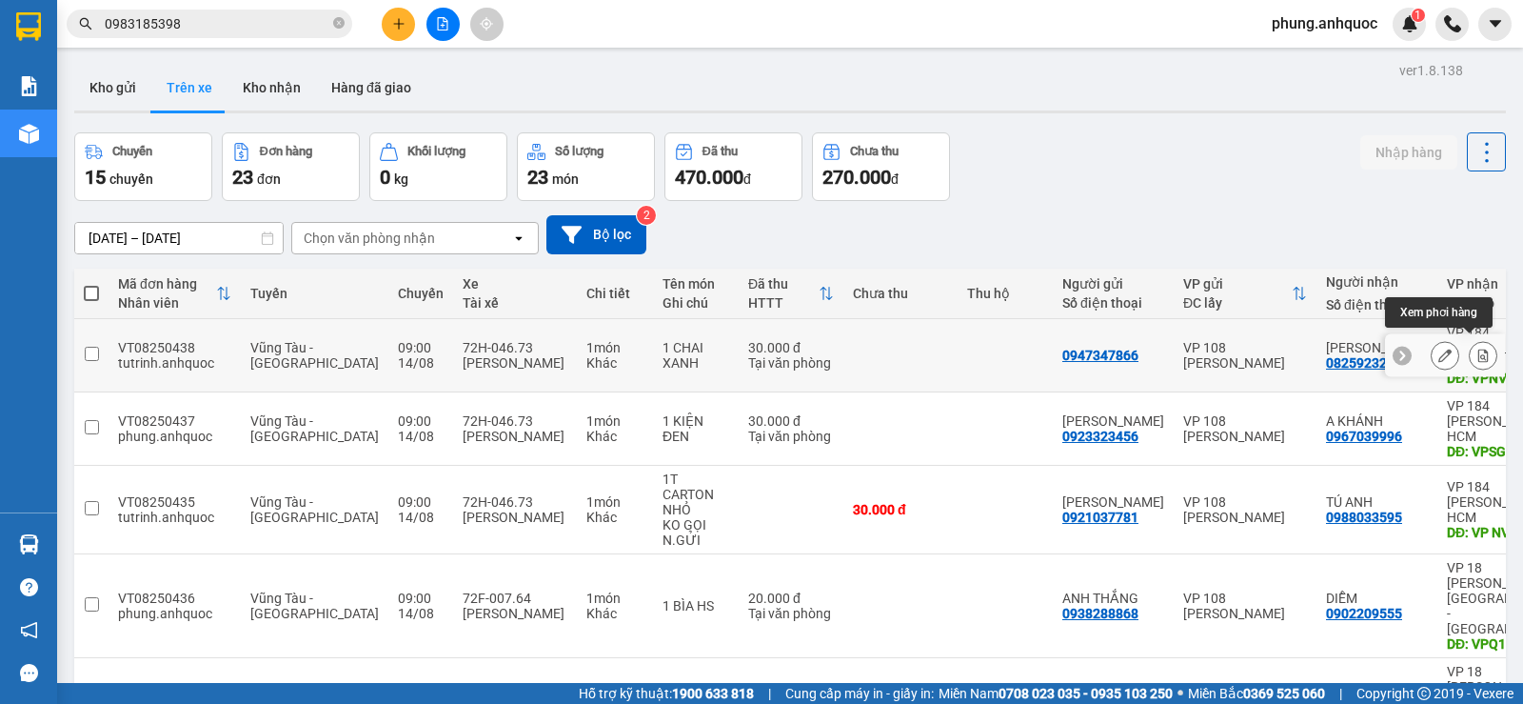
click at [1479, 351] on icon at bounding box center [1484, 354] width 10 height 13
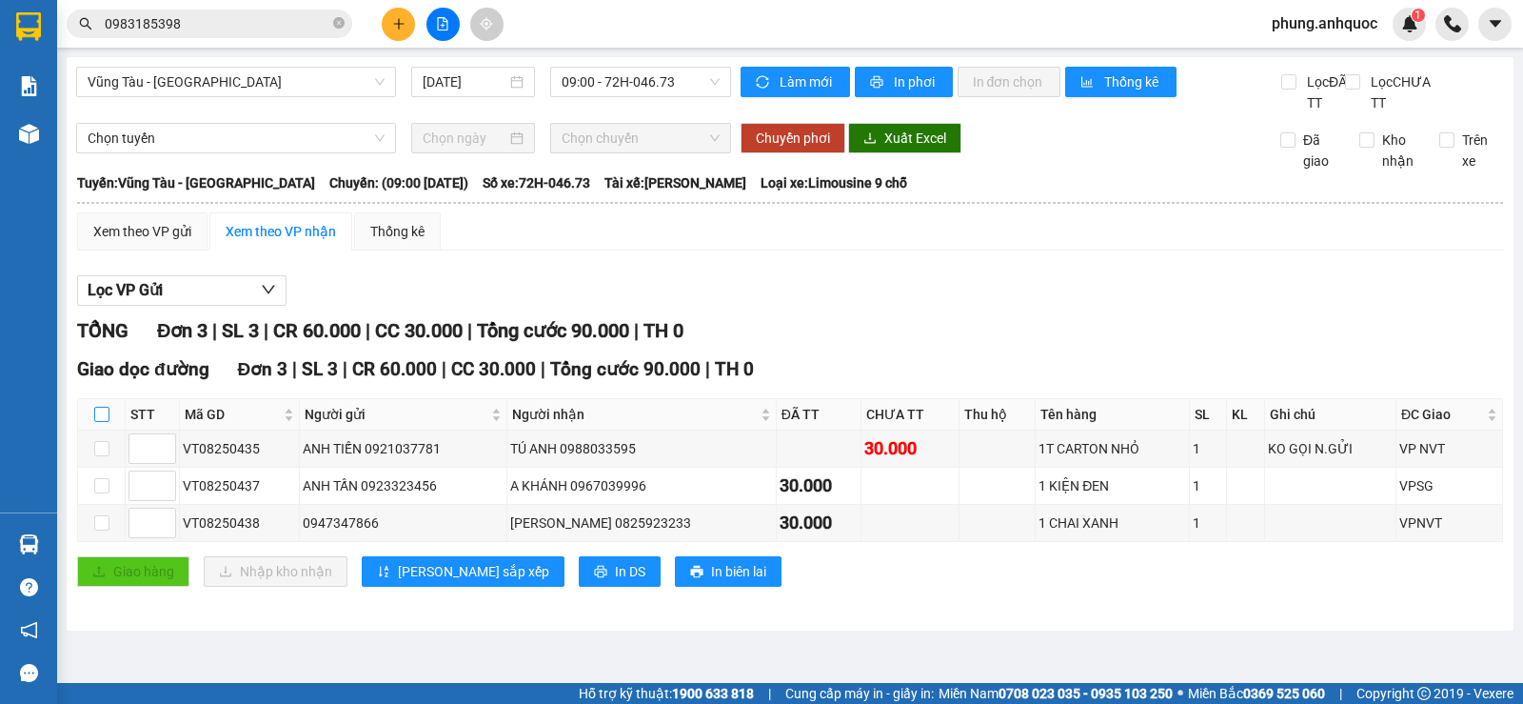
click at [100, 422] on input "checkbox" at bounding box center [101, 414] width 15 height 15
checkbox input "true"
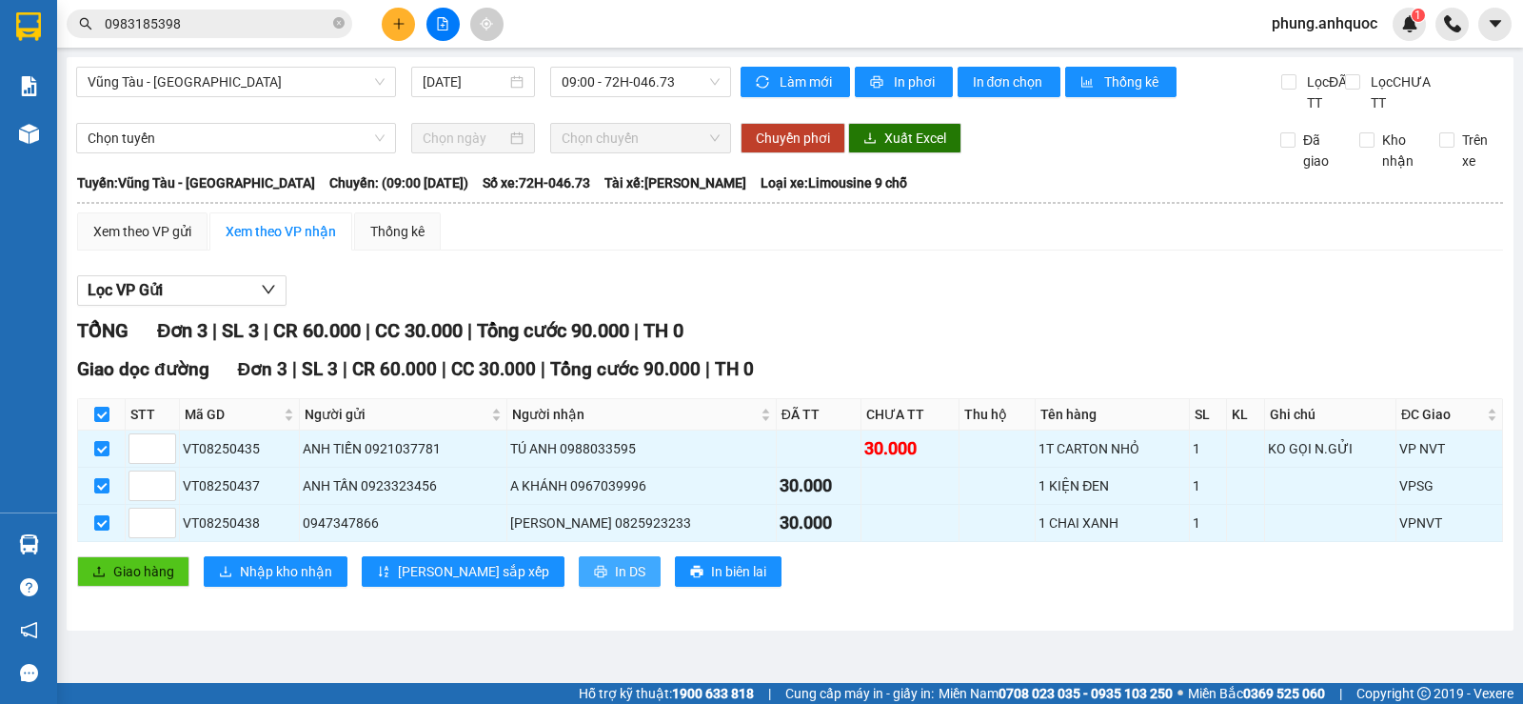
click at [615, 582] on span "In DS" at bounding box center [630, 571] width 30 height 21
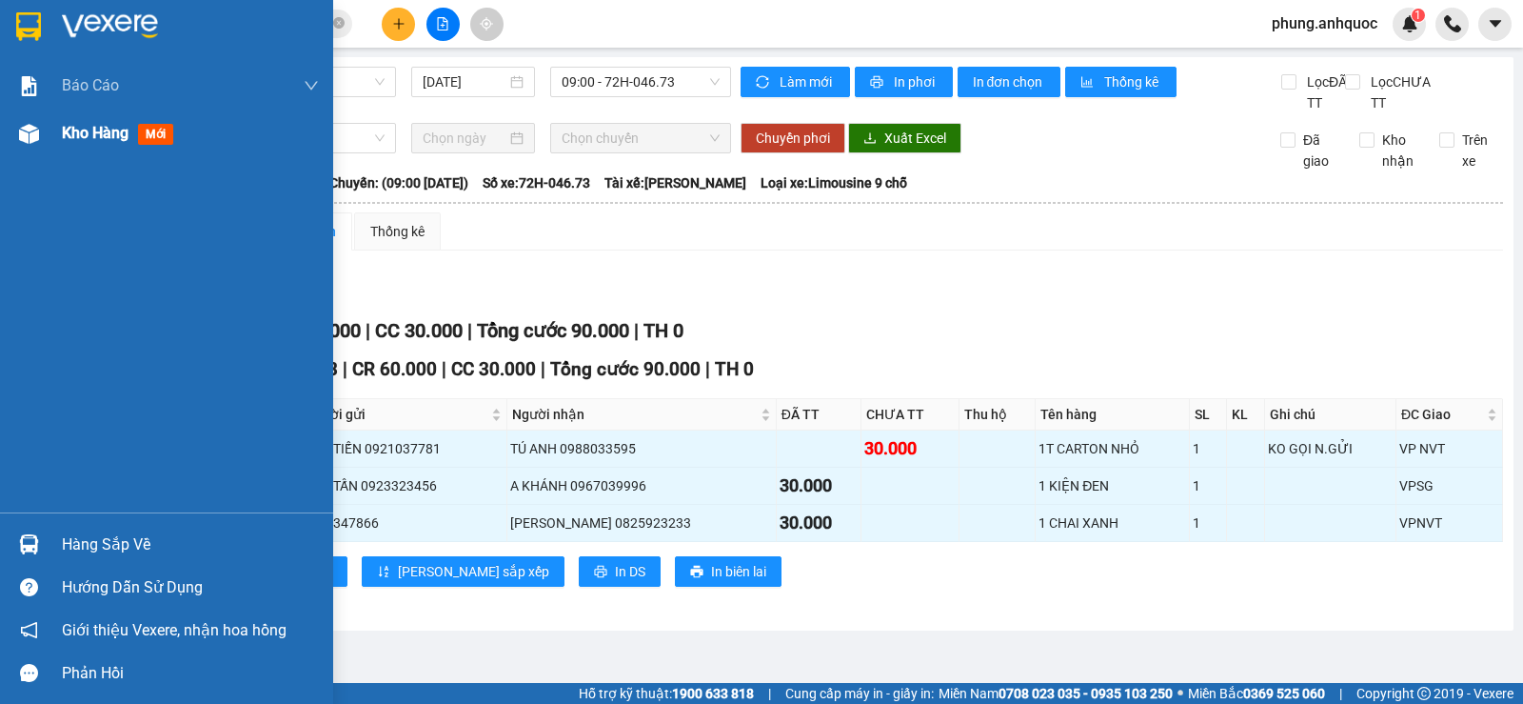
click at [74, 136] on span "Kho hàng" at bounding box center [95, 133] width 67 height 18
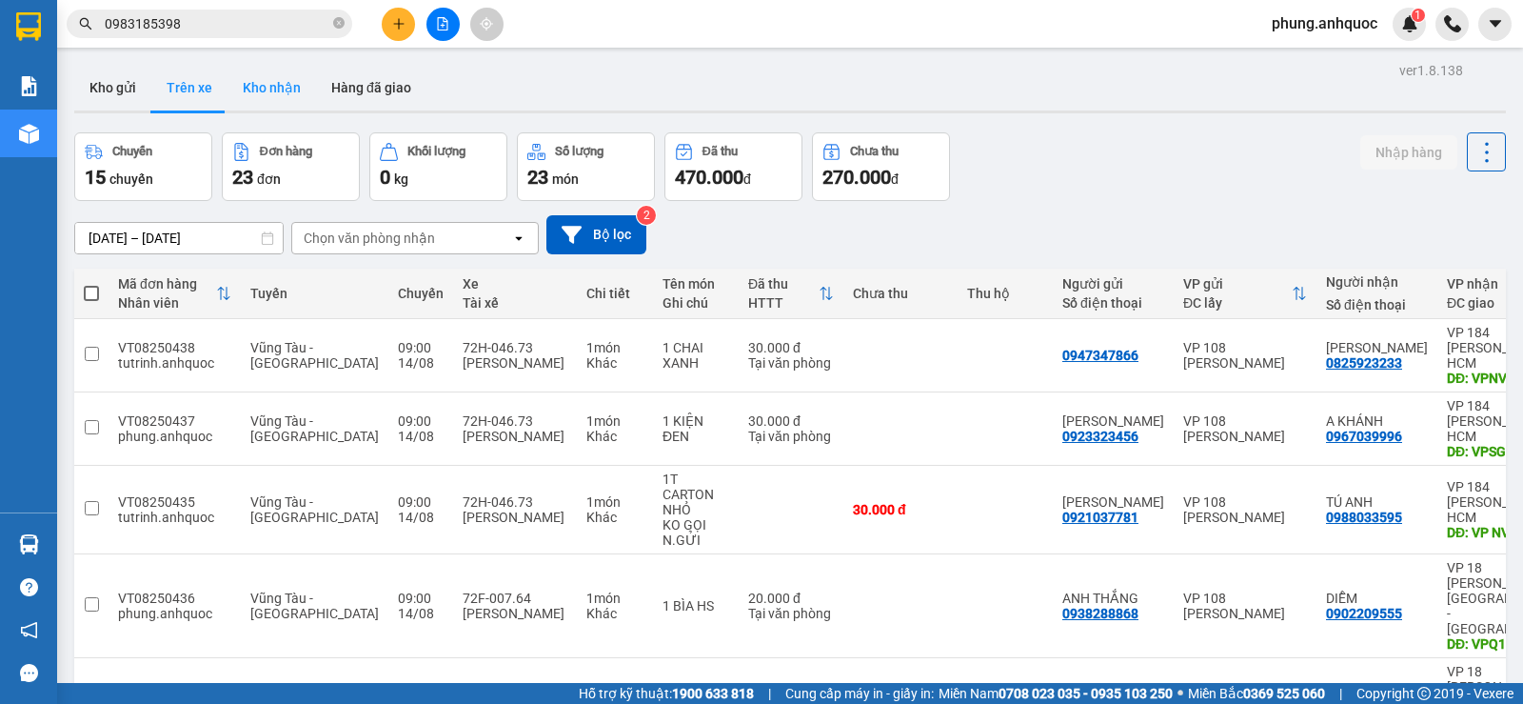
click at [269, 79] on button "Kho nhận" at bounding box center [272, 88] width 89 height 46
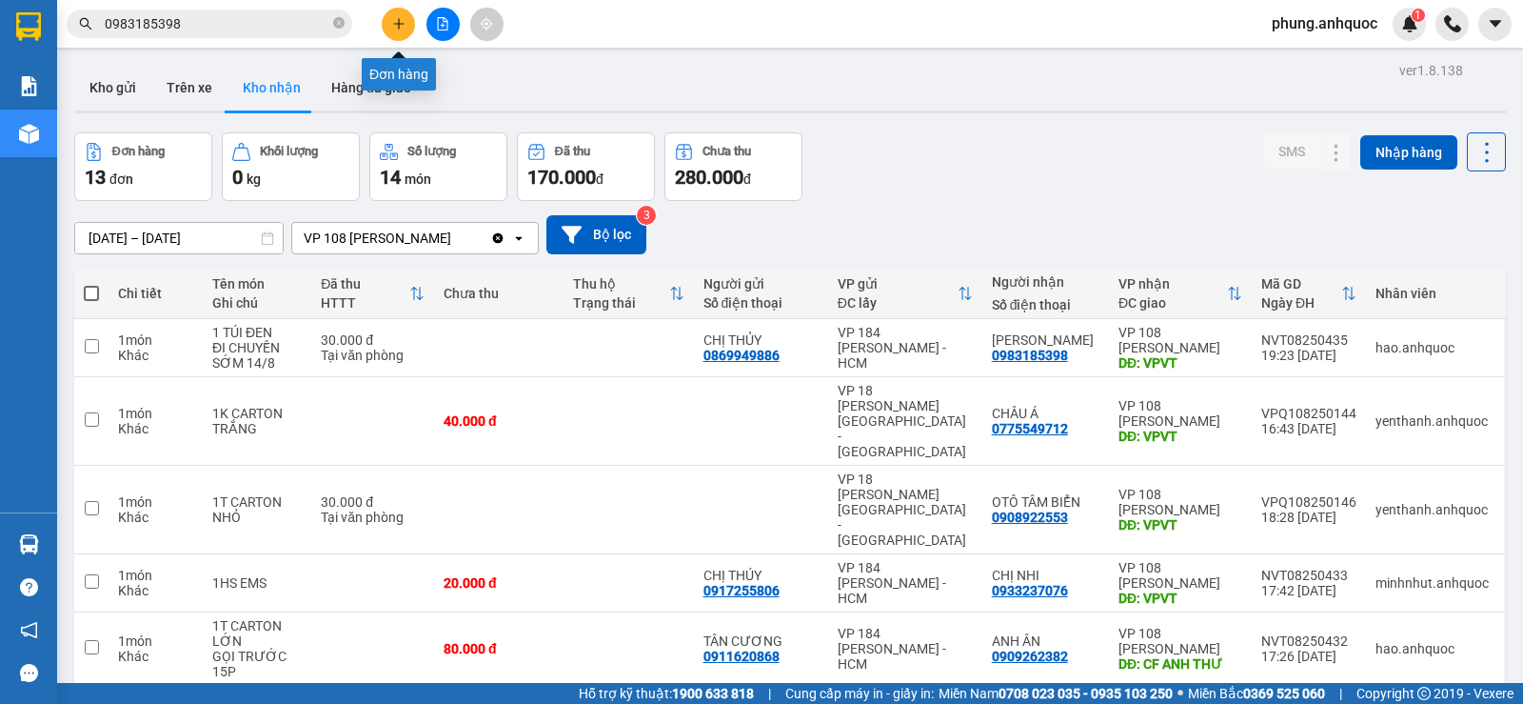
click at [399, 20] on icon "plus" at bounding box center [398, 23] width 1 height 10
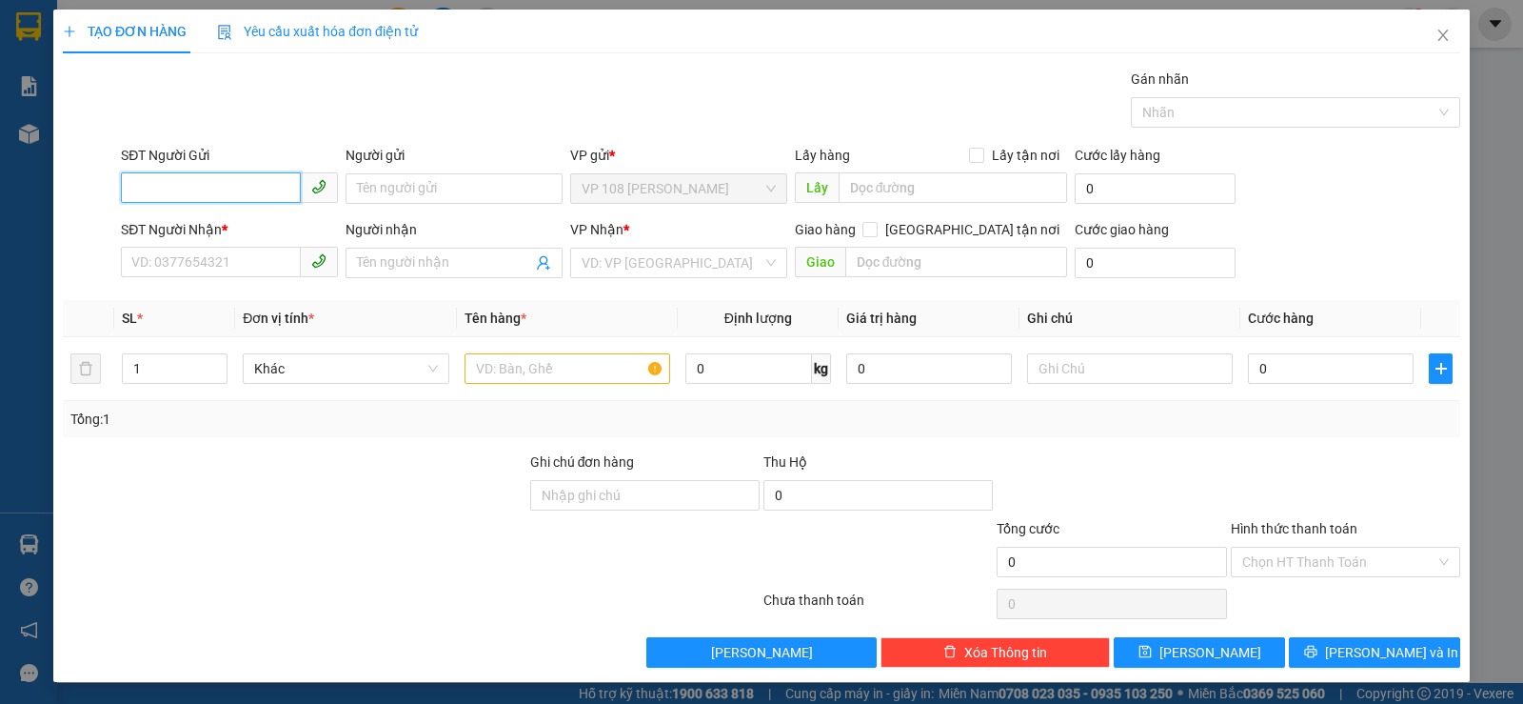
click at [246, 189] on input "SĐT Người Gửi" at bounding box center [211, 187] width 180 height 30
click at [389, 185] on input "Người gửi" at bounding box center [454, 188] width 217 height 30
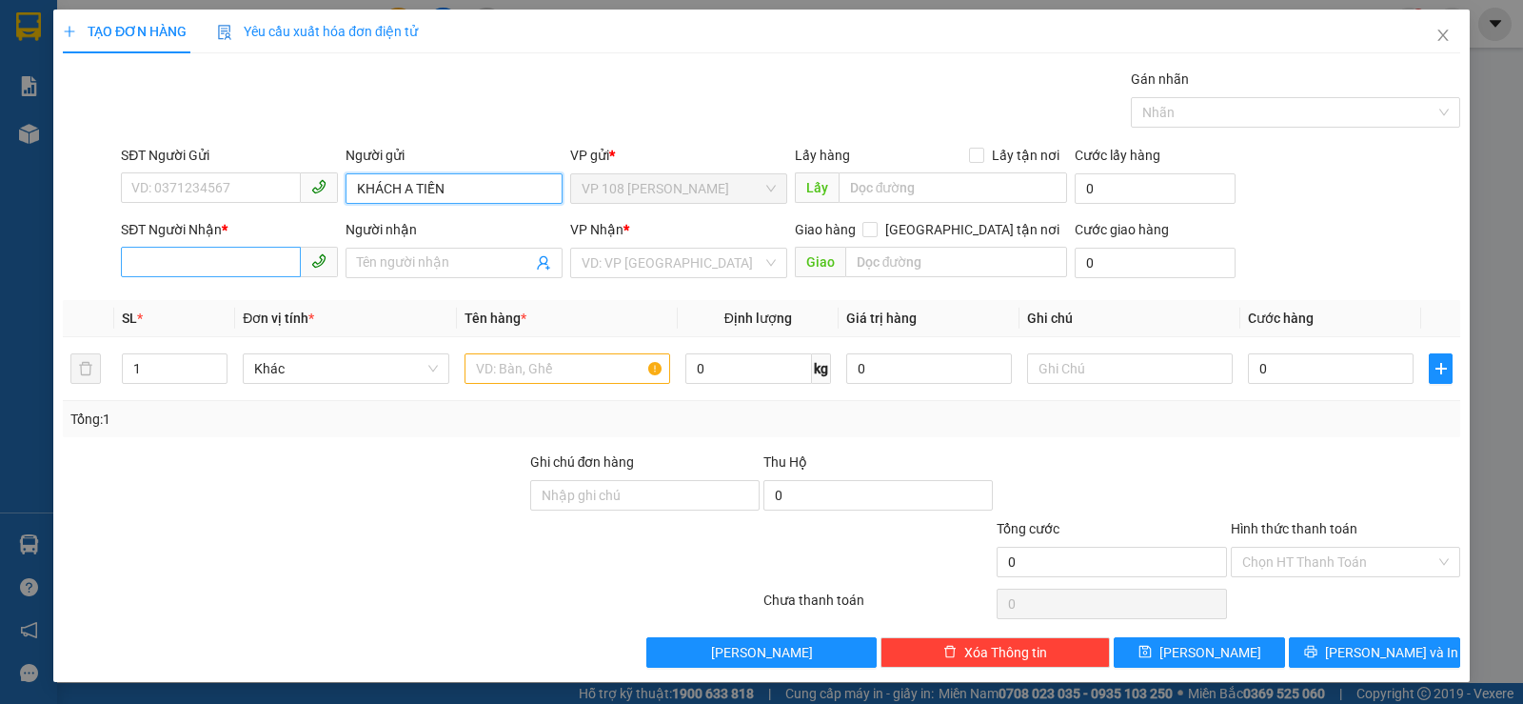
type input "KHÁCH A TIẾN"
click at [220, 268] on input "SĐT Người Nhận *" at bounding box center [211, 262] width 180 height 30
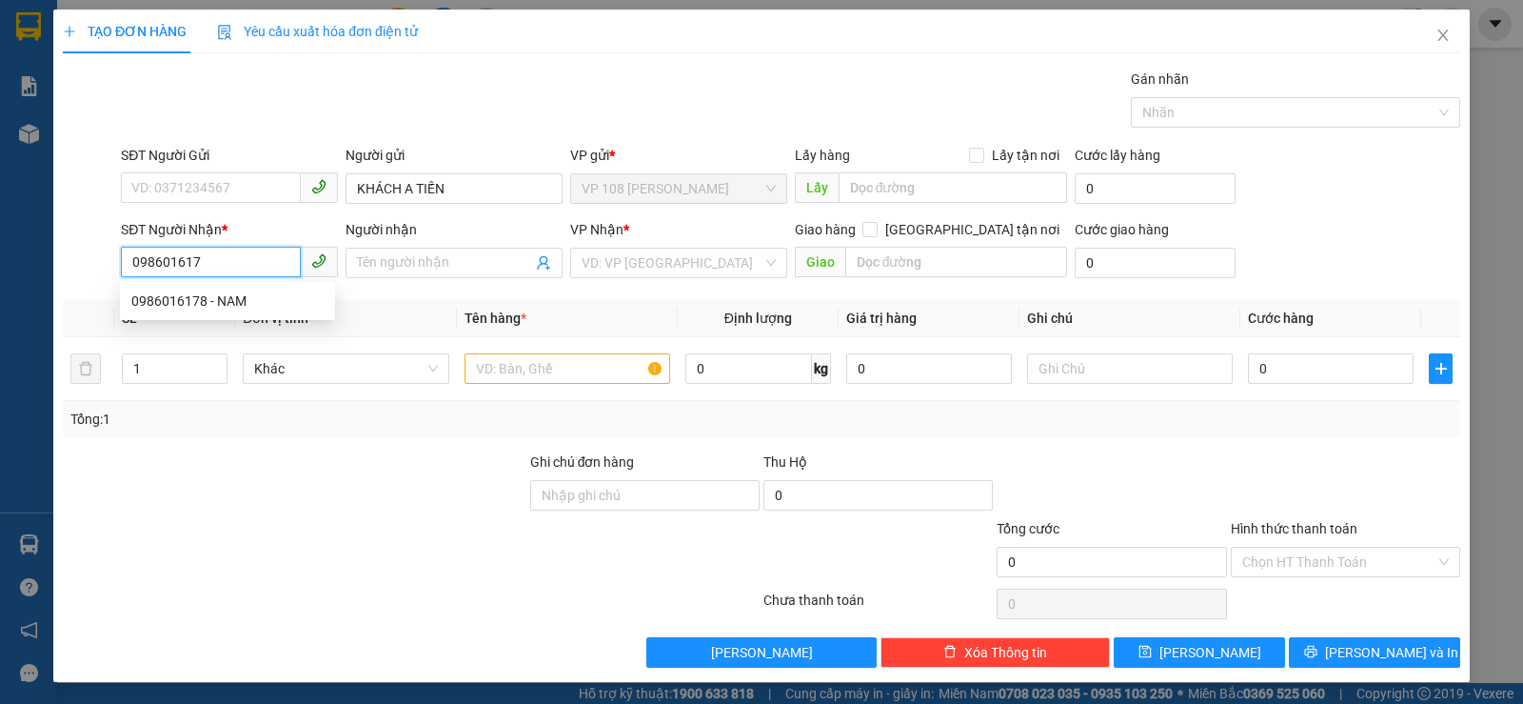
type input "0986016178"
click at [238, 309] on div "0986016178 - NAM" at bounding box center [227, 300] width 192 height 21
type input "NAM"
type input "VP Q1"
type input "50.000"
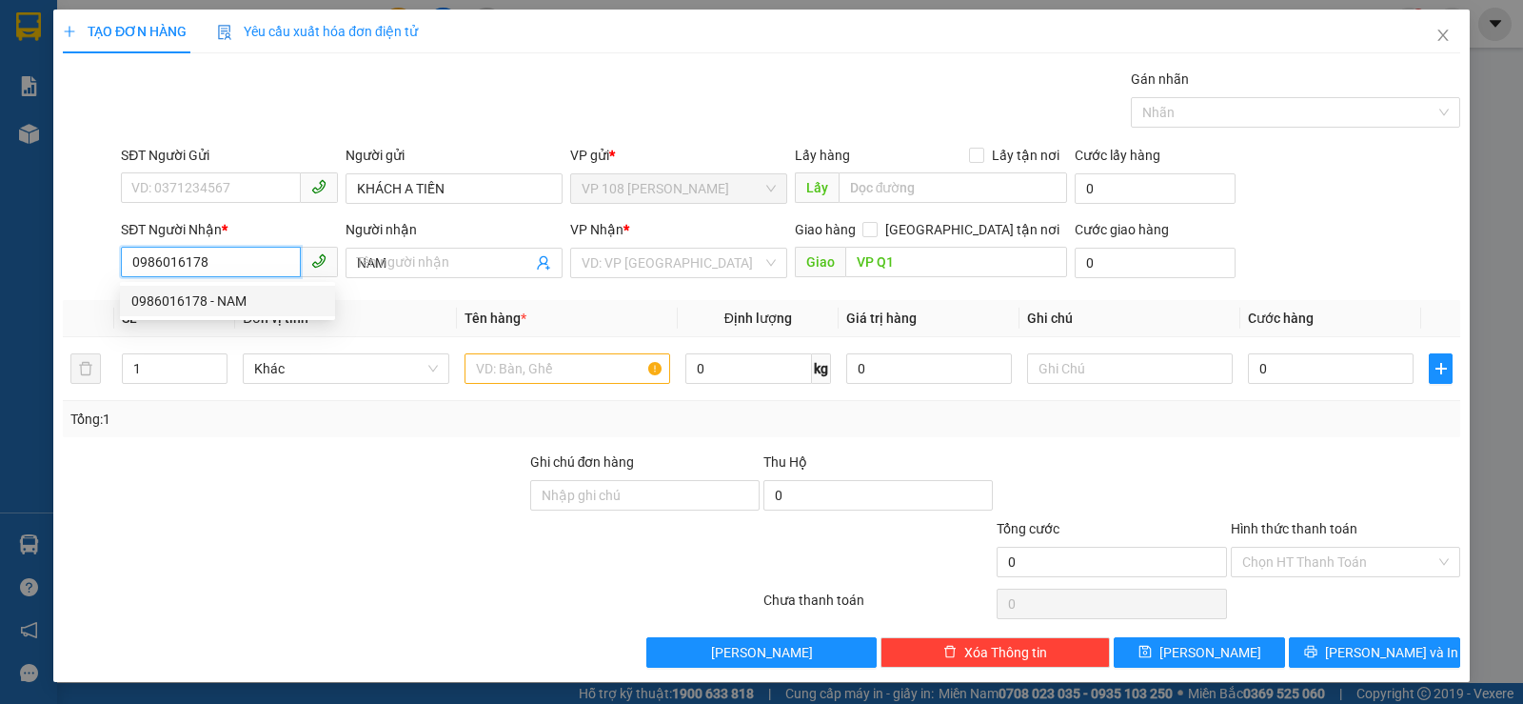
type input "50.000"
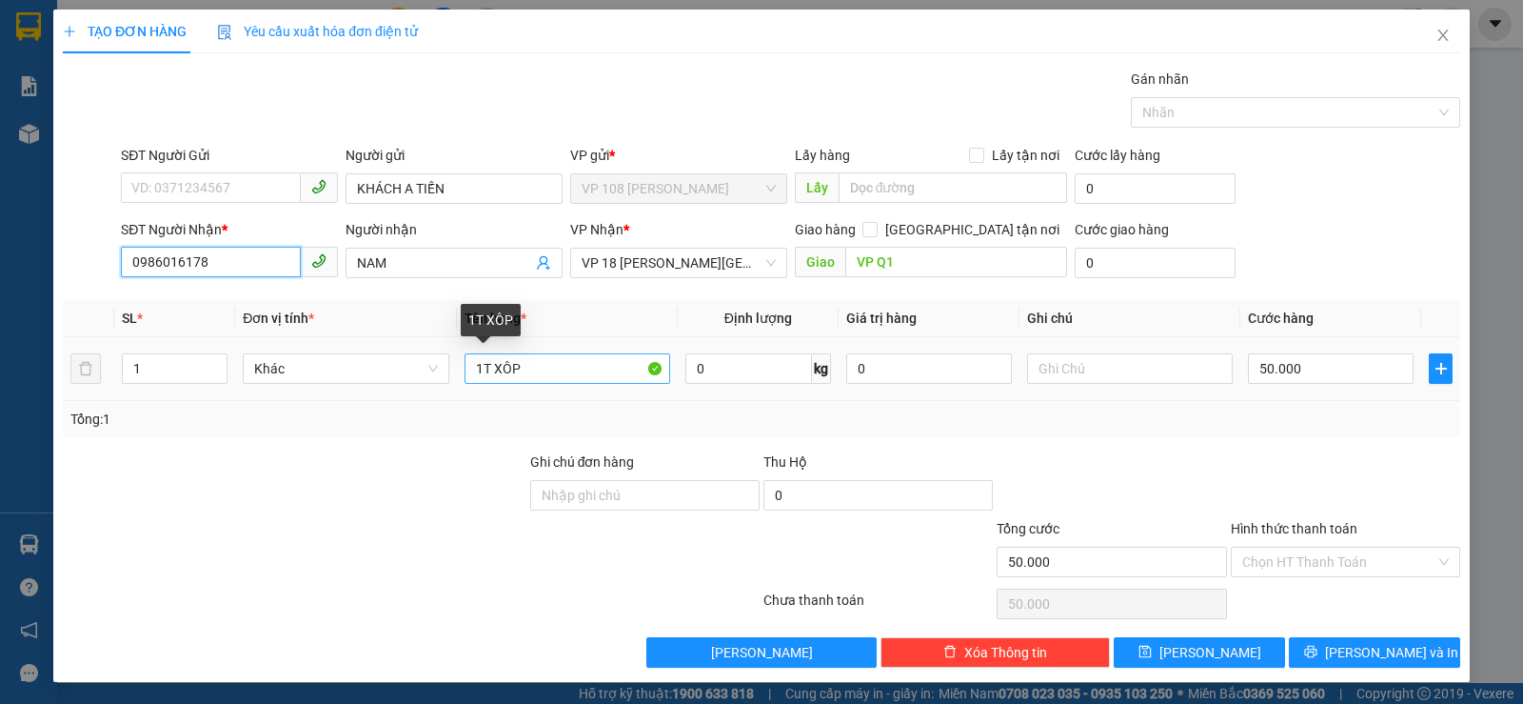
type input "0986016178"
click at [559, 368] on input "1T XÔP" at bounding box center [568, 368] width 206 height 30
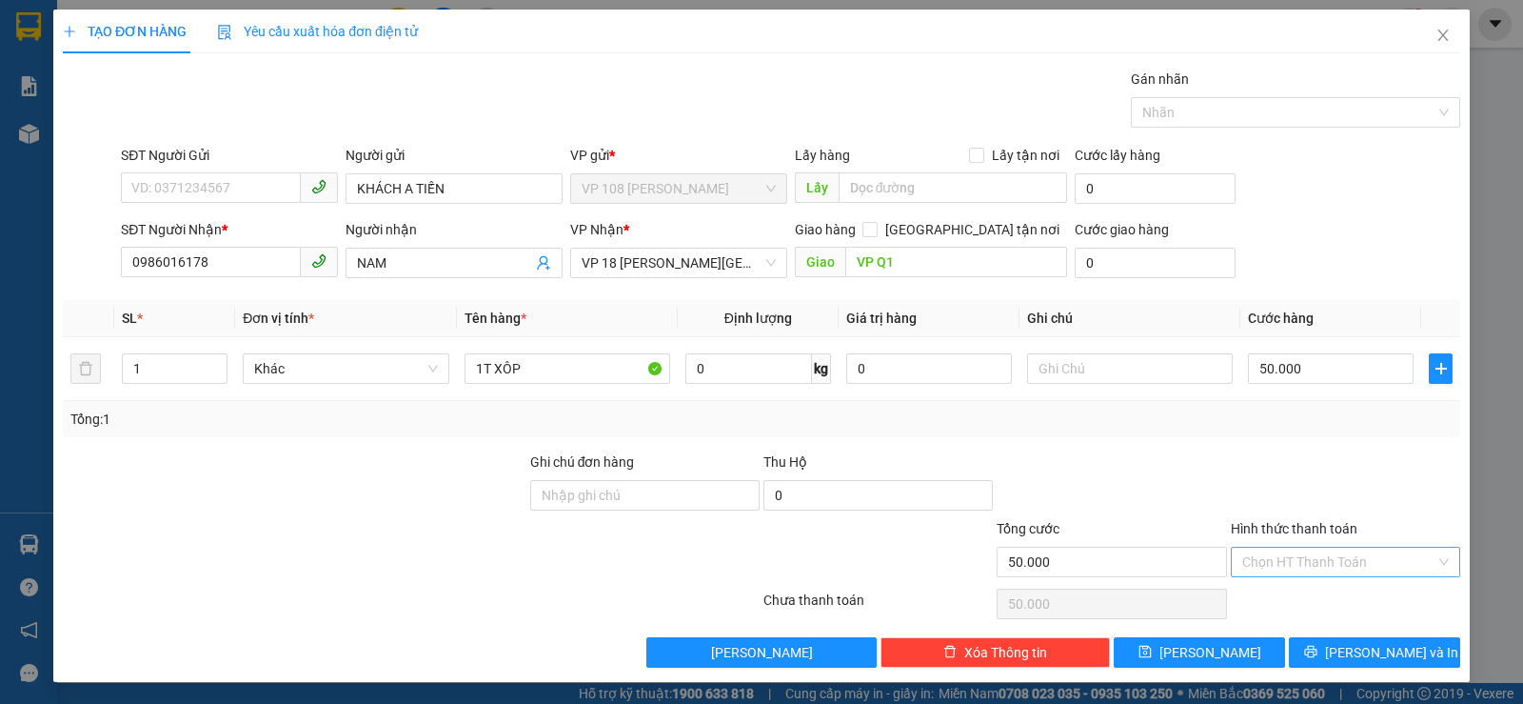
click at [1310, 563] on input "Hình thức thanh toán" at bounding box center [1338, 561] width 193 height 29
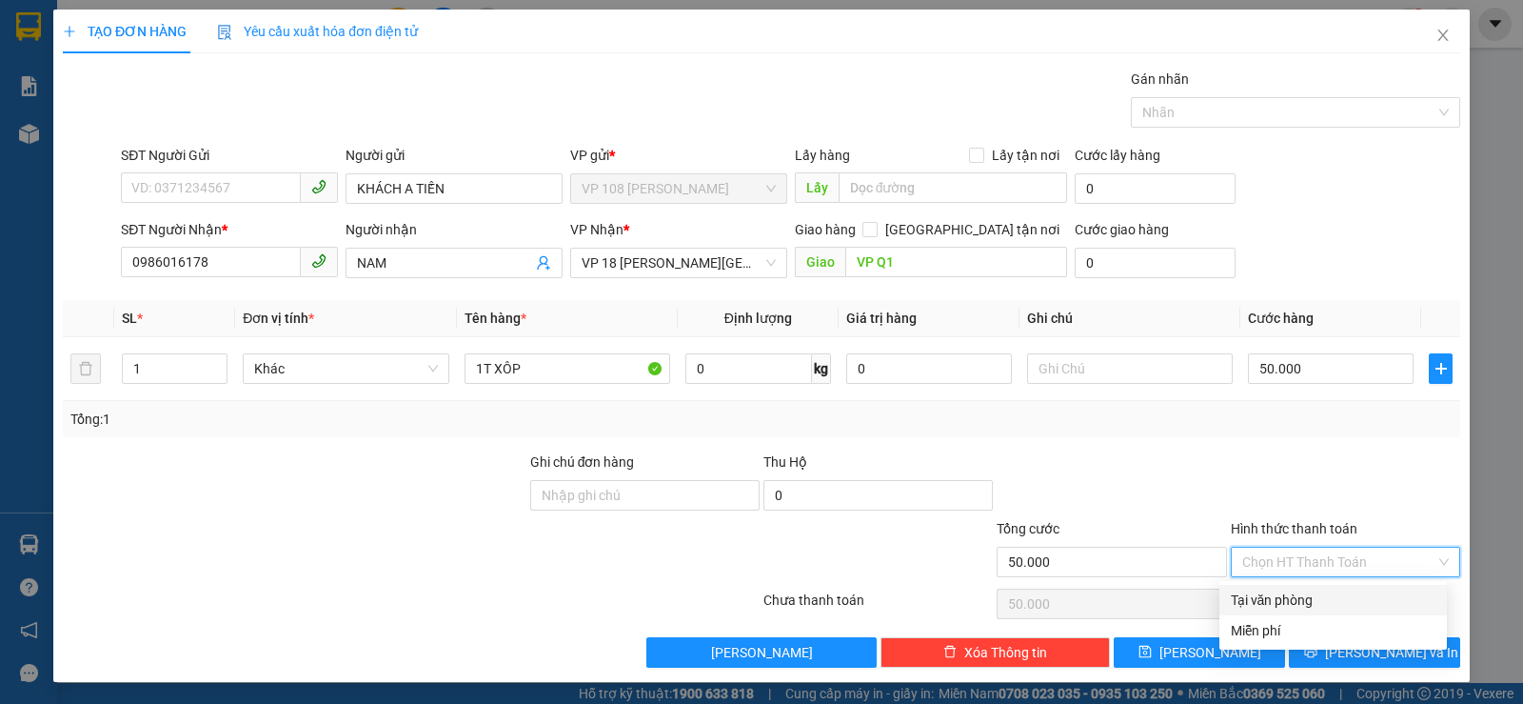
click at [1280, 594] on div "Tại văn phòng" at bounding box center [1333, 599] width 205 height 21
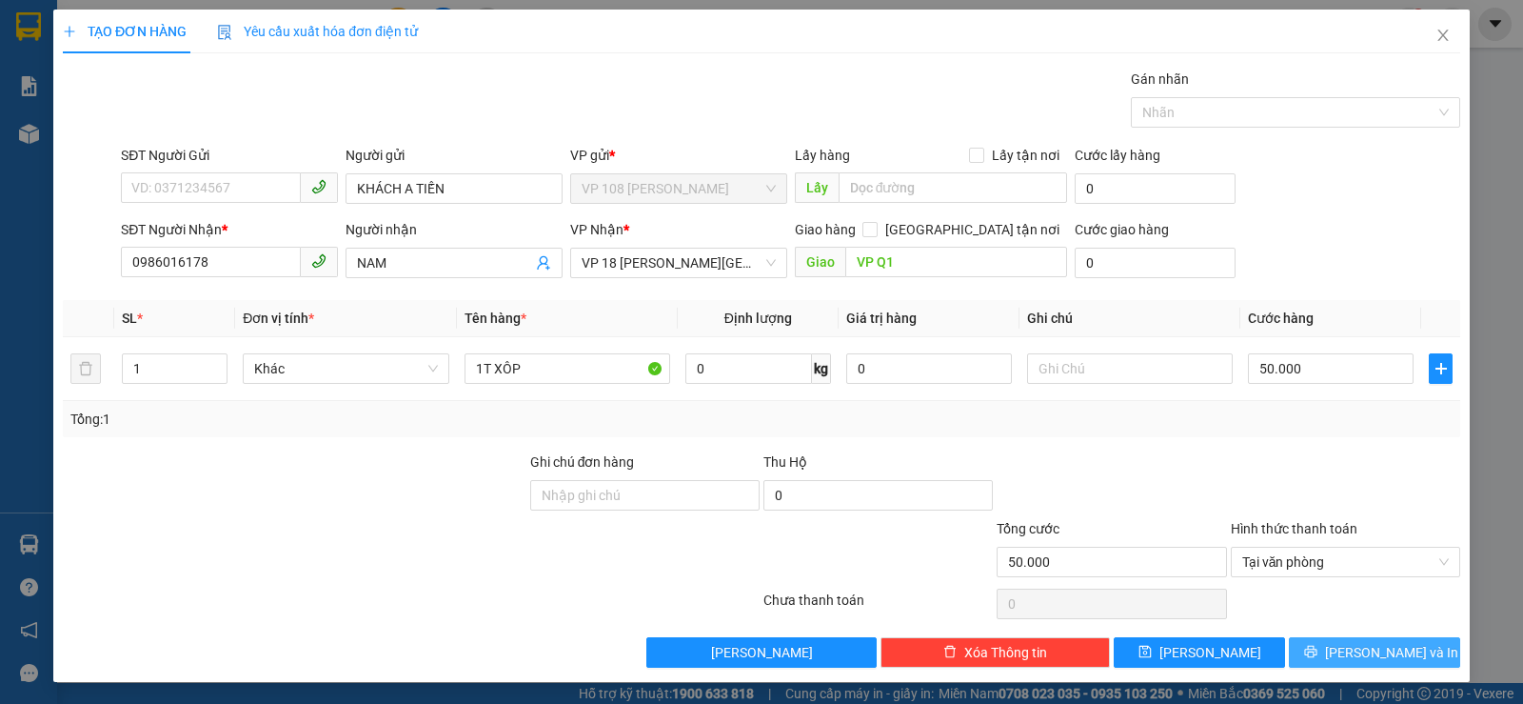
drag, startPoint x: 1376, startPoint y: 646, endPoint x: 1349, endPoint y: 623, distance: 35.7
click at [1376, 647] on span "[PERSON_NAME] và In" at bounding box center [1391, 652] width 133 height 21
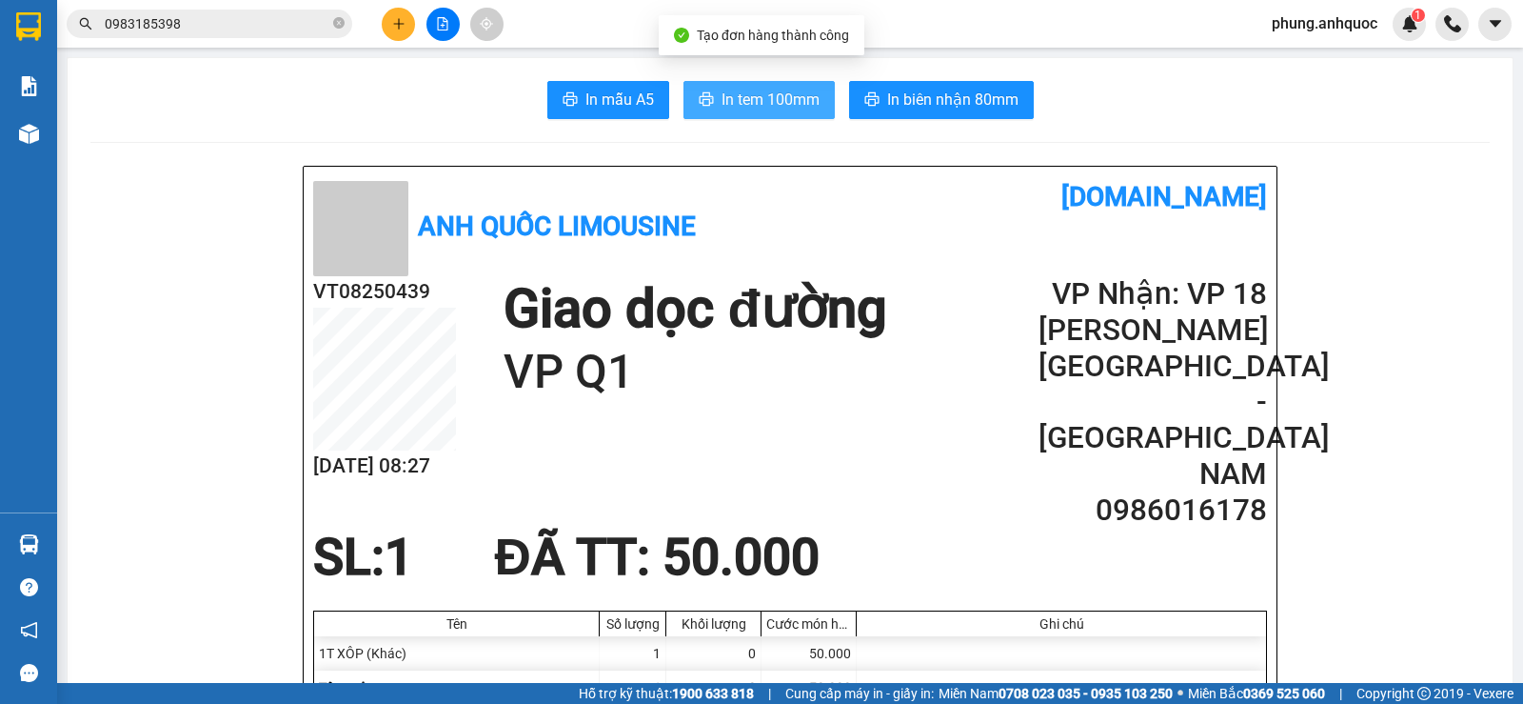
click at [757, 101] on span "In tem 100mm" at bounding box center [771, 100] width 98 height 24
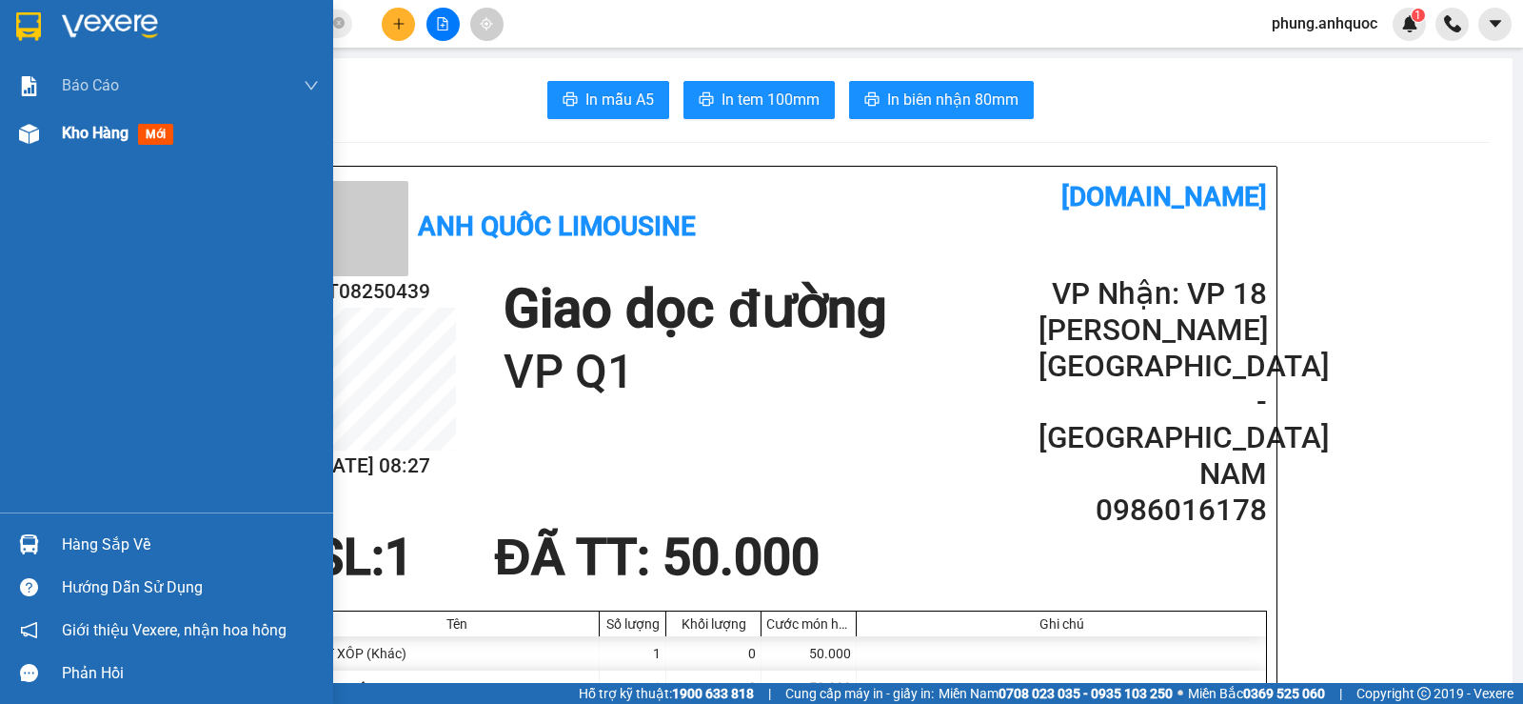
click at [49, 132] on div "Kho hàng mới" at bounding box center [166, 133] width 333 height 48
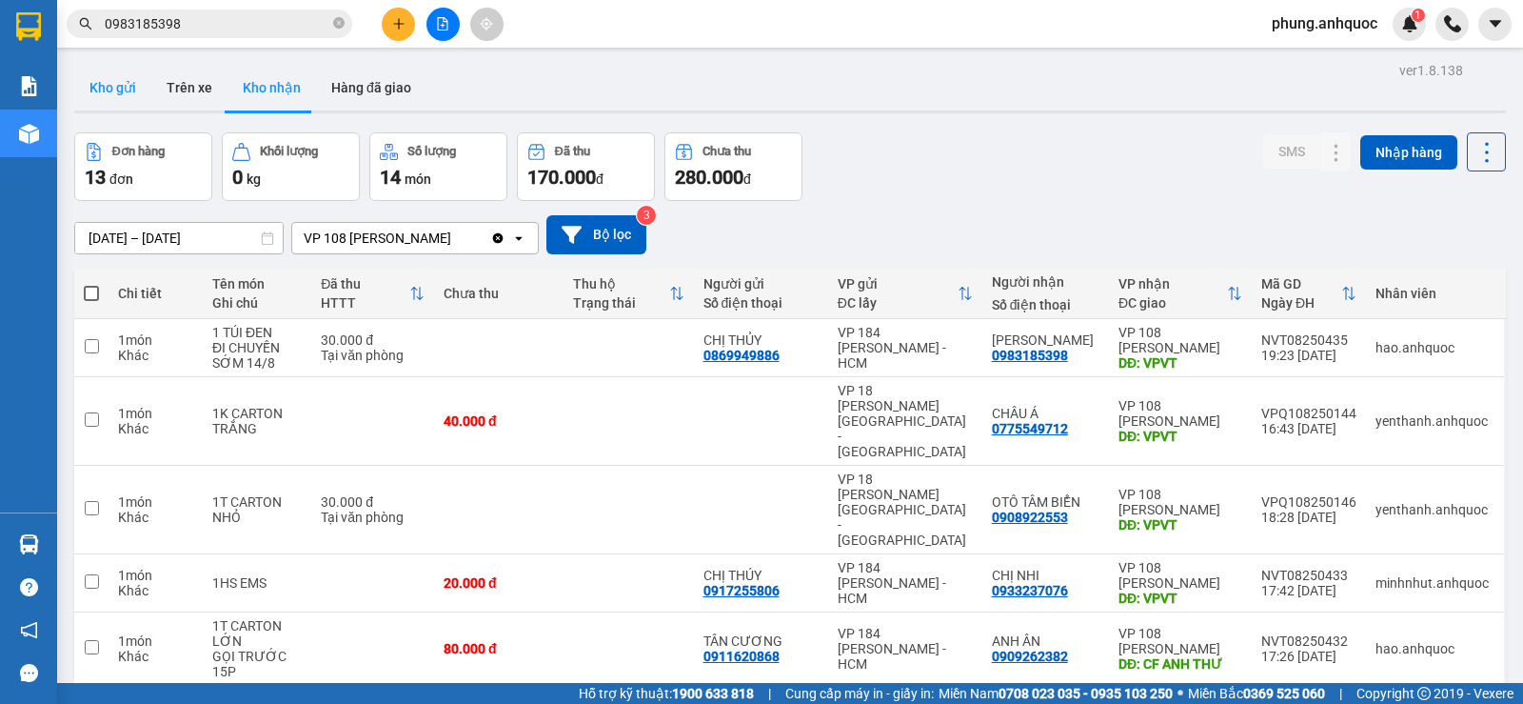
click at [107, 91] on button "Kho gửi" at bounding box center [112, 88] width 77 height 46
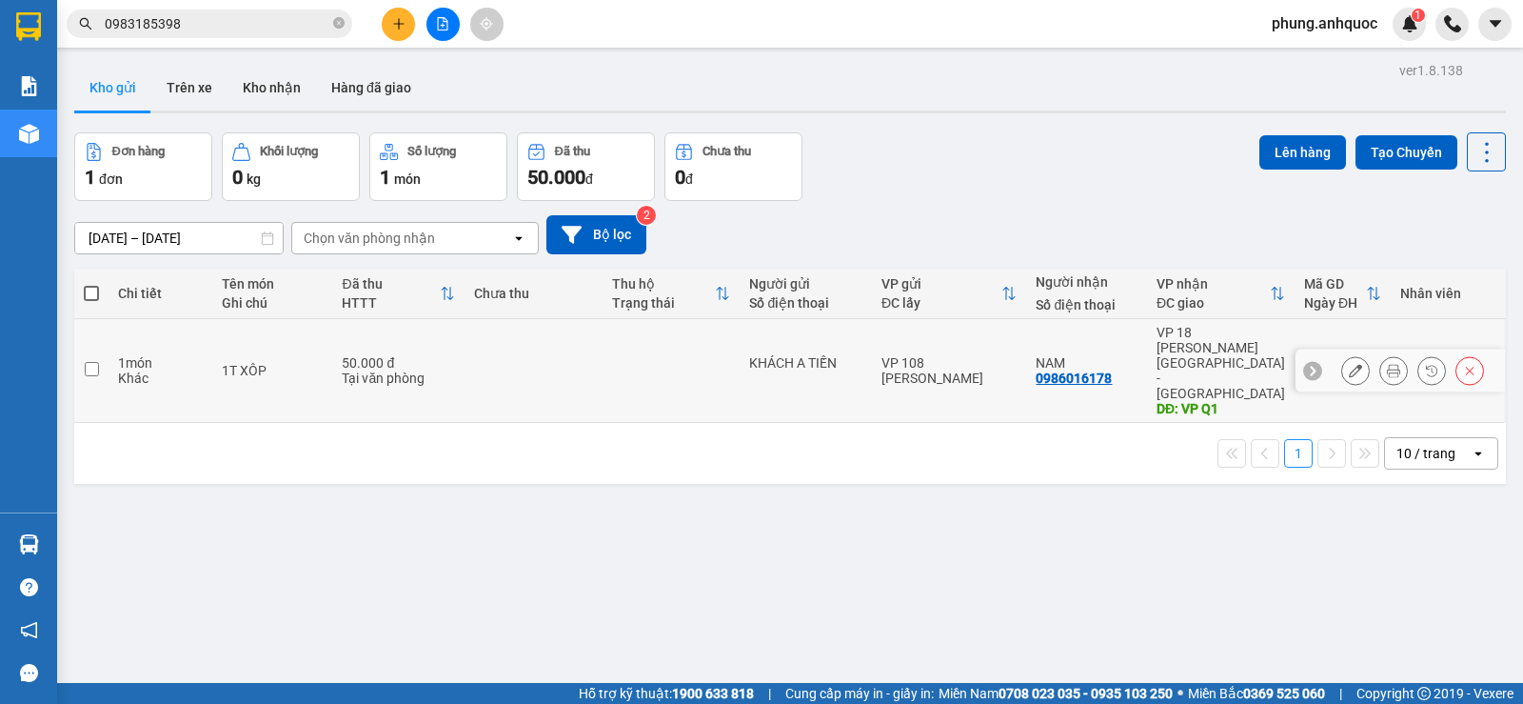
click at [95, 362] on input "checkbox" at bounding box center [92, 369] width 14 height 14
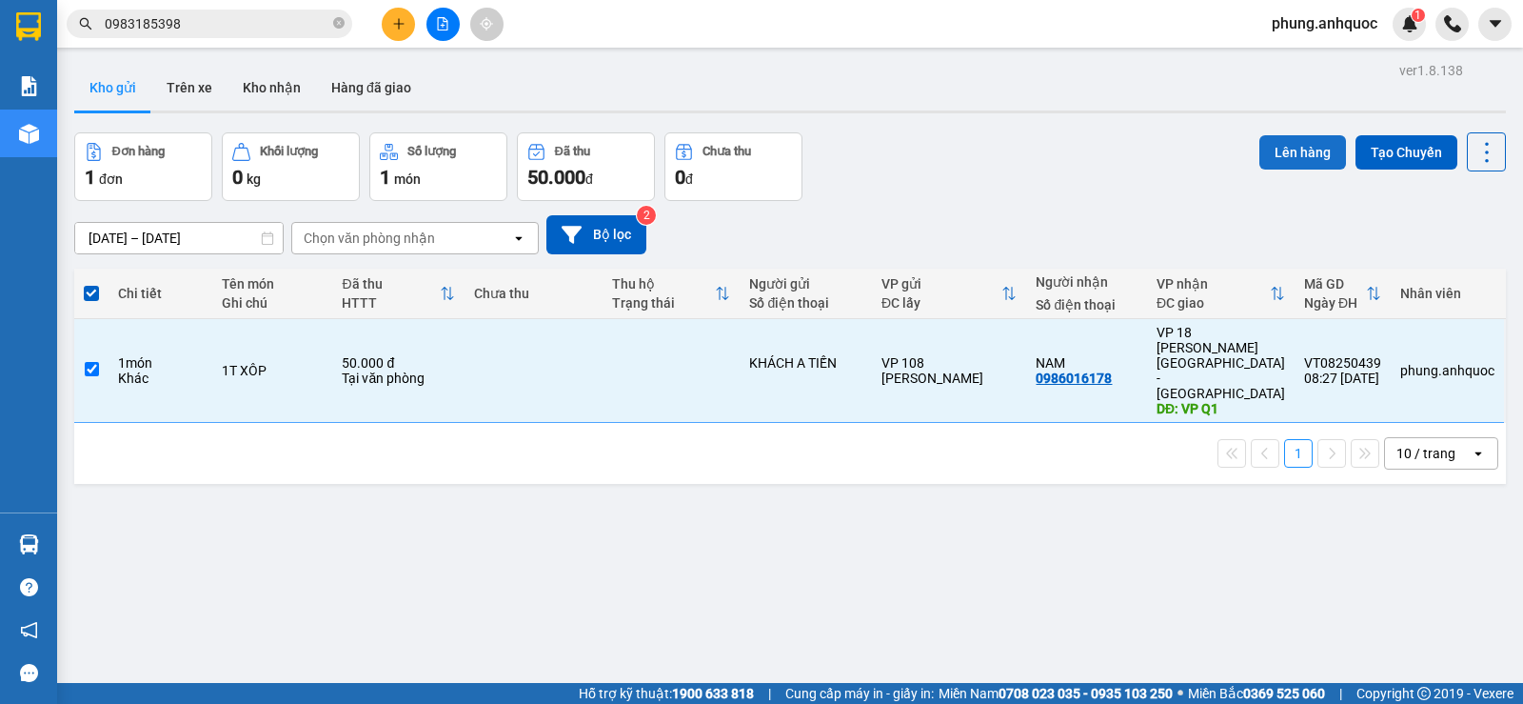
drag, startPoint x: 1257, startPoint y: 143, endPoint x: 1242, endPoint y: 145, distance: 14.4
click at [1260, 144] on button "Lên hàng" at bounding box center [1303, 152] width 87 height 34
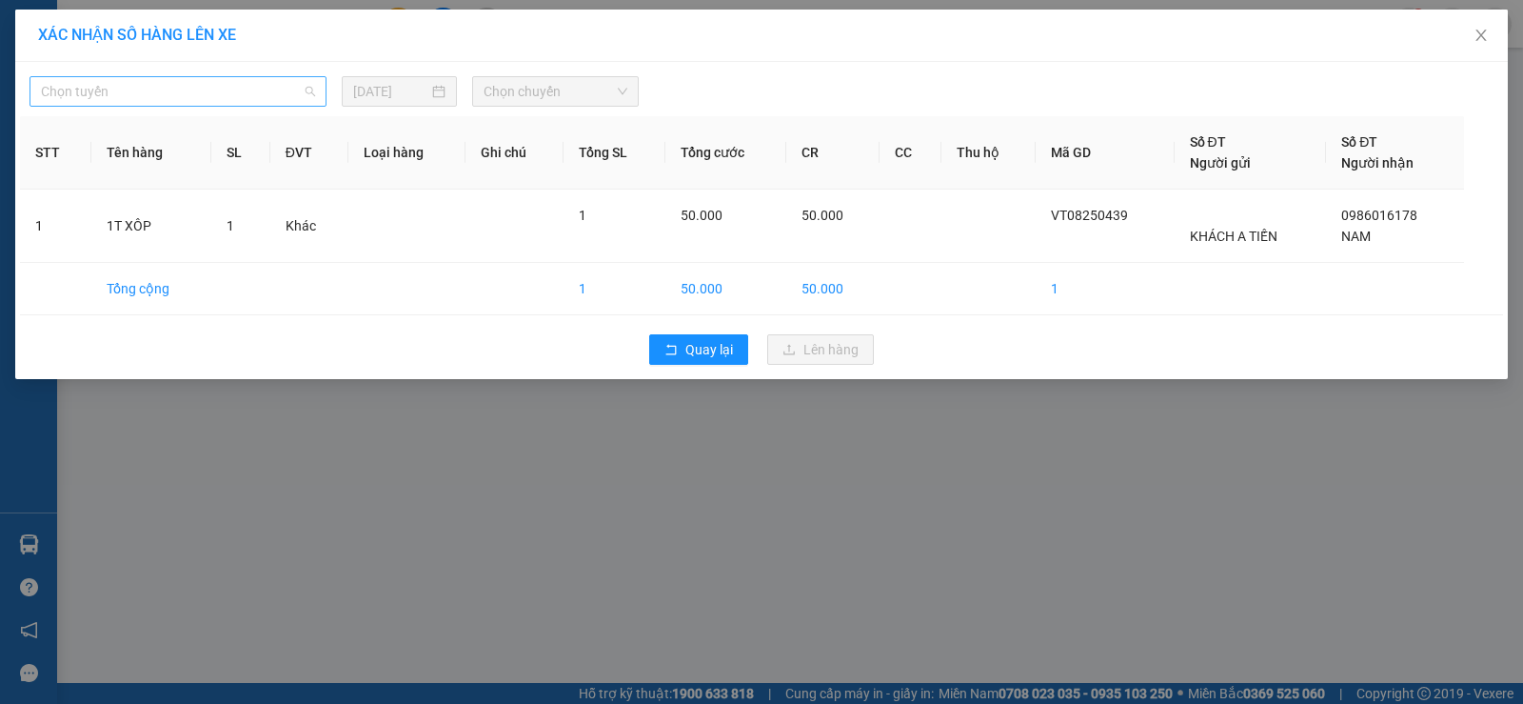
click at [133, 95] on span "Chọn tuyến" at bounding box center [178, 91] width 274 height 29
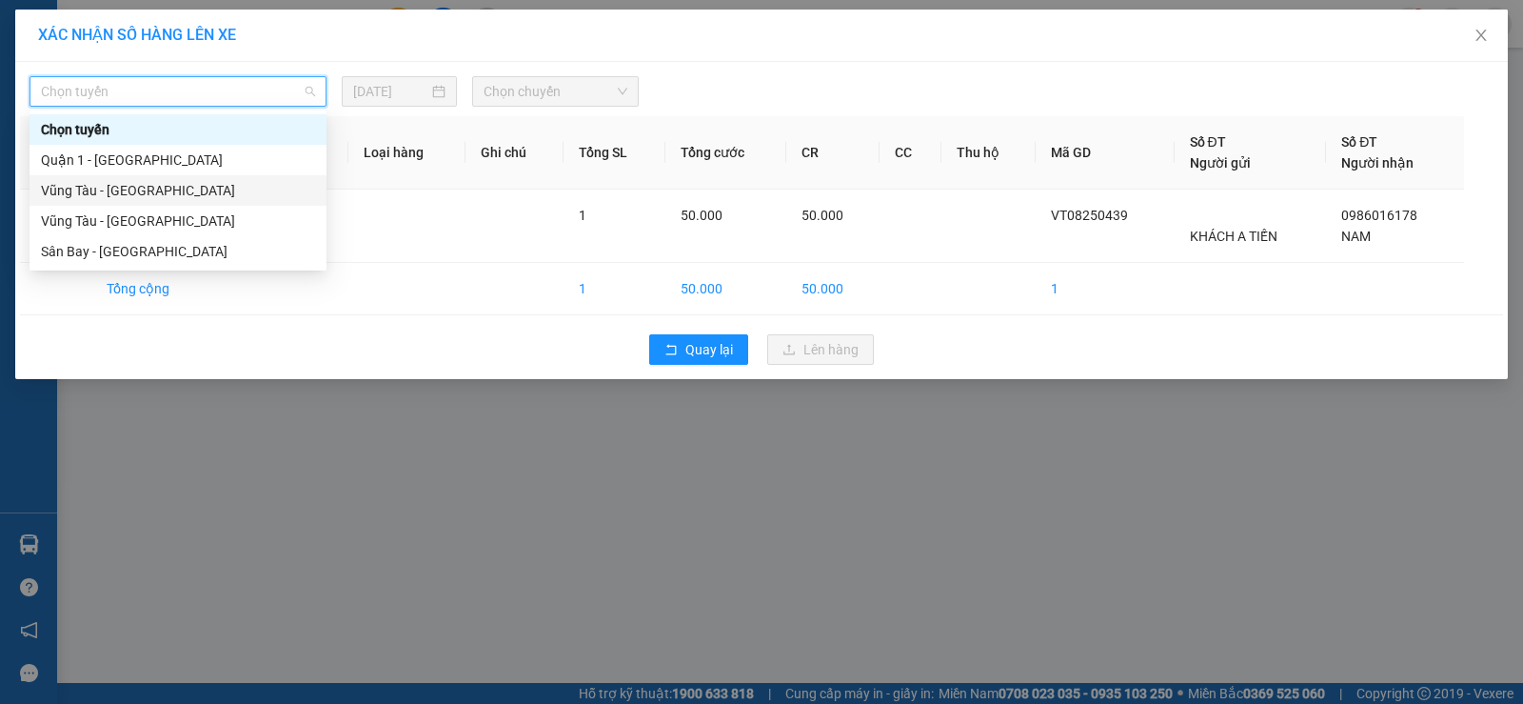
drag, startPoint x: 141, startPoint y: 191, endPoint x: 418, endPoint y: 137, distance: 282.3
click at [142, 191] on div "Vũng Tàu - [GEOGRAPHIC_DATA]" at bounding box center [178, 190] width 274 height 21
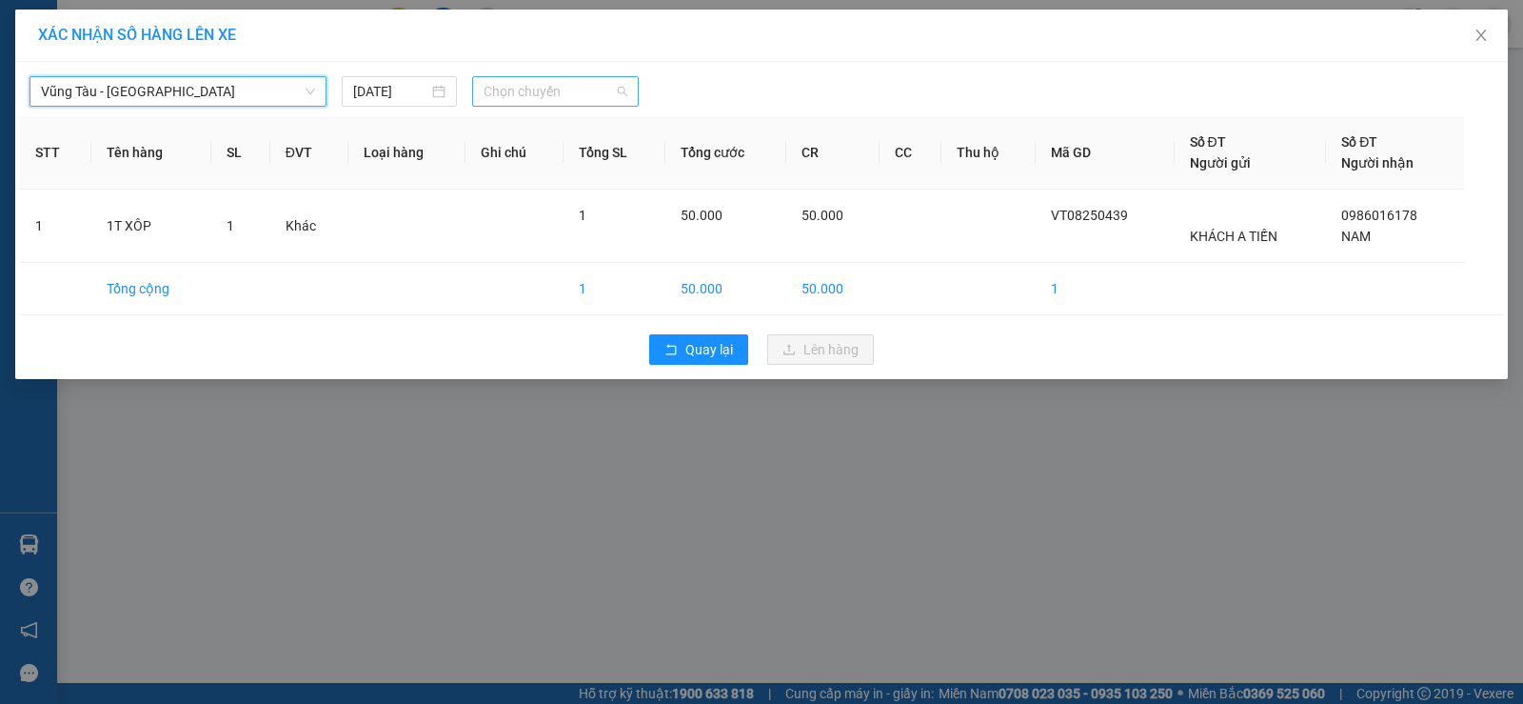
click at [499, 97] on span "Chọn chuyến" at bounding box center [556, 91] width 144 height 29
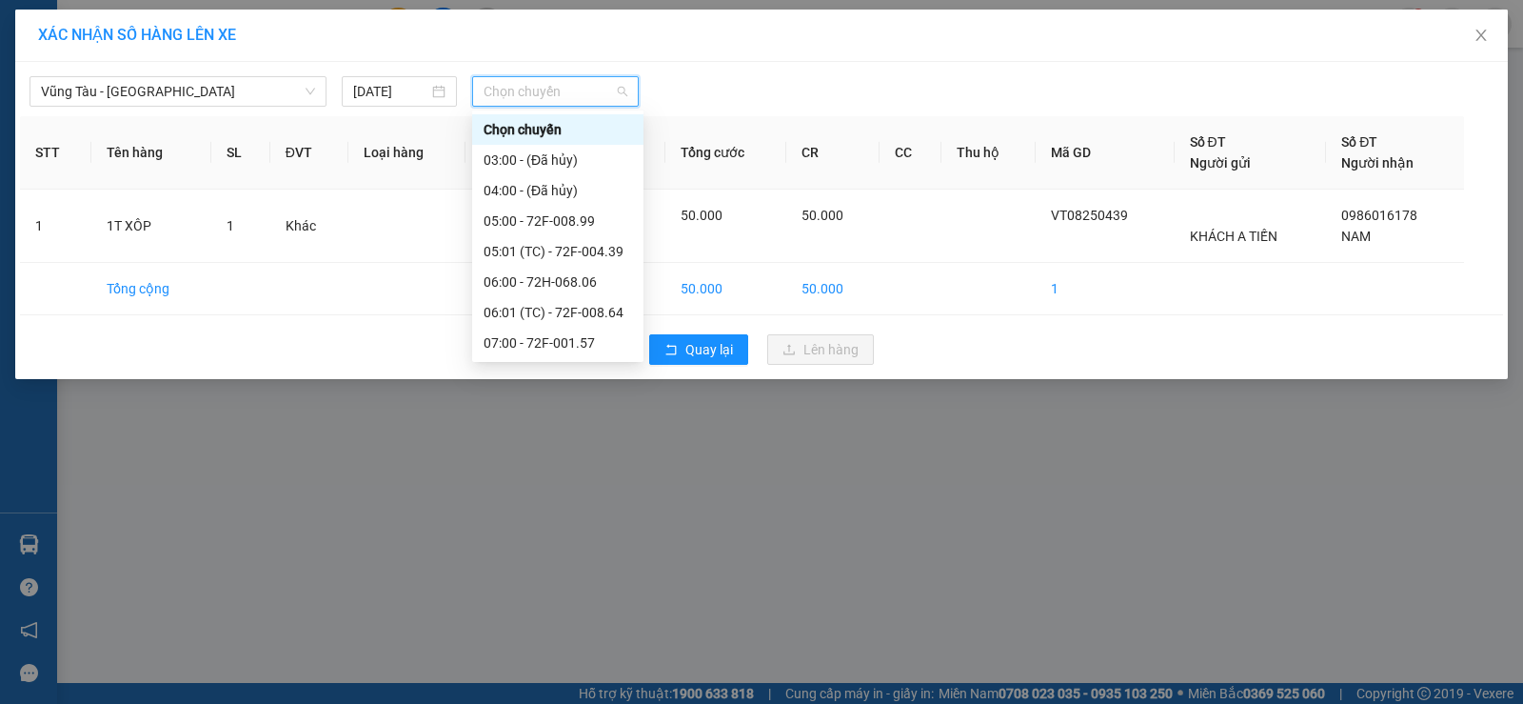
click at [534, 393] on div "09:00 - 72F-007.64" at bounding box center [558, 403] width 149 height 21
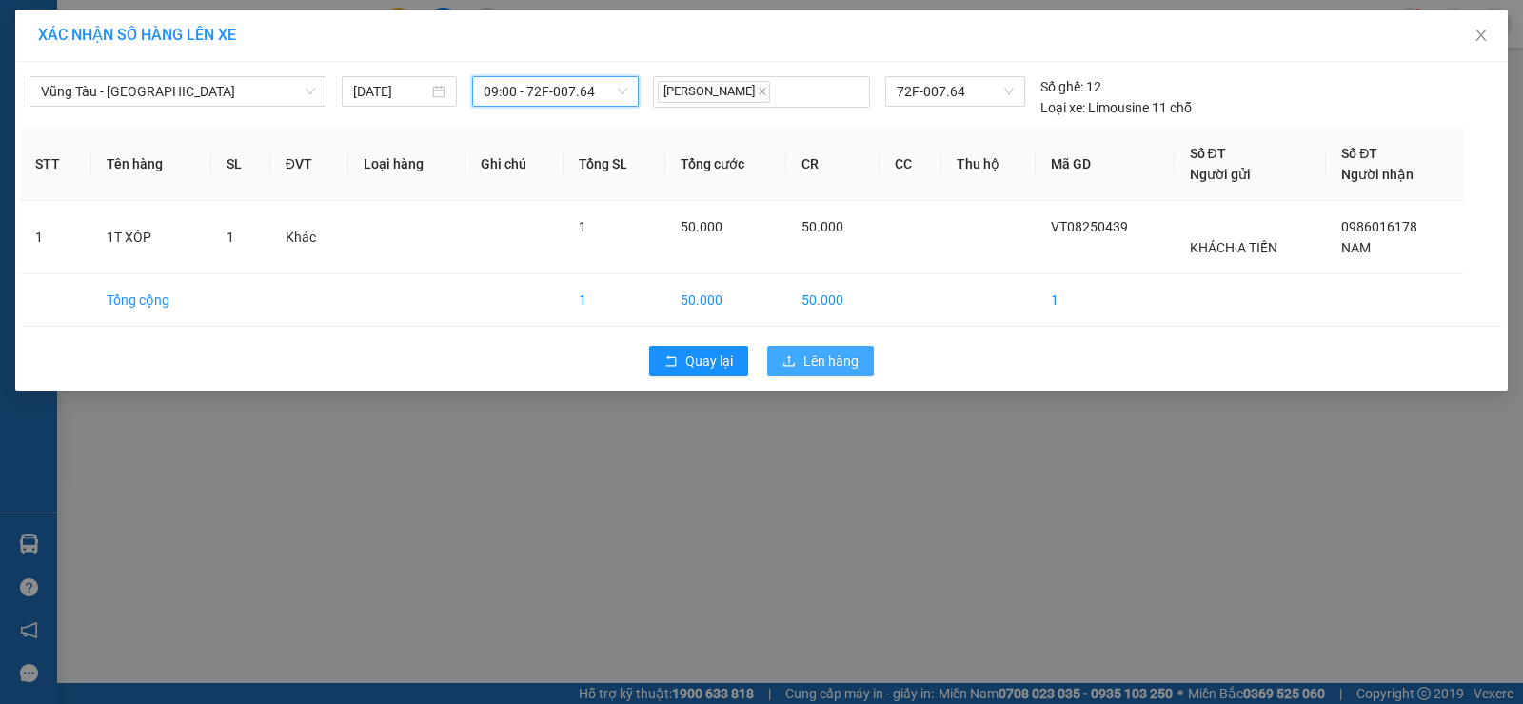
click at [834, 350] on span "Lên hàng" at bounding box center [831, 360] width 55 height 21
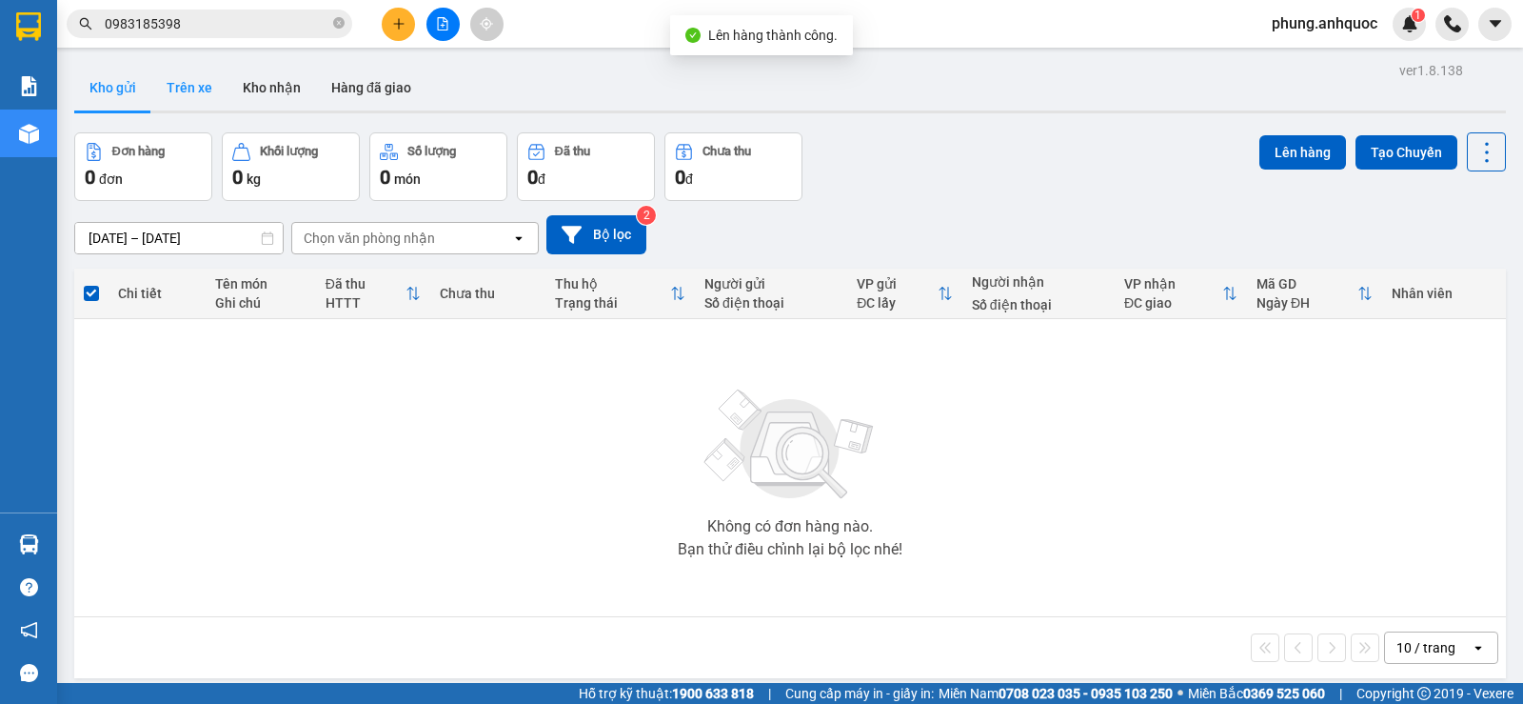
click at [189, 89] on button "Trên xe" at bounding box center [189, 88] width 76 height 46
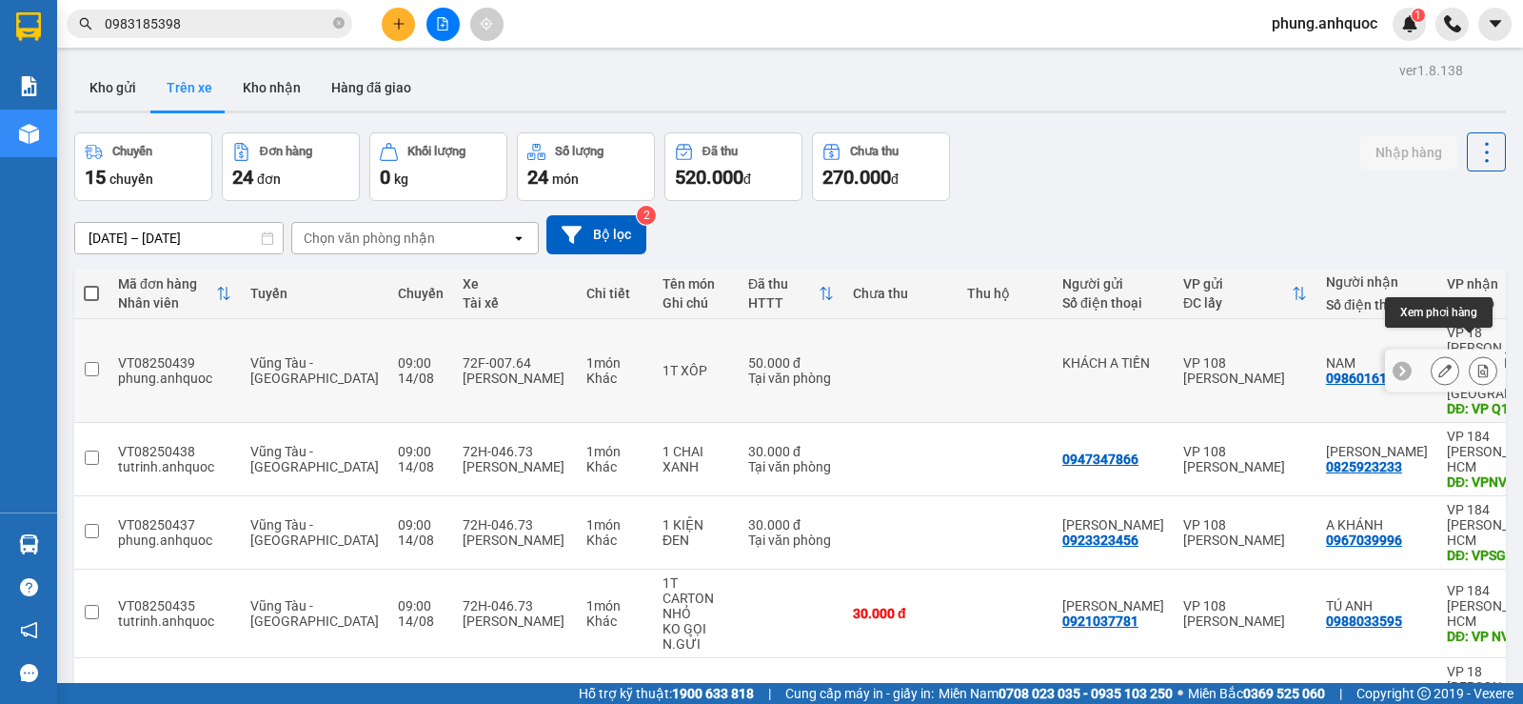
click at [1479, 364] on icon at bounding box center [1484, 370] width 10 height 13
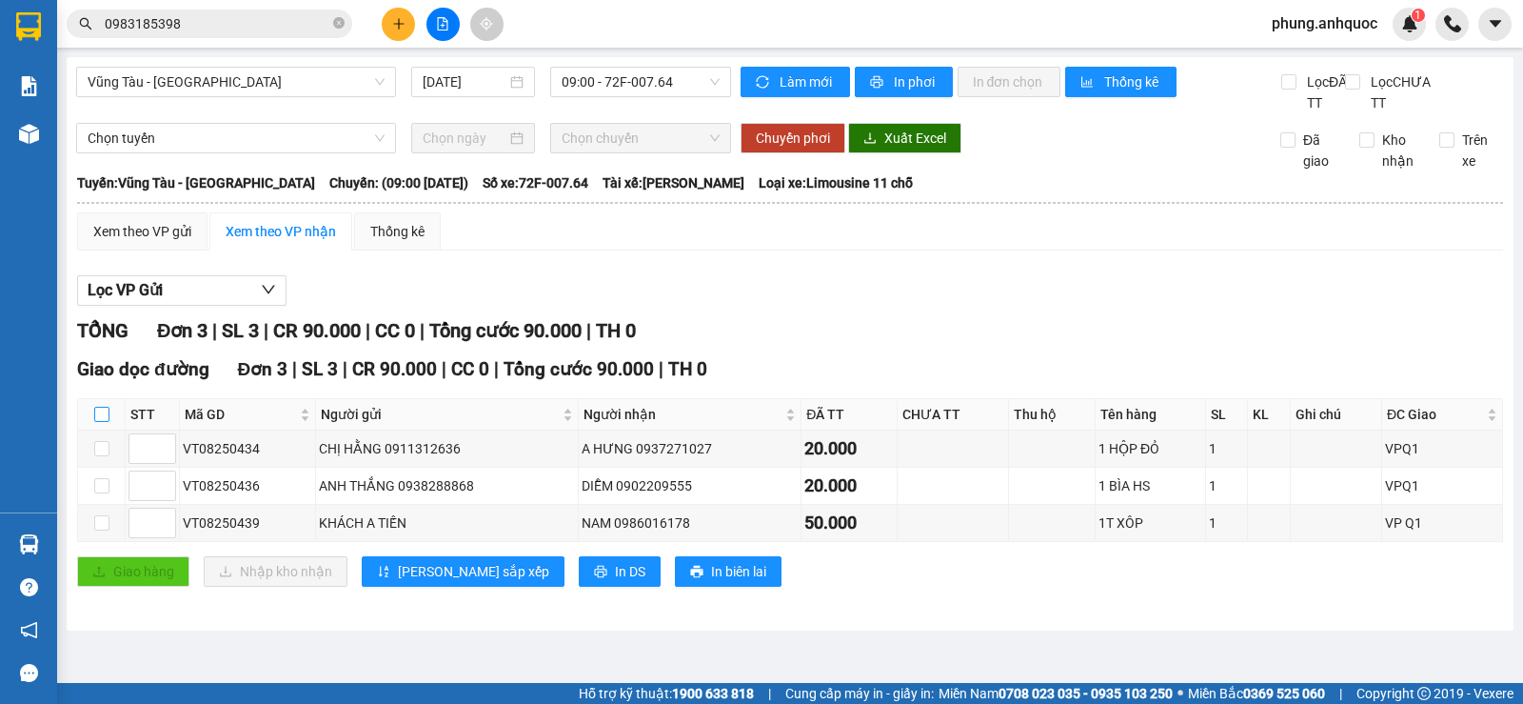
click at [103, 422] on input "checkbox" at bounding box center [101, 414] width 15 height 15
checkbox input "true"
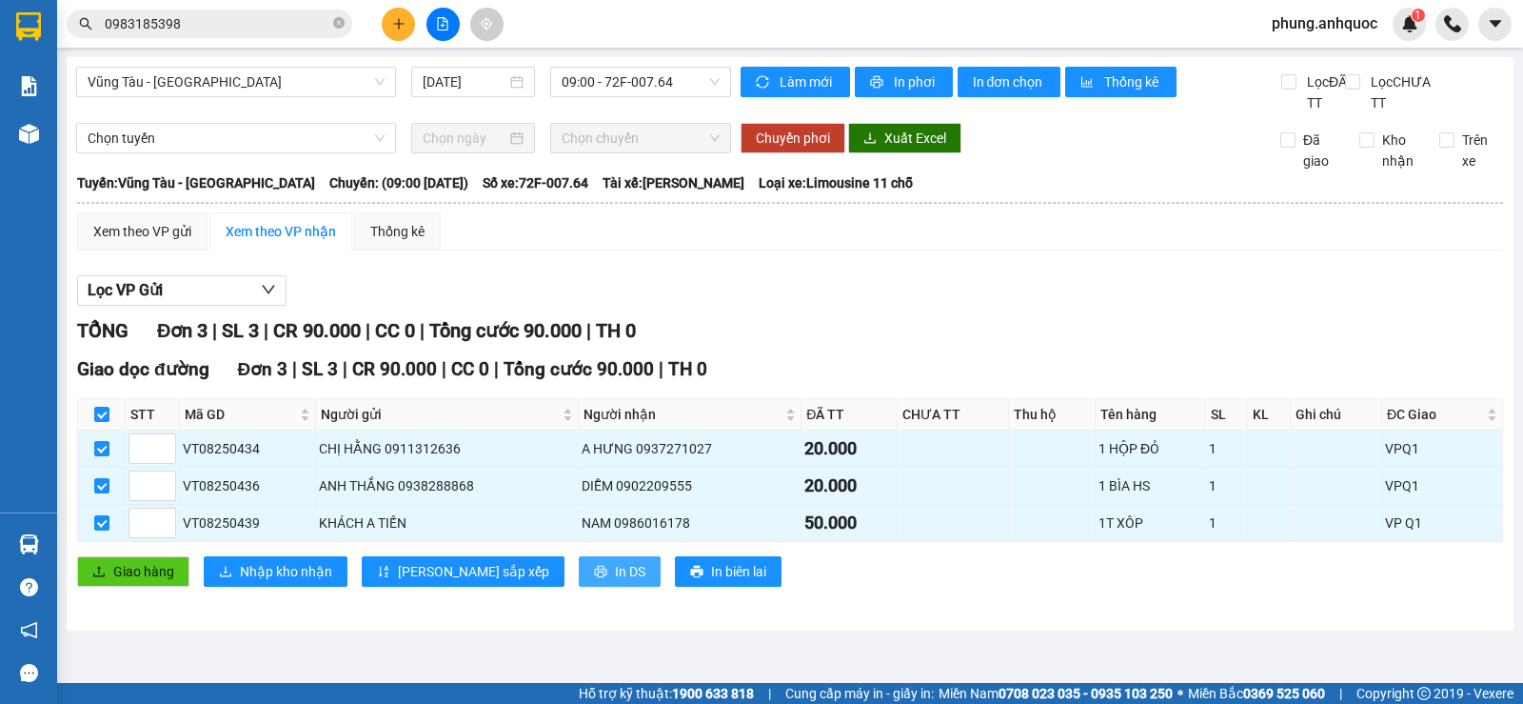
click at [615, 582] on span "In DS" at bounding box center [630, 571] width 30 height 21
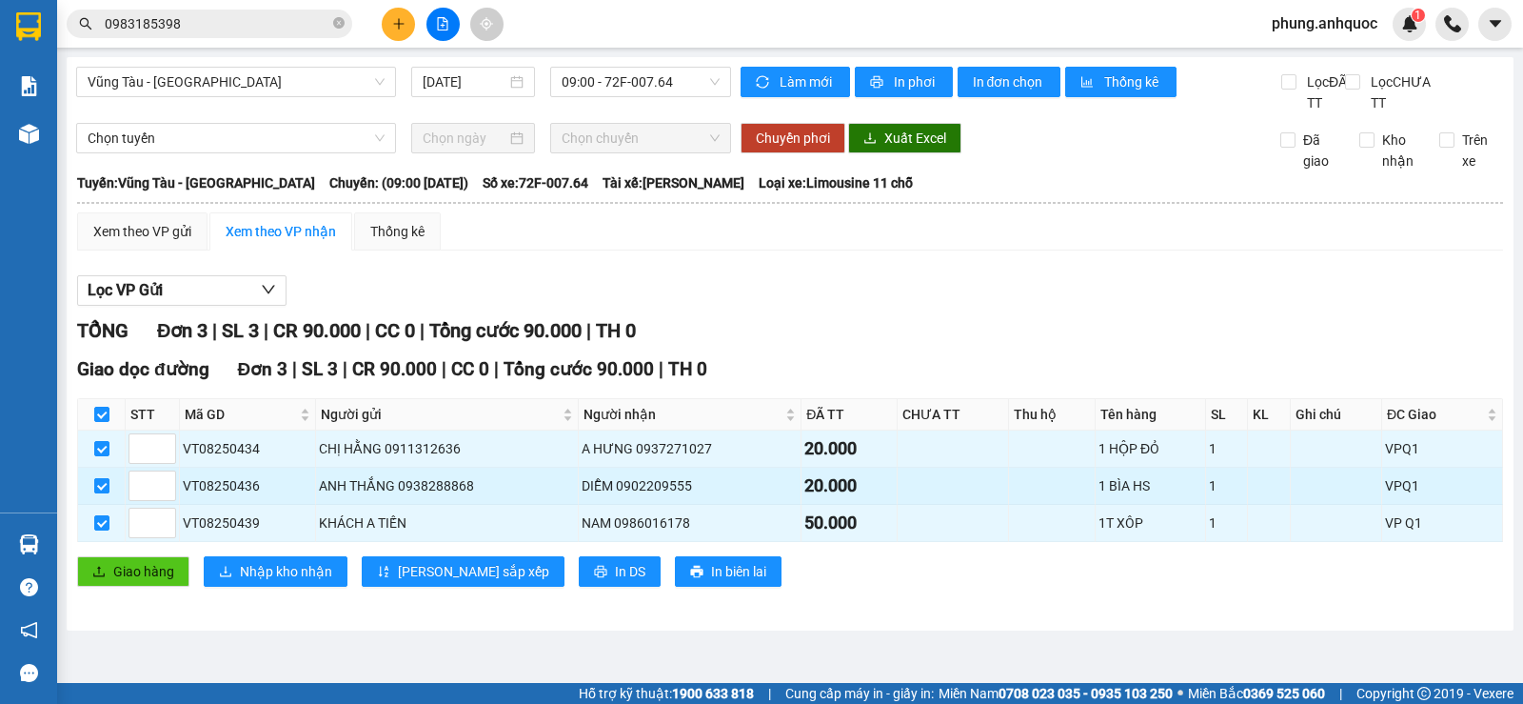
click at [109, 493] on input "checkbox" at bounding box center [101, 485] width 15 height 15
checkbox input "false"
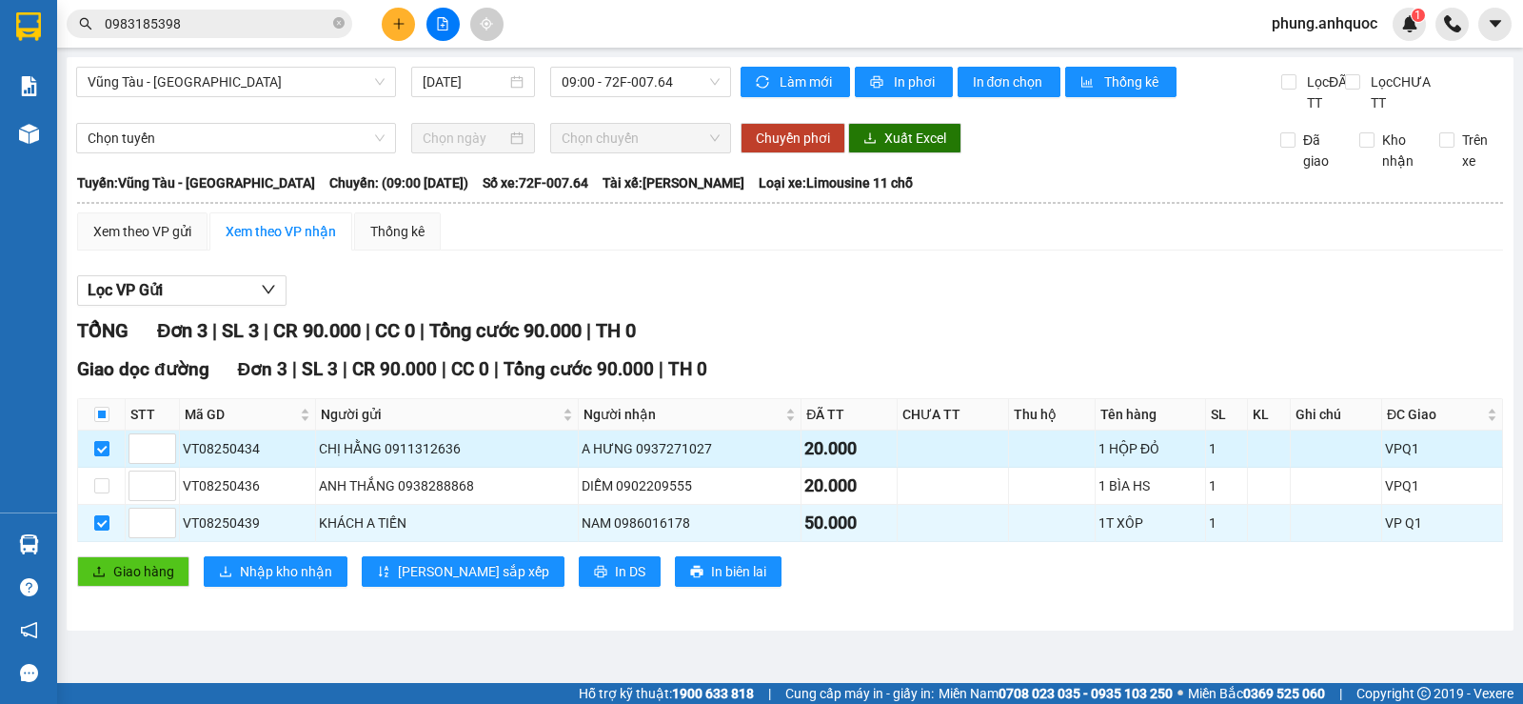
click at [99, 456] on input "checkbox" at bounding box center [101, 448] width 15 height 15
checkbox input "false"
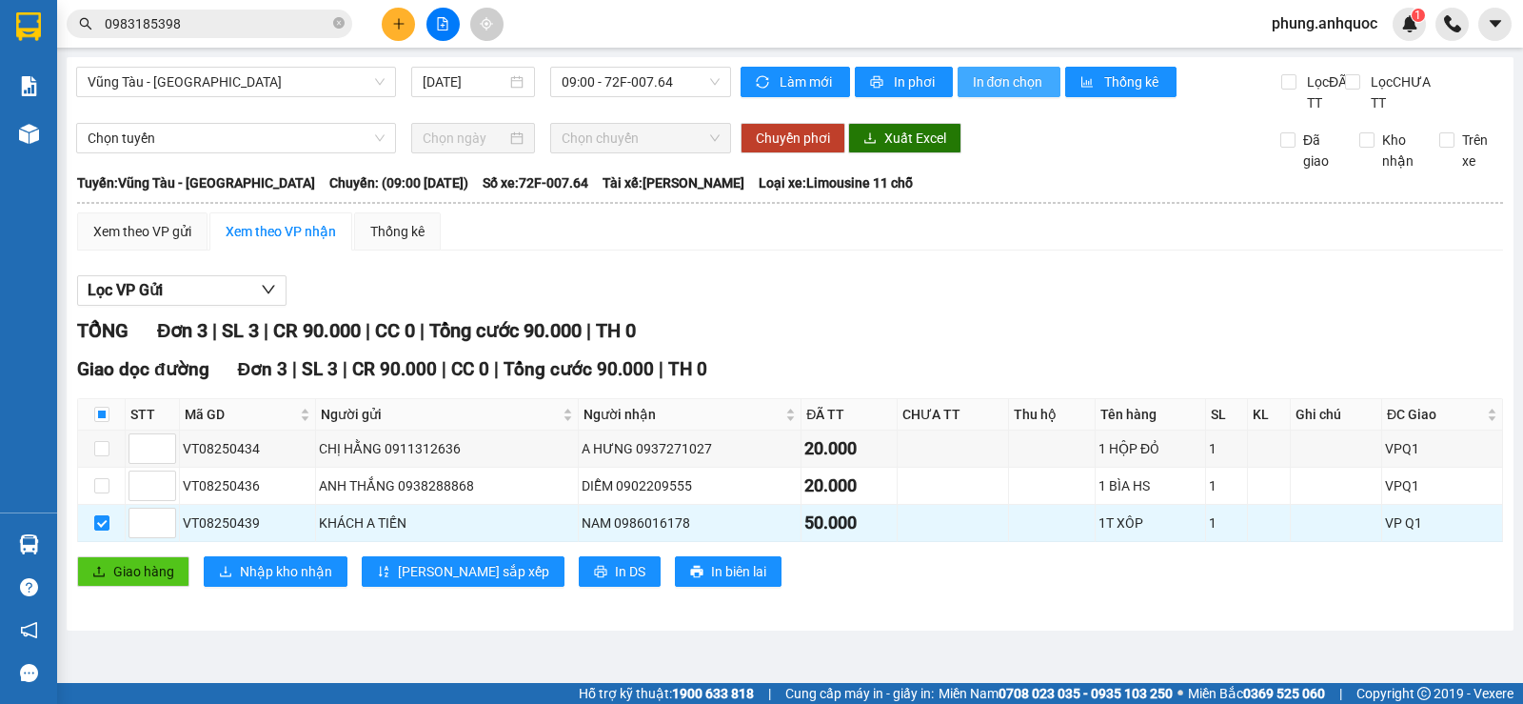
click at [1002, 70] on button "In đơn chọn" at bounding box center [1010, 82] width 104 height 30
